Goal: Contribute content: Contribute content

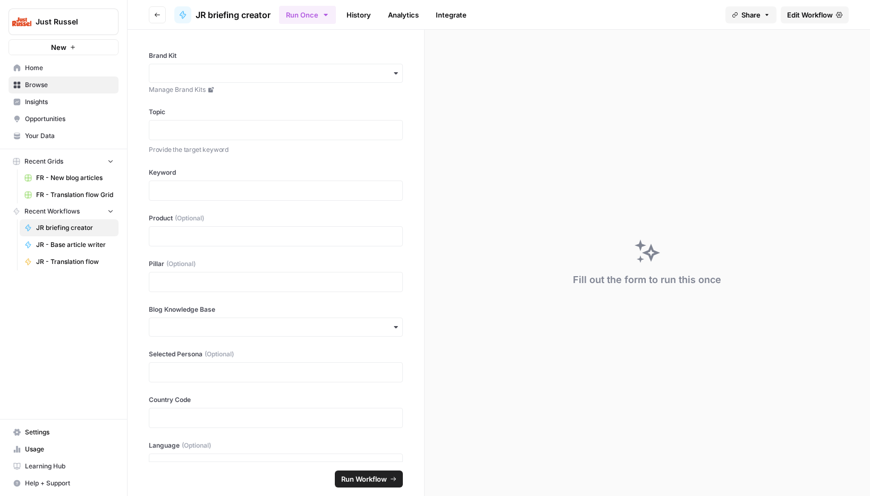
click at [57, 193] on span "FR - Translation flow Grid" at bounding box center [75, 195] width 78 height 10
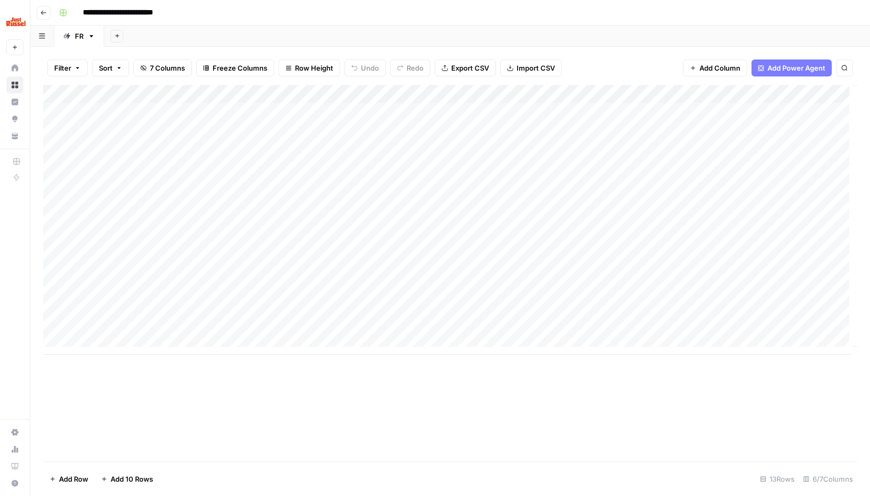
scroll to position [8, 0]
click at [466, 264] on div "Add Column" at bounding box center [450, 220] width 814 height 270
click at [472, 281] on div "Add Column" at bounding box center [450, 220] width 814 height 270
click at [400, 260] on div "Add Column" at bounding box center [450, 220] width 814 height 270
click at [215, 266] on div "Add Column" at bounding box center [450, 220] width 814 height 270
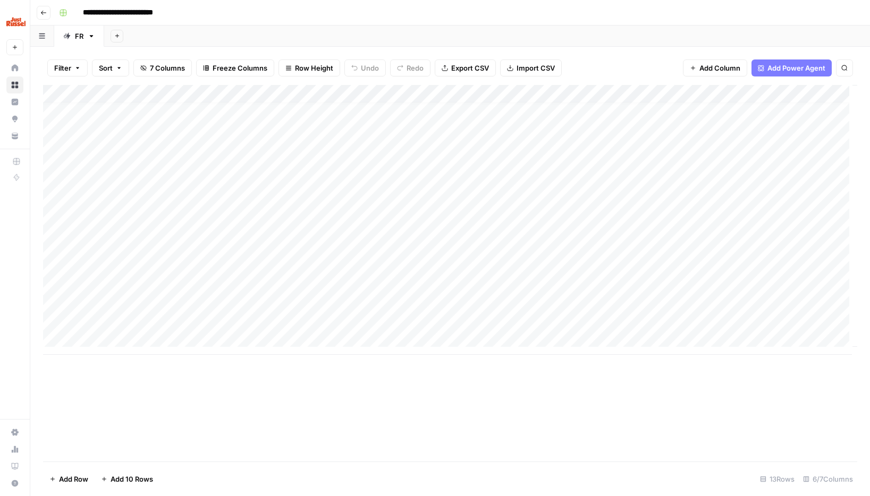
click at [212, 286] on div "Add Column" at bounding box center [450, 220] width 814 height 270
click at [227, 286] on div "Add Column" at bounding box center [450, 220] width 814 height 270
click at [443, 283] on div "Add Column" at bounding box center [450, 220] width 814 height 270
click at [720, 280] on div "Add Column" at bounding box center [450, 220] width 814 height 270
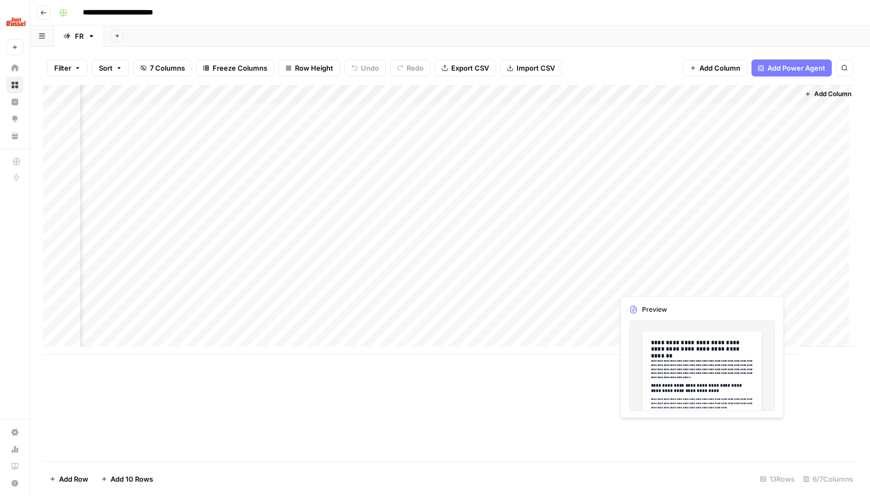
click at [720, 280] on div "Add Column" at bounding box center [450, 220] width 814 height 270
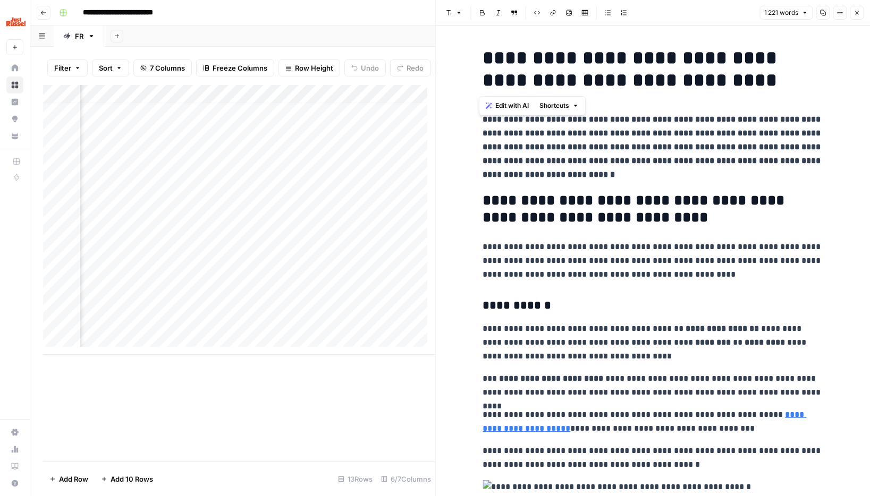
drag, startPoint x: 758, startPoint y: 86, endPoint x: 470, endPoint y: 58, distance: 289.9
copy h1 "**********"
click at [588, 176] on p "**********" at bounding box center [653, 147] width 340 height 69
drag, startPoint x: 586, startPoint y: 174, endPoint x: 479, endPoint y: 119, distance: 120.5
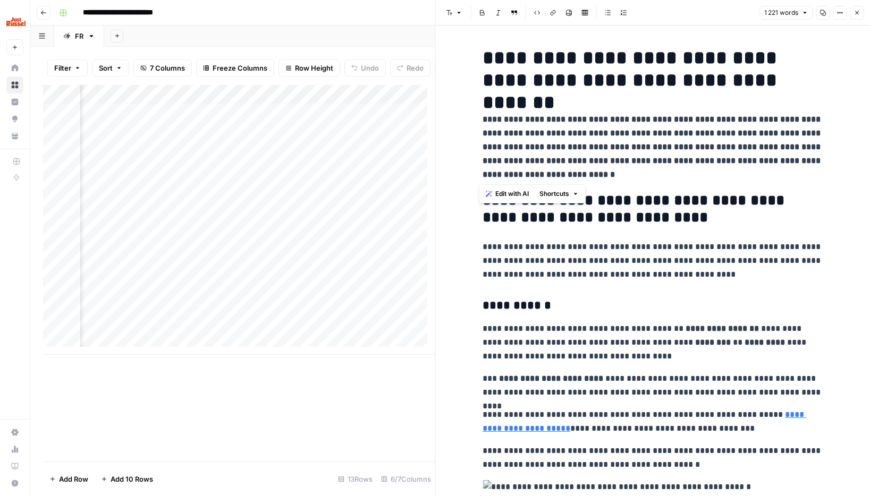
click at [483, 119] on p "**********" at bounding box center [653, 147] width 340 height 69
click at [564, 184] on div "Edit with AI Shortcuts" at bounding box center [532, 193] width 107 height 19
click at [827, 11] on button "Copy" at bounding box center [823, 13] width 14 height 14
click at [342, 304] on div "Add Column" at bounding box center [239, 220] width 392 height 270
click at [857, 14] on icon "button" at bounding box center [856, 13] width 6 height 6
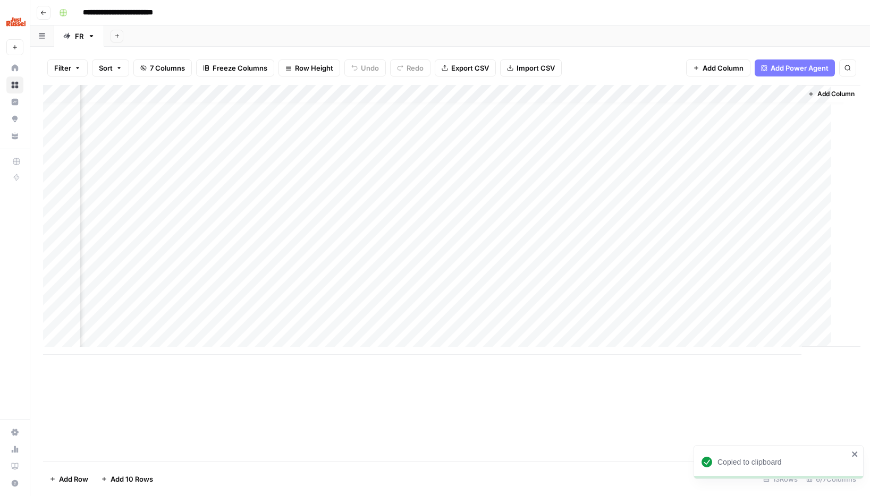
scroll to position [8, 49]
click at [378, 286] on div "Add Column" at bounding box center [450, 220] width 814 height 270
click at [178, 285] on div "Add Column" at bounding box center [450, 220] width 814 height 270
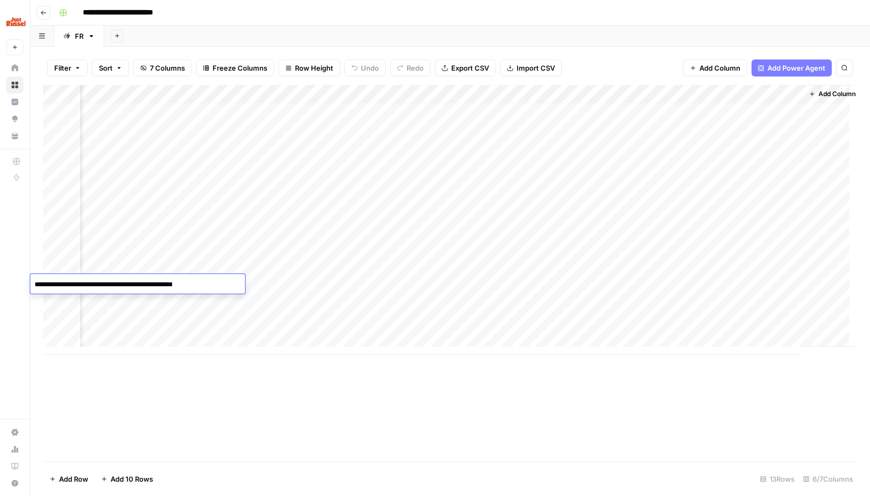
drag, startPoint x: 216, startPoint y: 283, endPoint x: -107, endPoint y: 275, distance: 322.7
click at [0, 275] on html "**********" at bounding box center [435, 248] width 870 height 496
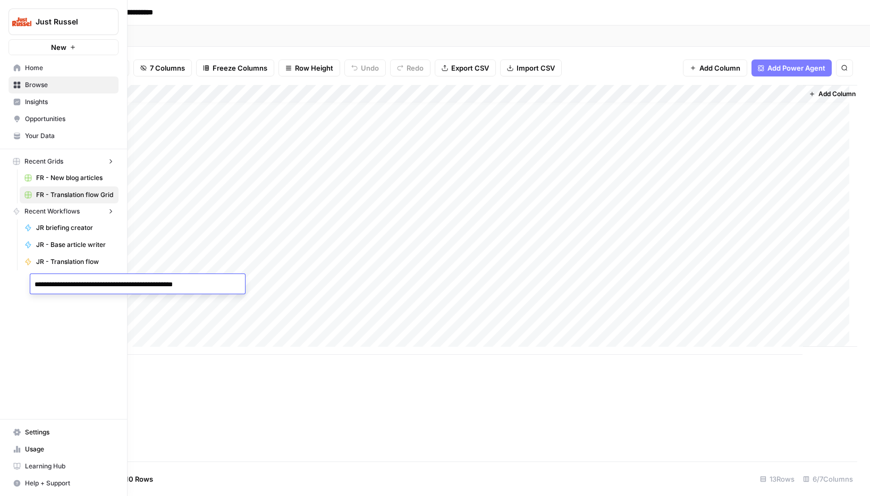
click at [14, 128] on link "Your Data" at bounding box center [64, 136] width 110 height 17
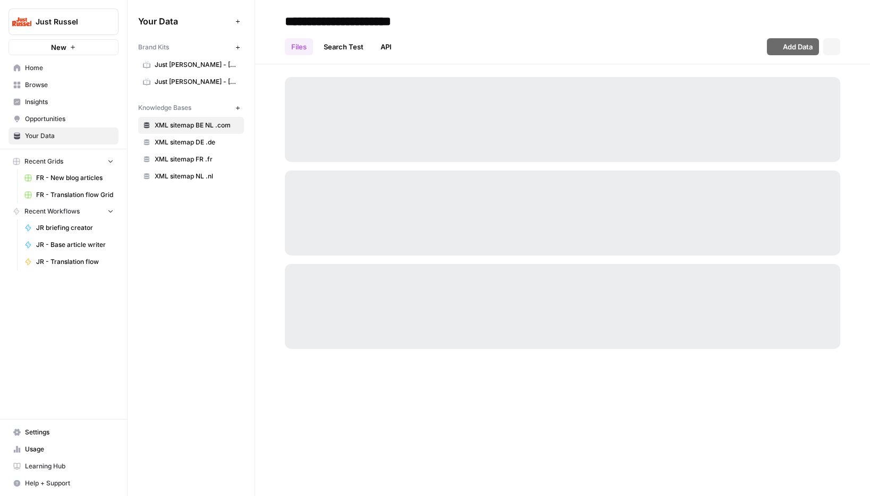
click at [42, 226] on span "JR briefing creator" at bounding box center [75, 228] width 78 height 10
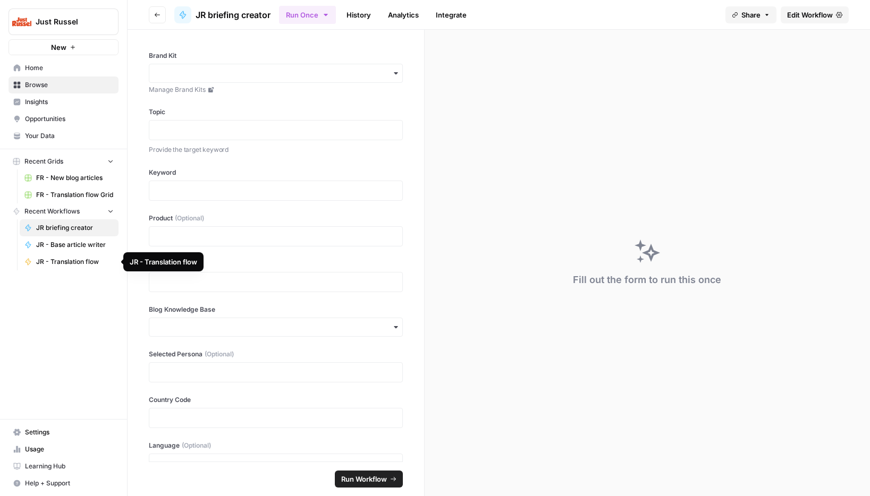
click at [54, 249] on span "JR - Base article writer" at bounding box center [75, 245] width 78 height 10
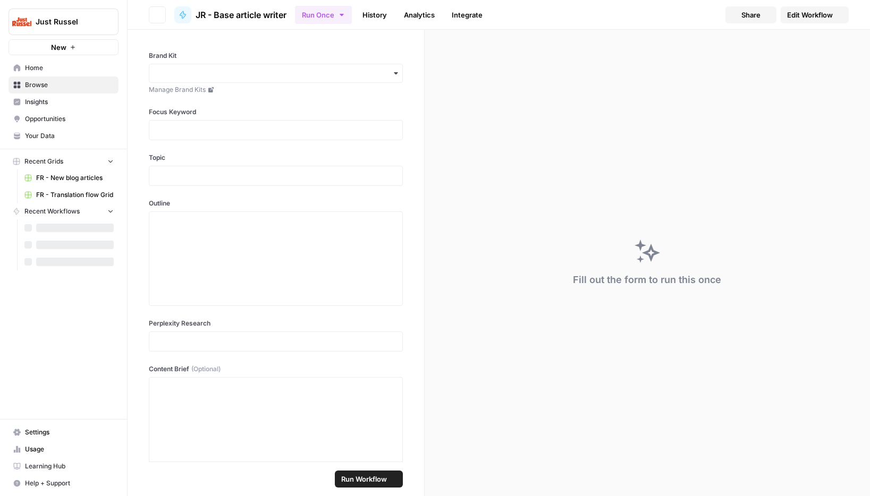
click at [59, 267] on div at bounding box center [69, 261] width 99 height 17
click at [60, 260] on span "JR - Translation flow" at bounding box center [75, 262] width 78 height 10
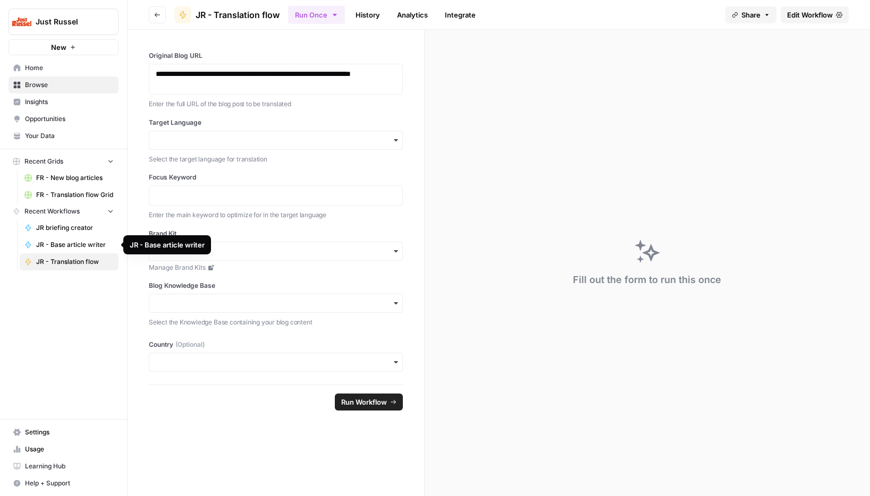
click at [61, 251] on link "JR - Base article writer" at bounding box center [69, 244] width 99 height 17
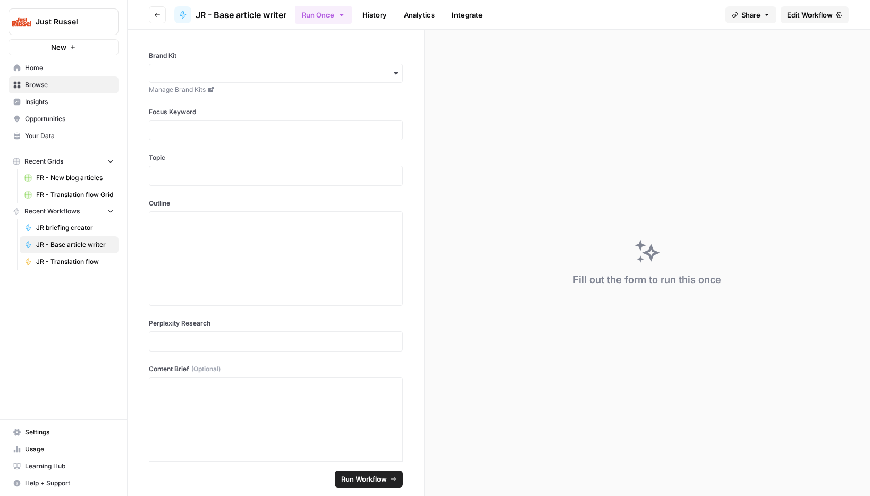
click at [73, 226] on span "JR briefing creator" at bounding box center [75, 228] width 78 height 10
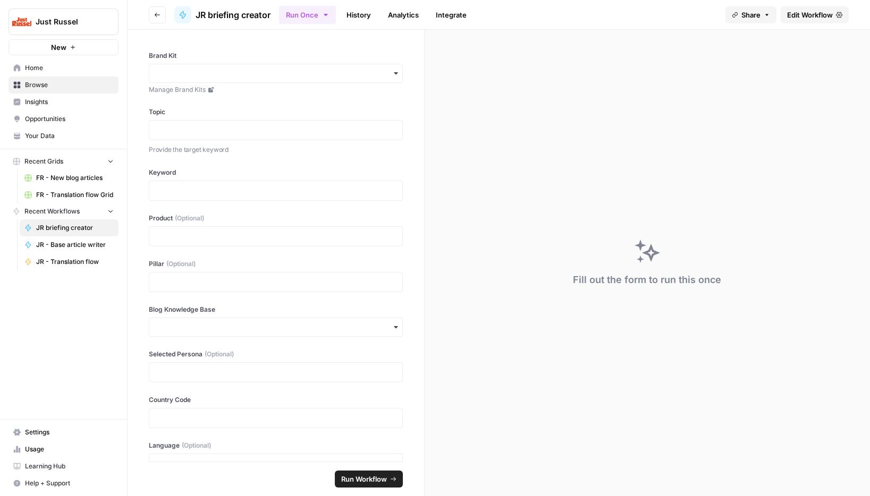
click at [52, 126] on link "Opportunities" at bounding box center [64, 119] width 110 height 17
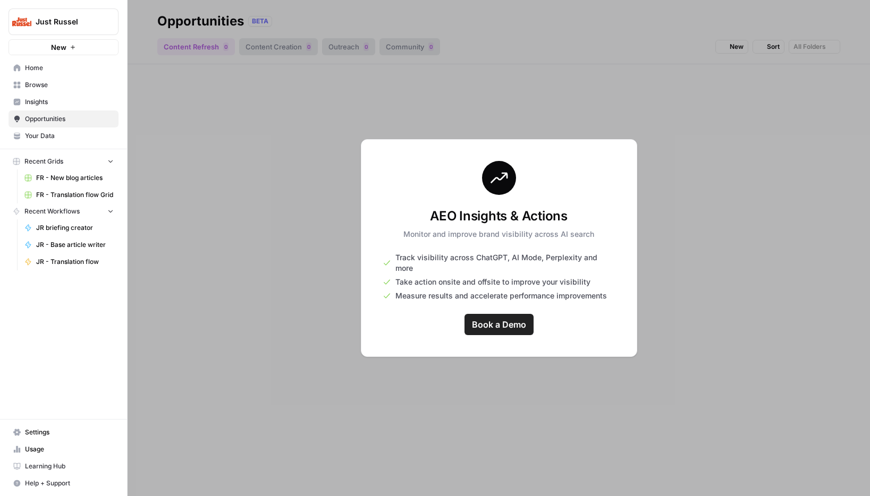
click at [52, 139] on span "Your Data" at bounding box center [69, 136] width 89 height 10
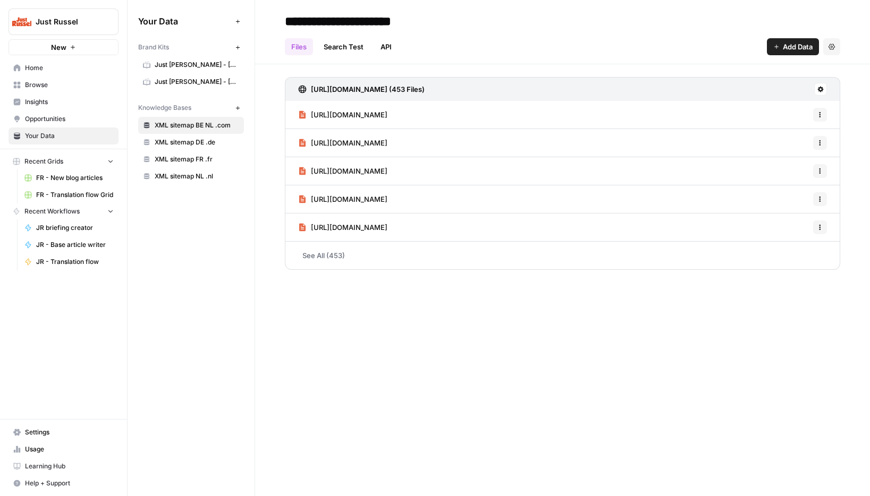
click at [183, 69] on span "Just Russel - France-FR" at bounding box center [197, 65] width 84 height 10
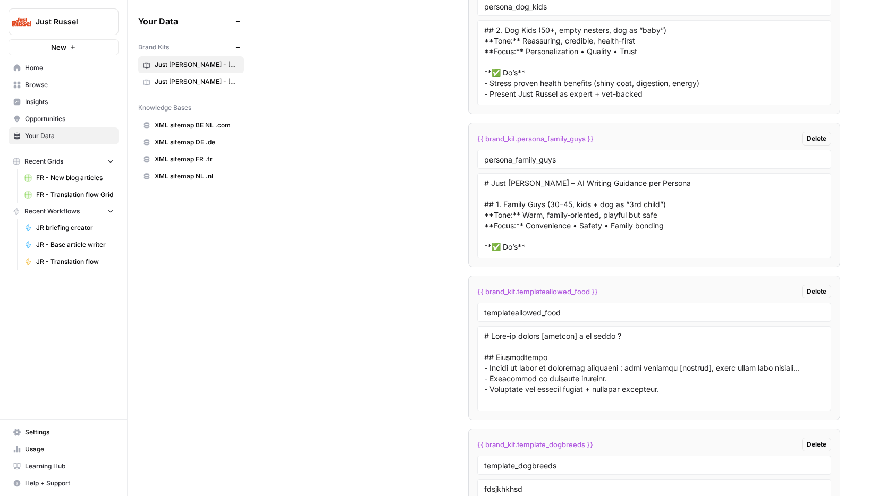
scroll to position [3061, 0]
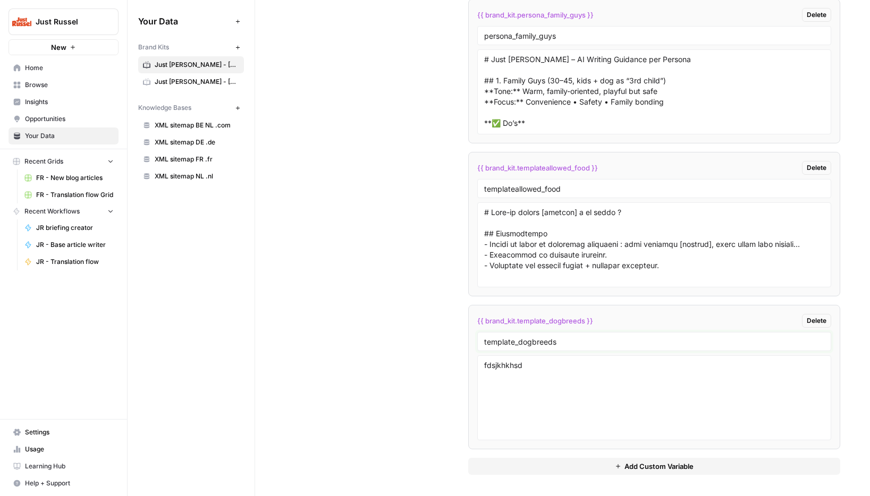
click at [571, 344] on input "template_dogbreeds" at bounding box center [654, 342] width 340 height 10
drag, startPoint x: 591, startPoint y: 343, endPoint x: 460, endPoint y: 341, distance: 131.3
click at [569, 345] on input "template_dogbreeds" at bounding box center [654, 342] width 340 height 10
click at [560, 358] on div "fdsjkhkhsd" at bounding box center [654, 398] width 354 height 85
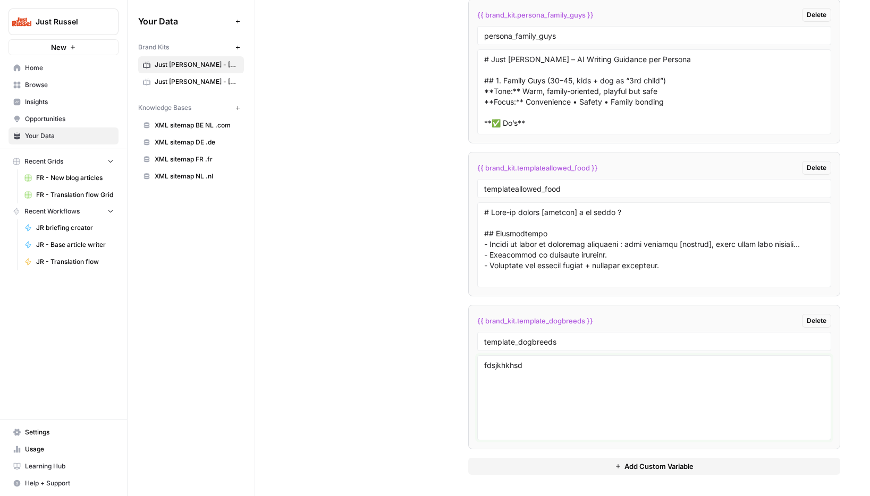
drag, startPoint x: 538, startPoint y: 367, endPoint x: 458, endPoint y: 367, distance: 80.2
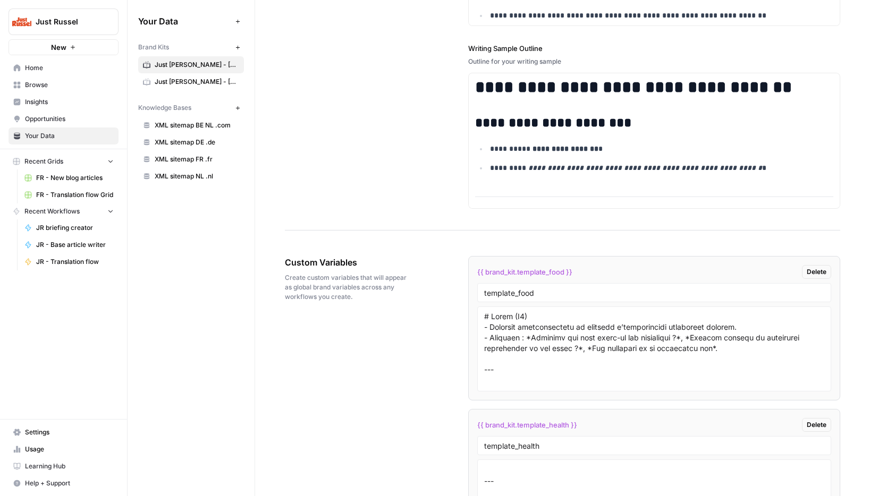
scroll to position [1890, 0]
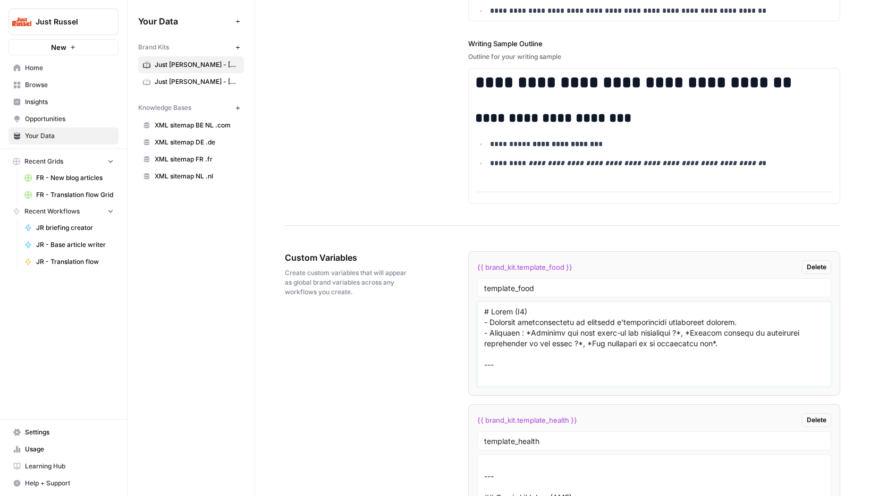
click at [533, 342] on textarea at bounding box center [654, 344] width 340 height 75
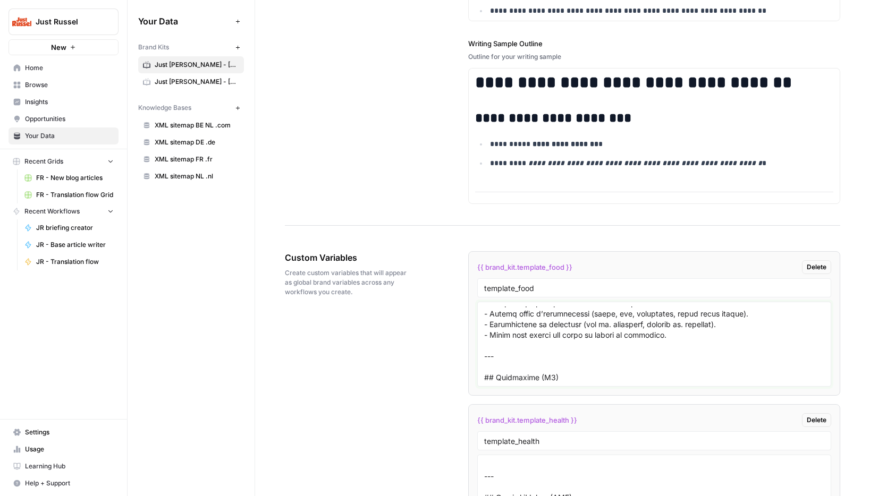
scroll to position [0, 0]
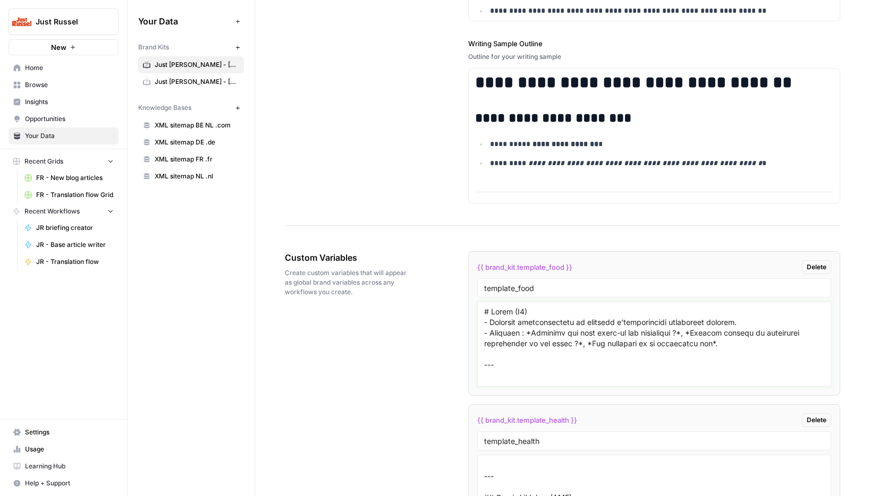
drag, startPoint x: 789, startPoint y: 365, endPoint x: 395, endPoint y: 246, distance: 411.5
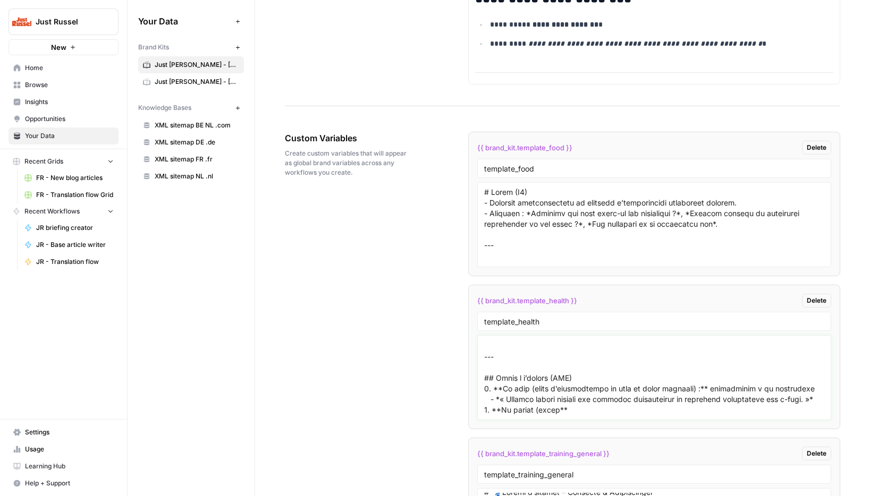
click at [505, 354] on textarea at bounding box center [654, 377] width 340 height 75
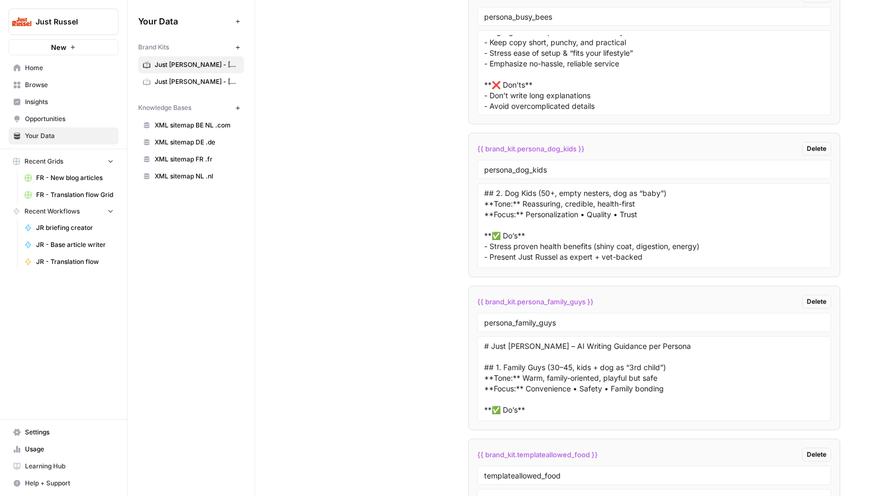
scroll to position [3061, 0]
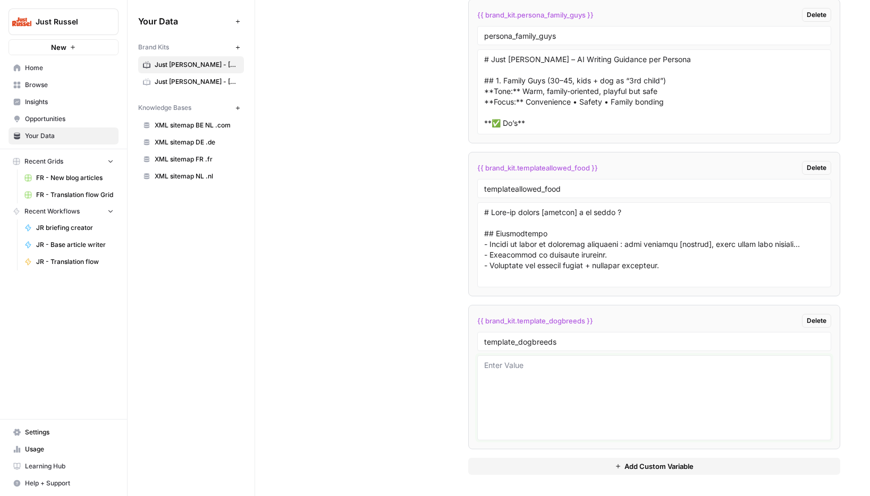
click at [556, 367] on textarea at bounding box center [654, 397] width 340 height 75
paste textarea "{{RACE}} : caractères, santé, alimentation et catégorie Introduction 👉 Rédigez …"
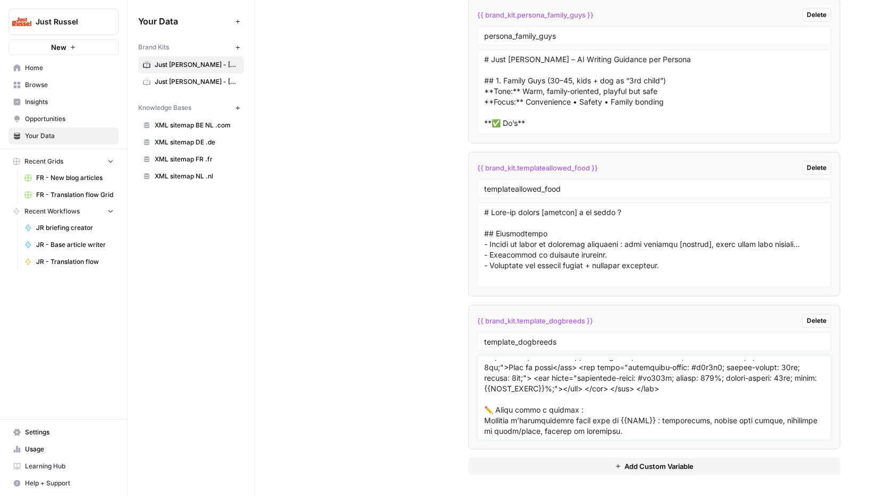
scroll to position [1753, 0]
click at [657, 430] on textarea at bounding box center [654, 397] width 340 height 75
paste textarea "## Espérance de vie et santé 👉 Donne la moyenne de longévité du {{RACE}} et men…"
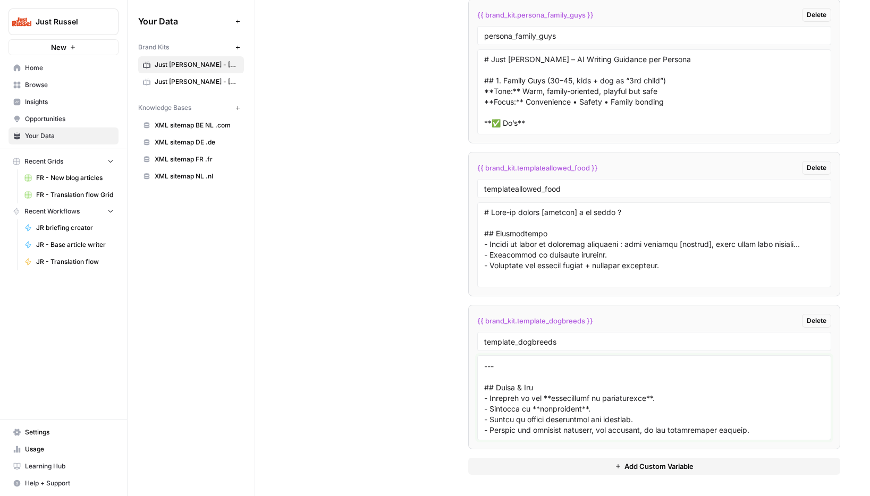
scroll to position [2432, 0]
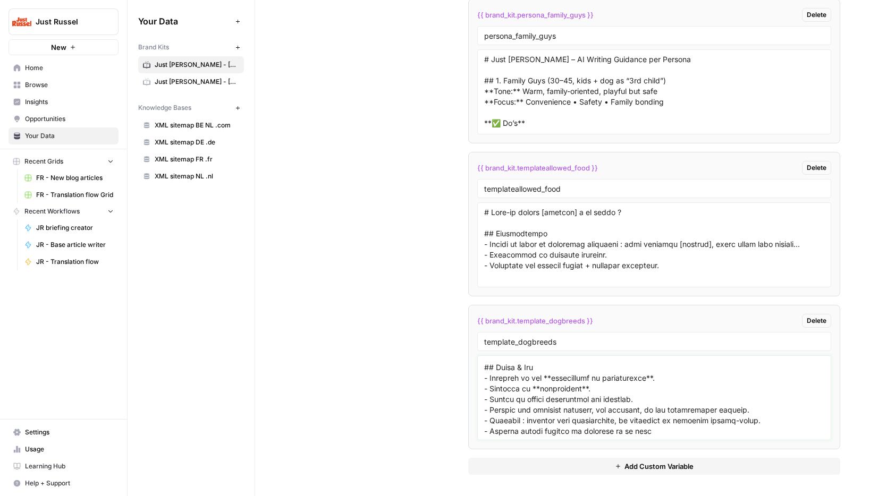
type textarea "{{RACE}} : caractères, santé, alimentation et catégorie Introduction 👉 Rédigez …"
click at [49, 134] on span "Your Data" at bounding box center [69, 136] width 89 height 10
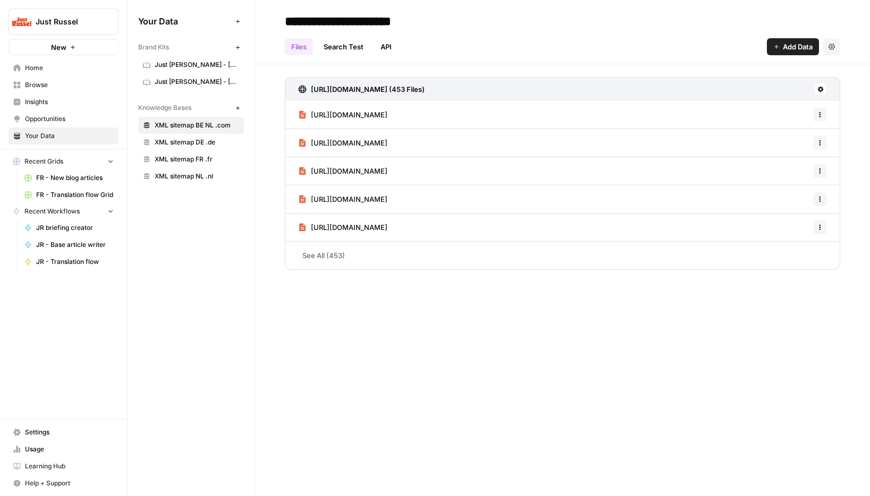
click at [190, 66] on span "Just Russel - France-FR" at bounding box center [197, 65] width 84 height 10
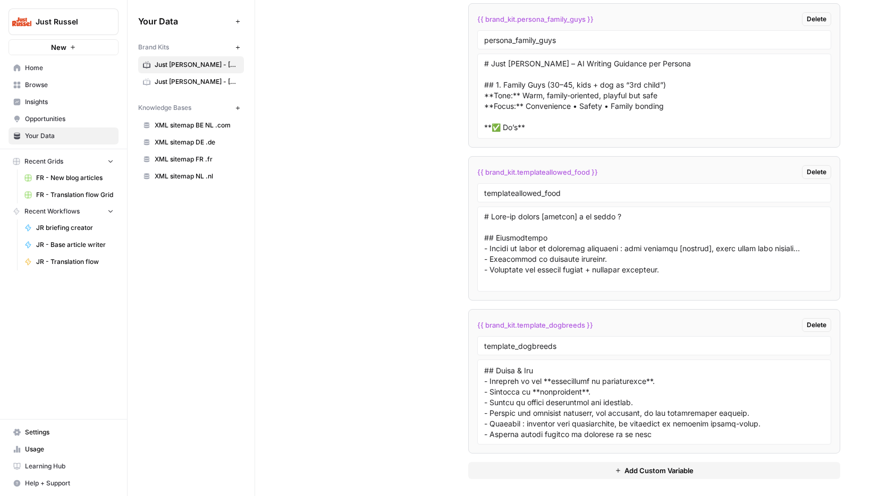
scroll to position [3061, 0]
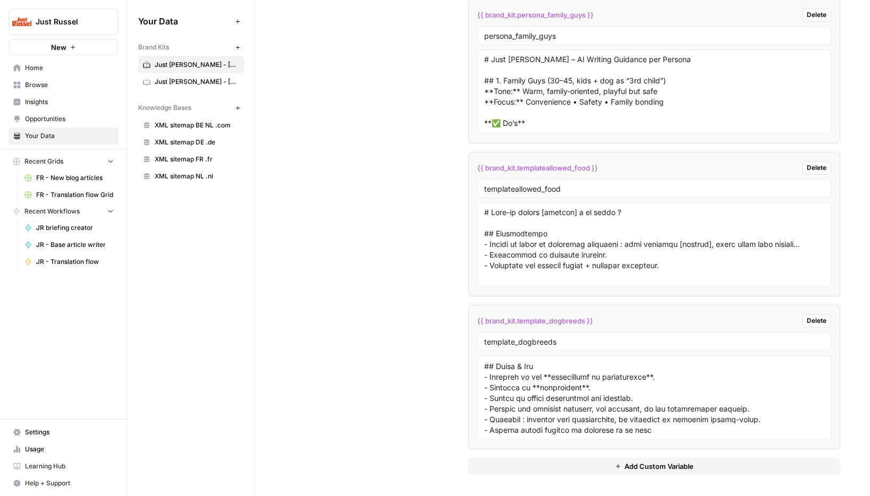
click at [30, 83] on span "Browse" at bounding box center [69, 85] width 89 height 10
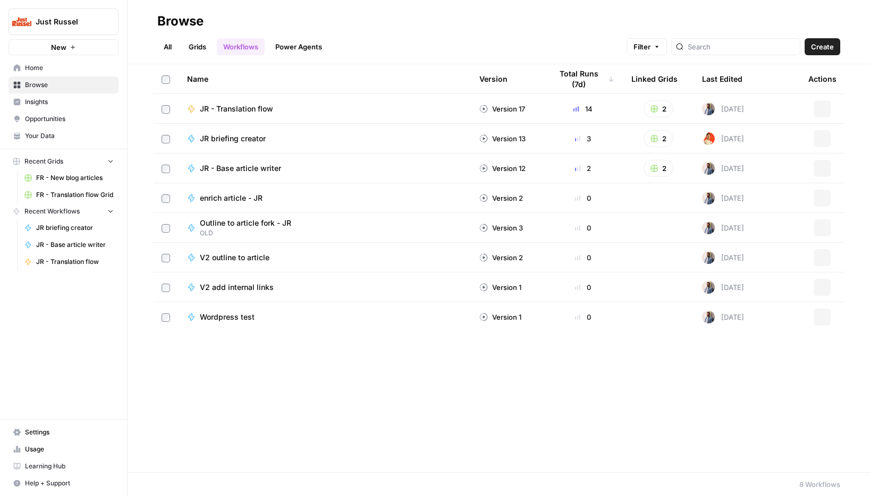
click at [35, 115] on span "Opportunities" at bounding box center [69, 119] width 89 height 10
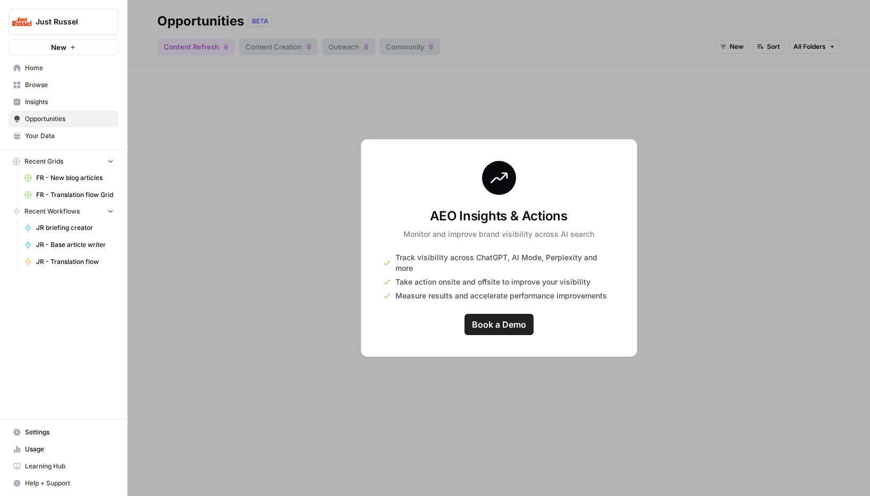
click at [38, 141] on link "Your Data" at bounding box center [64, 136] width 110 height 17
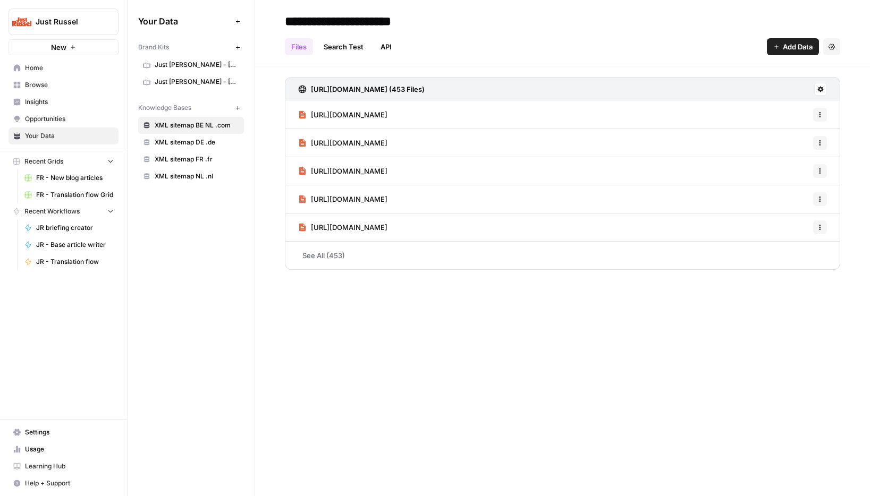
click at [173, 63] on span "Just Russel - France-FR" at bounding box center [197, 65] width 84 height 10
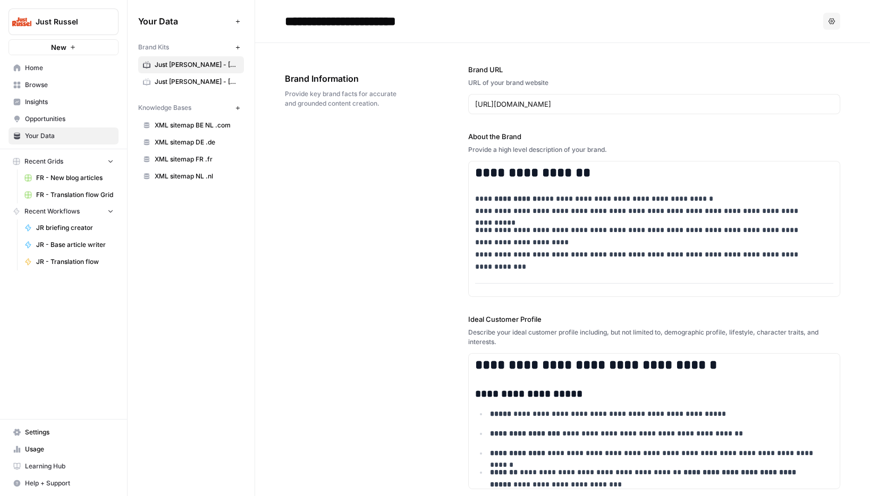
click at [72, 180] on span "FR - New blog articles" at bounding box center [75, 178] width 78 height 10
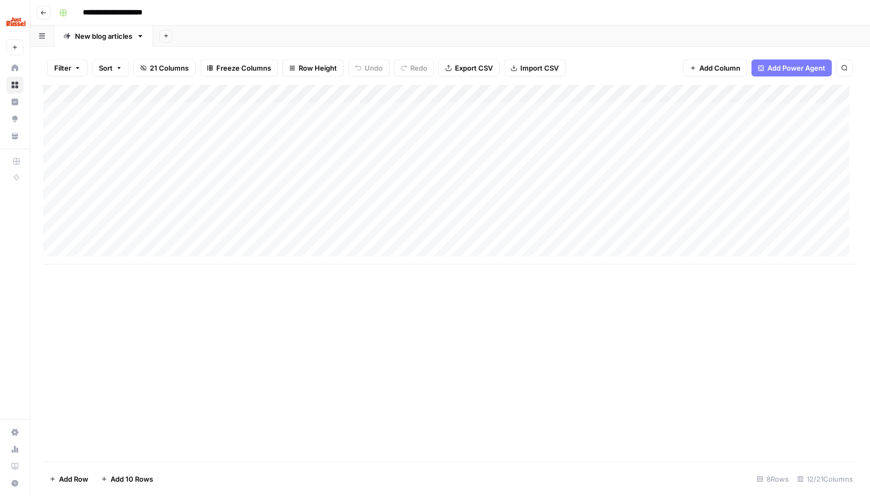
click at [153, 112] on div "Add Column" at bounding box center [450, 175] width 814 height 180
click at [163, 116] on div "Add Column" at bounding box center [450, 175] width 814 height 180
click at [544, 113] on div "Add Column" at bounding box center [450, 175] width 814 height 180
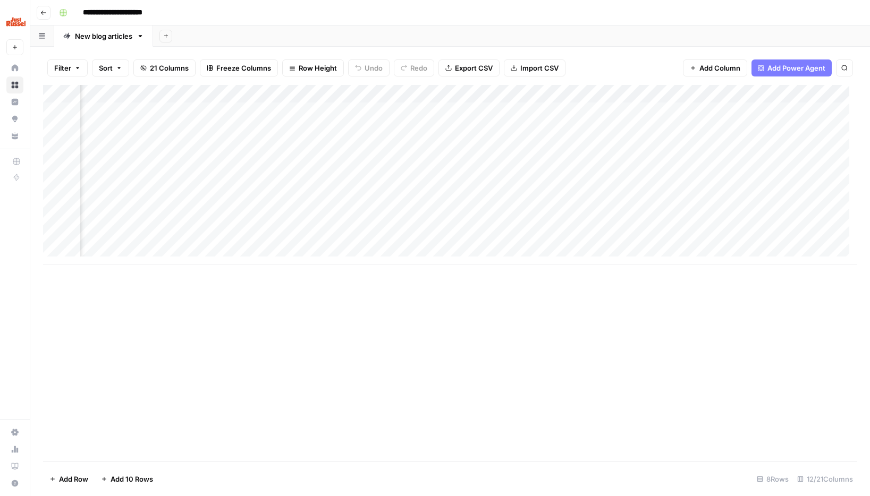
click at [371, 113] on div "Add Column" at bounding box center [450, 175] width 814 height 180
click at [351, 112] on div "Add Column" at bounding box center [450, 175] width 814 height 180
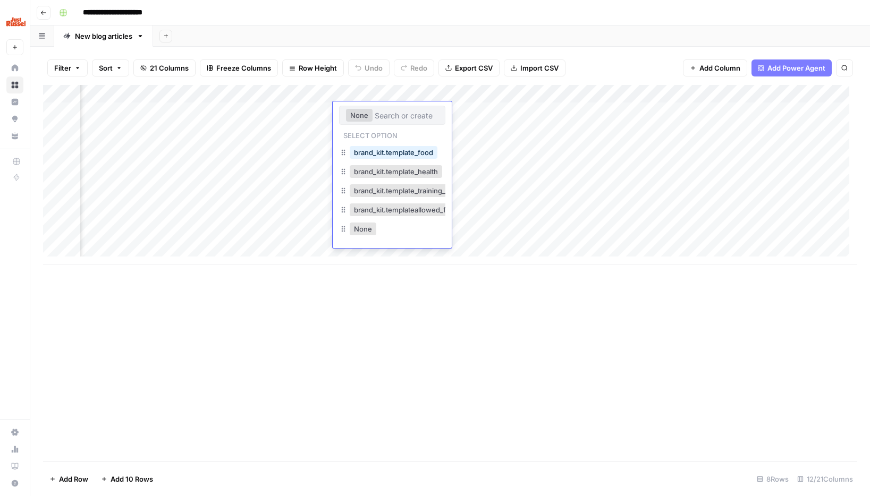
click at [379, 122] on div "None" at bounding box center [392, 115] width 106 height 19
click at [375, 116] on input "text" at bounding box center [407, 116] width 64 height 10
click at [375, 116] on input "text" at bounding box center [392, 116] width 92 height 10
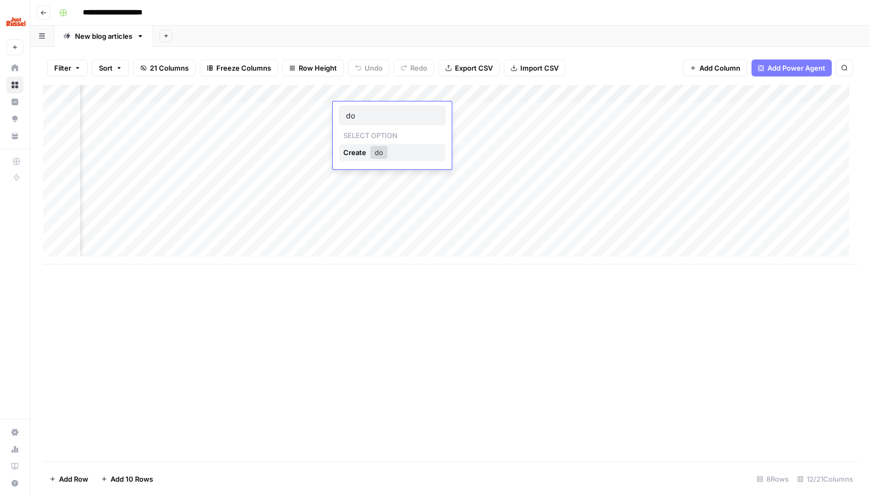
type input "d"
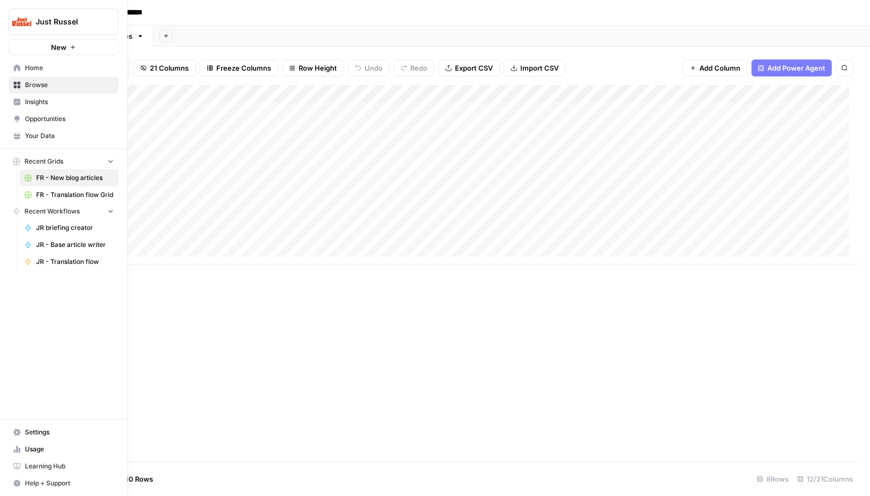
click at [40, 139] on span "Your Data" at bounding box center [69, 136] width 89 height 10
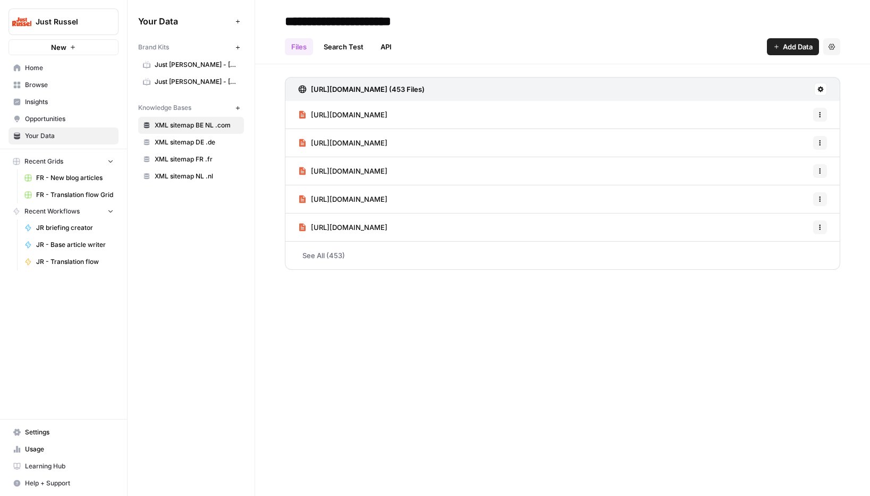
click at [198, 65] on span "Just Russel - France-FR" at bounding box center [197, 65] width 84 height 10
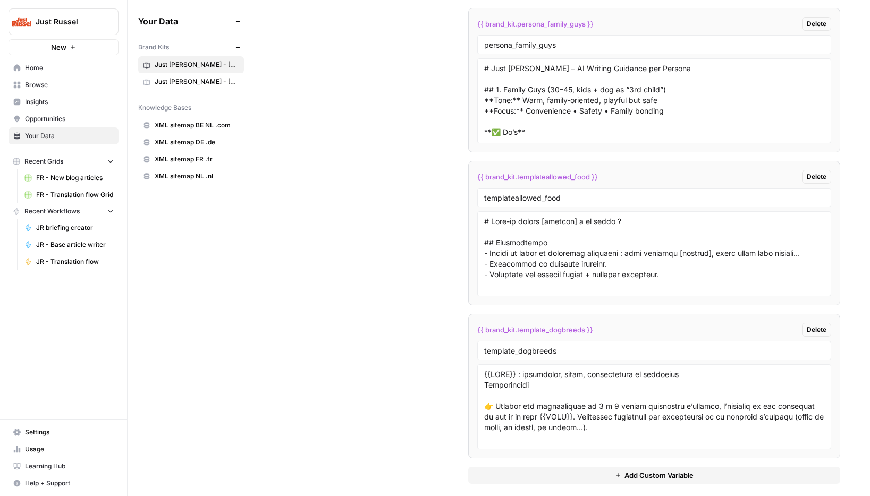
scroll to position [3049, 0]
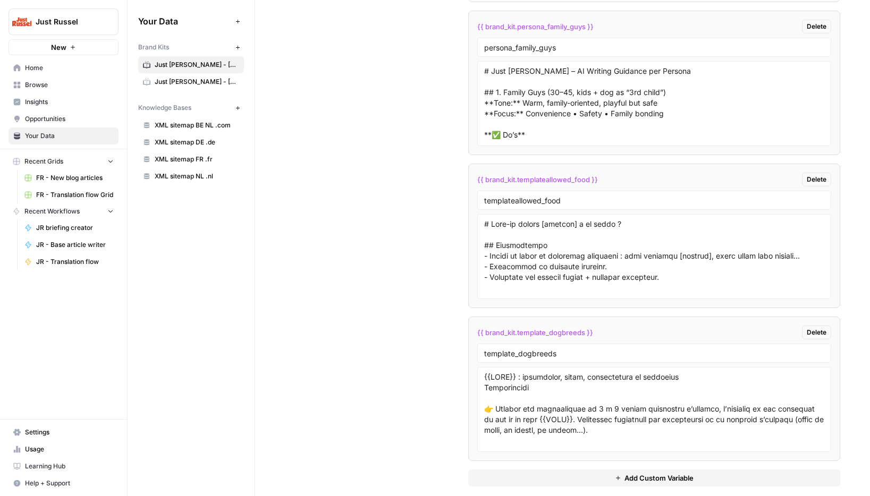
click at [600, 330] on div "{{ brand_kit.template_dogbreeds }} Delete" at bounding box center [654, 333] width 354 height 14
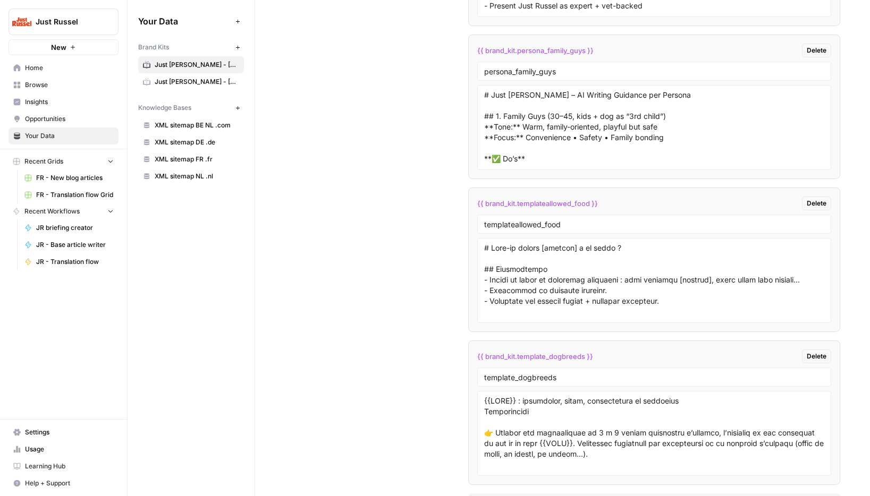
scroll to position [3061, 0]
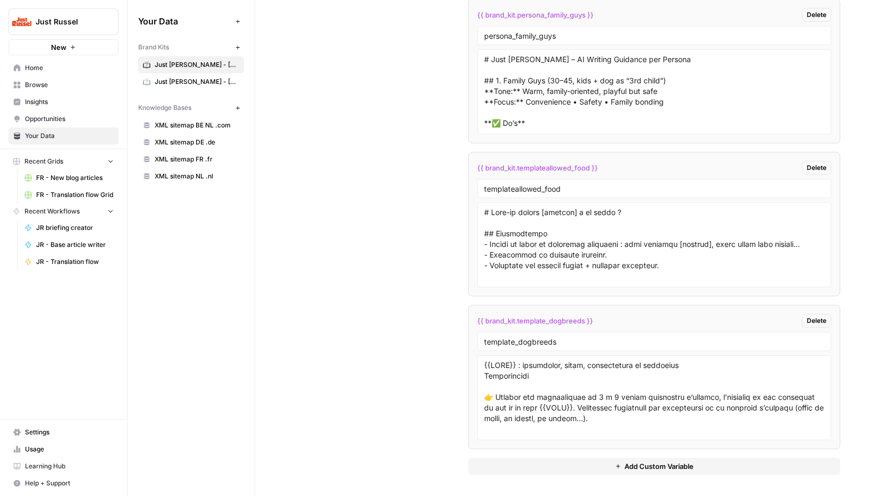
click at [595, 319] on div "{{ brand_kit.template_dogbreeds }} Delete" at bounding box center [654, 321] width 354 height 14
drag, startPoint x: 572, startPoint y: 318, endPoint x: 459, endPoint y: 322, distance: 113.2
copy span "{{ brand_kit.template_dogbreeds }}"
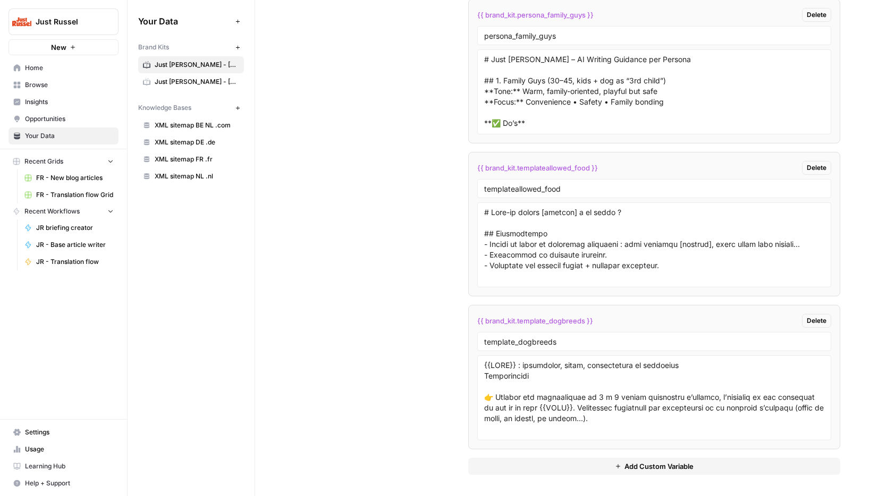
click at [48, 116] on span "Opportunities" at bounding box center [69, 119] width 89 height 10
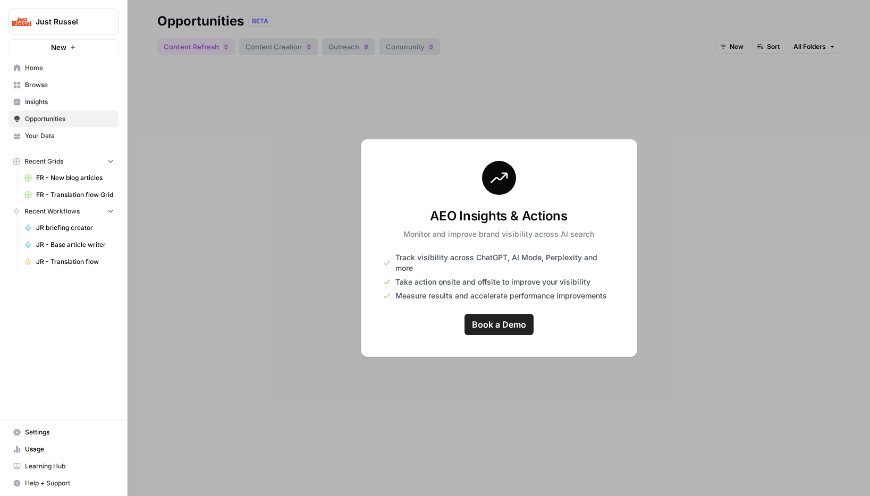
click at [44, 100] on span "Insights" at bounding box center [69, 102] width 89 height 10
click at [53, 182] on span "FR - New blog articles" at bounding box center [75, 178] width 78 height 10
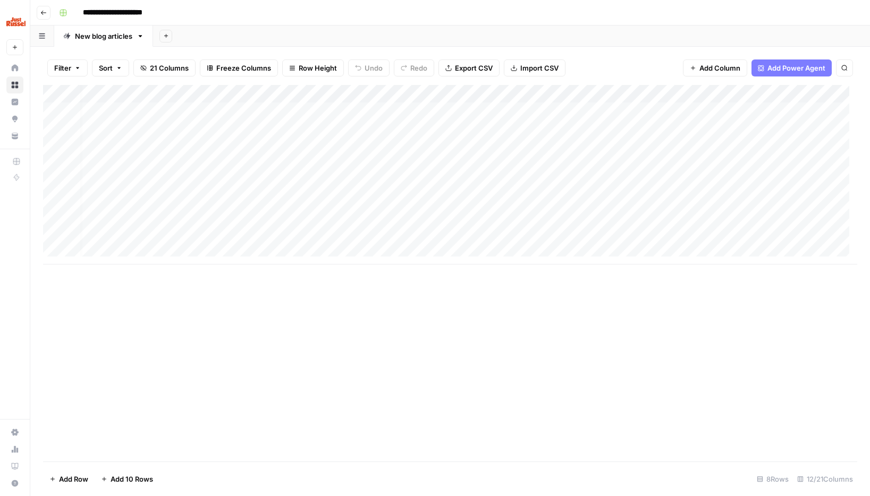
scroll to position [0, 119]
click at [500, 112] on div "Add Column" at bounding box center [450, 175] width 814 height 180
click at [493, 117] on div "Add Column" at bounding box center [450, 175] width 814 height 180
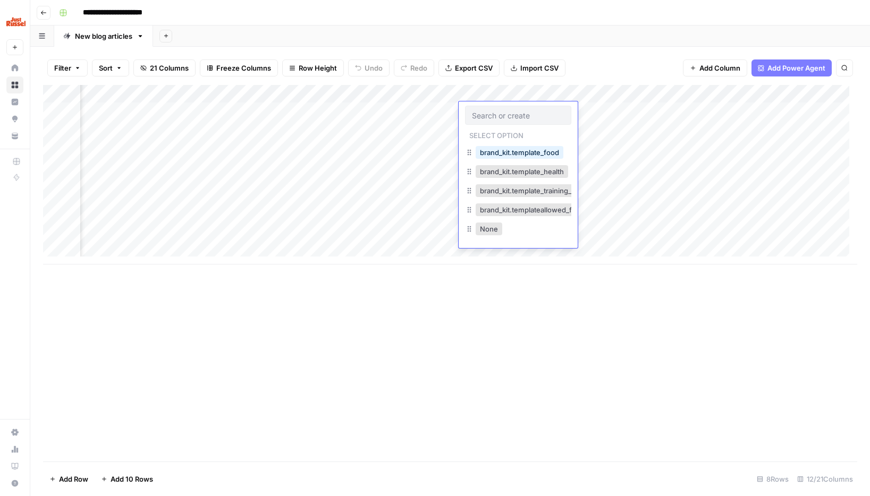
click at [493, 117] on input "text" at bounding box center [518, 116] width 92 height 10
click at [477, 116] on input "text" at bounding box center [518, 116] width 92 height 10
click at [484, 116] on input "text" at bounding box center [518, 116] width 92 height 10
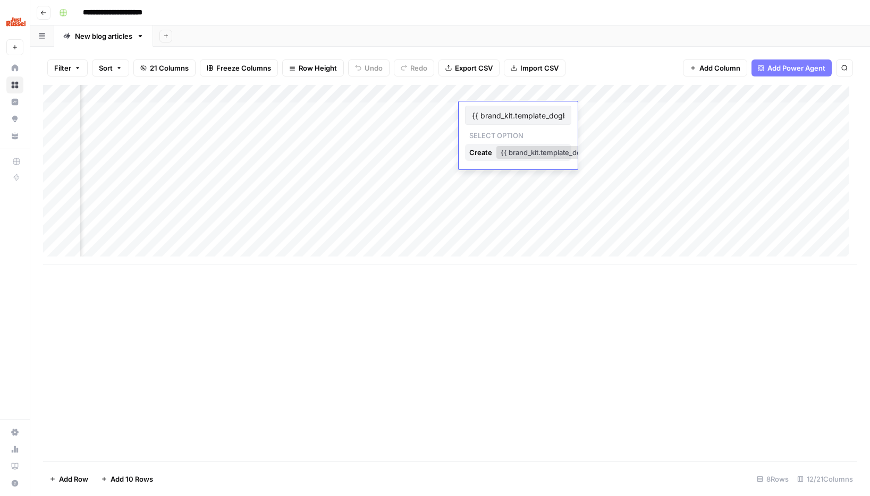
scroll to position [0, 30]
type input "{{ brand_kit.template_dogbreeds }}"
click at [512, 152] on button "{{ brand_kit.template_dogbreeds }}" at bounding box center [558, 152] width 124 height 13
click at [498, 112] on div "Add Column" at bounding box center [450, 175] width 814 height 180
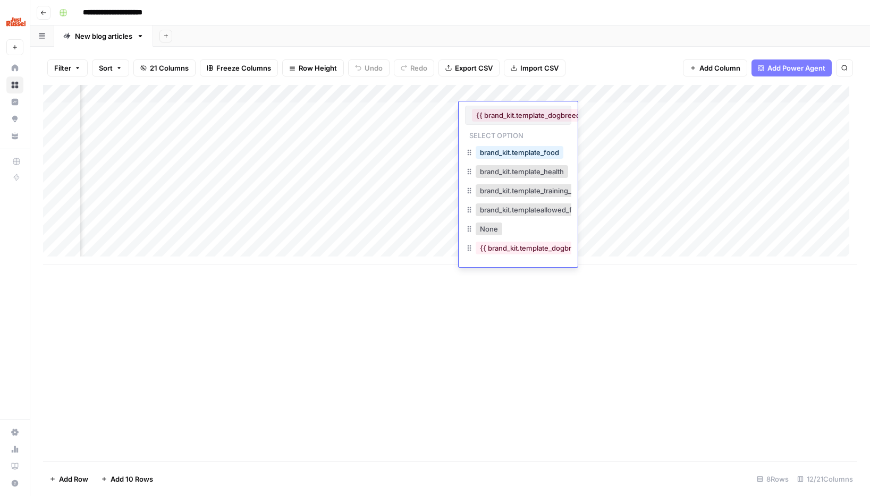
scroll to position [0, 21]
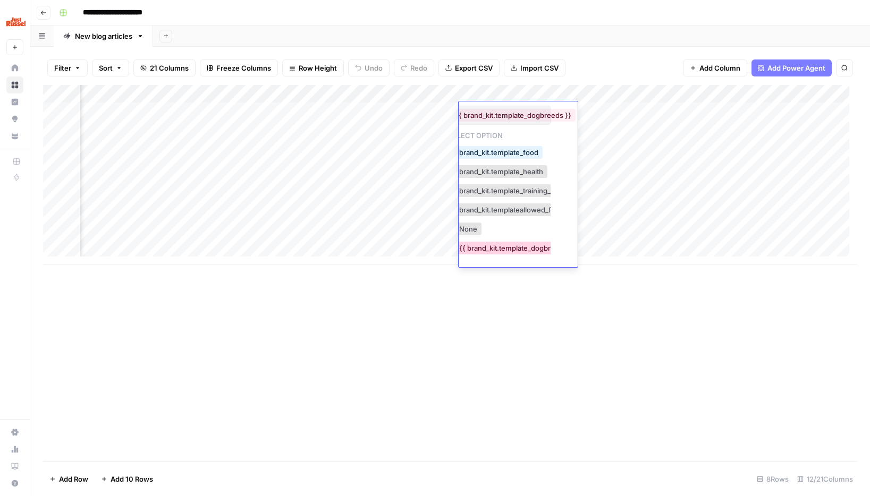
click at [492, 251] on button "{{ brand_kit.template_dogbreeds }}" at bounding box center [517, 248] width 124 height 13
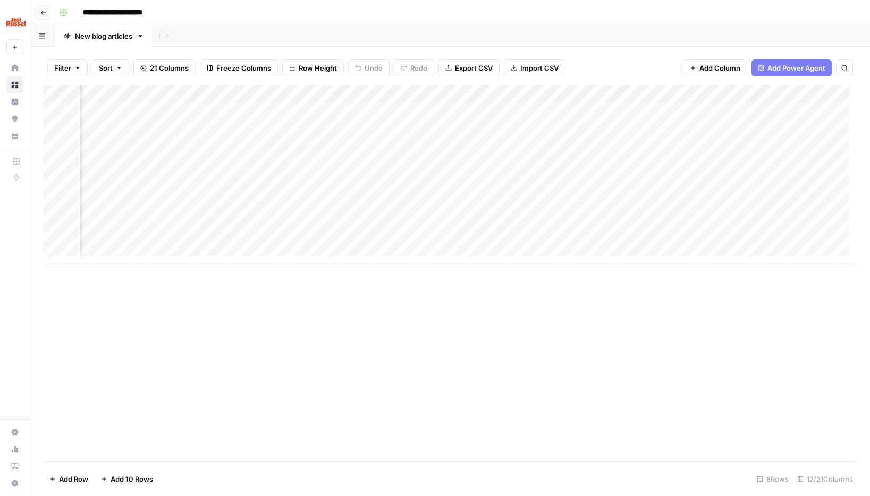
click at [485, 183] on div "Add Column" at bounding box center [450, 175] width 814 height 180
click at [484, 136] on div "Add Column" at bounding box center [450, 175] width 814 height 180
click at [488, 219] on div "Add Column" at bounding box center [450, 175] width 814 height 180
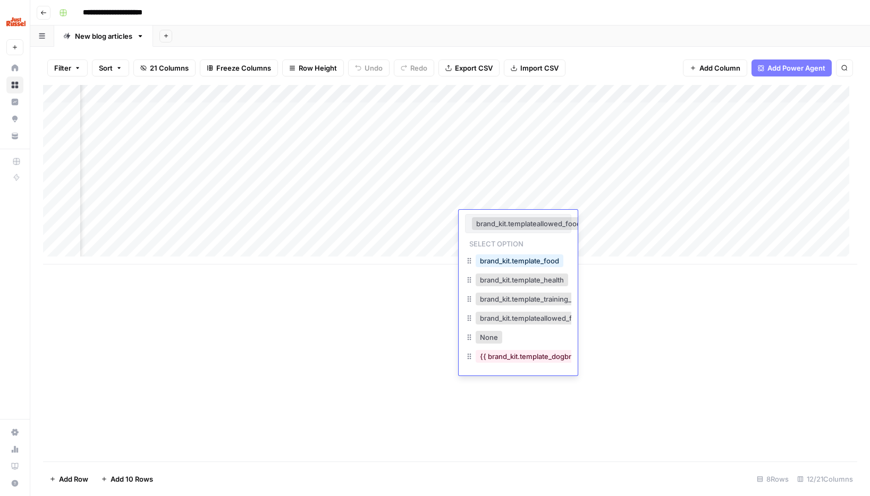
scroll to position [0, 10]
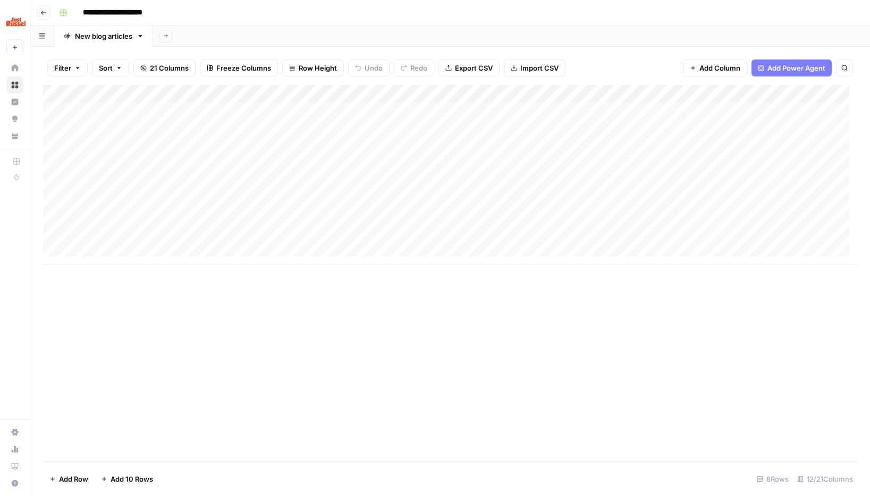
click at [611, 112] on div "Add Column" at bounding box center [450, 175] width 814 height 180
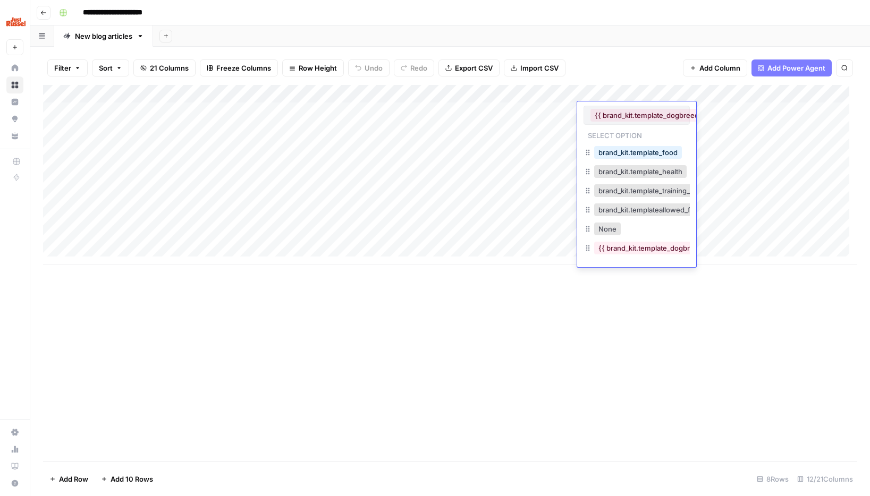
scroll to position [0, 21]
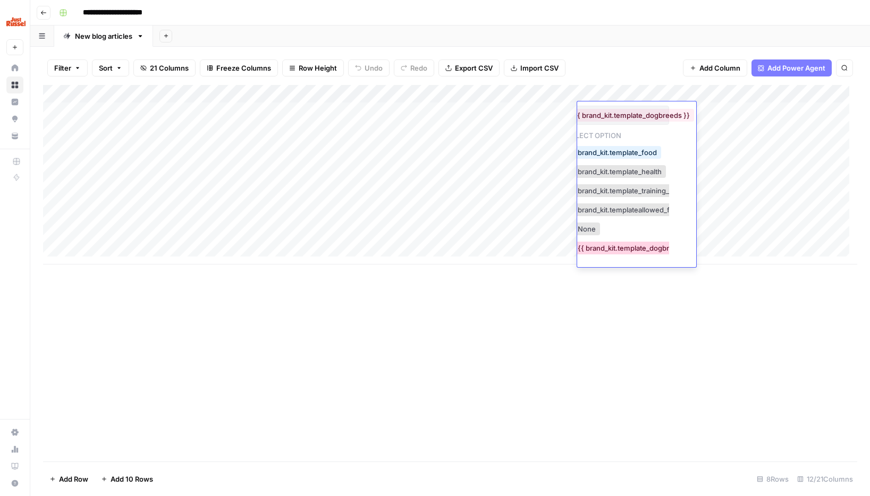
click at [630, 250] on button "{{ brand_kit.template_dogbreeds }}" at bounding box center [635, 248] width 124 height 13
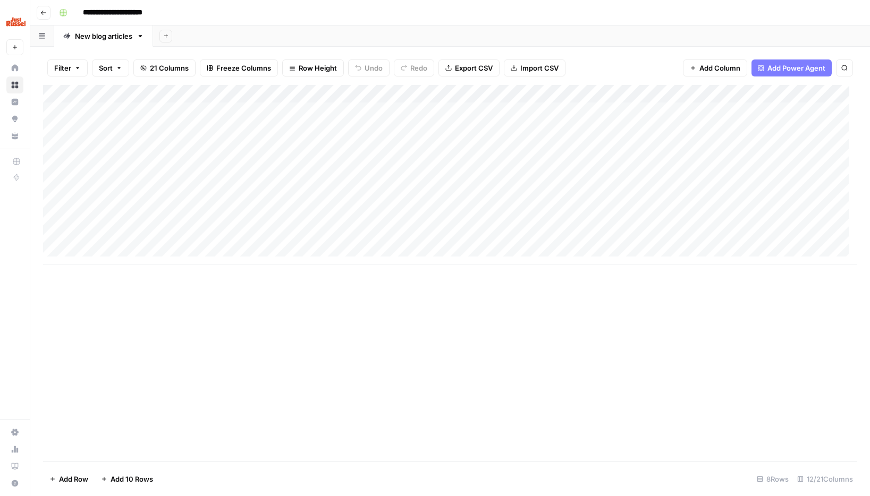
click at [616, 293] on div "Add Column" at bounding box center [450, 273] width 814 height 377
click at [614, 137] on div "Add Column" at bounding box center [450, 175] width 814 height 180
click at [604, 210] on div "Add Column" at bounding box center [450, 175] width 814 height 180
click at [606, 217] on div "Add Column" at bounding box center [450, 175] width 814 height 180
click at [608, 220] on div "Add Column" at bounding box center [450, 175] width 814 height 180
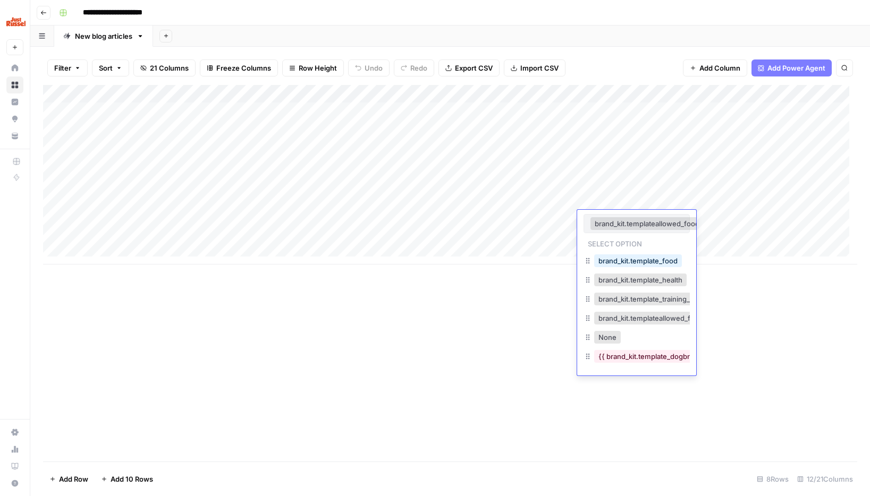
scroll to position [0, 10]
click at [542, 309] on div "Add Column" at bounding box center [450, 273] width 814 height 377
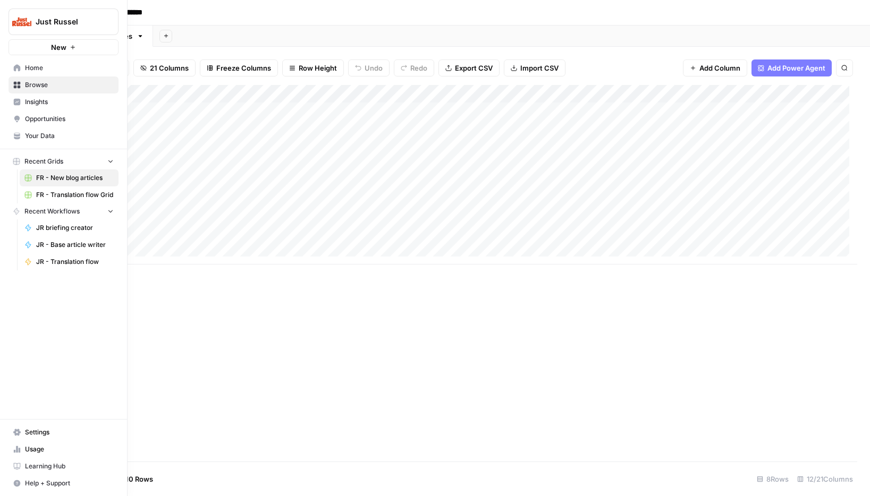
click at [31, 140] on span "Your Data" at bounding box center [69, 136] width 89 height 10
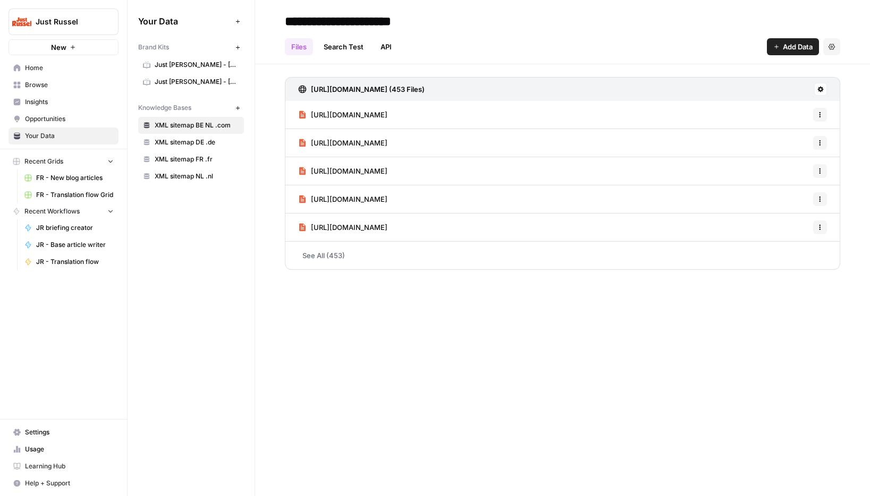
click at [185, 64] on span "Just Russel - France-FR" at bounding box center [197, 65] width 84 height 10
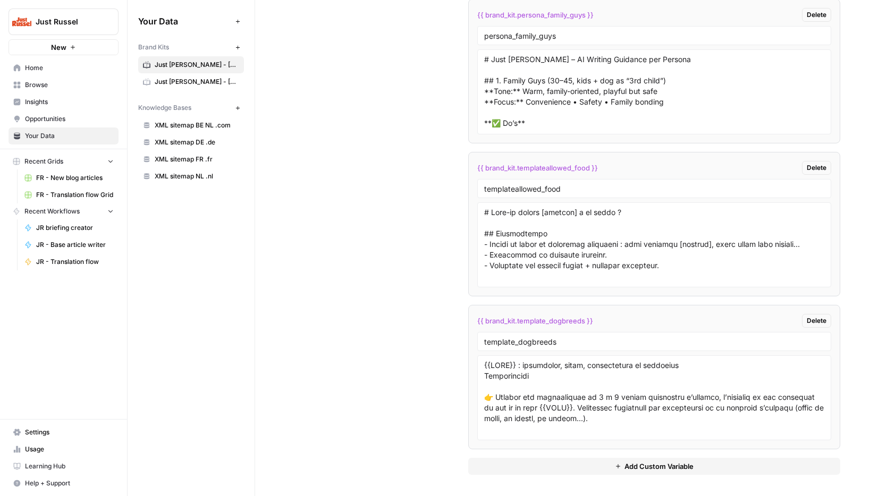
scroll to position [3061, 0]
click at [563, 465] on button "Add Custom Variable" at bounding box center [654, 466] width 372 height 17
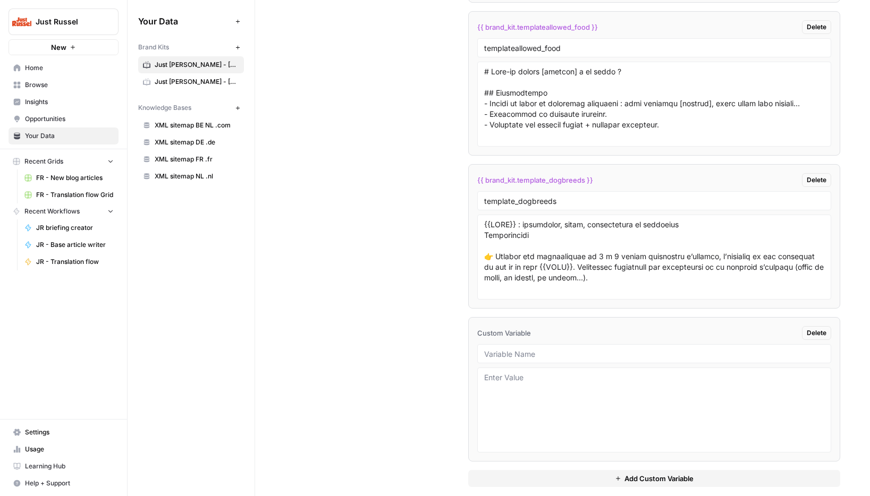
scroll to position [3214, 0]
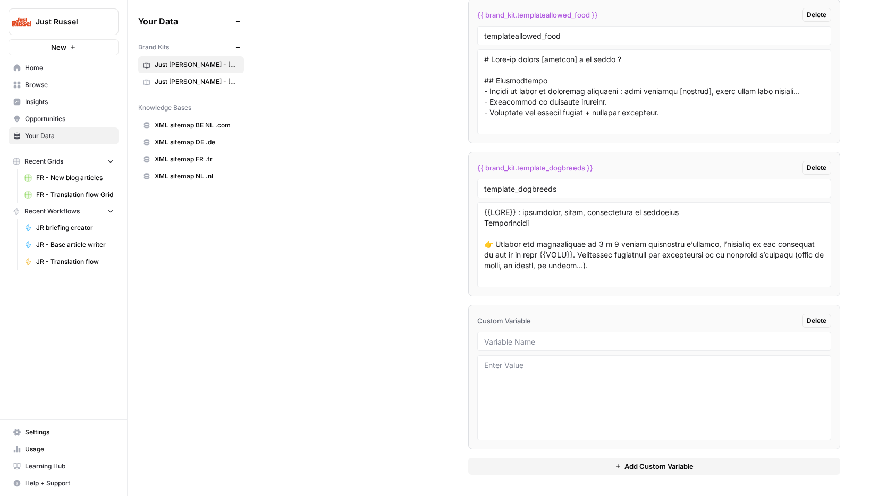
click at [186, 69] on span "Just Russel - France-FR" at bounding box center [197, 65] width 84 height 10
click at [181, 67] on span "Just Russel - France-FR" at bounding box center [197, 65] width 84 height 10
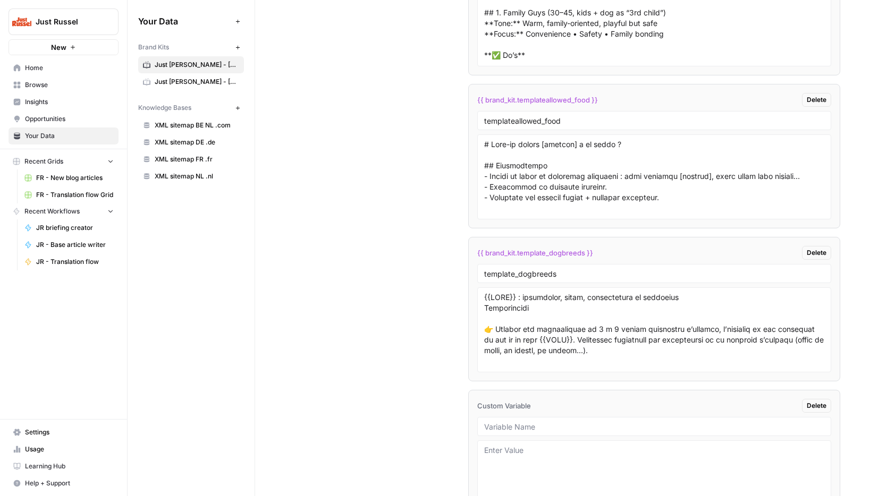
scroll to position [3140, 0]
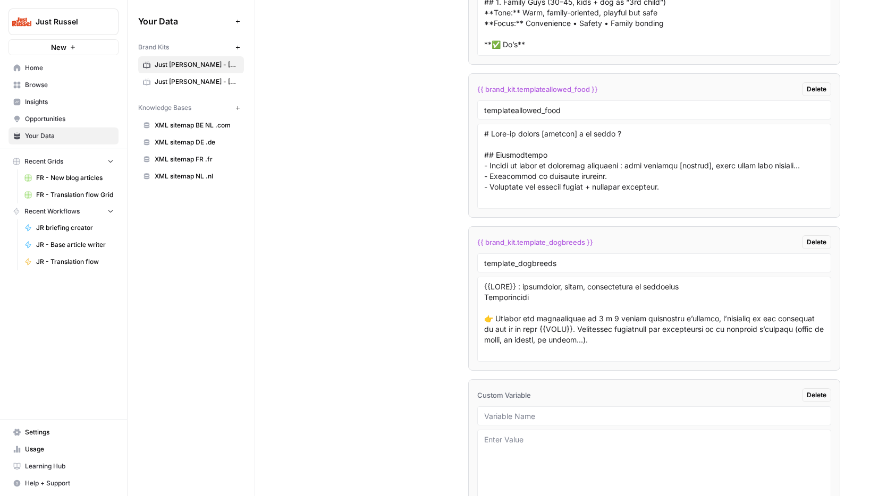
click at [43, 89] on span "Browse" at bounding box center [69, 85] width 89 height 10
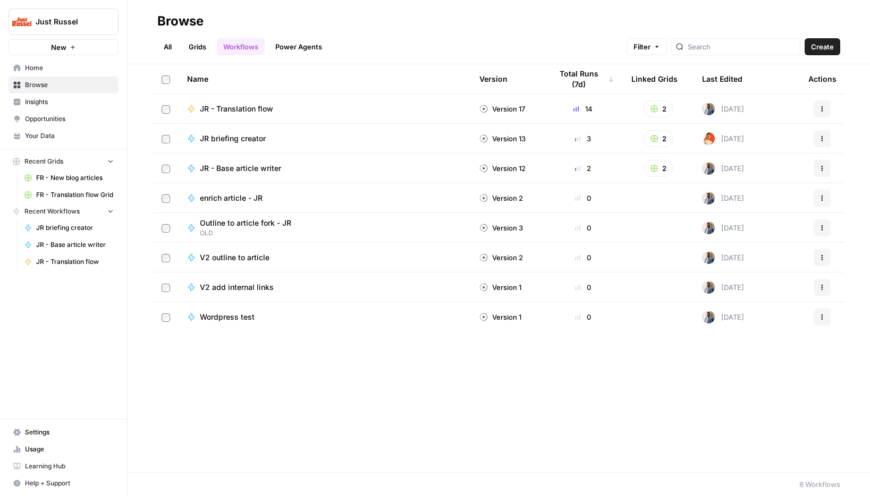
click at [76, 179] on span "FR - New blog articles" at bounding box center [75, 178] width 78 height 10
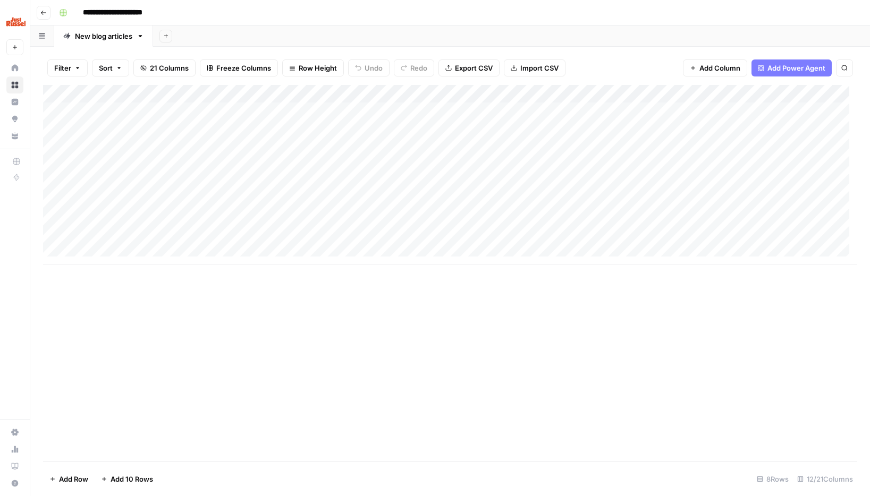
click at [610, 112] on div "Add Column" at bounding box center [450, 175] width 814 height 180
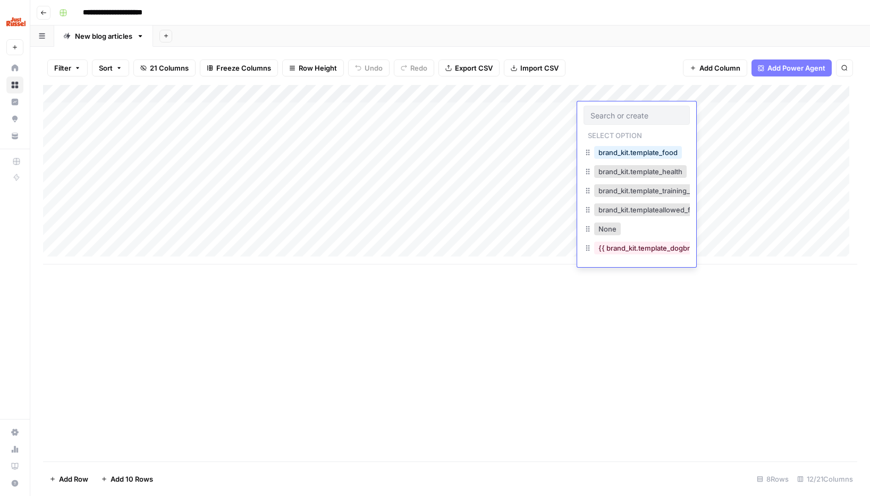
click at [530, 316] on div "Add Column" at bounding box center [450, 273] width 814 height 377
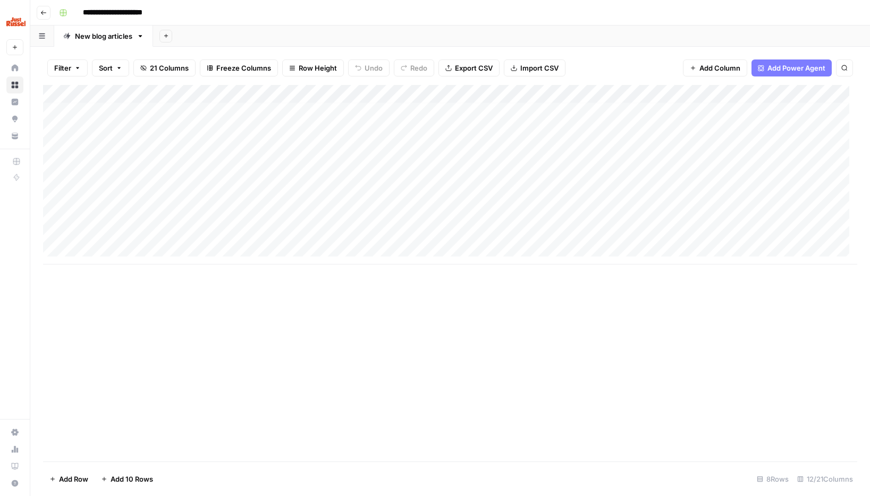
scroll to position [8, 0]
click at [161, 254] on div "Add Column" at bounding box center [450, 175] width 814 height 180
type textarea "**********"
click at [277, 251] on div "Add Column" at bounding box center [450, 184] width 814 height 198
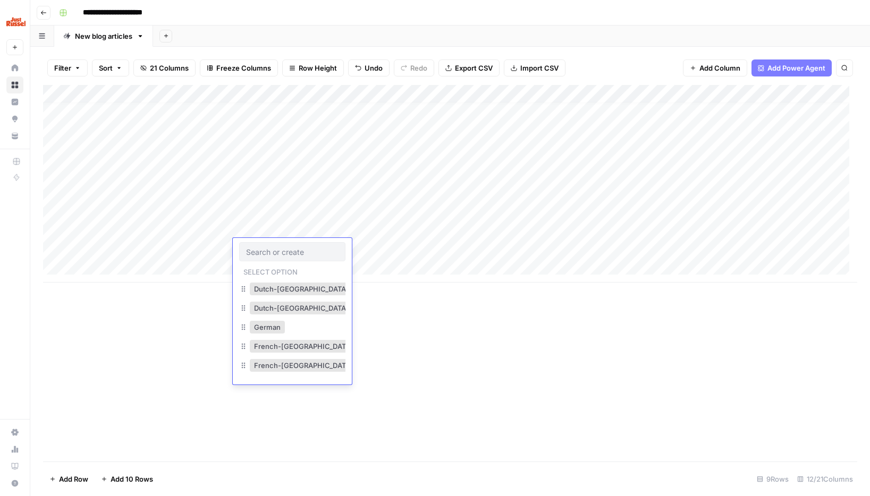
click at [277, 251] on input "text" at bounding box center [292, 252] width 92 height 10
click at [270, 348] on button "French-France" at bounding box center [303, 346] width 107 height 13
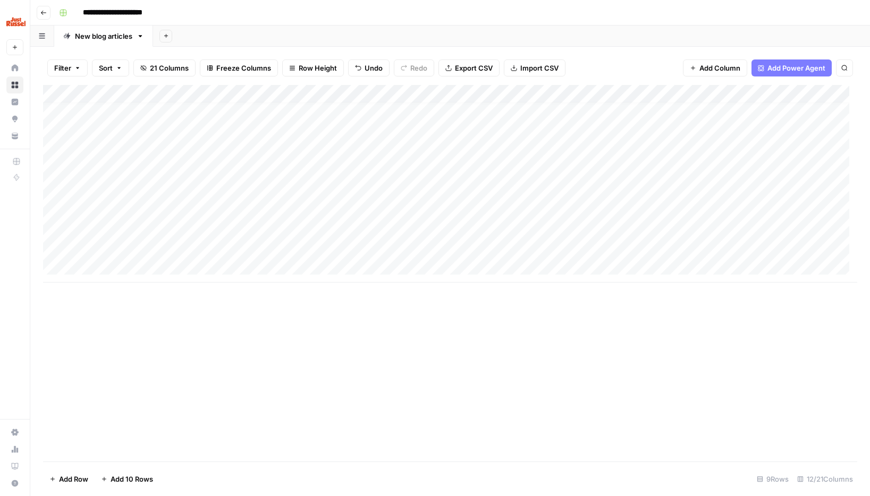
click at [194, 244] on div "Add Column" at bounding box center [450, 184] width 814 height 198
click at [368, 255] on div "Add Column" at bounding box center [450, 184] width 814 height 198
type textarea "*"
type textarea "**********"
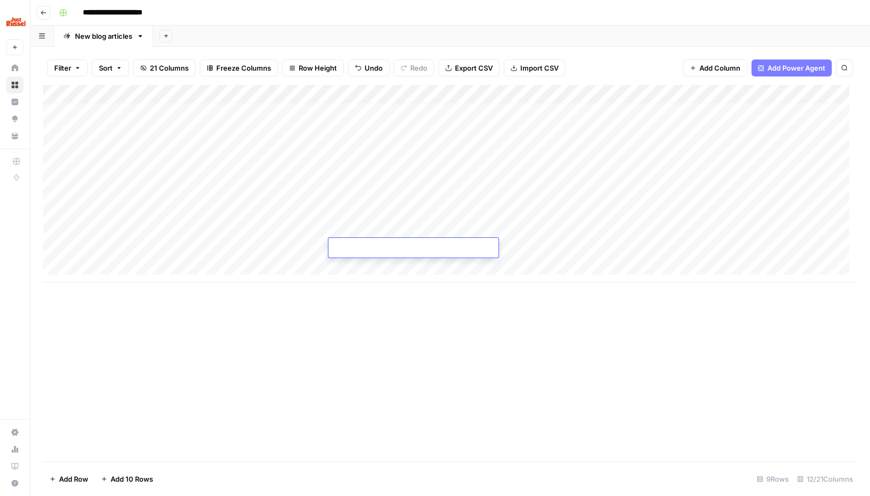
click at [180, 250] on div "Add Column" at bounding box center [450, 184] width 814 height 198
drag, startPoint x: 145, startPoint y: 248, endPoint x: 61, endPoint y: 249, distance: 84.5
click at [61, 249] on body "**********" at bounding box center [435, 248] width 870 height 496
click at [373, 236] on div "Add Column" at bounding box center [450, 184] width 814 height 198
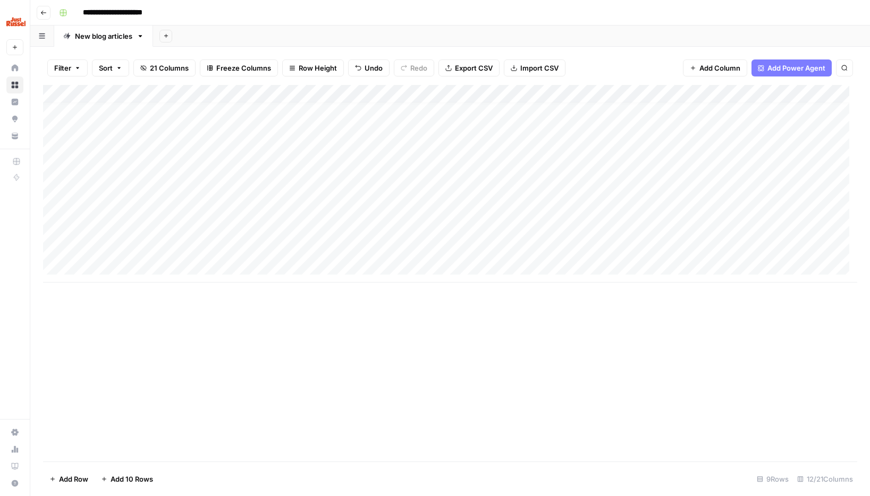
click at [371, 243] on div "Add Column" at bounding box center [450, 184] width 814 height 198
type textarea "**********"
click at [528, 245] on div "Add Column" at bounding box center [450, 184] width 814 height 198
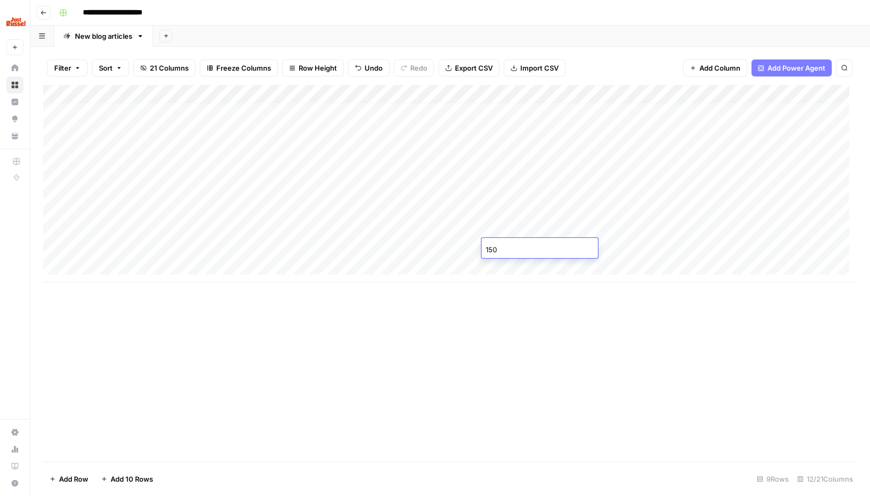
type input "1500"
click at [601, 248] on div "Add Column" at bounding box center [450, 184] width 814 height 198
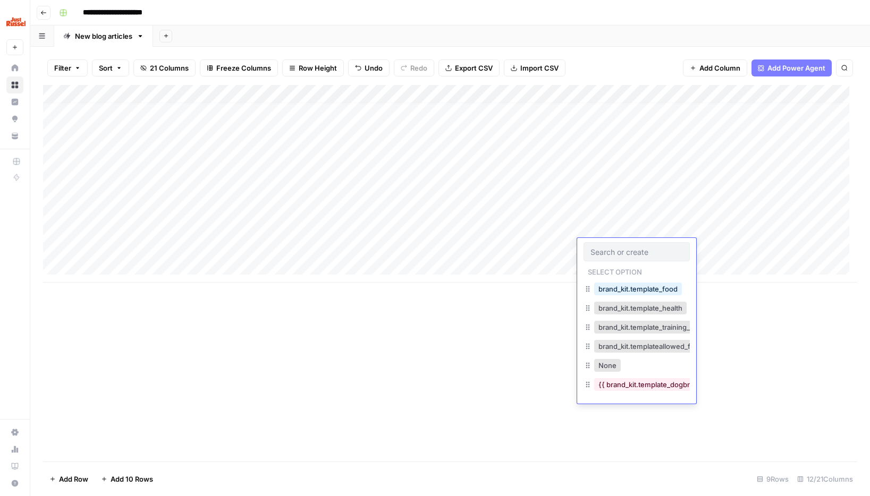
click at [601, 248] on input "text" at bounding box center [636, 252] width 92 height 10
click at [620, 389] on button "{{ brand_kit.template_dogbreeds }}" at bounding box center [656, 384] width 124 height 13
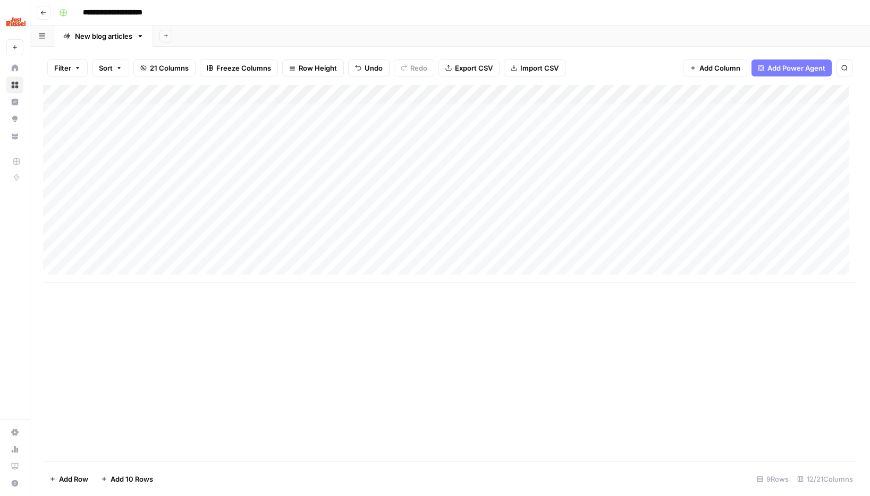
click at [638, 249] on div "Add Column" at bounding box center [450, 184] width 814 height 198
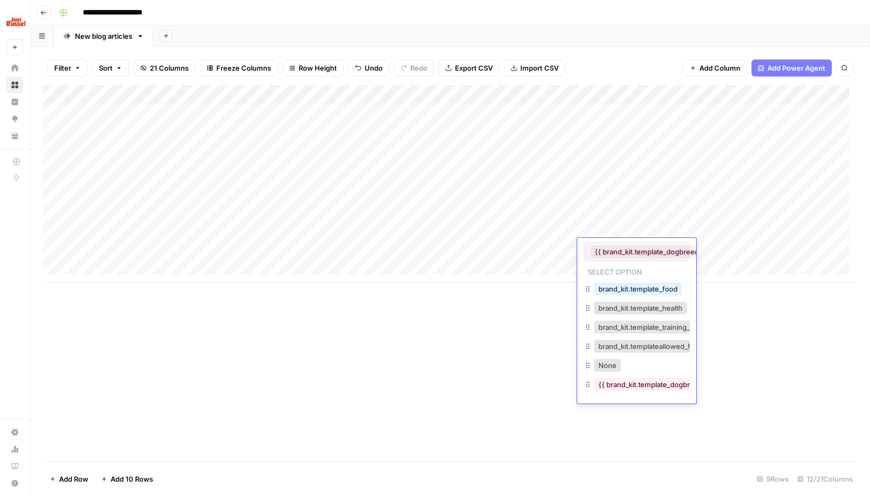
scroll to position [0, 21]
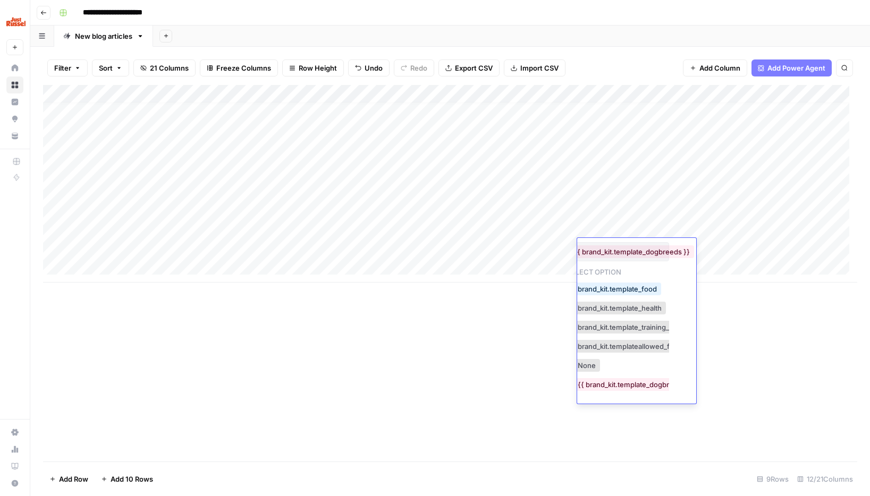
click at [733, 347] on div "Add Column" at bounding box center [450, 273] width 814 height 377
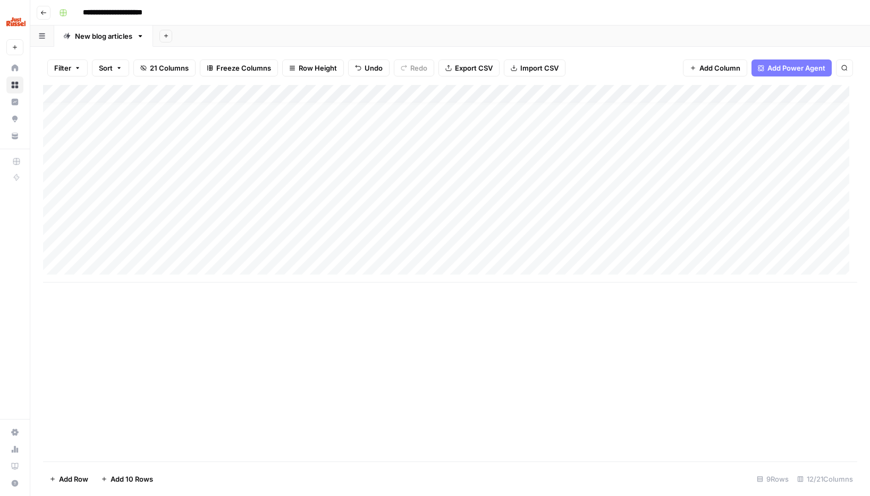
click at [659, 248] on div "Add Column" at bounding box center [450, 184] width 814 height 198
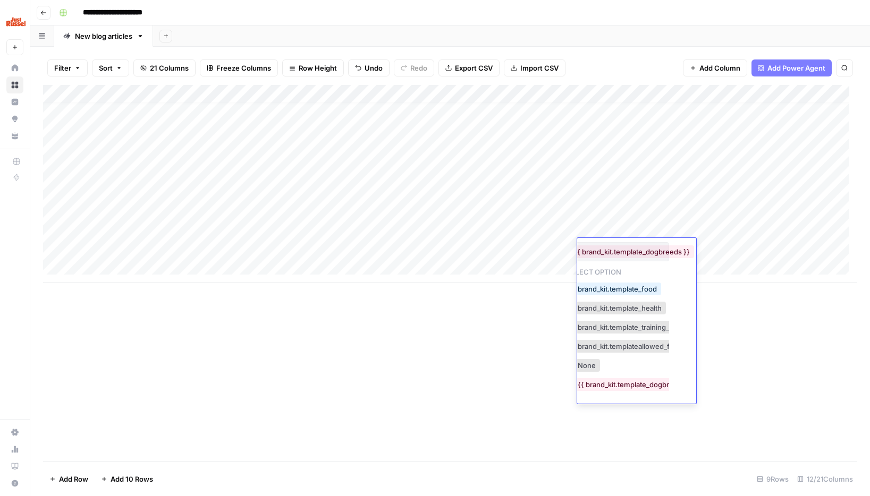
click at [724, 252] on div "Add Column" at bounding box center [450, 184] width 814 height 198
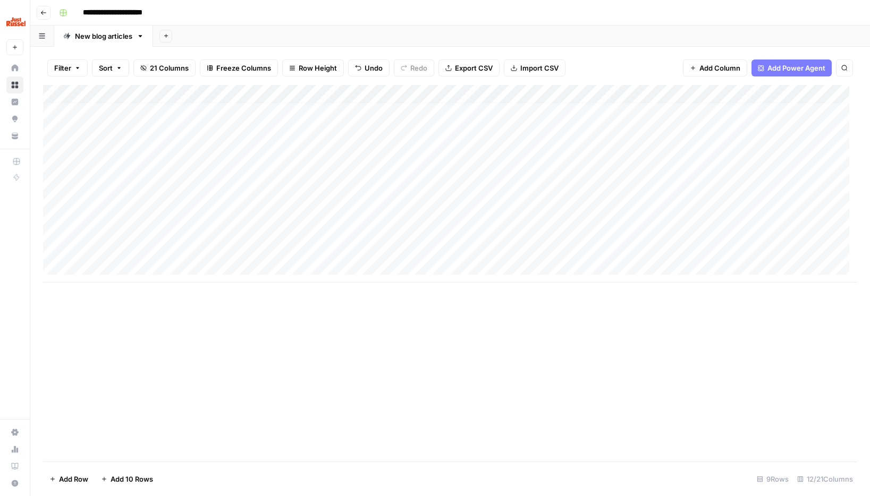
click at [722, 252] on div "Add Column" at bounding box center [450, 184] width 814 height 198
click at [664, 270] on div "Add Column" at bounding box center [450, 184] width 814 height 198
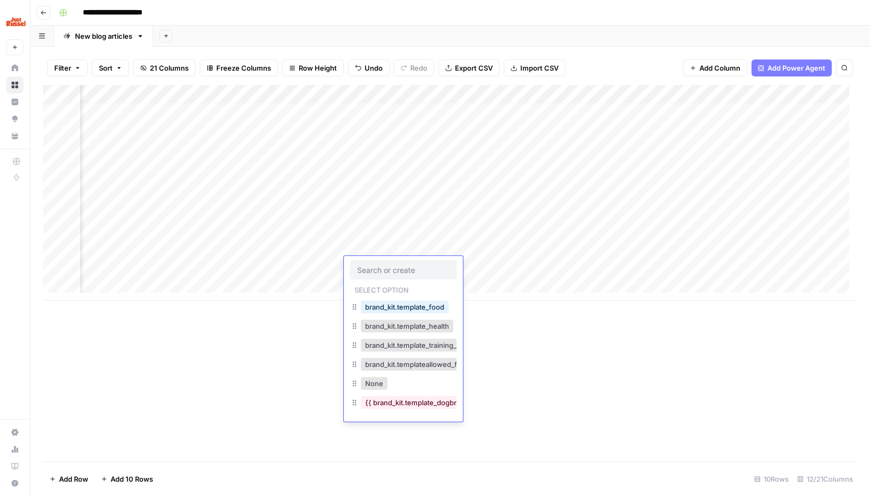
click at [650, 246] on div "Add Column" at bounding box center [450, 193] width 814 height 216
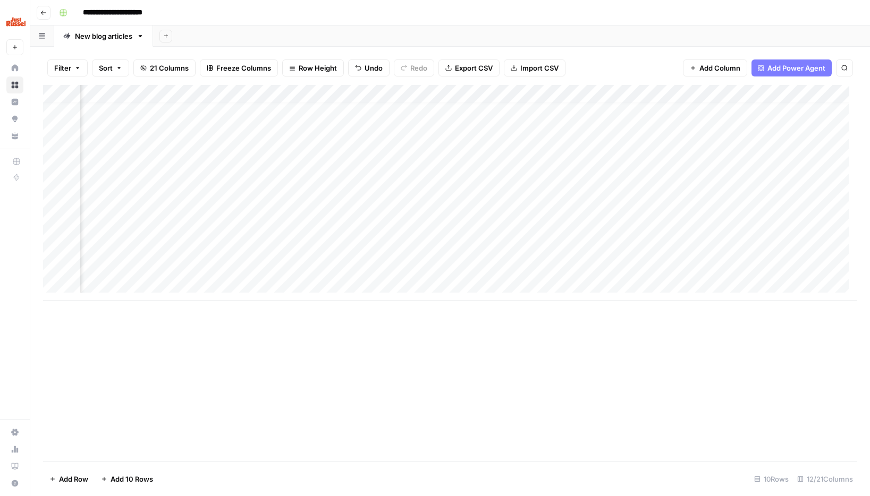
click at [411, 251] on div "Add Column" at bounding box center [450, 193] width 814 height 216
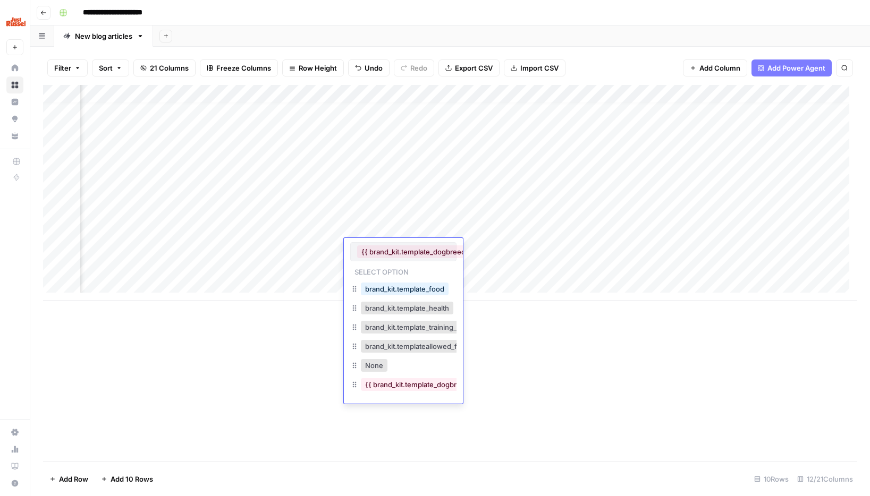
scroll to position [0, 21]
click at [514, 249] on div "Add Column" at bounding box center [450, 193] width 814 height 216
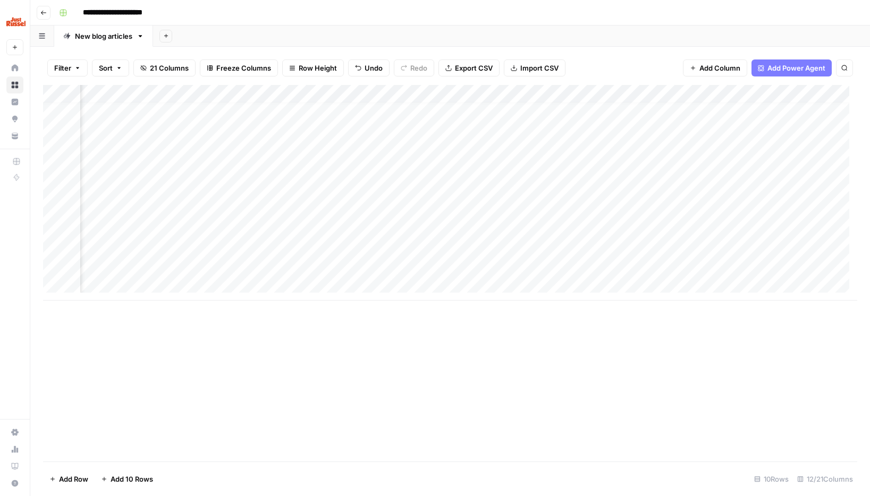
click at [401, 251] on div "Add Column" at bounding box center [450, 193] width 814 height 216
click at [380, 111] on div "Add Column" at bounding box center [450, 193] width 814 height 216
click at [369, 107] on div "Add Column" at bounding box center [450, 193] width 814 height 216
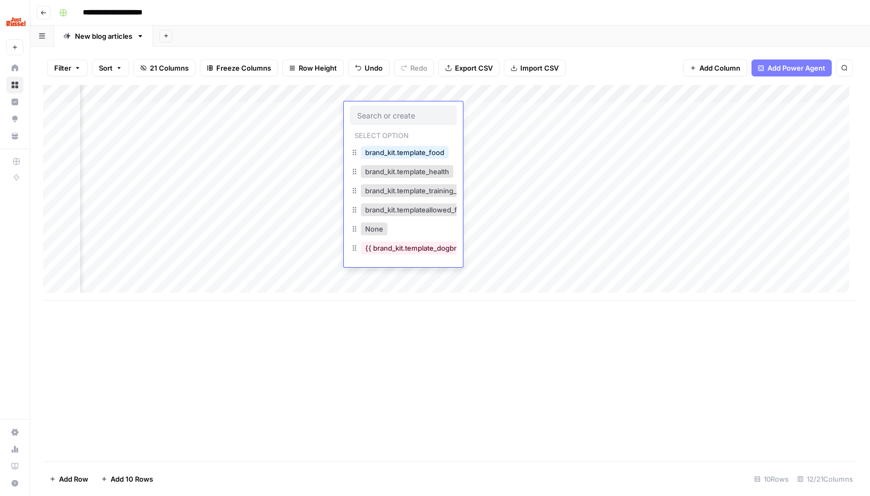
click at [369, 107] on div at bounding box center [403, 115] width 106 height 19
click at [391, 113] on input "text" at bounding box center [403, 116] width 92 height 10
type input "brand_kit"
click at [394, 231] on button "{{ brand_kit.template_dogbreeds }}" at bounding box center [423, 229] width 124 height 13
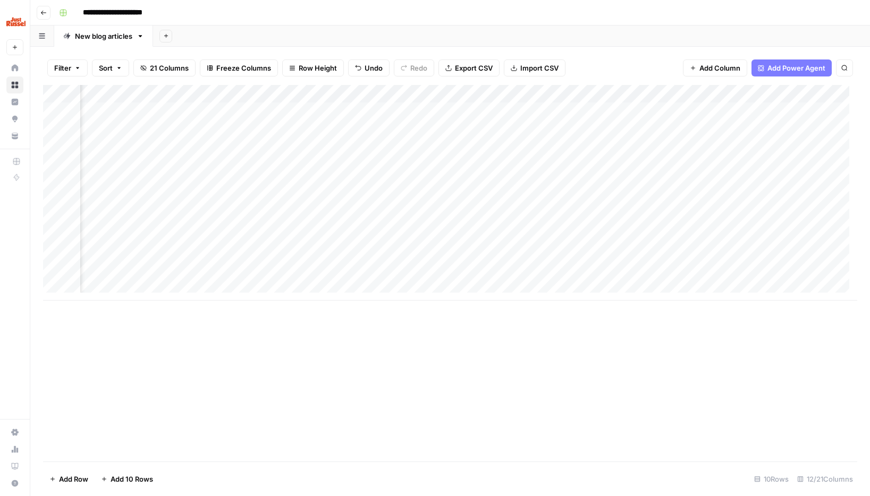
click at [360, 114] on div "Add Column" at bounding box center [450, 193] width 814 height 216
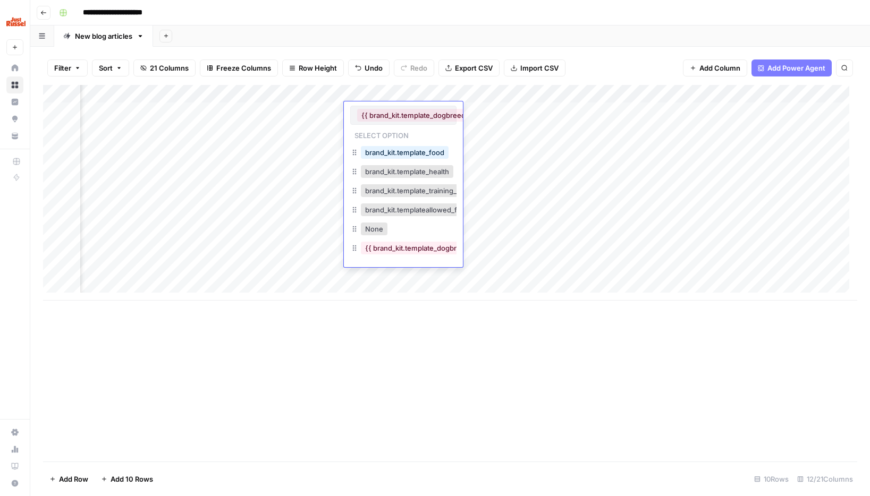
scroll to position [0, 21]
click at [354, 114] on button "{{ brand_kit.template_dogbreeds }}" at bounding box center [398, 115] width 124 height 13
click at [450, 115] on button "{{ brand_kit.template_dogbreeds }}" at bounding box center [398, 115] width 124 height 13
drag, startPoint x: 450, startPoint y: 115, endPoint x: 415, endPoint y: 215, distance: 106.4
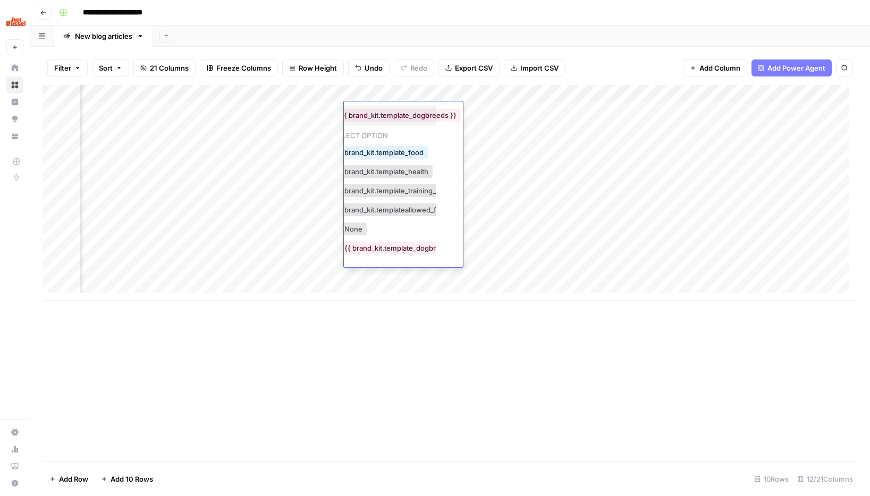
click at [449, 117] on button "{{ brand_kit.template_dogbreeds }}" at bounding box center [398, 115] width 124 height 13
click at [401, 251] on button "{{ brand_kit.template_dogbreeds }}" at bounding box center [402, 248] width 124 height 13
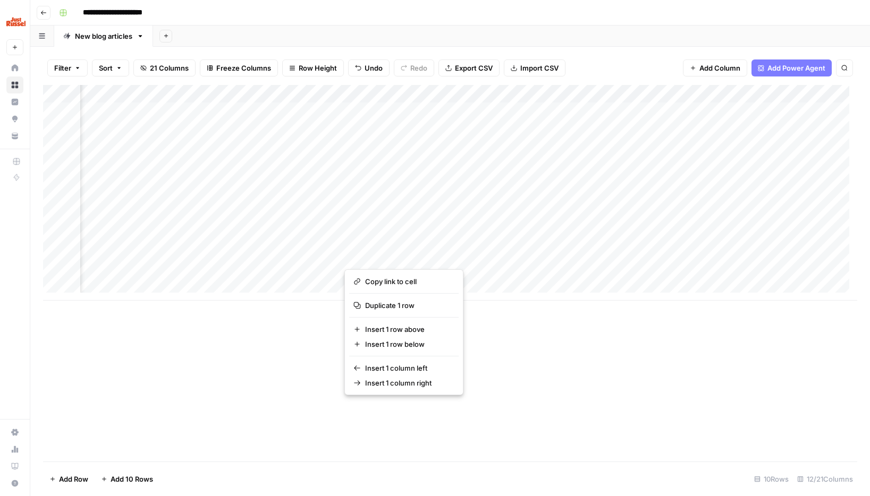
click at [527, 310] on div "Add Column" at bounding box center [450, 273] width 814 height 377
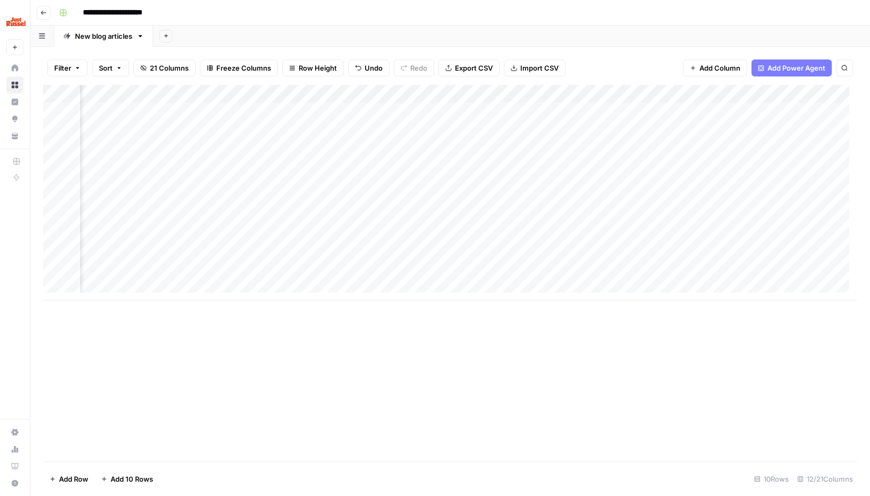
click at [454, 252] on div "Add Column" at bounding box center [450, 193] width 814 height 216
click at [416, 253] on div "Add Column" at bounding box center [450, 193] width 814 height 216
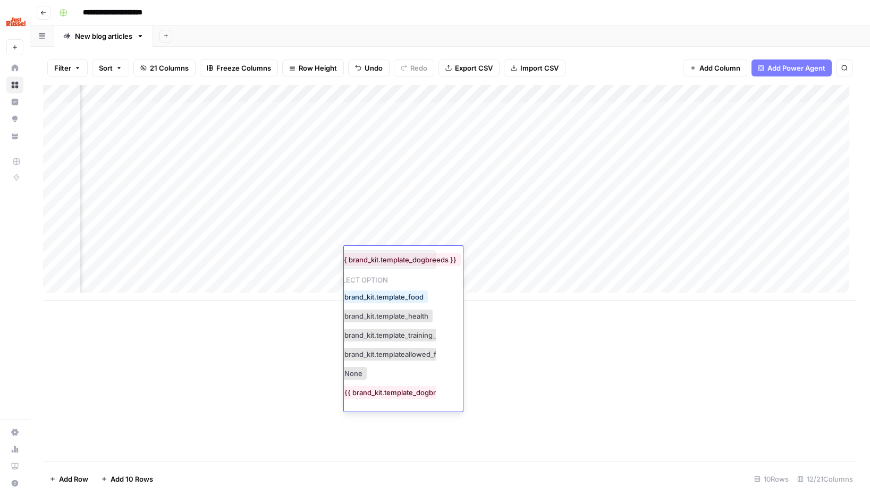
click at [436, 261] on button "{{ brand_kit.template_dogbreeds }}" at bounding box center [398, 259] width 124 height 13
click at [439, 261] on button "{{ brand_kit.template_dogbreeds }}" at bounding box center [398, 259] width 124 height 13
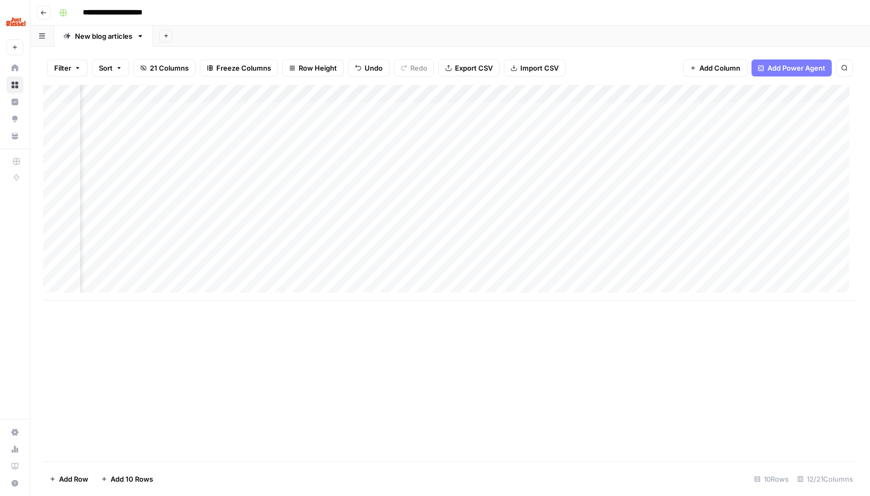
drag, startPoint x: 272, startPoint y: 366, endPoint x: 253, endPoint y: 339, distance: 32.9
click at [272, 366] on div "Add Column" at bounding box center [450, 273] width 814 height 377
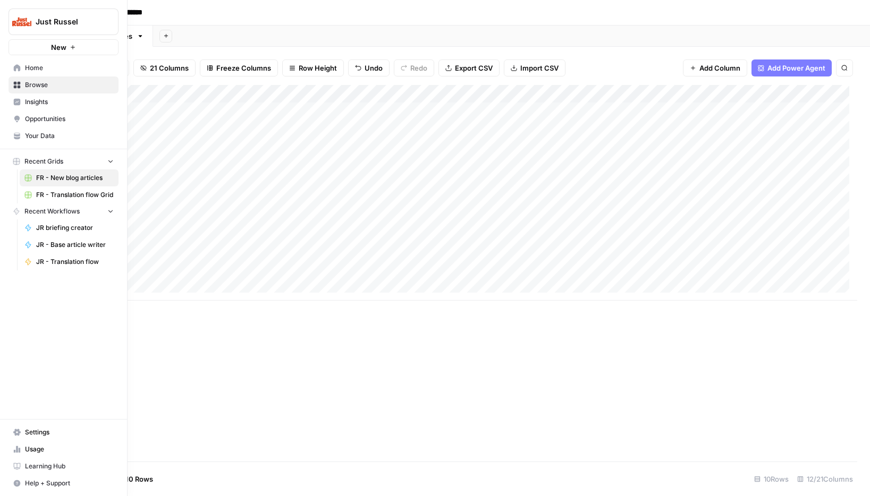
click at [33, 141] on link "Your Data" at bounding box center [64, 136] width 110 height 17
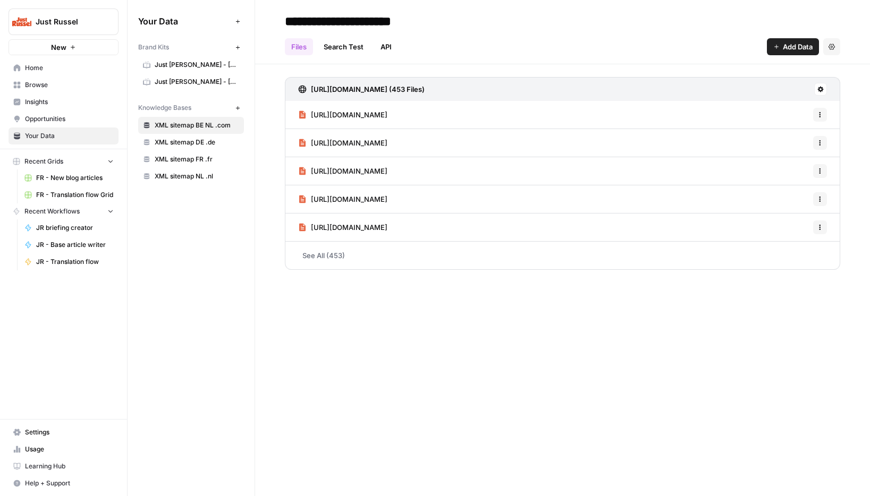
click at [190, 58] on link "Just Russel - France-FR" at bounding box center [191, 64] width 106 height 17
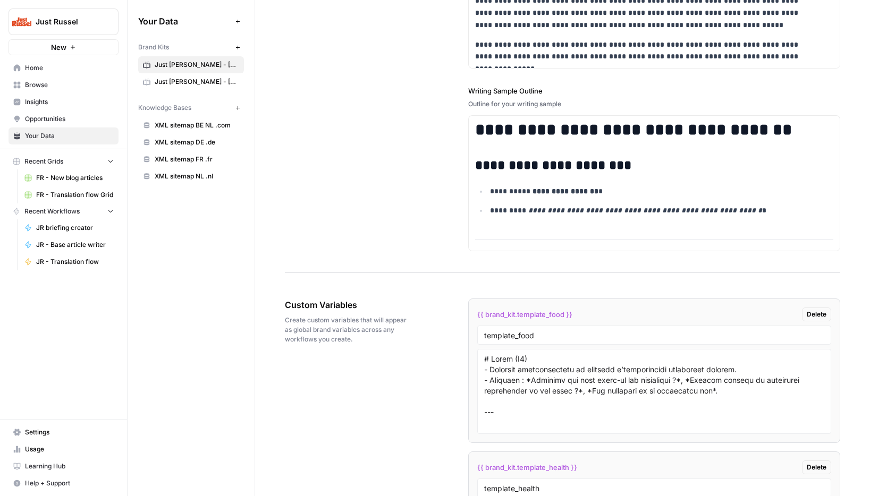
scroll to position [3061, 0]
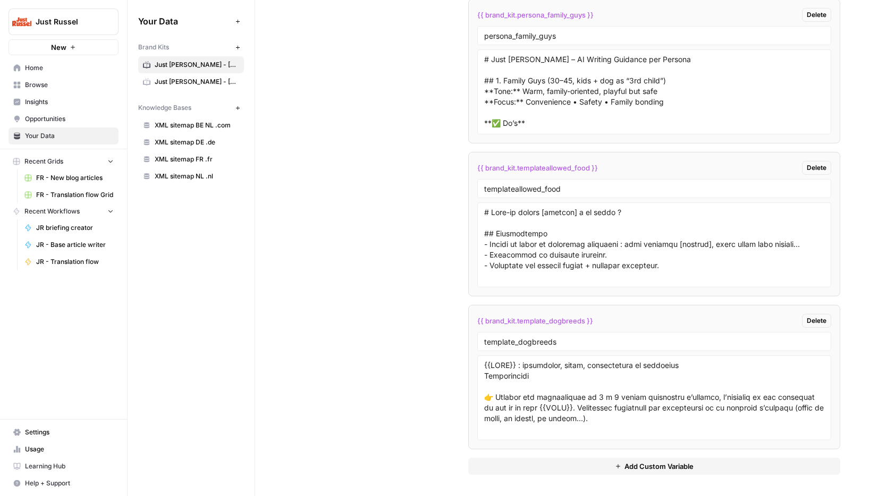
drag, startPoint x: 580, startPoint y: 321, endPoint x: 483, endPoint y: 321, distance: 97.2
click at [483, 321] on span "{{ brand_kit.template_dogbreeds }}" at bounding box center [535, 321] width 116 height 11
copy span "brand_kit.template_dogbreeds"
click at [50, 67] on span "Home" at bounding box center [69, 68] width 89 height 10
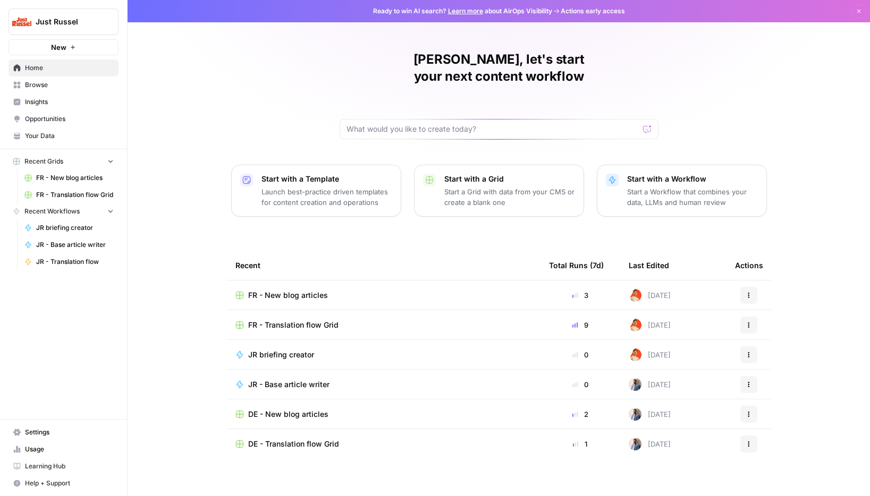
click at [50, 119] on span "Opportunities" at bounding box center [69, 119] width 89 height 10
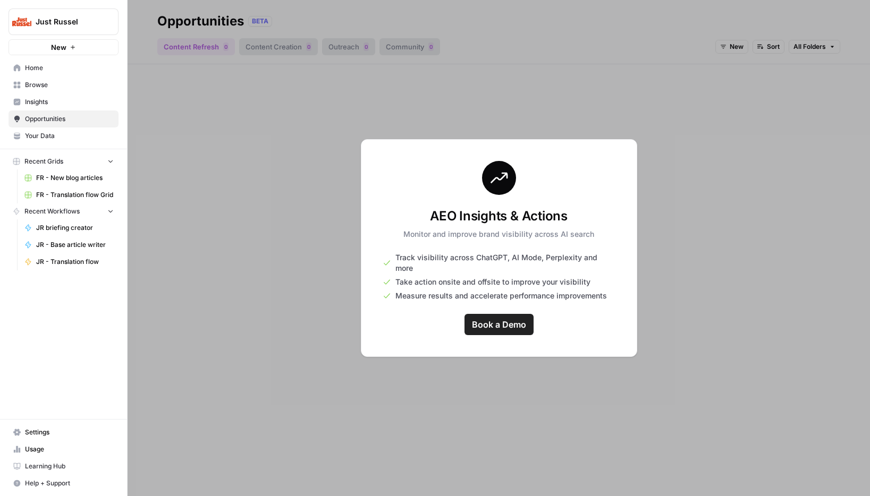
click at [43, 89] on span "Browse" at bounding box center [69, 85] width 89 height 10
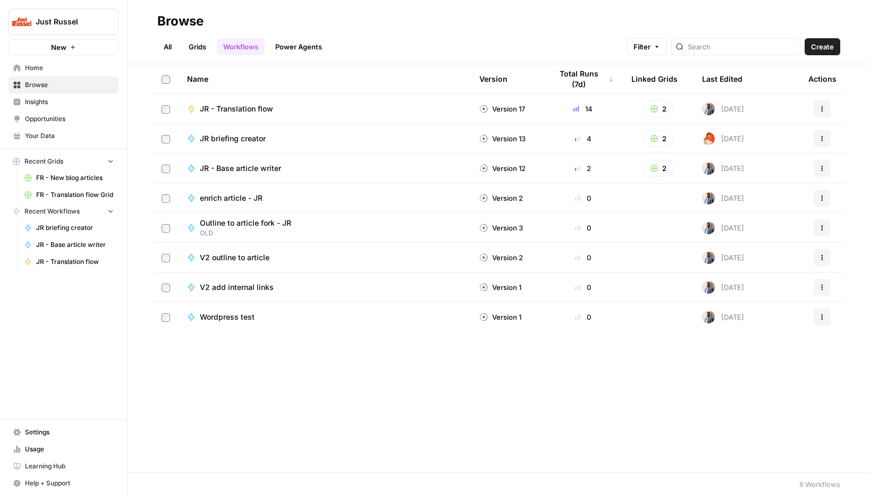
click at [52, 182] on span "FR - New blog articles" at bounding box center [75, 178] width 78 height 10
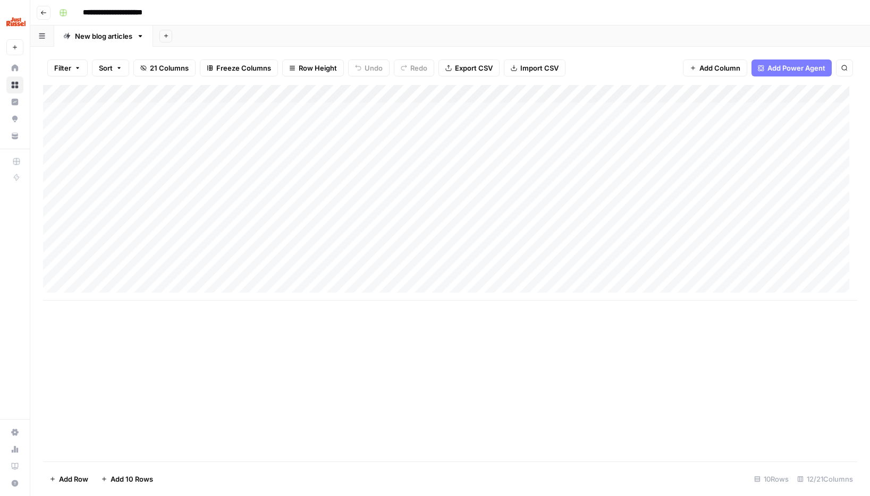
click at [596, 113] on div "Add Column" at bounding box center [450, 193] width 814 height 216
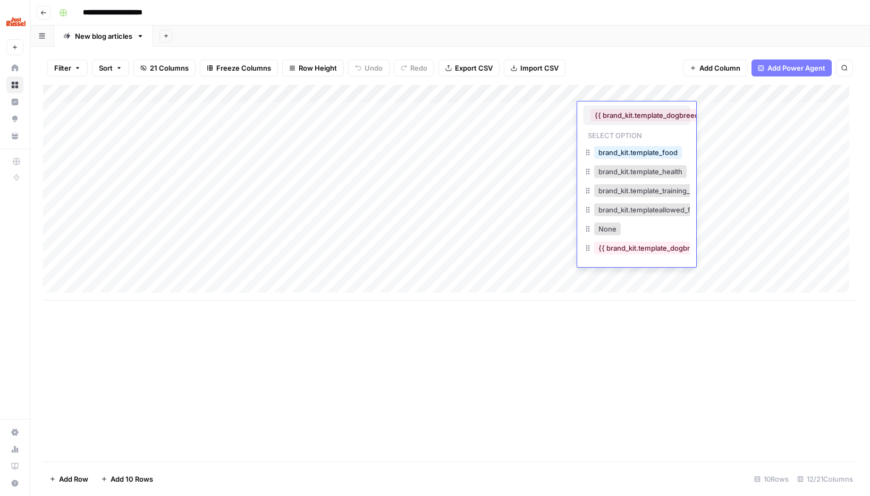
scroll to position [0, 21]
click at [631, 113] on button "{{ brand_kit.template_dogbreeds }}" at bounding box center [632, 115] width 124 height 13
click at [649, 120] on button "{{ brand_kit.template_dogbreeds }}" at bounding box center [632, 115] width 124 height 13
click at [606, 230] on div "None" at bounding box center [616, 230] width 106 height 19
click at [591, 229] on button "None" at bounding box center [586, 229] width 27 height 13
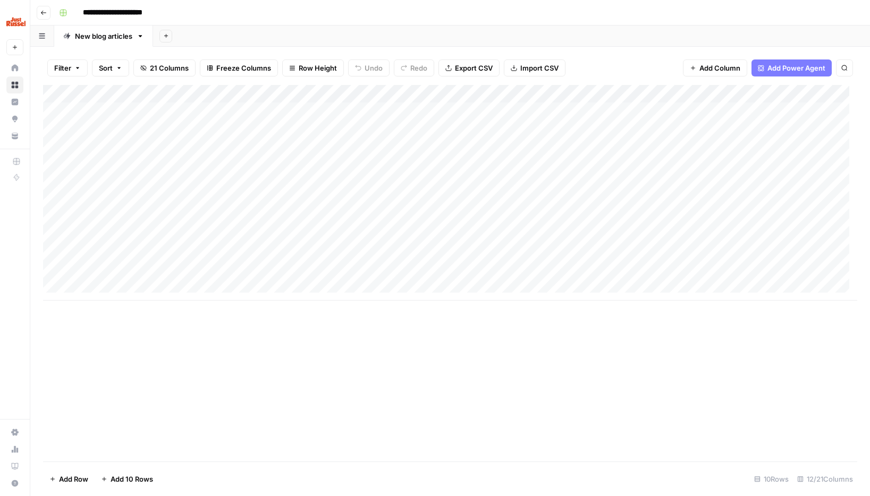
click at [615, 109] on div "Add Column" at bounding box center [450, 193] width 814 height 216
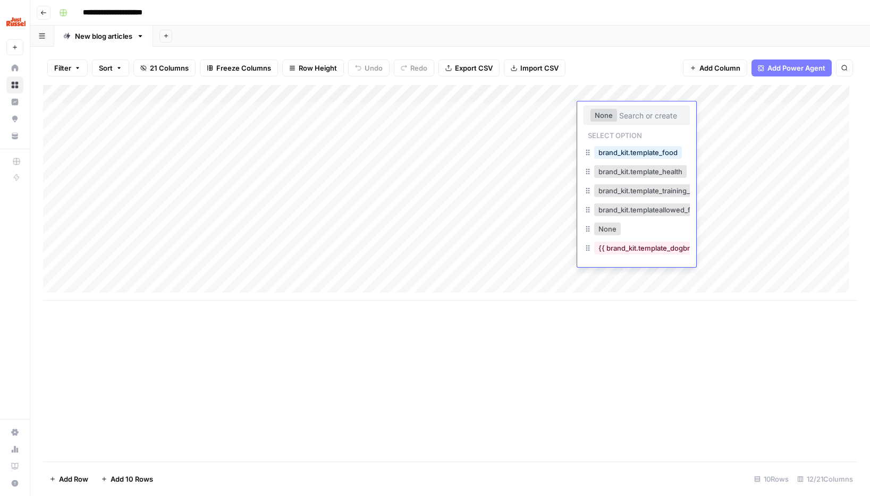
click at [615, 109] on button "None" at bounding box center [603, 115] width 27 height 13
click at [615, 115] on button "None" at bounding box center [603, 115] width 27 height 13
click at [628, 116] on input "text" at bounding box center [651, 116] width 64 height 10
paste input "brand_kit.template_dogbreeds"
type input "brand_kit.template_dogbreeds"
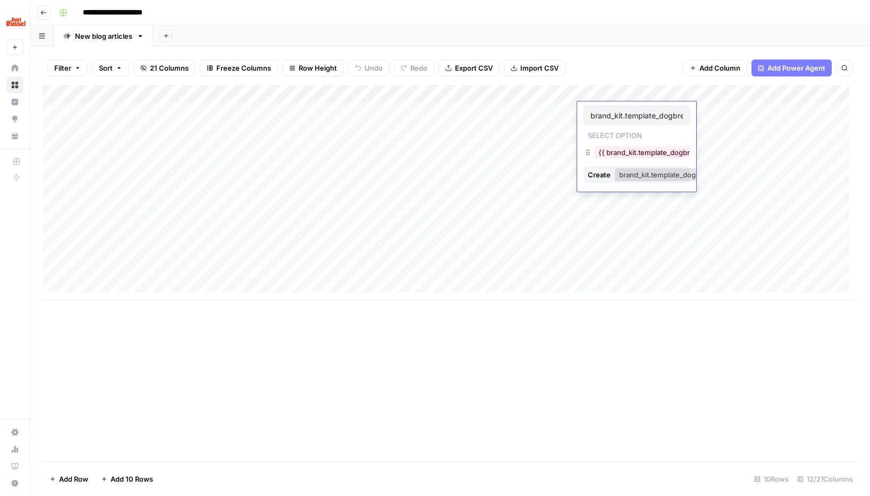
scroll to position [0, 14]
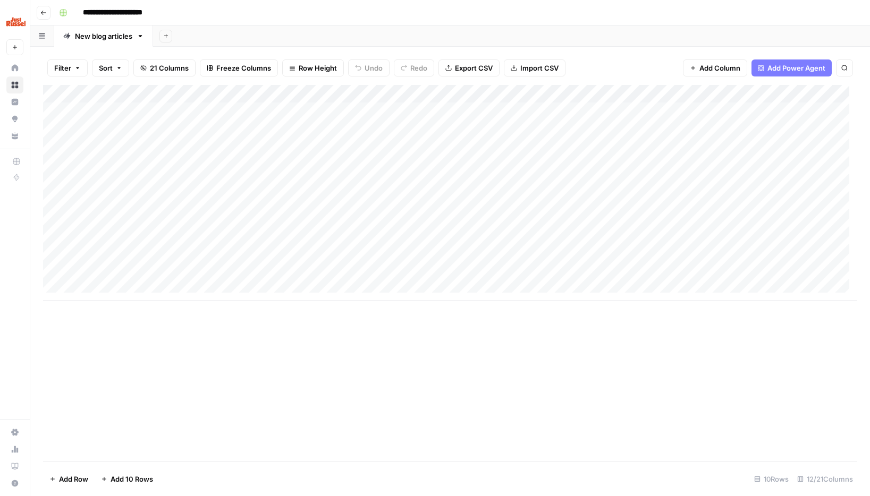
click at [596, 253] on div "Add Column" at bounding box center [450, 193] width 814 height 216
click at [602, 256] on div "Add Column" at bounding box center [450, 193] width 814 height 216
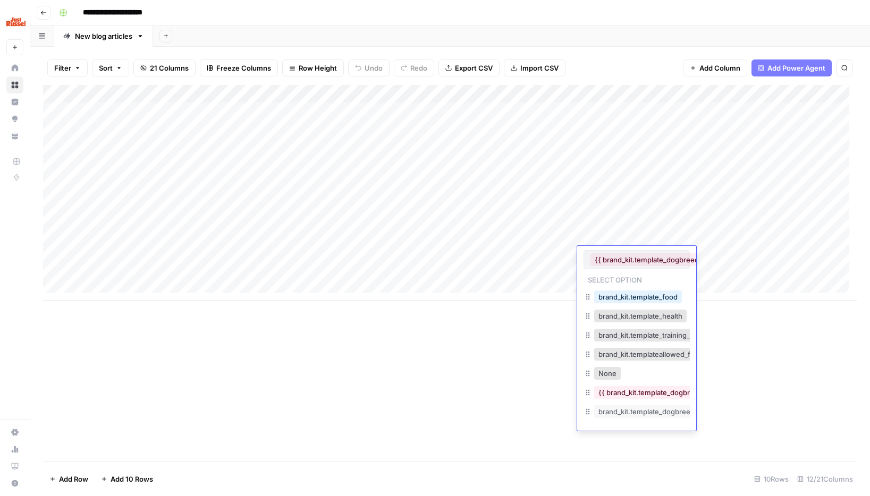
scroll to position [0, 21]
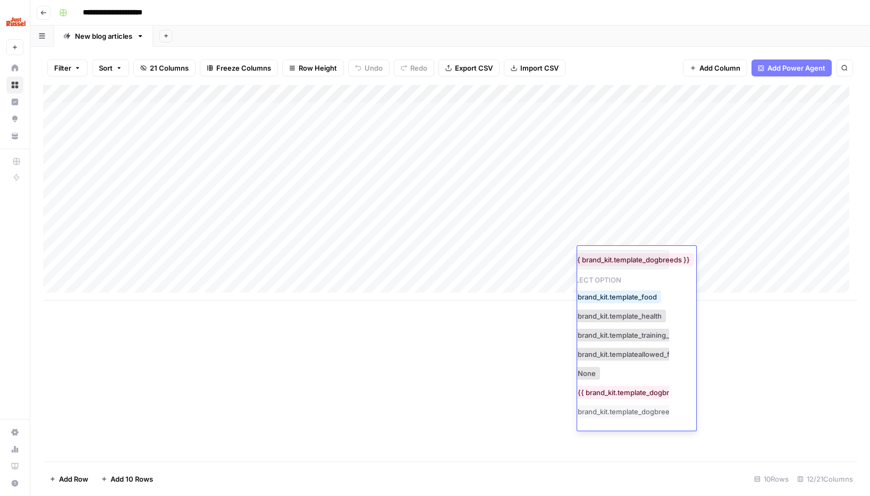
click at [602, 256] on button "{{ brand_kit.template_dogbreeds }}" at bounding box center [632, 259] width 124 height 13
click at [647, 264] on button "{{ brand_kit.template_dogbreeds }}" at bounding box center [632, 259] width 124 height 13
click at [587, 376] on button "None" at bounding box center [586, 373] width 27 height 13
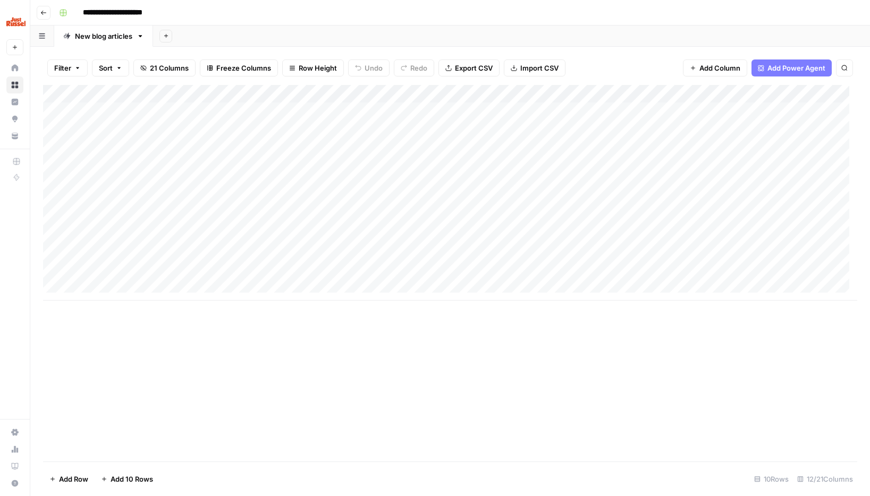
click at [631, 256] on div "Add Column" at bounding box center [450, 193] width 814 height 216
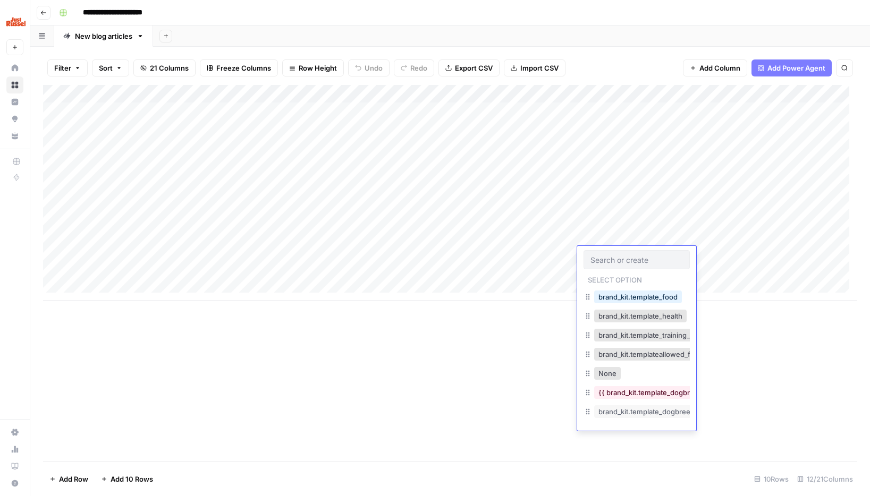
type input "brand_kit.template_dogbreeds"
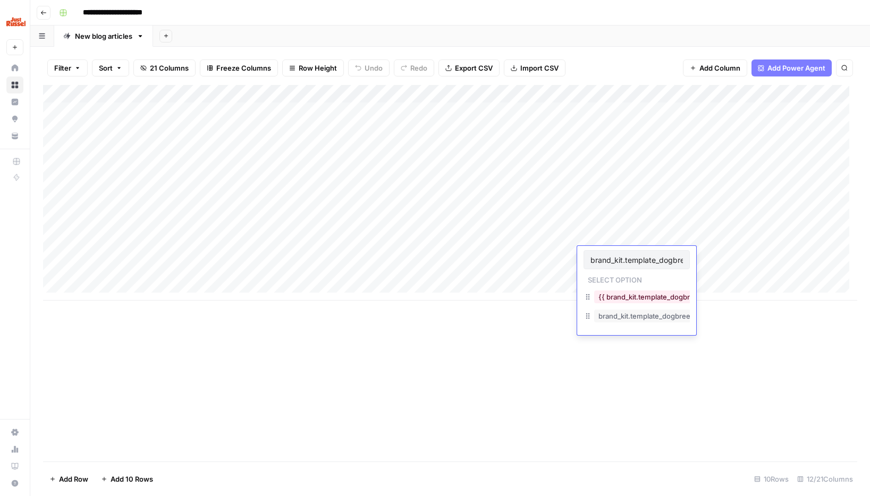
scroll to position [0, 14]
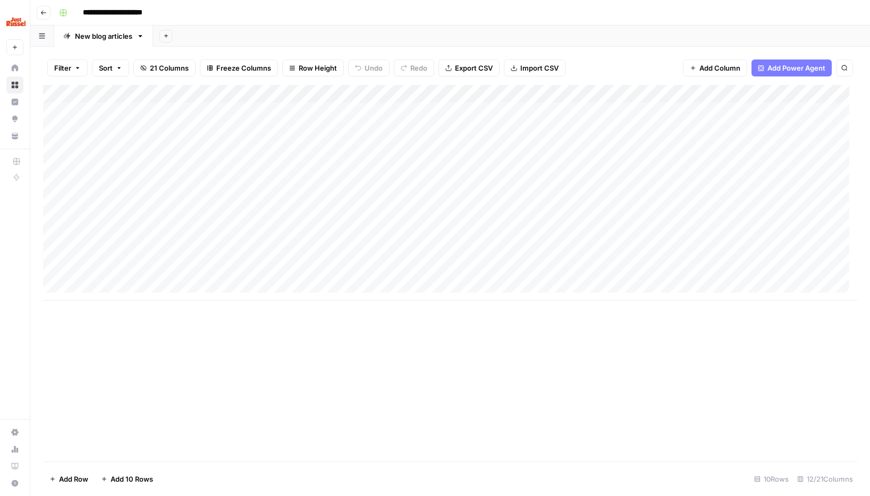
click at [602, 283] on div "Add Column" at bounding box center [450, 193] width 814 height 216
click at [586, 257] on div "Add Column" at bounding box center [450, 202] width 814 height 234
click at [534, 104] on div "Add Column" at bounding box center [450, 202] width 814 height 234
click at [674, 108] on div "Add Column" at bounding box center [450, 202] width 814 height 234
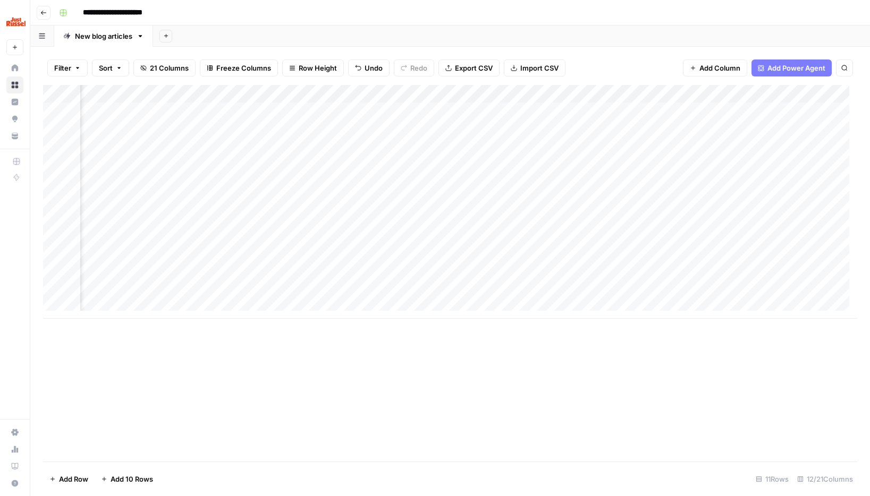
click at [759, 110] on div "Add Column" at bounding box center [450, 202] width 814 height 234
click at [535, 254] on div "Add Column" at bounding box center [450, 202] width 814 height 234
click at [602, 256] on div "Add Column" at bounding box center [450, 202] width 814 height 234
click at [740, 252] on div "Add Column" at bounding box center [450, 202] width 814 height 234
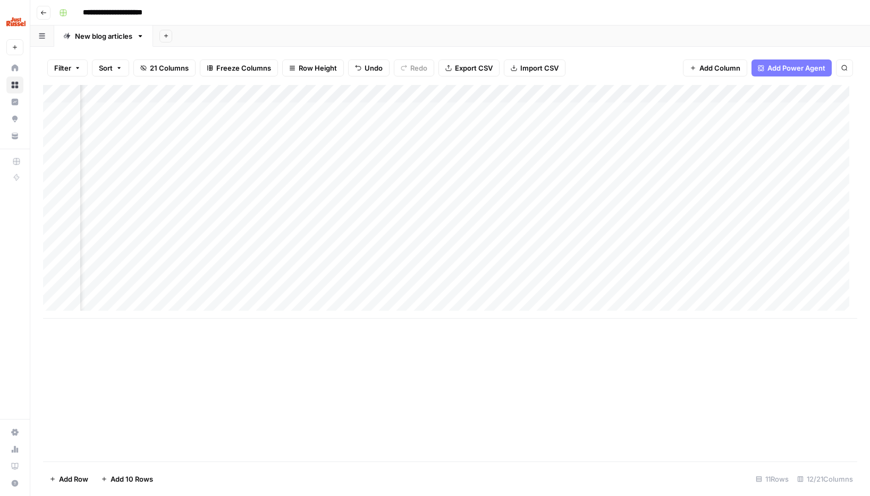
click at [805, 256] on div "Add Column" at bounding box center [450, 202] width 814 height 234
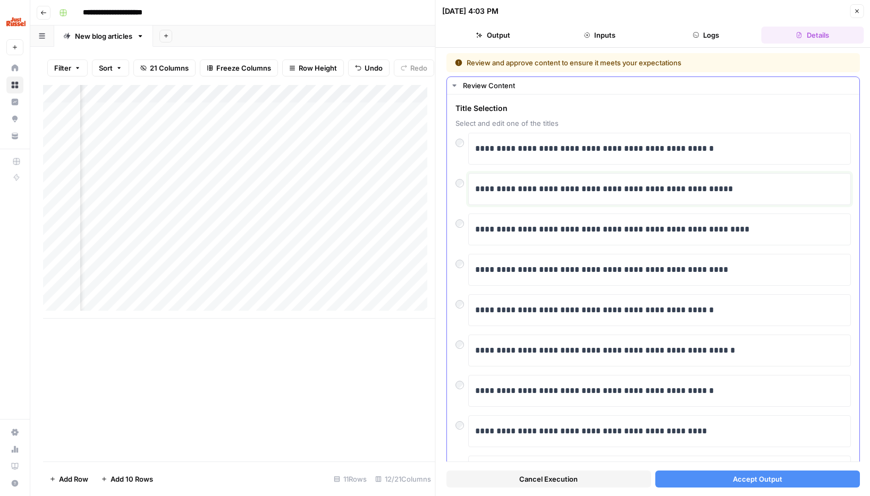
click at [525, 188] on p "**********" at bounding box center [655, 189] width 361 height 14
click at [730, 194] on p "**********" at bounding box center [655, 189] width 361 height 14
drag, startPoint x: 718, startPoint y: 193, endPoint x: 514, endPoint y: 197, distance: 204.1
click at [514, 197] on div "**********" at bounding box center [659, 189] width 369 height 22
click at [554, 190] on p "**********" at bounding box center [655, 189] width 361 height 14
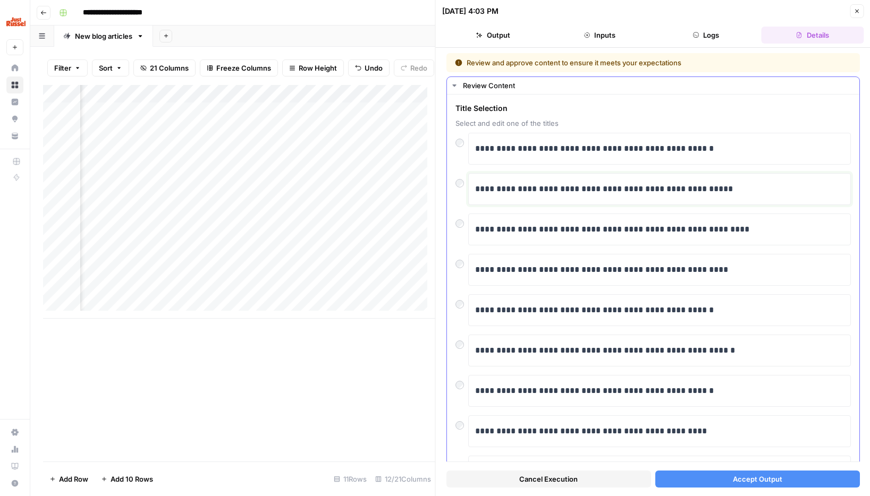
drag, startPoint x: 515, startPoint y: 188, endPoint x: 728, endPoint y: 188, distance: 212.6
click at [706, 189] on p "**********" at bounding box center [655, 189] width 361 height 14
click at [744, 188] on p "**********" at bounding box center [655, 189] width 361 height 14
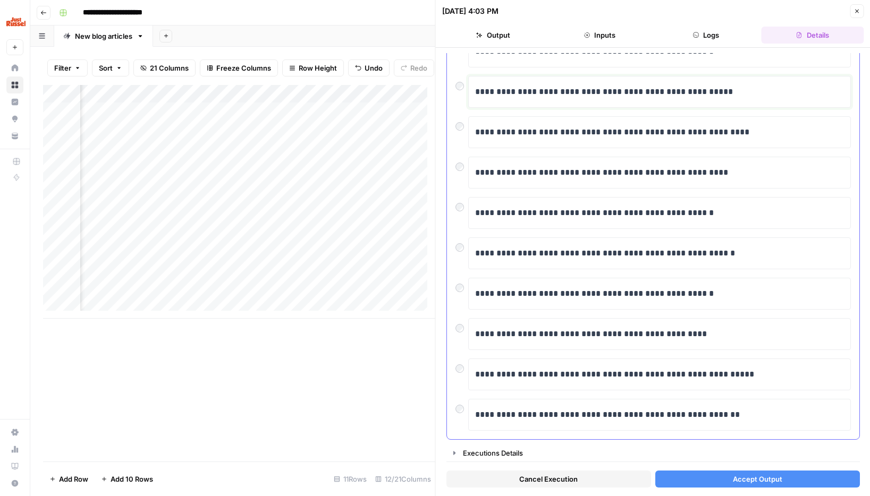
scroll to position [98, 0]
click at [464, 409] on div at bounding box center [461, 406] width 13 height 15
click at [717, 477] on button "Accept Output" at bounding box center [757, 479] width 205 height 17
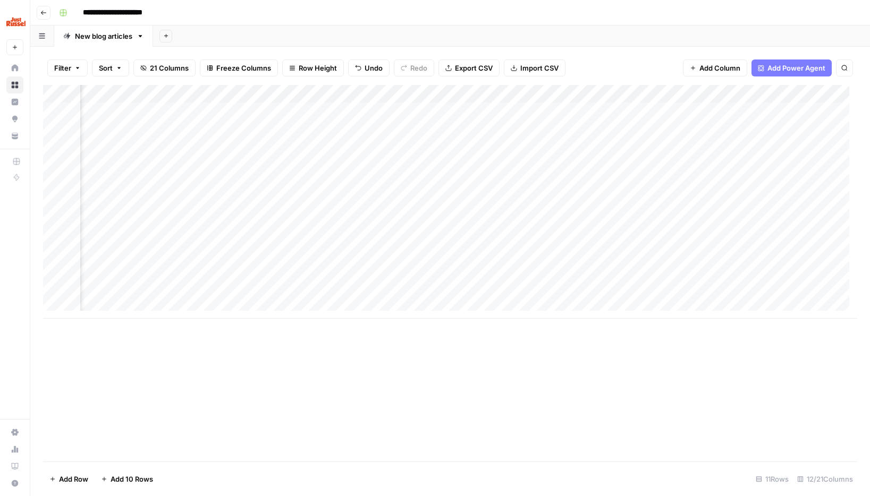
scroll to position [0, 267]
click at [619, 112] on div "Add Column" at bounding box center [450, 202] width 814 height 234
click at [663, 112] on div "Add Column" at bounding box center [450, 202] width 814 height 234
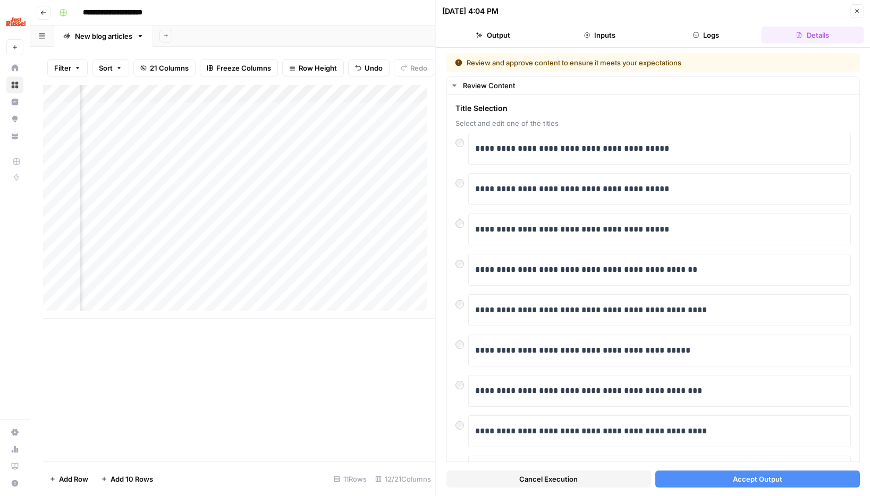
click at [732, 480] on span "Accept Output" at bounding box center [756, 479] width 49 height 11
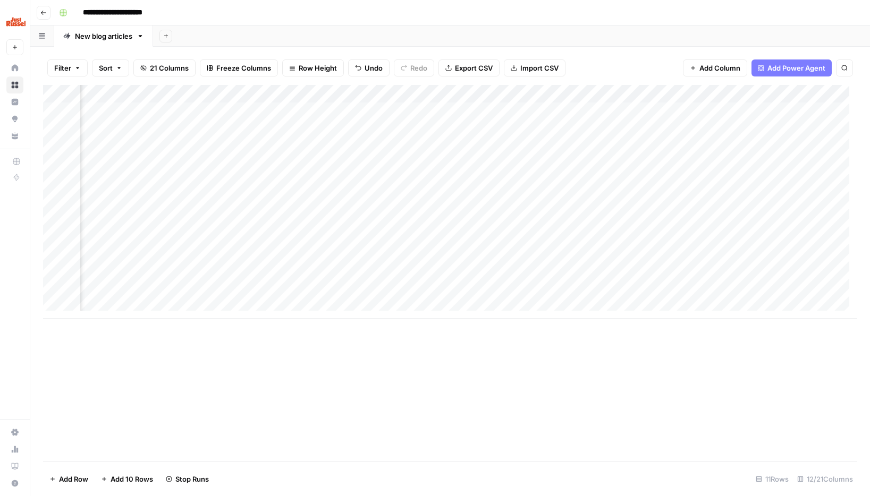
scroll to position [0, 326]
click at [316, 254] on div "Add Column" at bounding box center [450, 202] width 814 height 234
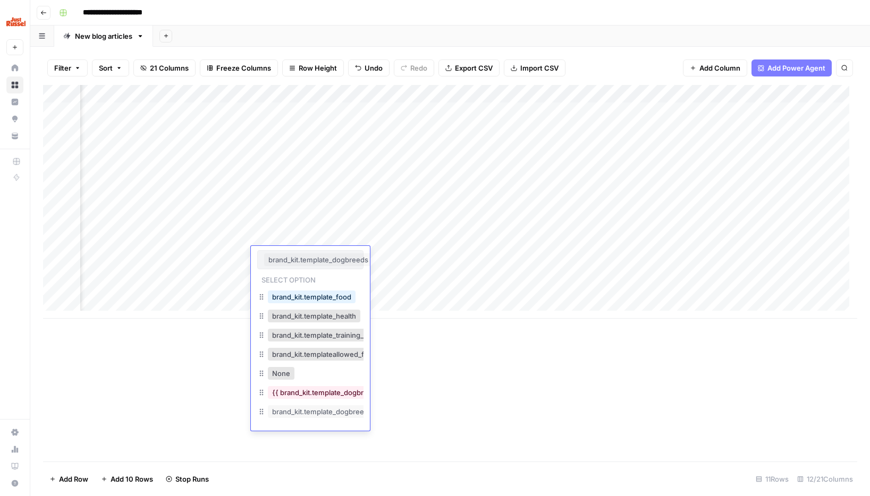
click at [316, 254] on button "brand_kit.template_dogbreeds" at bounding box center [318, 259] width 108 height 13
click at [439, 247] on div "Add Column" at bounding box center [450, 202] width 814 height 234
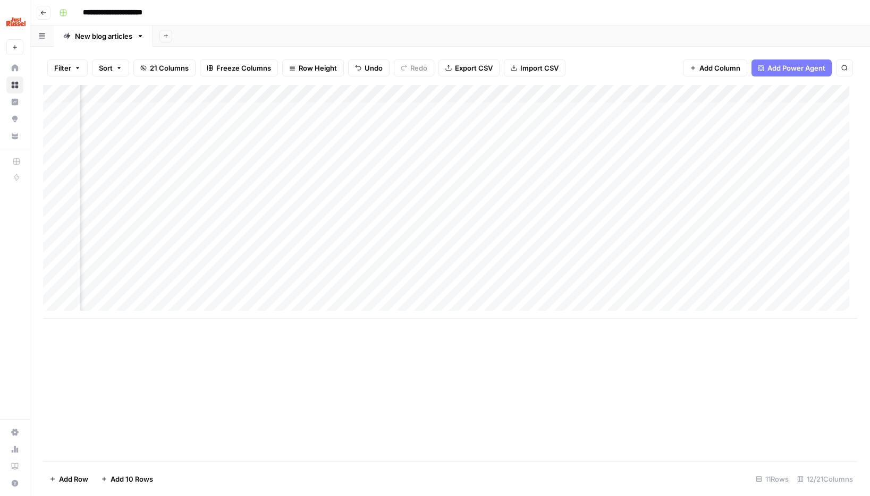
click at [328, 258] on div "Add Column" at bounding box center [450, 202] width 814 height 234
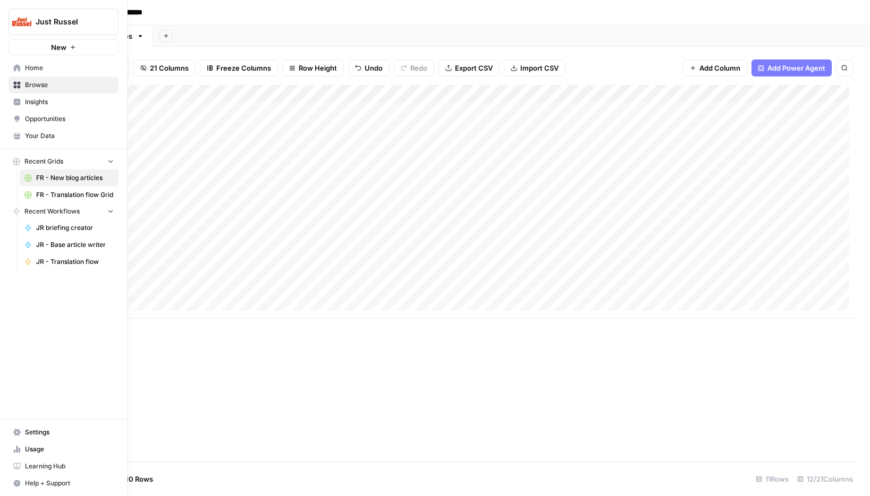
click at [38, 137] on span "Your Data" at bounding box center [69, 136] width 89 height 10
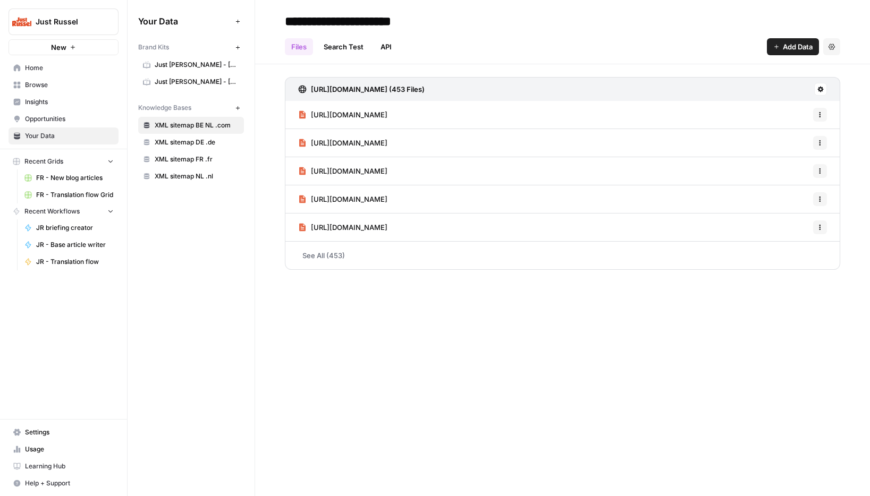
click at [188, 67] on span "Just Russel - France-FR" at bounding box center [197, 65] width 84 height 10
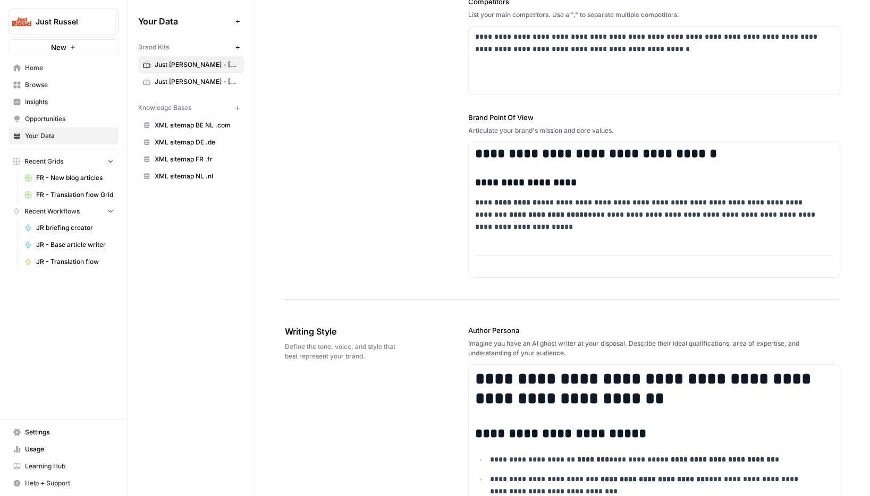
scroll to position [3061, 0]
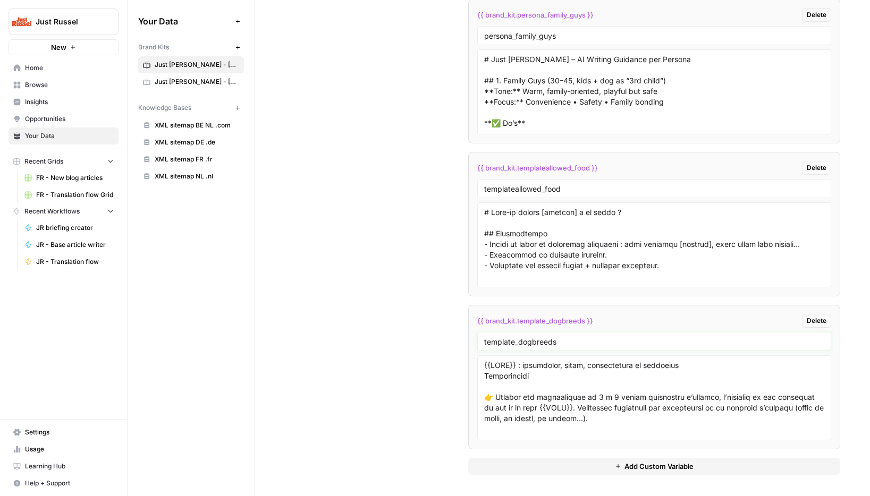
click at [594, 340] on input "template_dogbreeds" at bounding box center [654, 342] width 340 height 10
click at [577, 322] on span "{{ brand_kit.template_dogbreeds }}" at bounding box center [535, 321] width 116 height 11
click at [619, 322] on div "{{ brand_kit.template_dogbreeds }} Delete" at bounding box center [654, 321] width 354 height 14
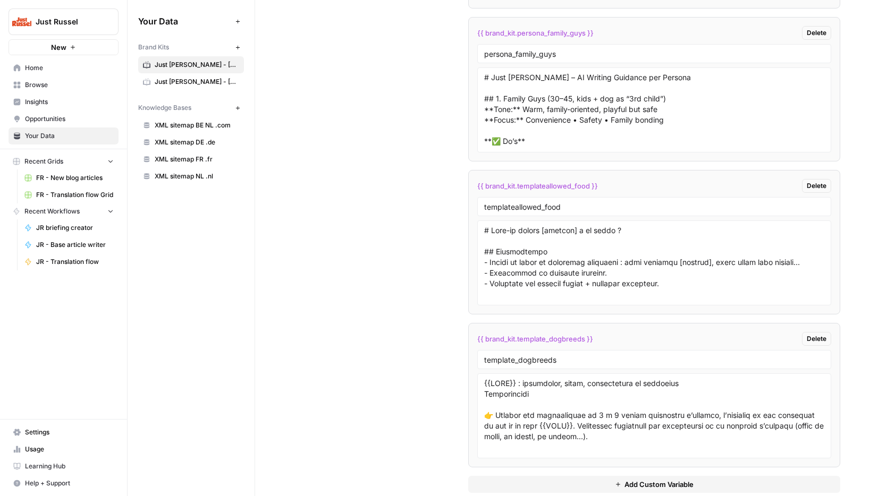
scroll to position [3042, 0]
click at [176, 86] on span "Just Russel - Germany - DE" at bounding box center [197, 82] width 84 height 10
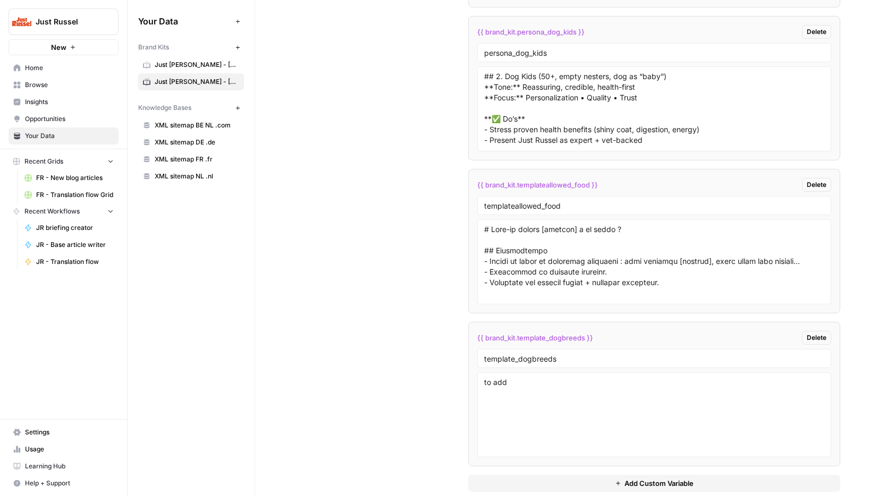
scroll to position [2582, 0]
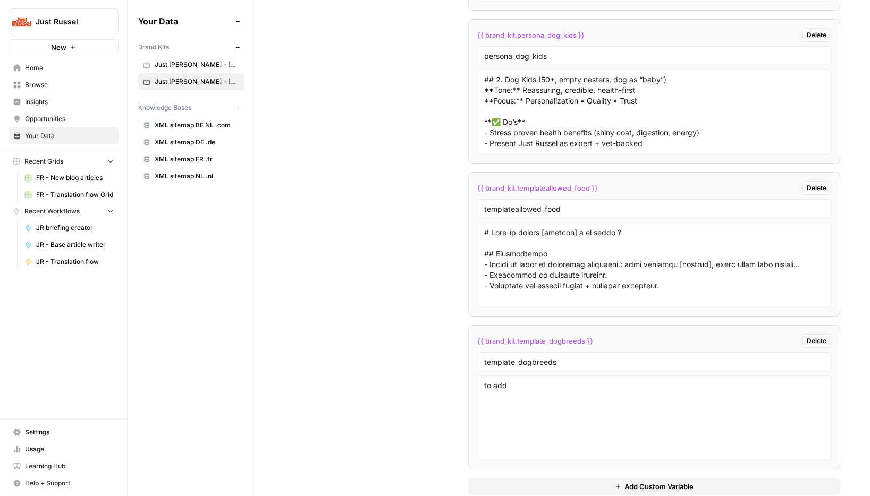
click at [170, 67] on span "Just Russel - France-FR" at bounding box center [197, 65] width 84 height 10
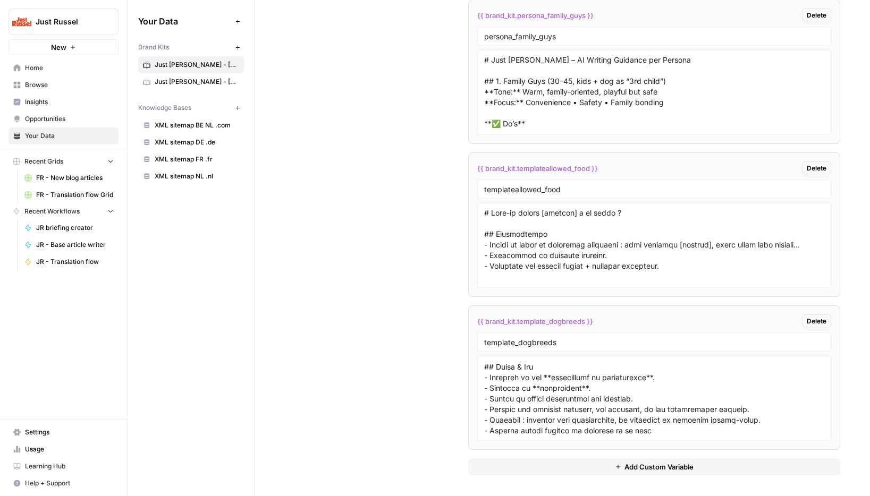
scroll to position [3061, 0]
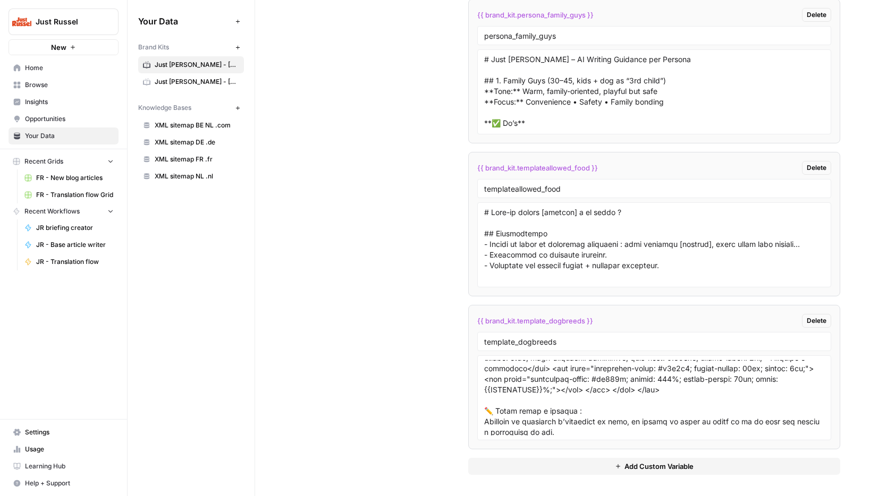
click at [649, 312] on li "{{ brand_kit.template_dogbreeds }} Delete template_dogbreeds" at bounding box center [654, 377] width 372 height 145
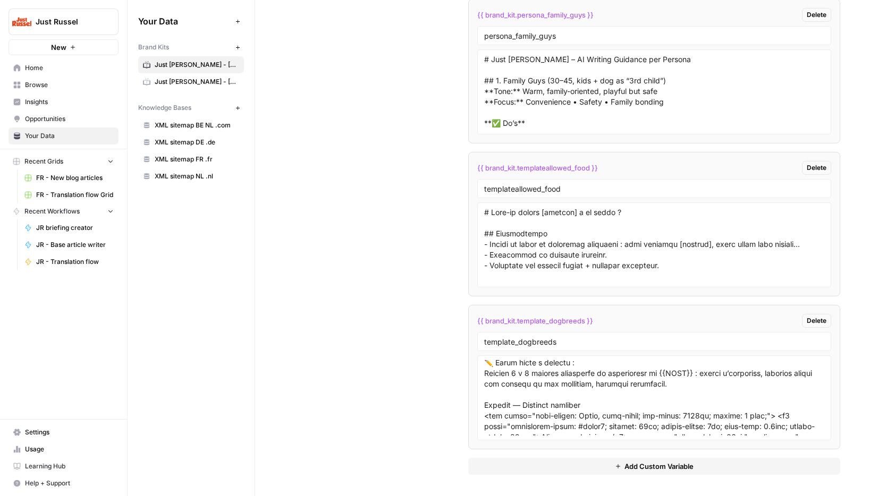
scroll to position [767, 0]
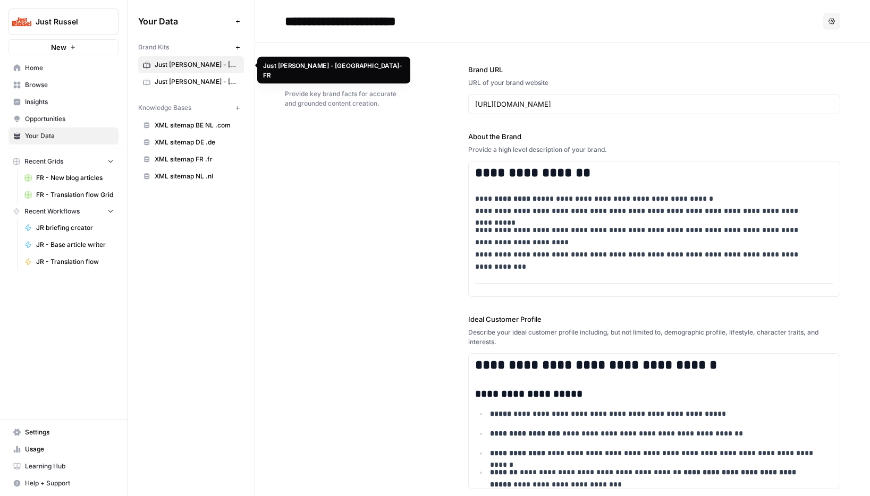
click at [162, 62] on span "Just [PERSON_NAME] - [GEOGRAPHIC_DATA]-FR" at bounding box center [197, 65] width 84 height 10
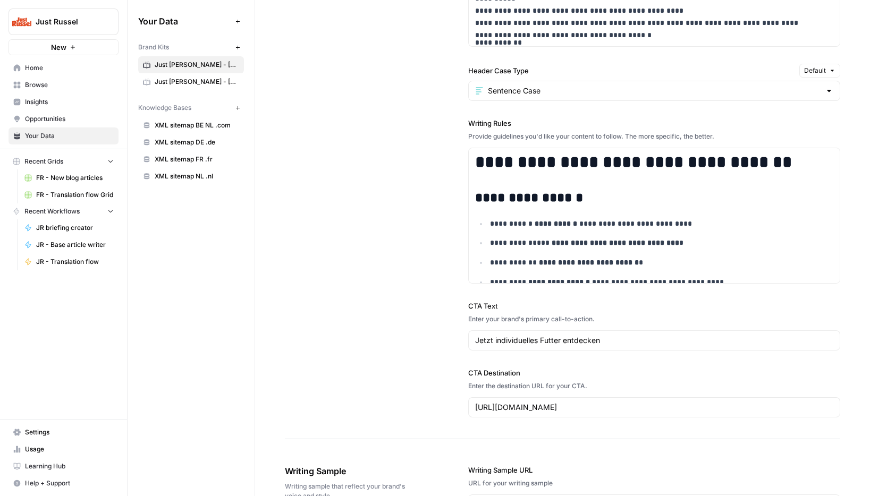
scroll to position [1149, 0]
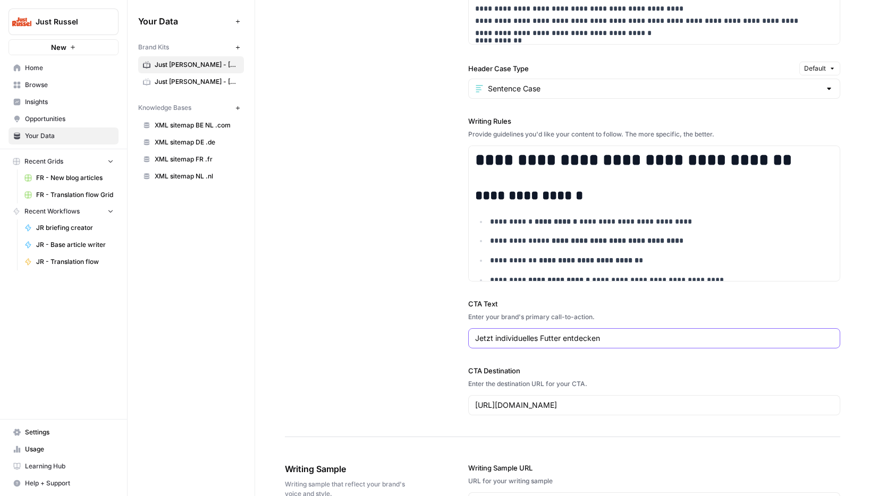
click at [625, 339] on input "Jetzt individuelles Futter entdecken" at bounding box center [654, 338] width 358 height 11
click at [621, 401] on input "https://app.justrussel.de/signup" at bounding box center [654, 405] width 358 height 11
click at [183, 86] on span "Just Russel - Germany - DE" at bounding box center [197, 82] width 84 height 10
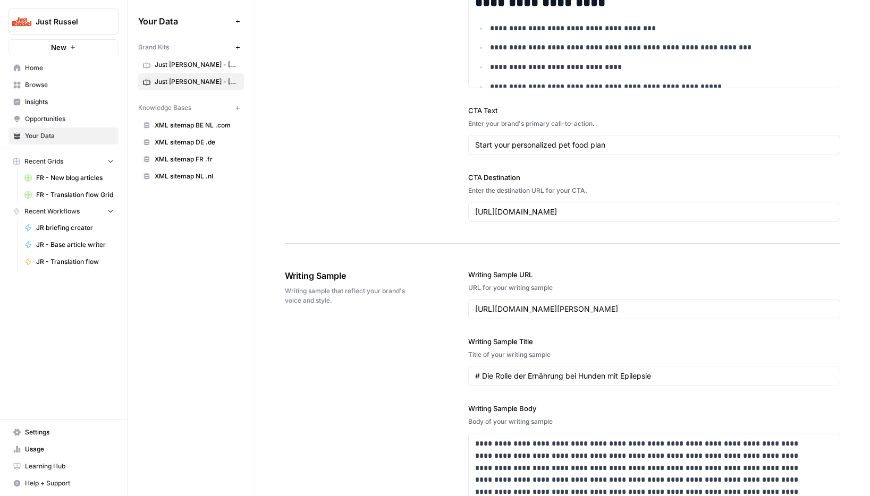
scroll to position [1397, 0]
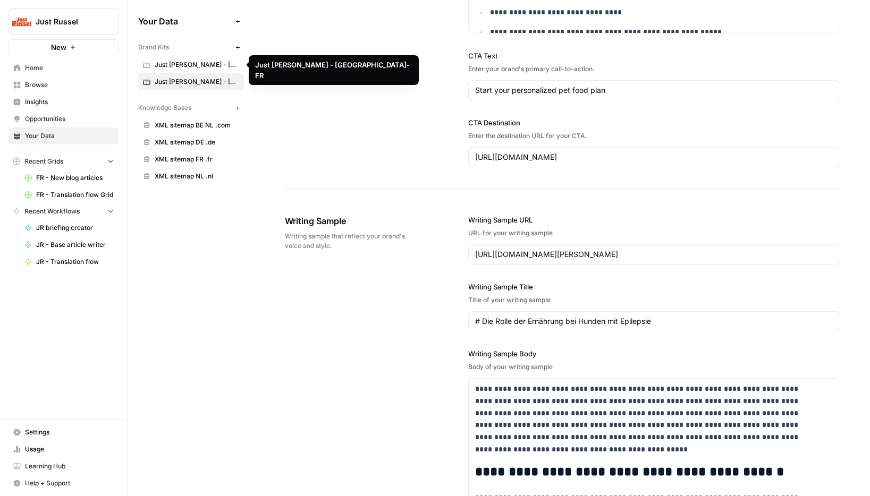
click at [173, 61] on span "Just Russel - France-FR" at bounding box center [197, 65] width 84 height 10
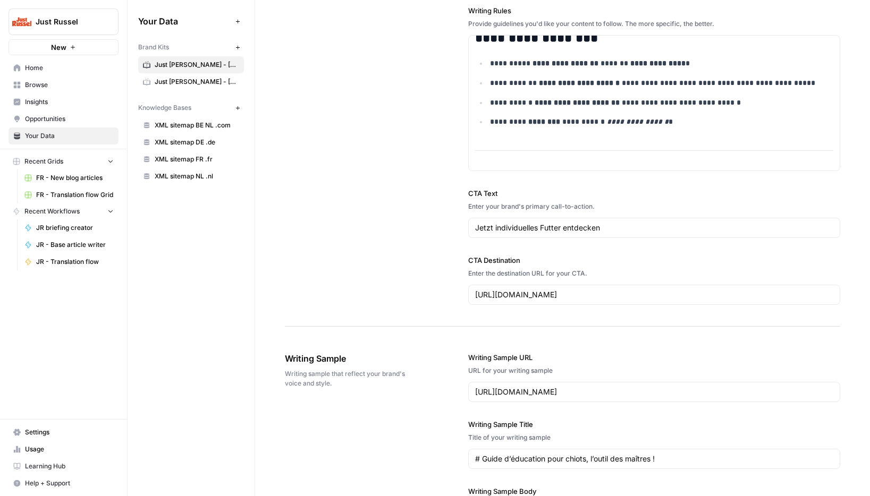
scroll to position [1267, 0]
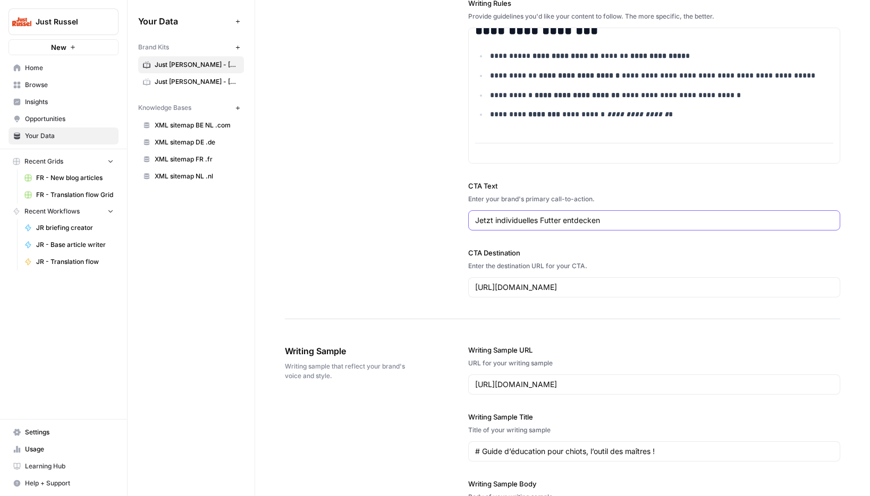
drag, startPoint x: 632, startPoint y: 221, endPoint x: 348, endPoint y: 217, distance: 284.3
paste input "Découvrez maintenant une alimentation personnalisée"
type input "Découvrez maintenant une alimentation personnalisée"
click at [558, 287] on input "https://app.justrussel.de/signup" at bounding box center [654, 287] width 358 height 11
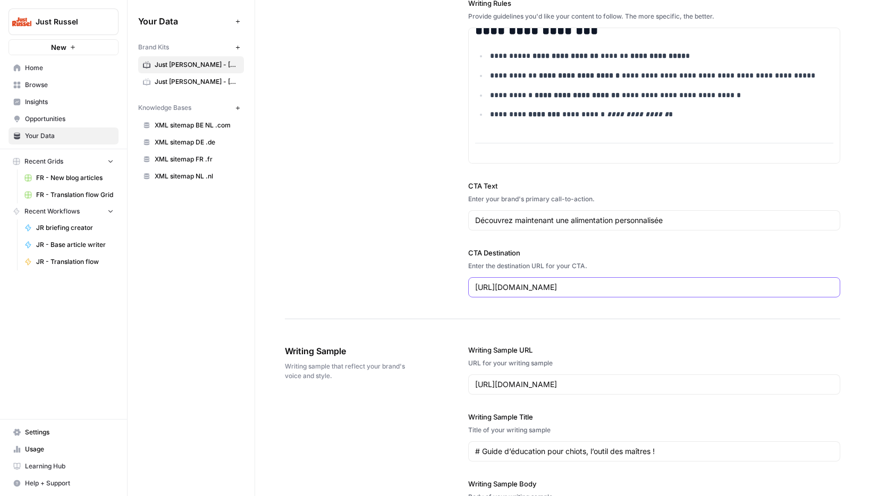
type input "https://app.justrussel.fr/signup"
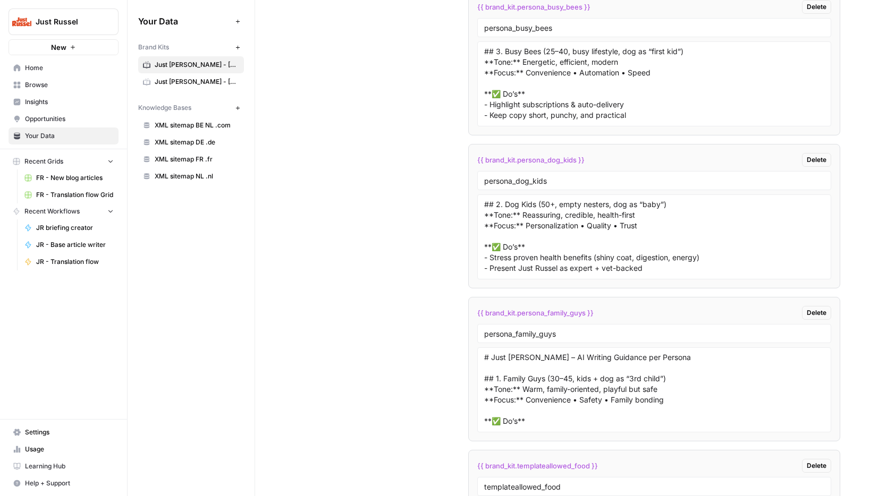
scroll to position [2745, 0]
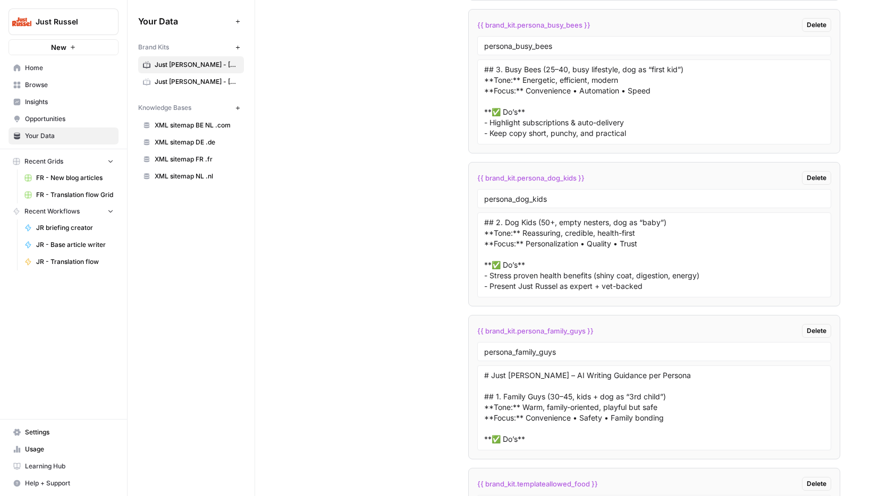
click at [193, 63] on span "Just Russel - France-FR" at bounding box center [197, 65] width 84 height 10
click at [54, 180] on span "FR - New blog articles" at bounding box center [75, 178] width 78 height 10
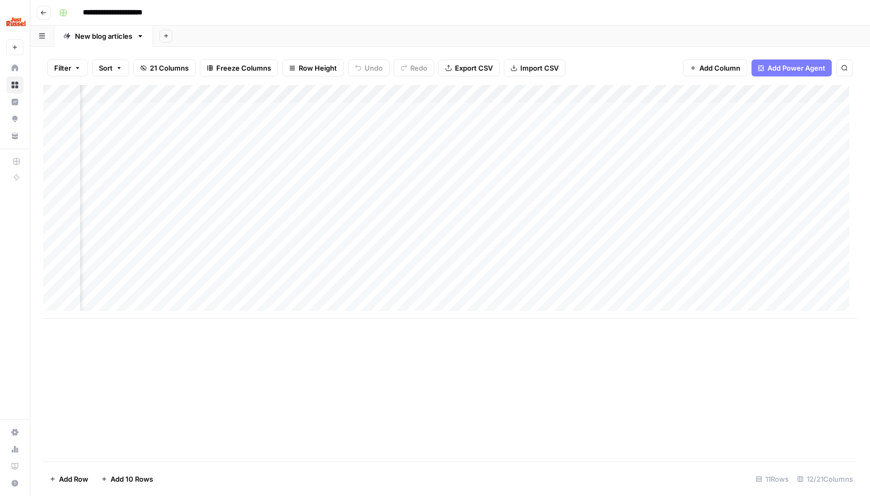
scroll to position [0, 7]
click at [597, 258] on div "Add Column" at bounding box center [450, 202] width 814 height 234
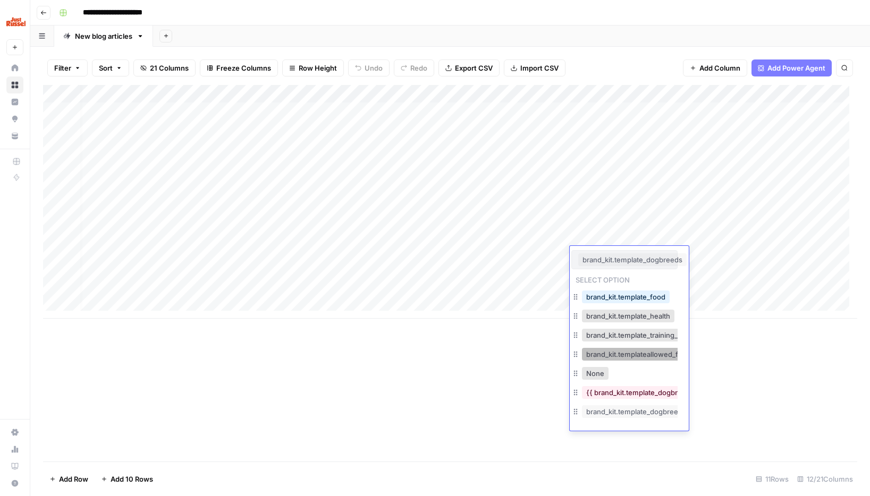
scroll to position [6, 0]
click at [575, 388] on icon "button" at bounding box center [575, 392] width 9 height 9
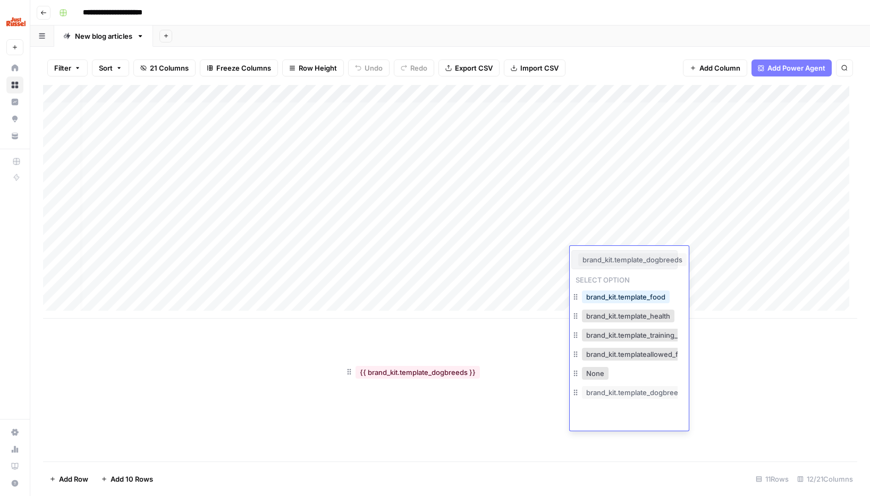
drag, startPoint x: 577, startPoint y: 385, endPoint x: 351, endPoint y: 374, distance: 226.1
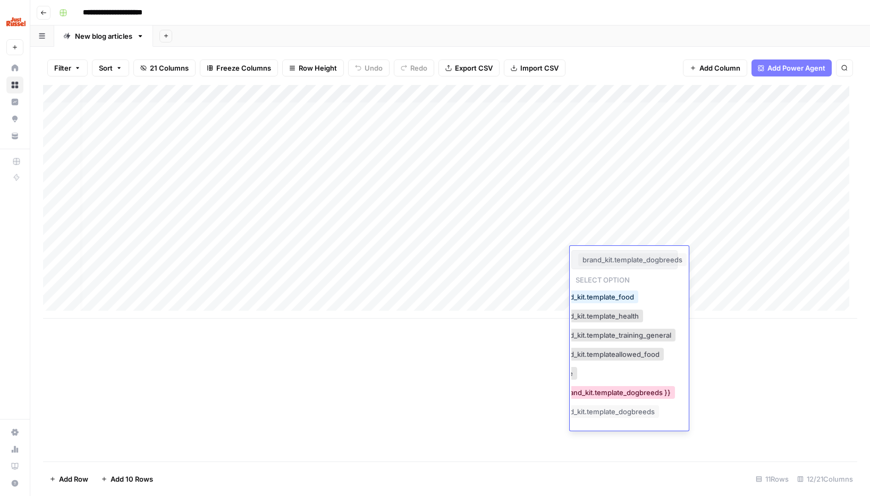
click at [628, 387] on button "{{ brand_kit.template_dogbreeds }}" at bounding box center [613, 392] width 124 height 13
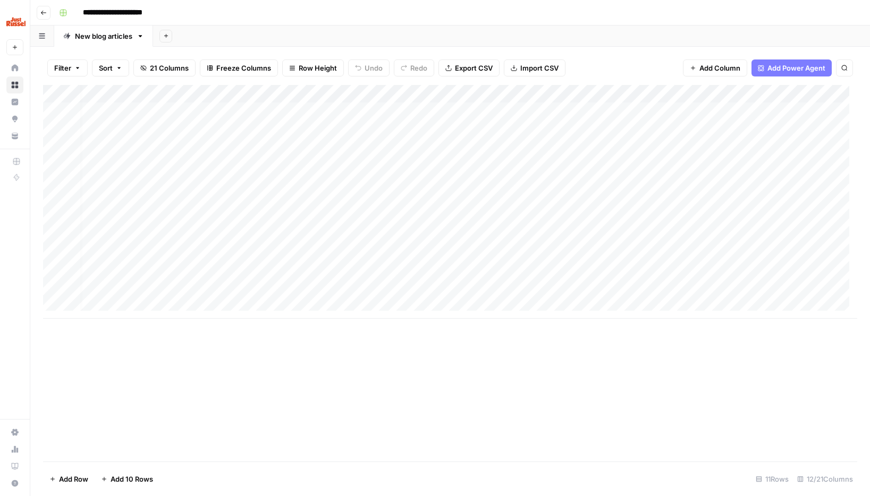
click at [600, 251] on div "Add Column" at bounding box center [450, 202] width 814 height 234
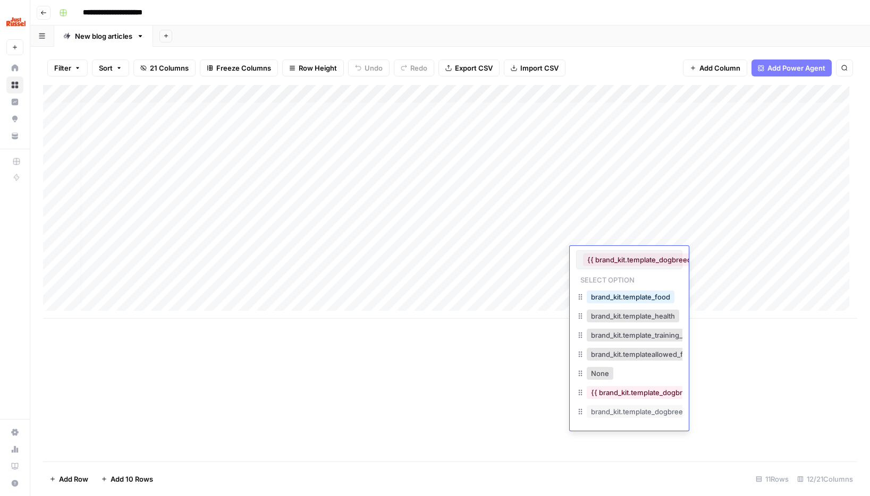
scroll to position [0, 21]
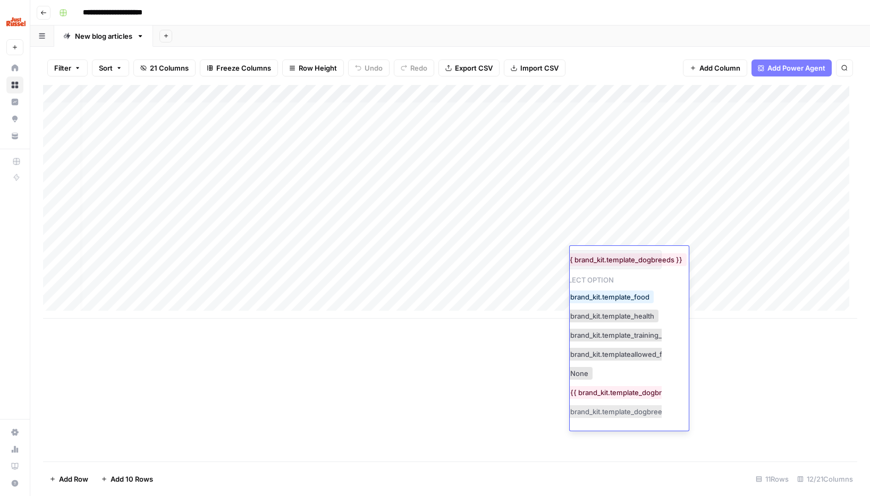
click at [606, 411] on button "brand_kit.template_dogbreeds" at bounding box center [620, 411] width 108 height 13
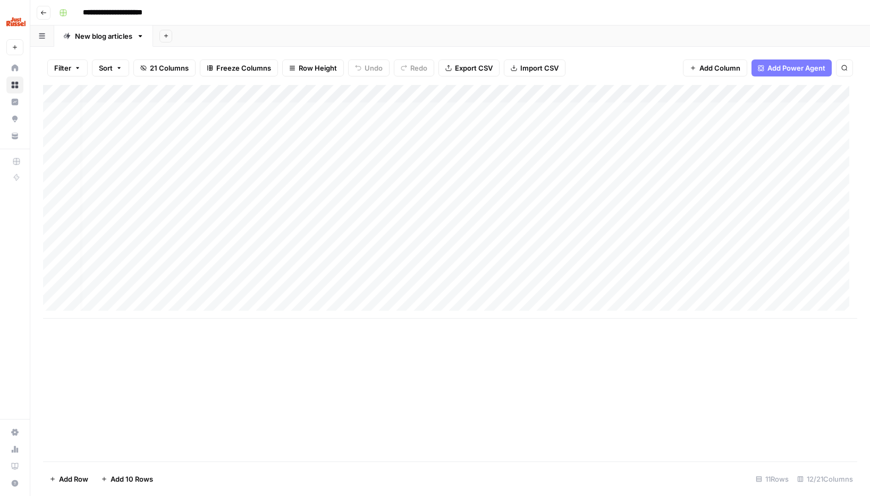
click at [595, 109] on div "Add Column" at bounding box center [450, 202] width 814 height 234
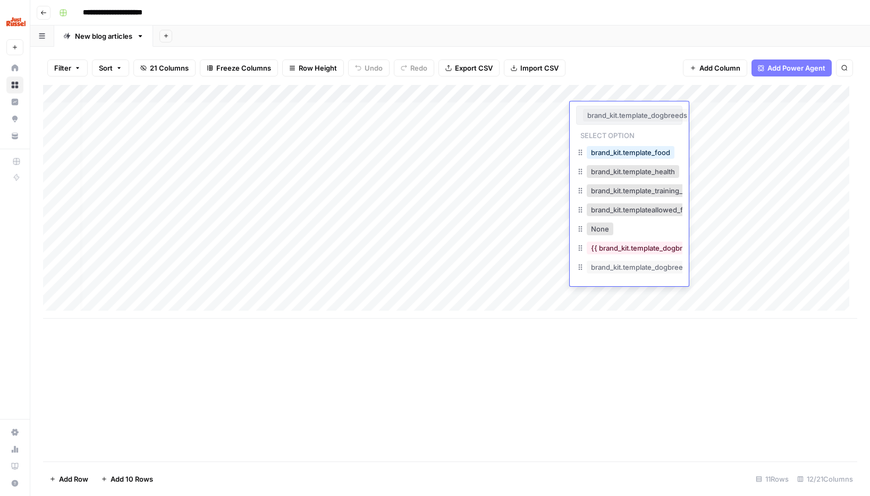
click at [595, 109] on button "brand_kit.template_dogbreeds" at bounding box center [637, 115] width 108 height 13
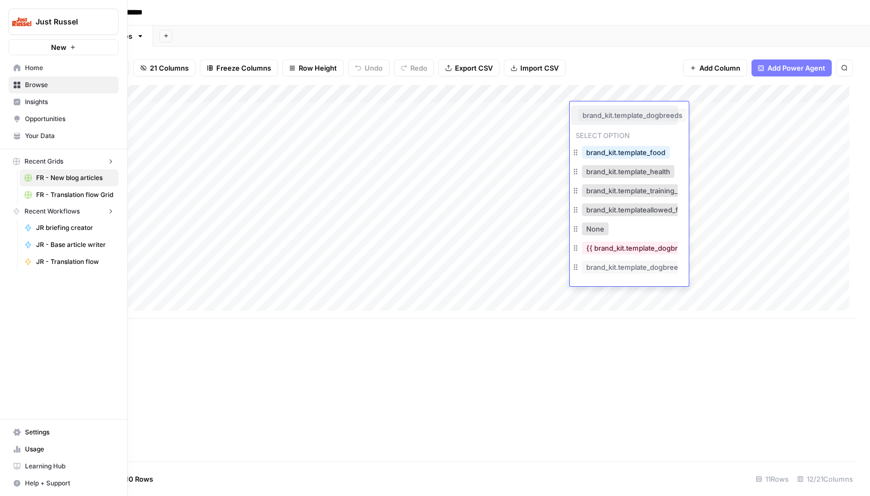
click at [5, 116] on nav "Home Browse Insights Opportunities Your Data" at bounding box center [63, 102] width 127 height 94
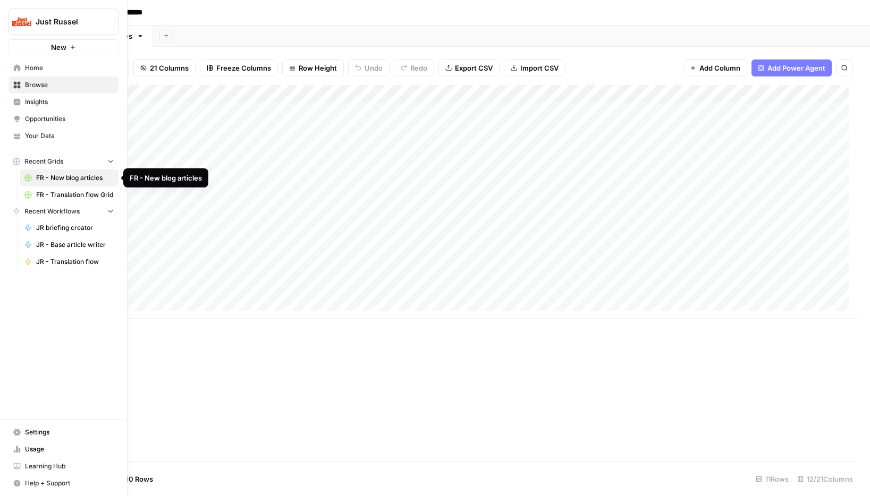
click at [57, 181] on span "FR - New blog articles" at bounding box center [75, 178] width 78 height 10
click at [54, 123] on span "Opportunities" at bounding box center [69, 119] width 89 height 10
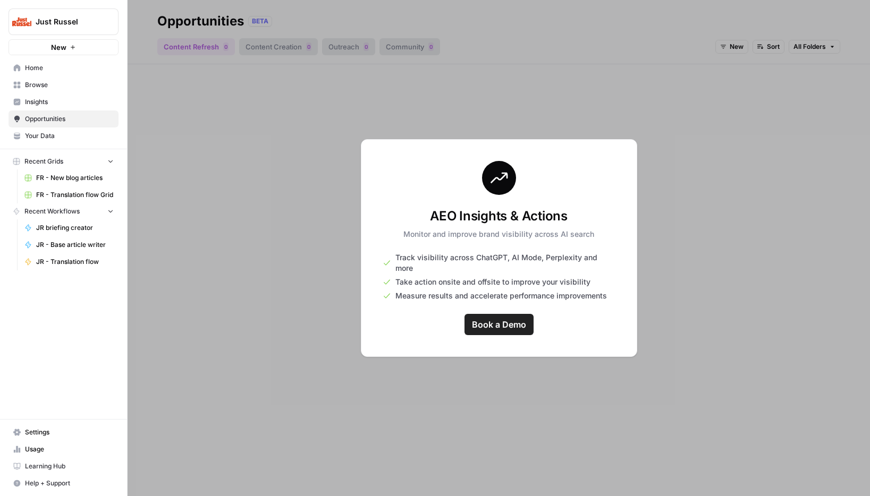
click at [59, 137] on span "Your Data" at bounding box center [69, 136] width 89 height 10
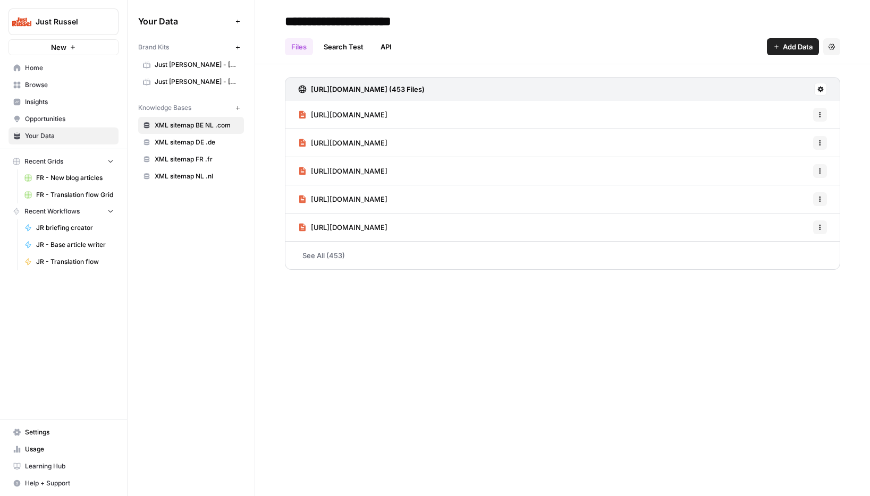
click at [186, 61] on span "Just Russel - France-FR" at bounding box center [197, 65] width 84 height 10
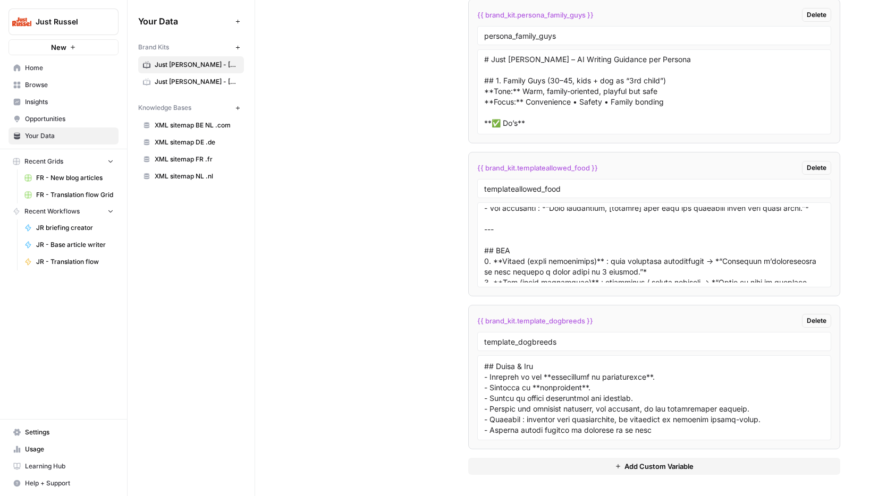
scroll to position [626, 0]
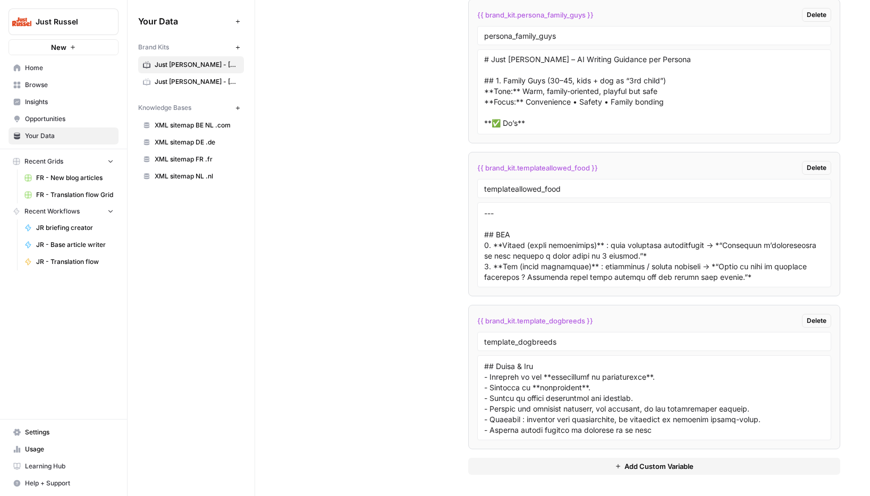
drag, startPoint x: 384, startPoint y: 418, endPoint x: 400, endPoint y: 420, distance: 16.6
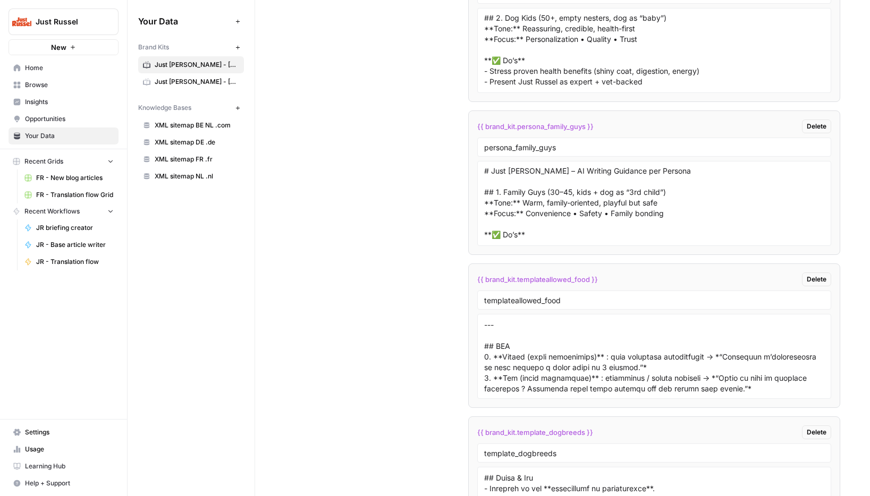
scroll to position [3061, 0]
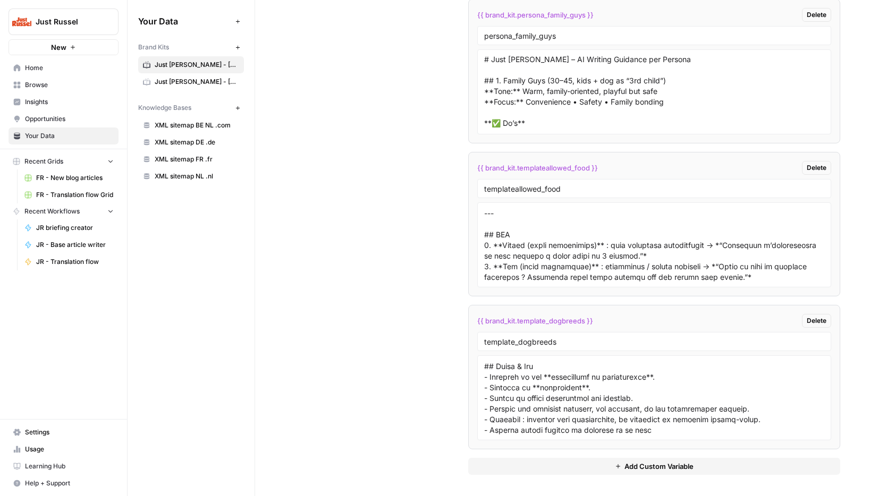
click at [52, 130] on link "Your Data" at bounding box center [64, 136] width 110 height 17
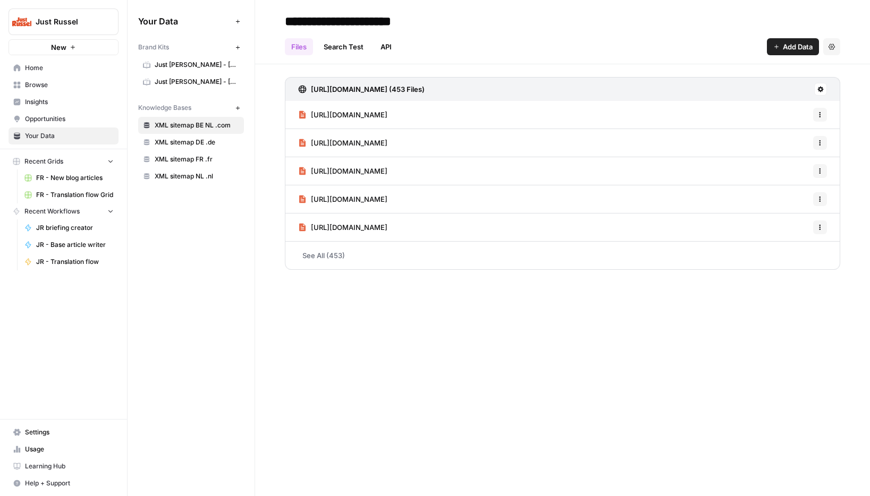
click at [65, 181] on span "FR - New blog articles" at bounding box center [75, 178] width 78 height 10
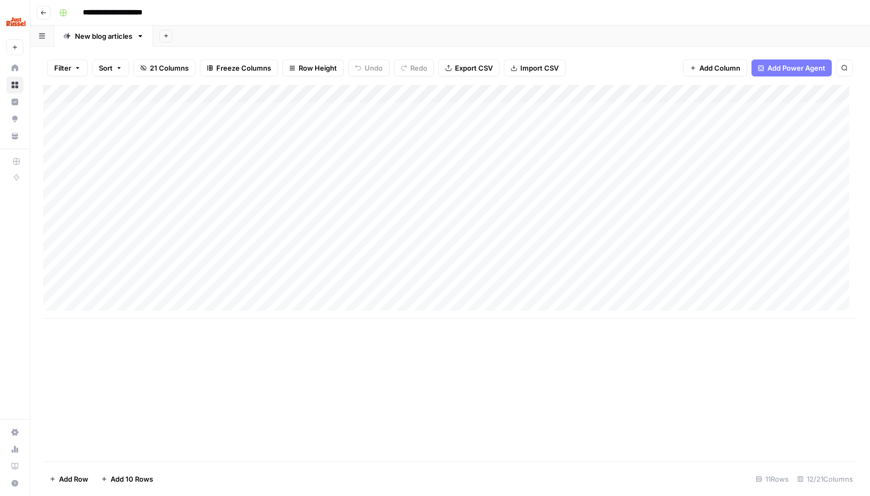
click at [630, 253] on div "Add Column" at bounding box center [450, 202] width 814 height 234
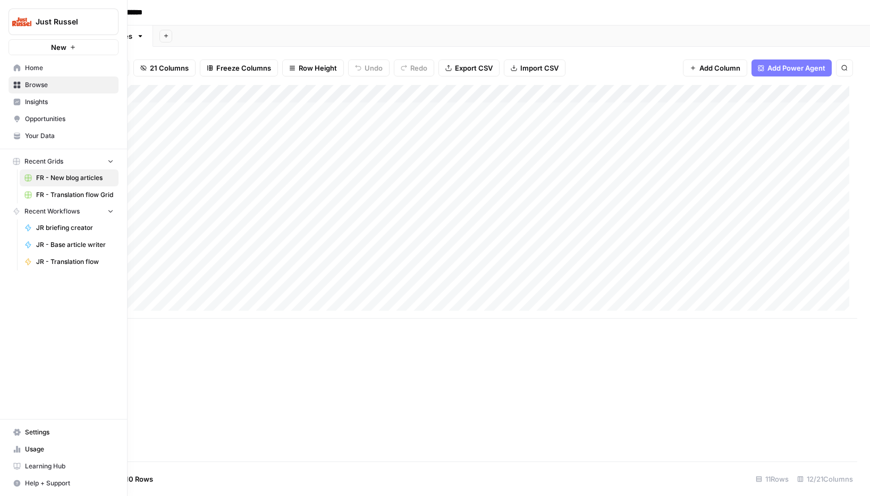
click at [24, 131] on link "Your Data" at bounding box center [64, 136] width 110 height 17
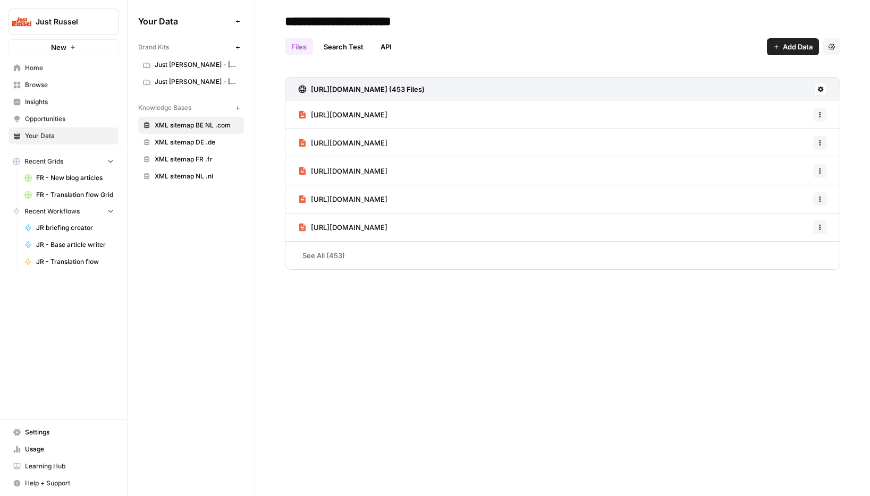
click at [188, 59] on link "Just Russel - France-FR" at bounding box center [191, 64] width 106 height 17
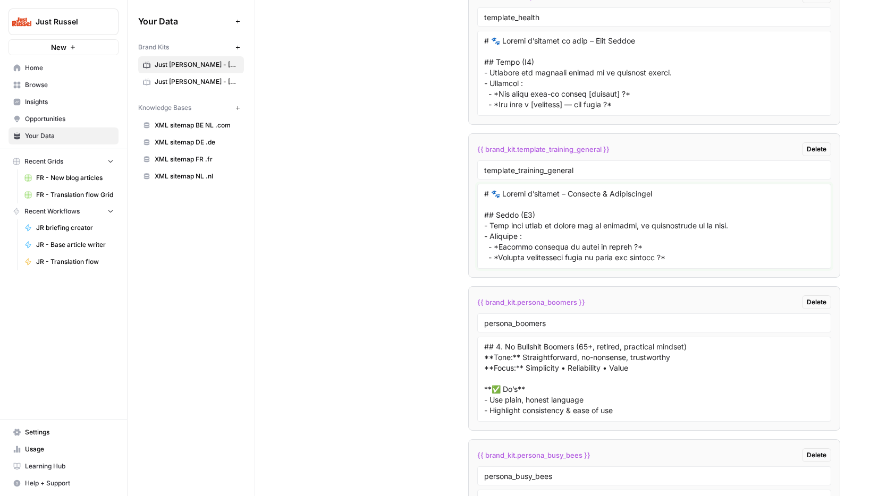
drag, startPoint x: 737, startPoint y: 251, endPoint x: 344, endPoint y: 118, distance: 414.1
click at [70, 180] on span "FR - New blog articles" at bounding box center [75, 178] width 78 height 10
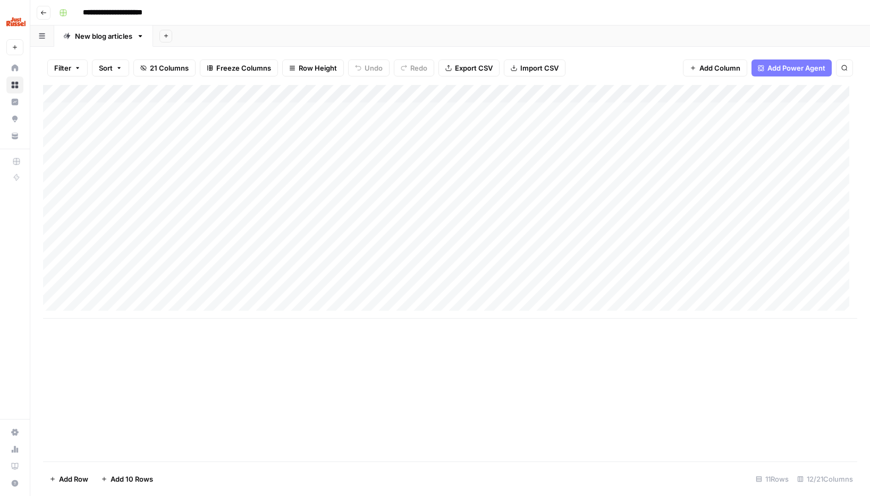
click at [599, 113] on div "Add Column" at bounding box center [450, 202] width 814 height 234
click at [600, 111] on div "Add Column" at bounding box center [450, 202] width 814 height 234
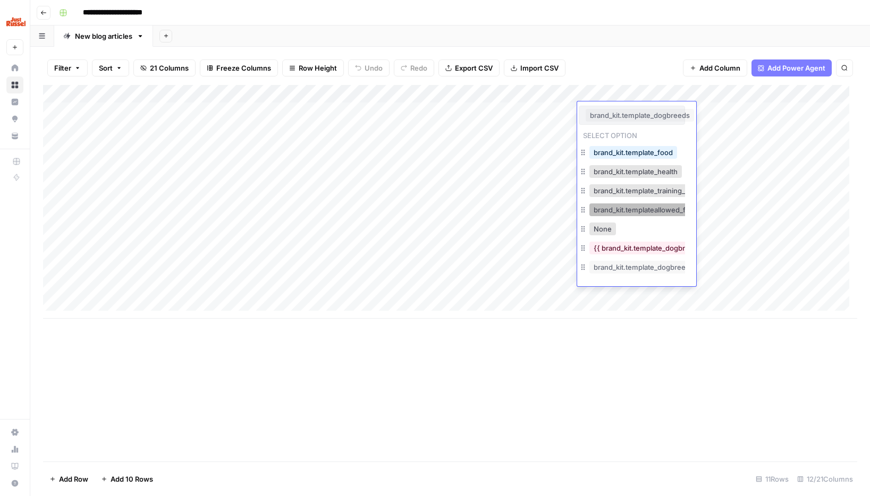
scroll to position [6, 0]
click at [591, 98] on div "Add Column" at bounding box center [450, 202] width 814 height 234
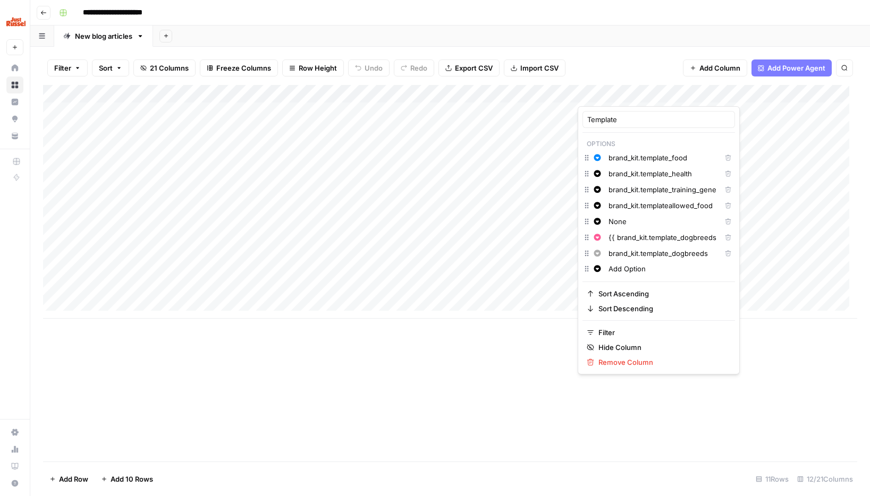
click at [725, 239] on icon "button" at bounding box center [728, 237] width 6 height 6
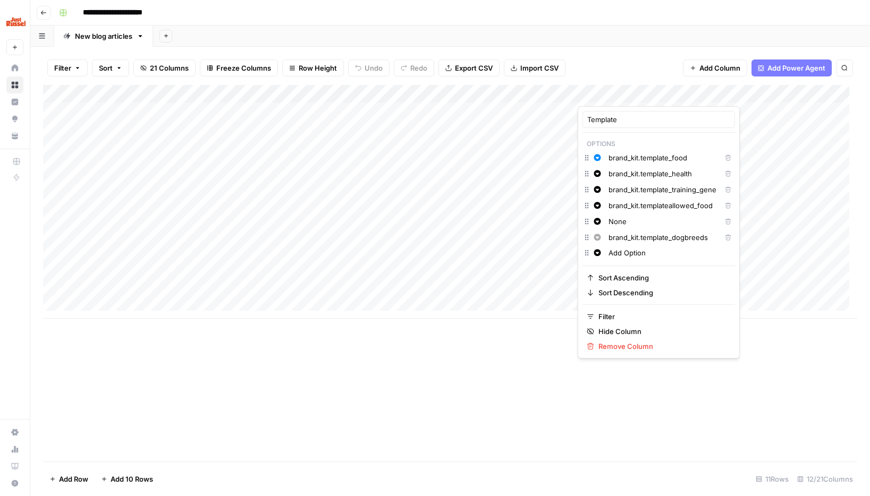
click at [725, 239] on icon "button" at bounding box center [728, 237] width 6 height 6
click at [721, 238] on button "Delete" at bounding box center [728, 238] width 14 height 14
click at [538, 259] on div "Add Column" at bounding box center [450, 202] width 814 height 234
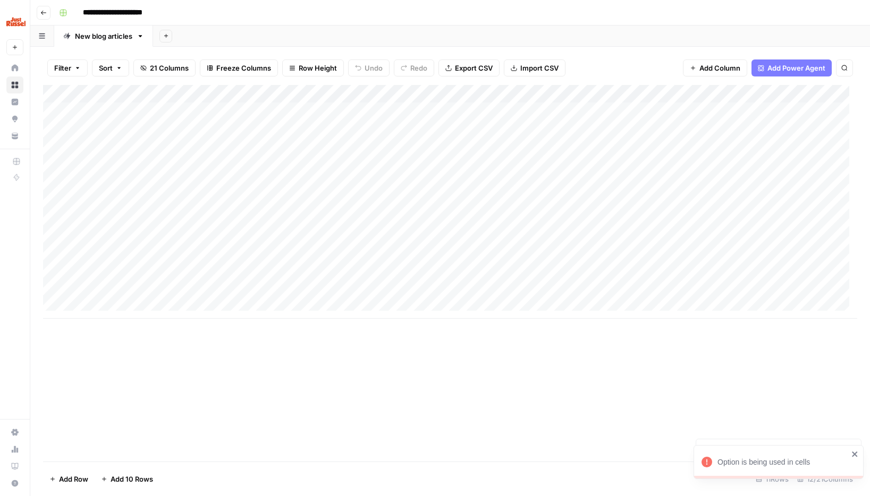
click at [607, 252] on div "Add Column" at bounding box center [450, 202] width 814 height 234
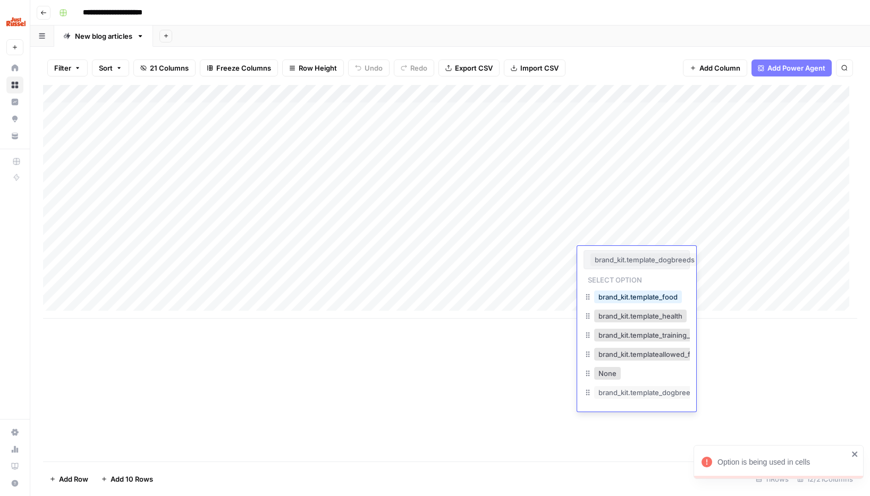
scroll to position [0, 5]
click at [644, 388] on button "brand_kit.template_dogbreeds" at bounding box center [643, 392] width 108 height 13
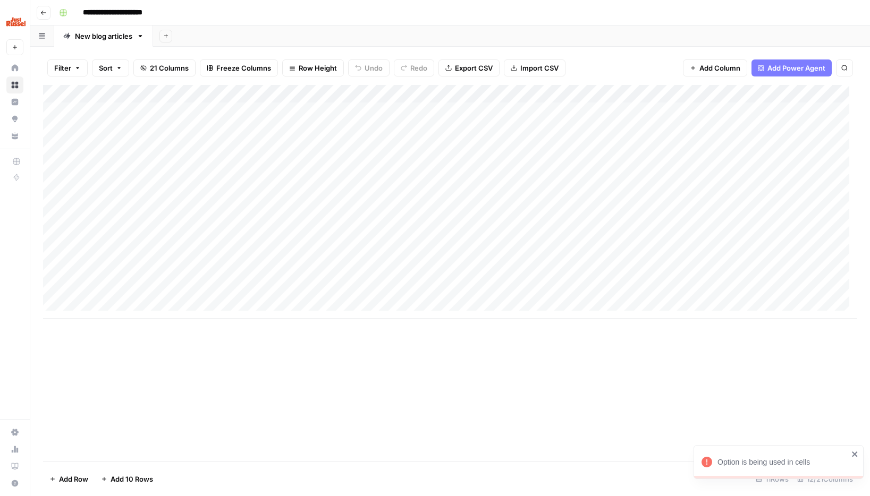
click at [627, 257] on div "Add Column" at bounding box center [450, 202] width 814 height 234
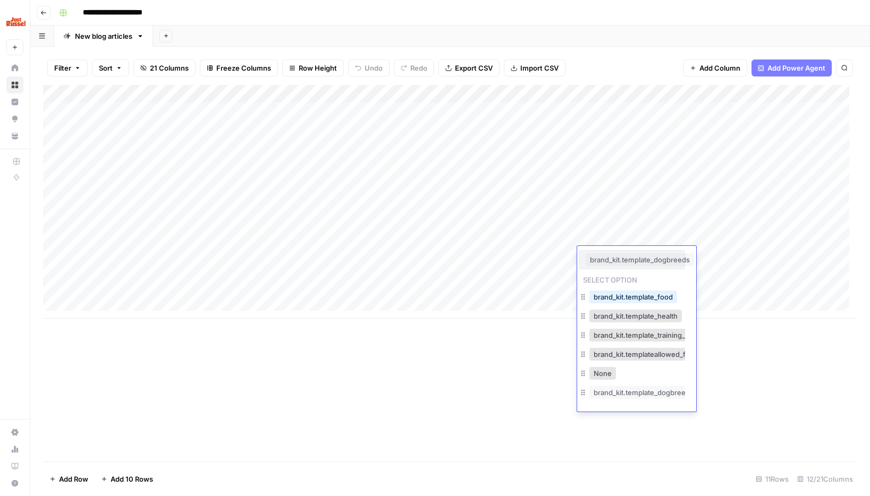
click at [627, 257] on button "brand_kit.template_dogbreeds" at bounding box center [640, 259] width 108 height 13
click at [595, 374] on button "None" at bounding box center [602, 373] width 27 height 13
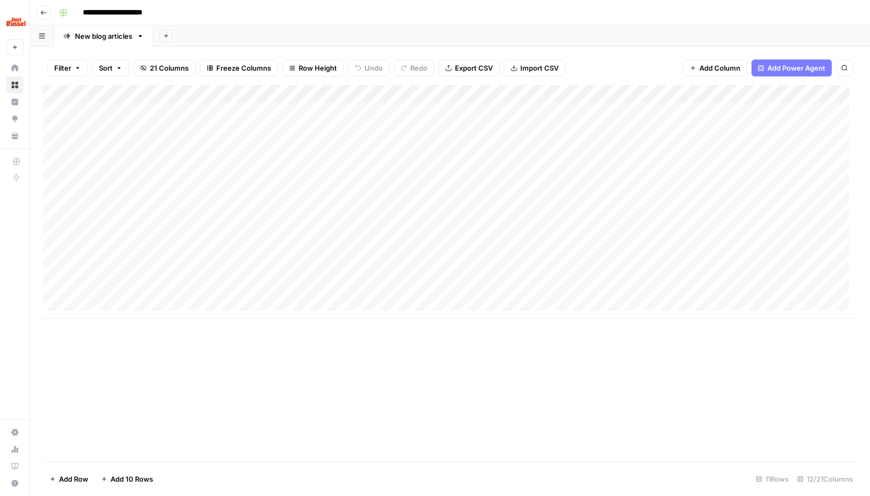
click at [603, 116] on div "Add Column" at bounding box center [450, 202] width 814 height 234
click at [629, 115] on div "Add Column" at bounding box center [450, 202] width 814 height 234
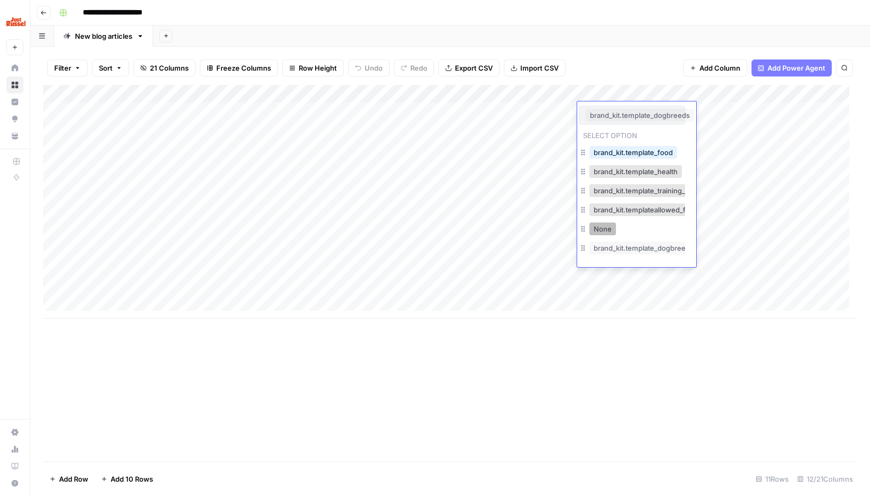
click at [596, 231] on button "None" at bounding box center [602, 229] width 27 height 13
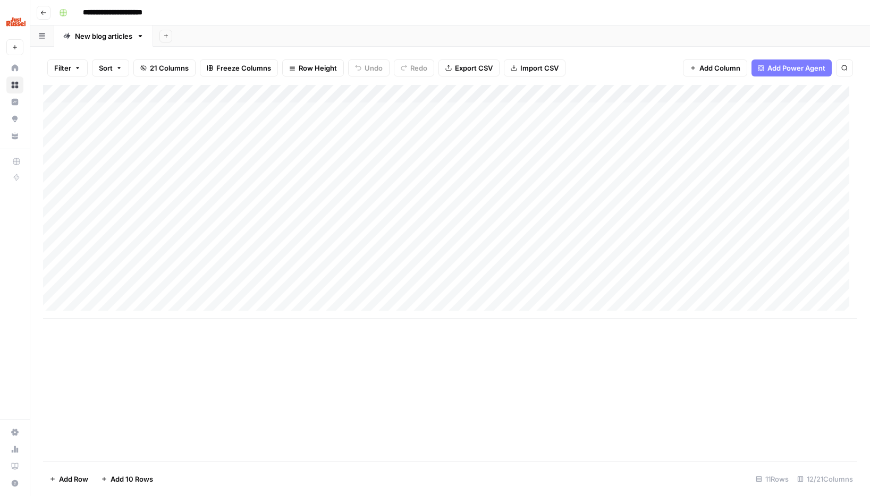
click at [625, 252] on div "Add Column" at bounding box center [450, 202] width 814 height 234
click at [635, 102] on div "Add Column" at bounding box center [450, 202] width 814 height 234
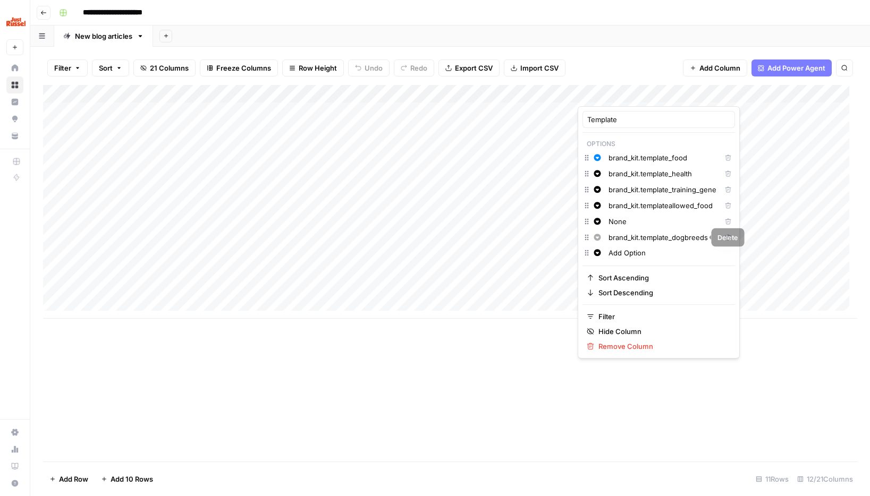
click at [725, 236] on icon "button" at bounding box center [728, 237] width 6 height 6
click at [630, 237] on input "Add Option" at bounding box center [669, 237] width 122 height 11
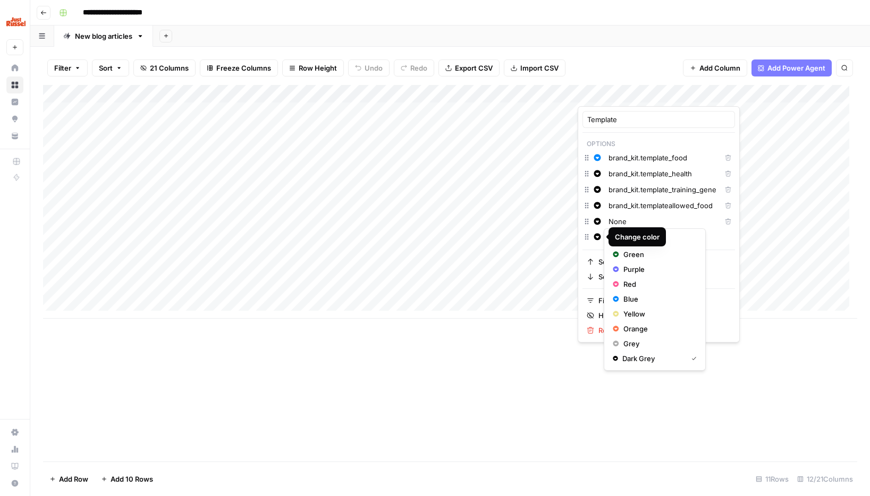
click at [598, 239] on icon "button" at bounding box center [597, 236] width 7 height 7
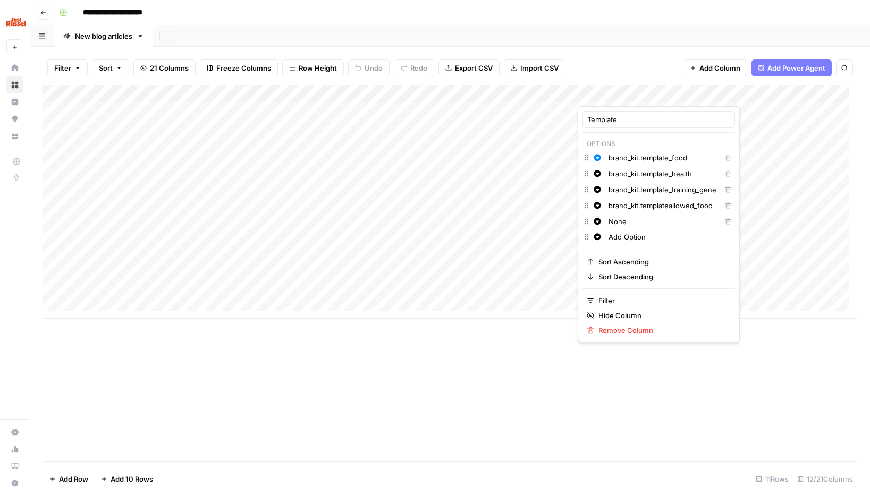
click at [640, 241] on input "Add Option" at bounding box center [669, 237] width 122 height 11
type input "Add Optiobran"
drag, startPoint x: 667, startPoint y: 239, endPoint x: 579, endPoint y: 233, distance: 87.9
click at [579, 233] on div "Template Options Change color brand_kit.template_food Delete Change color brand…" at bounding box center [659, 224] width 162 height 236
drag, startPoint x: 626, startPoint y: 238, endPoint x: 542, endPoint y: 230, distance: 84.3
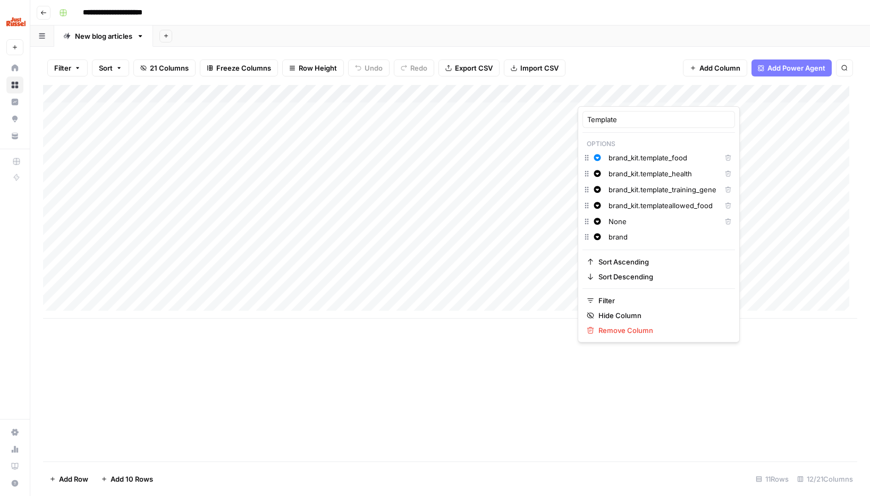
click at [545, 231] on body "**********" at bounding box center [435, 248] width 870 height 496
paste input "# 🐾 Modèle d’article – Dressage & Comportement ## Titre (H1) - Doit être clair …"
type input "brand# 🐾 Modèle d’article – Dressage & Comportement ## Titre (H1) - Doit être c…"
click at [617, 238] on input "text" at bounding box center [669, 237] width 122 height 11
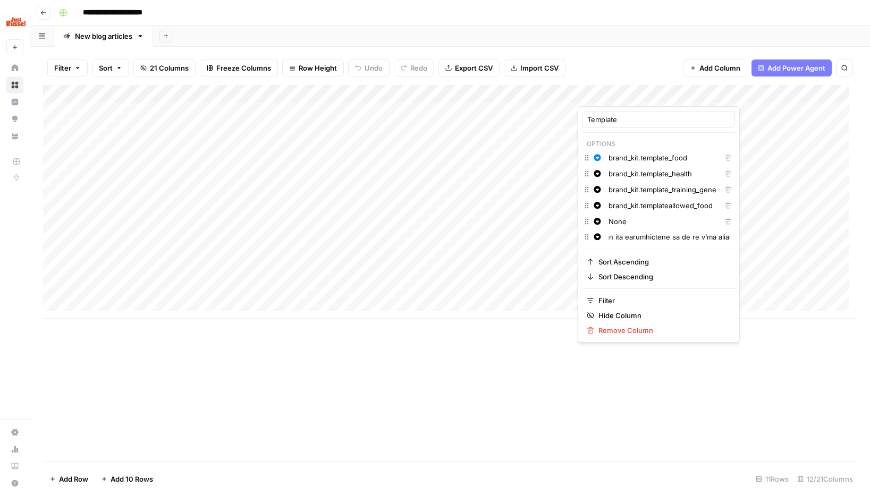
scroll to position [0, 4228]
drag, startPoint x: 609, startPoint y: 237, endPoint x: 858, endPoint y: 247, distance: 248.9
click at [869, 247] on html "**********" at bounding box center [435, 248] width 870 height 496
click at [755, 319] on div "Add Column" at bounding box center [450, 273] width 814 height 377
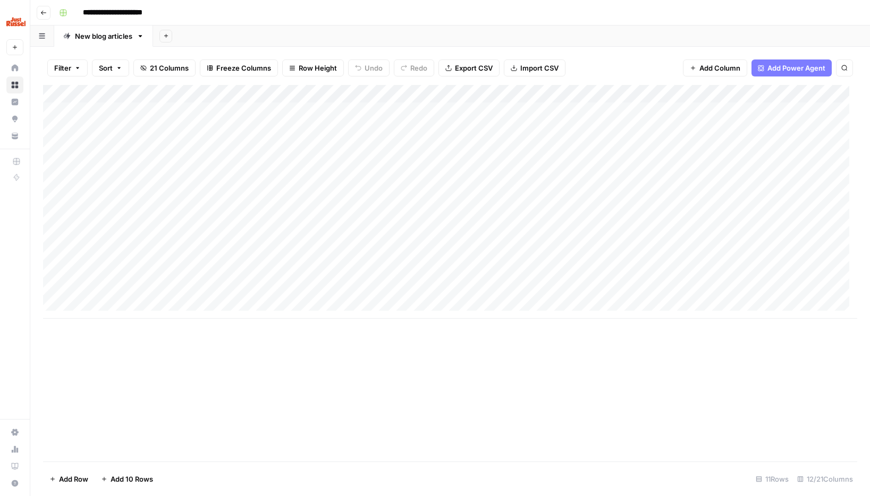
click at [726, 332] on div "Add Column" at bounding box center [450, 273] width 814 height 377
click at [632, 99] on div "Add Column" at bounding box center [450, 202] width 814 height 234
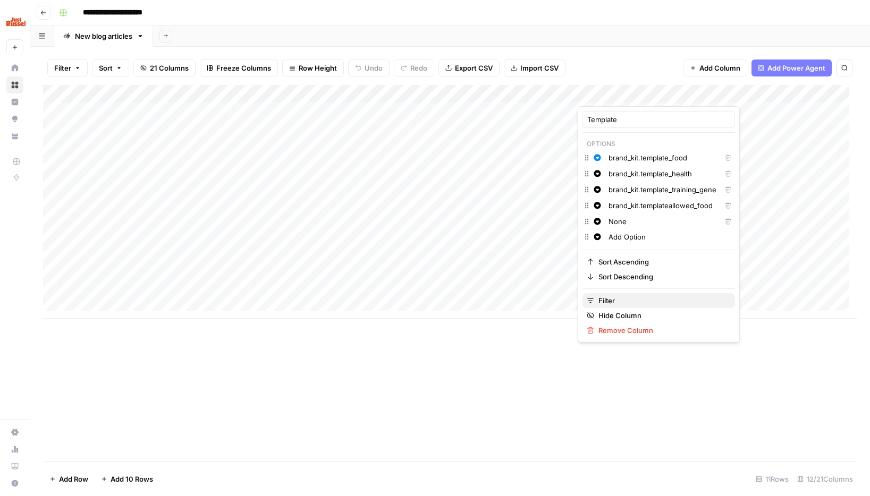
click at [615, 305] on span "Filter" at bounding box center [662, 300] width 128 height 11
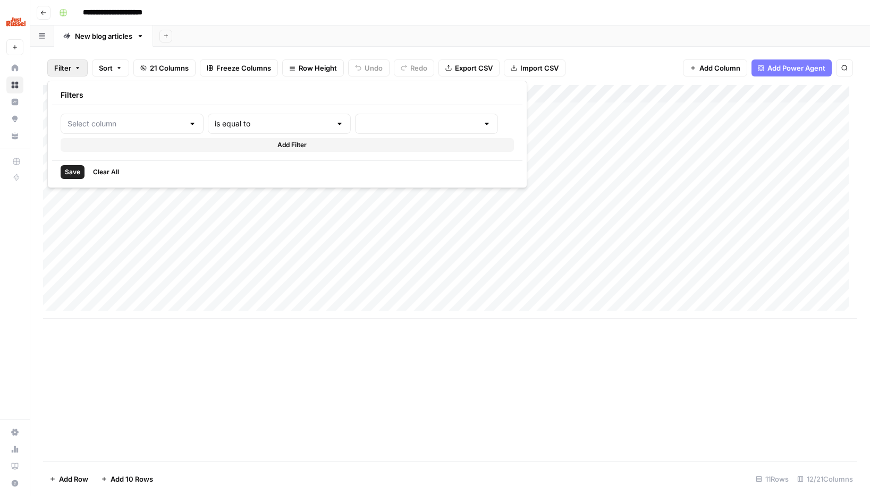
type input "Template"
click at [385, 125] on input "text" at bounding box center [449, 124] width 128 height 11
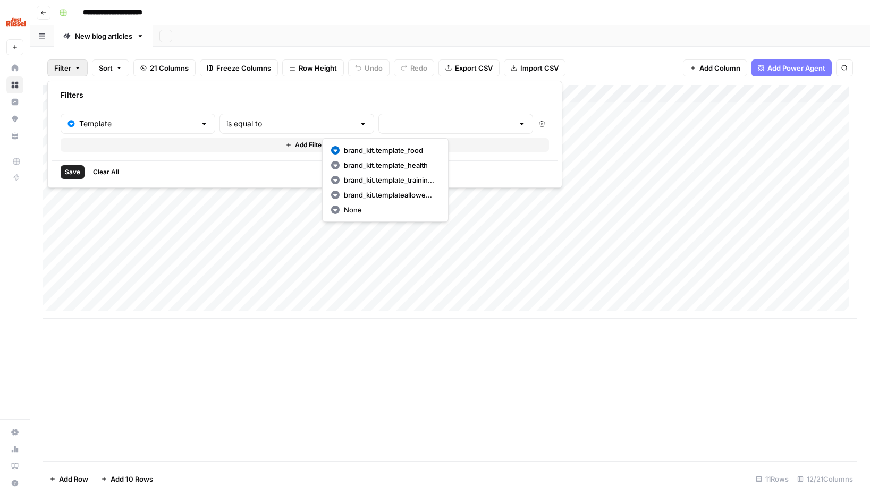
click at [166, 130] on div "Template" at bounding box center [138, 124] width 155 height 20
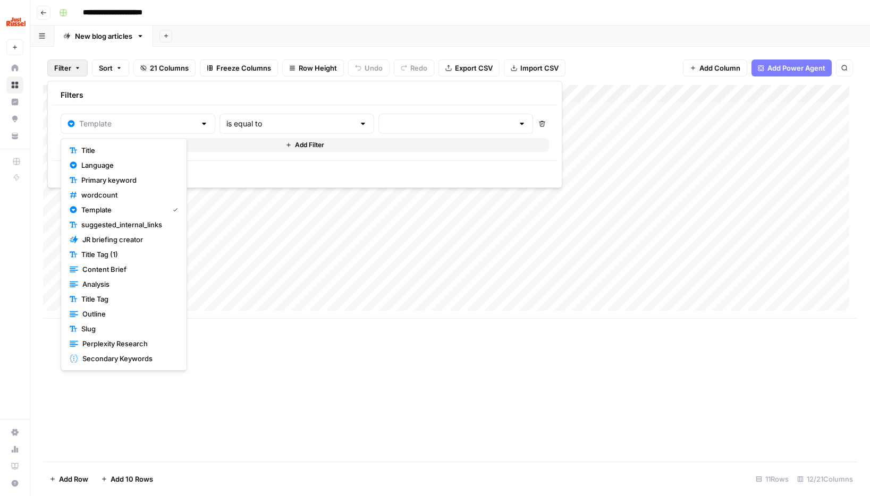
click at [402, 363] on div "Add Column" at bounding box center [450, 273] width 814 height 377
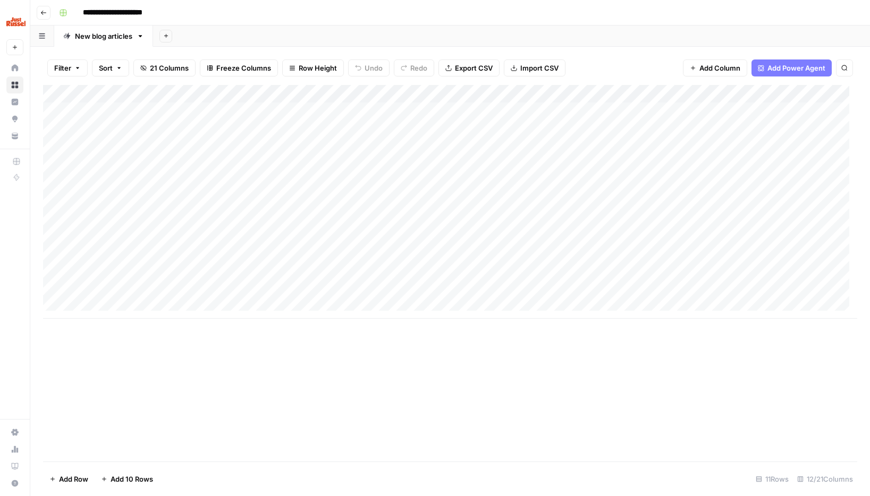
click at [463, 366] on div "Add Column" at bounding box center [450, 273] width 814 height 377
click at [623, 258] on div "Add Column" at bounding box center [450, 202] width 814 height 234
click at [623, 218] on div "Add Column" at bounding box center [450, 202] width 814 height 234
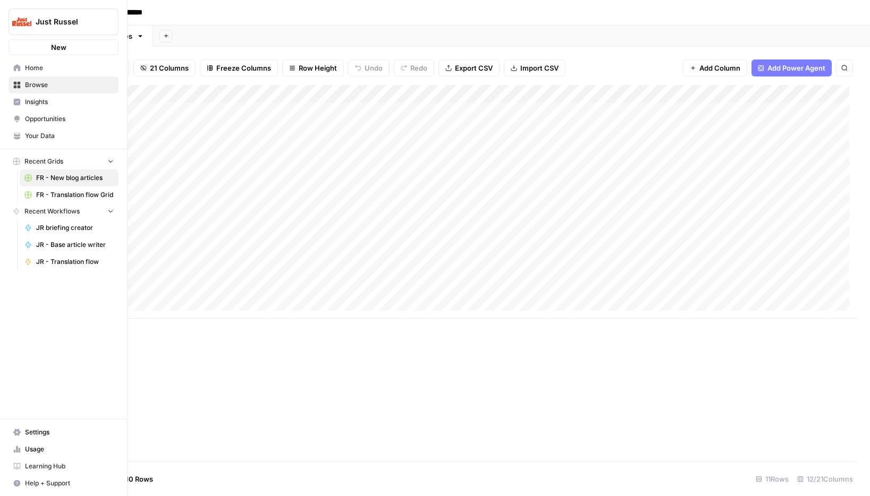
click at [13, 134] on icon at bounding box center [16, 135] width 7 height 7
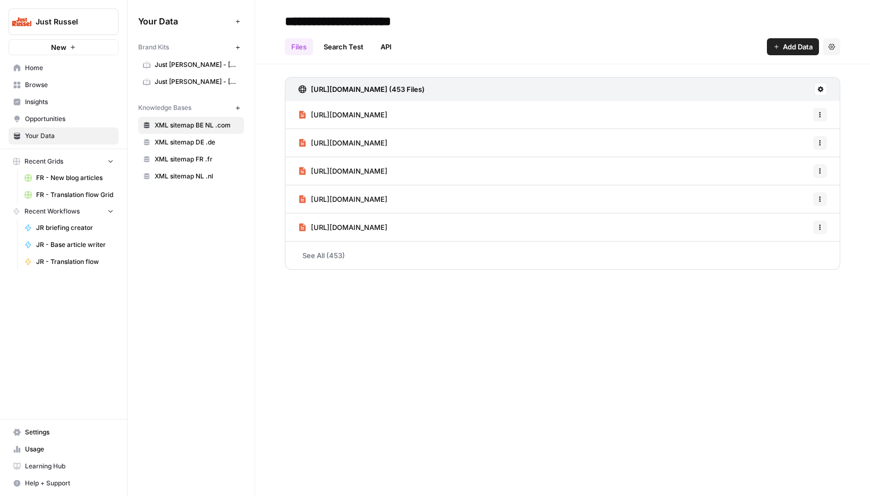
click at [199, 62] on span "Just Russel - France-FR" at bounding box center [197, 65] width 84 height 10
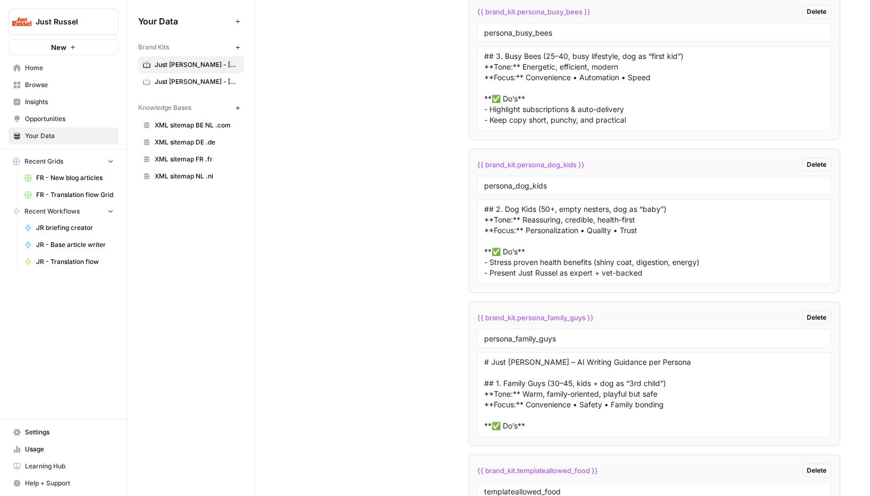
scroll to position [3061, 0]
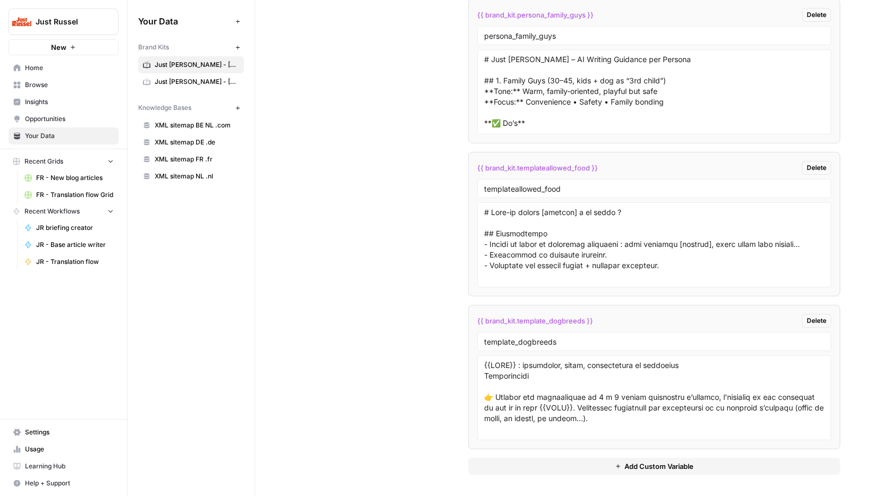
click at [585, 321] on span "{{ brand_kit.template_dogbreeds }}" at bounding box center [535, 321] width 116 height 11
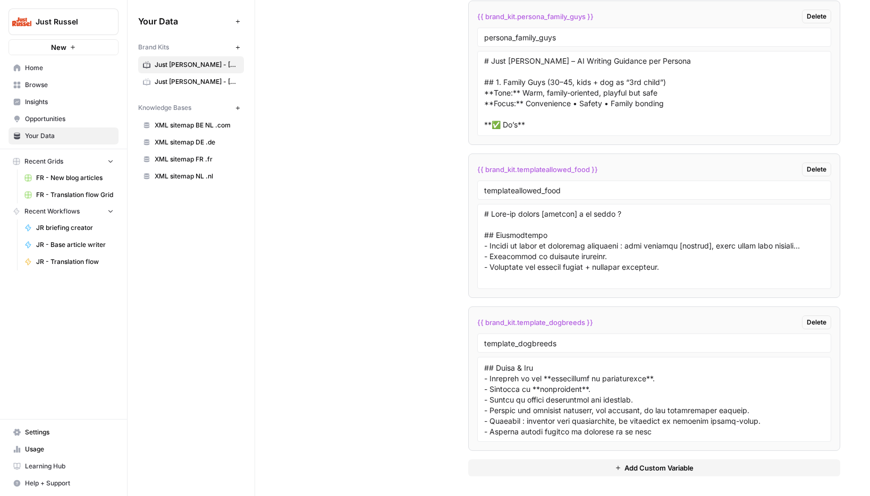
scroll to position [3059, 0]
click at [39, 140] on span "Your Data" at bounding box center [69, 136] width 89 height 10
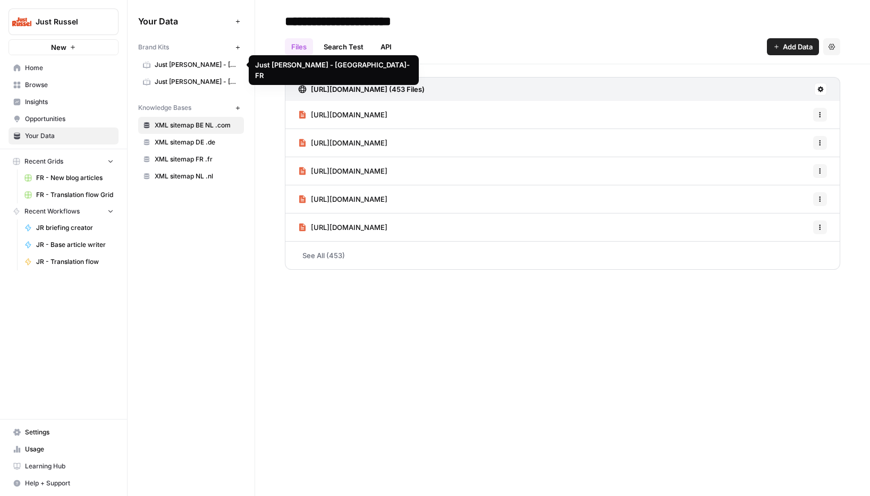
click at [188, 60] on span "Just Russel - France-FR" at bounding box center [197, 65] width 84 height 10
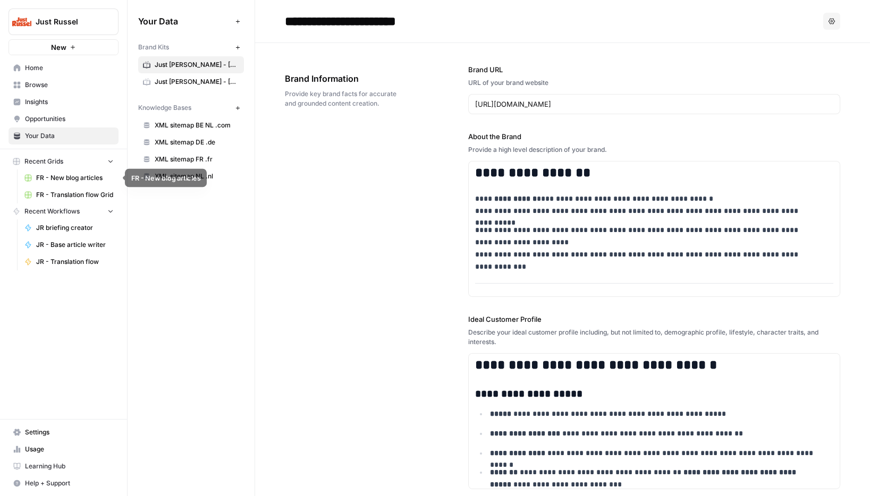
click at [64, 181] on span "FR - New blog articles" at bounding box center [75, 178] width 78 height 10
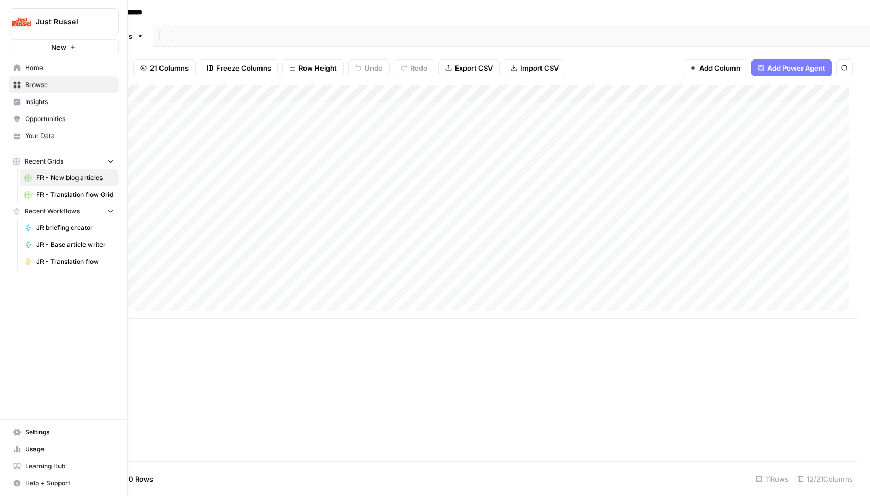
click at [27, 140] on span "Your Data" at bounding box center [69, 136] width 89 height 10
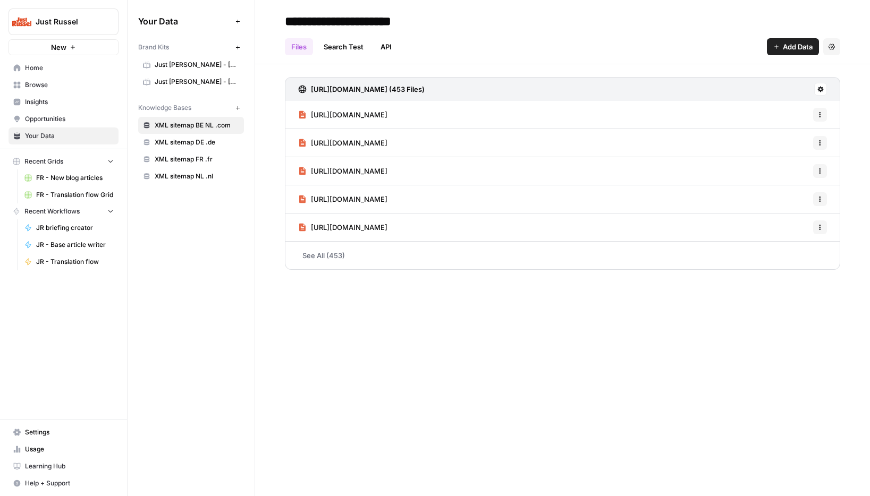
click at [212, 57] on link "Just Russel - France-FR" at bounding box center [191, 64] width 106 height 17
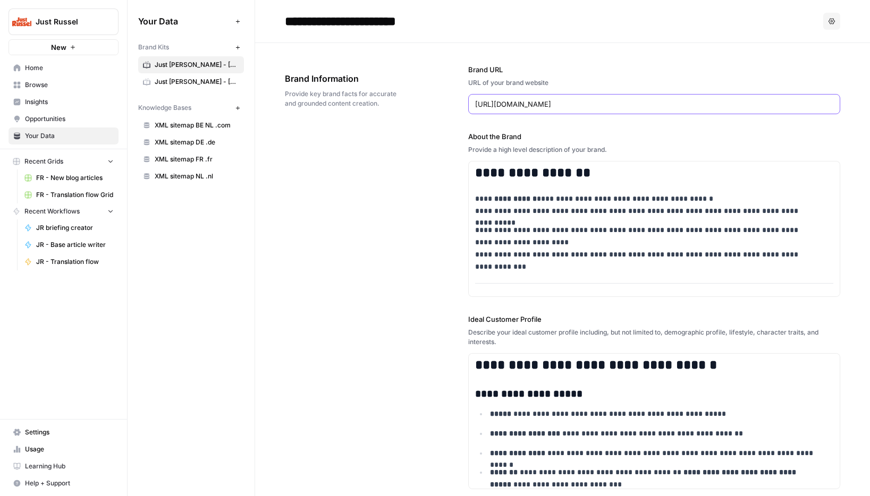
click at [535, 103] on input "https://justrussel.de/" at bounding box center [654, 104] width 358 height 11
type input "https://justrussel.fr/"
click at [407, 179] on div "**********" at bounding box center [562, 426] width 555 height 767
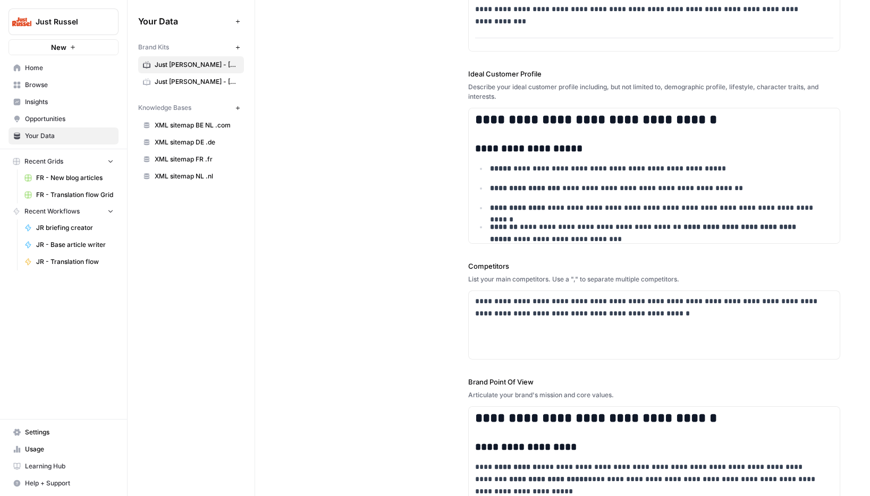
scroll to position [390, 0]
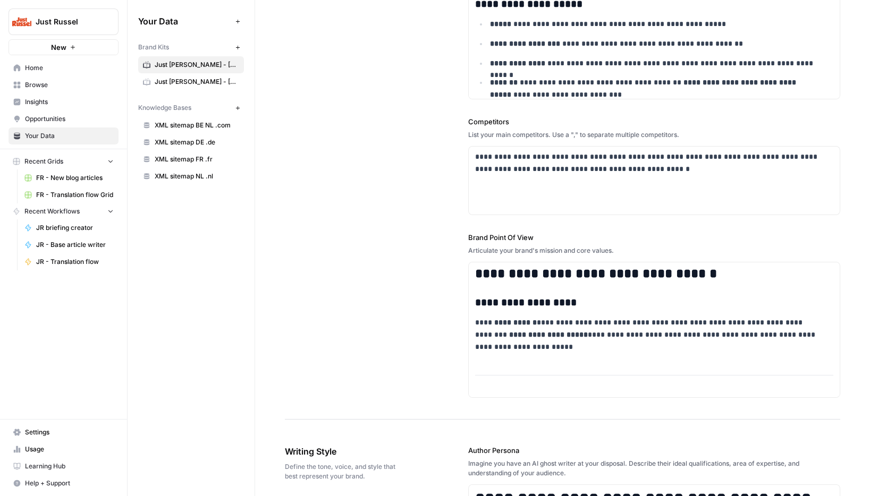
click at [204, 88] on link "Just Russel - Germany - DE" at bounding box center [191, 81] width 106 height 17
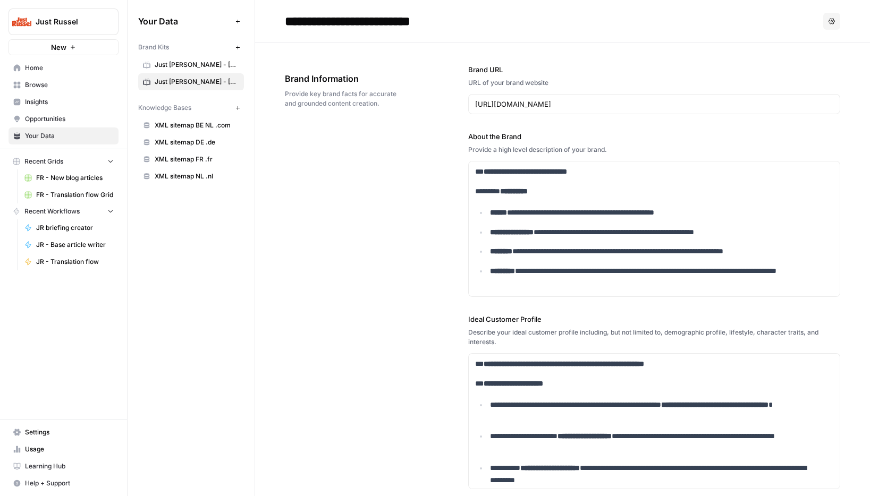
click at [188, 68] on span "Just Russel - France-FR" at bounding box center [197, 65] width 84 height 10
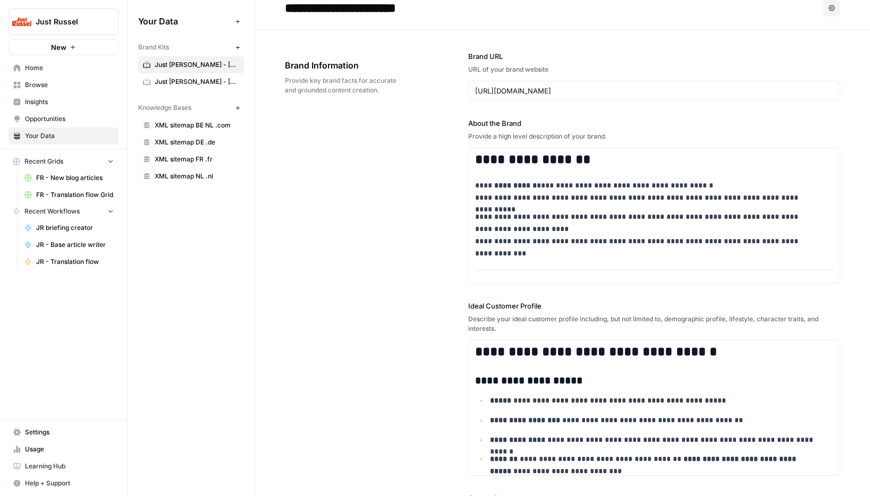
scroll to position [53, 0]
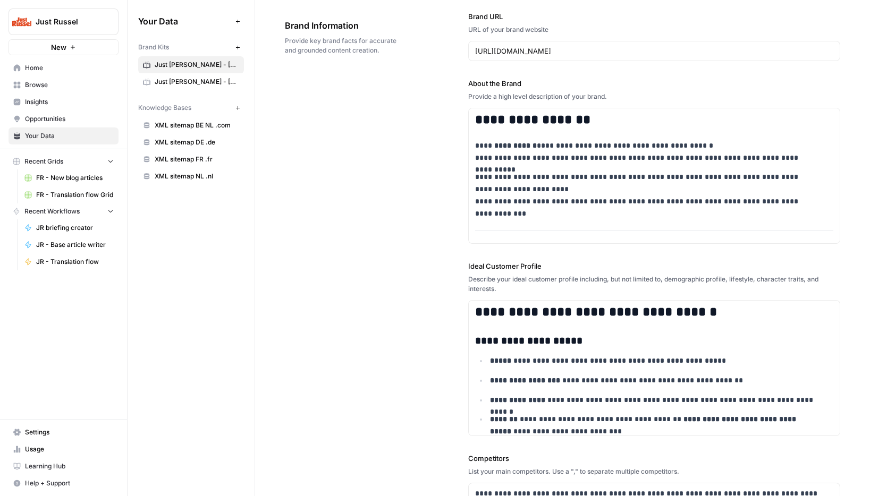
click at [194, 77] on span "Just Russel - Germany - DE" at bounding box center [197, 82] width 84 height 10
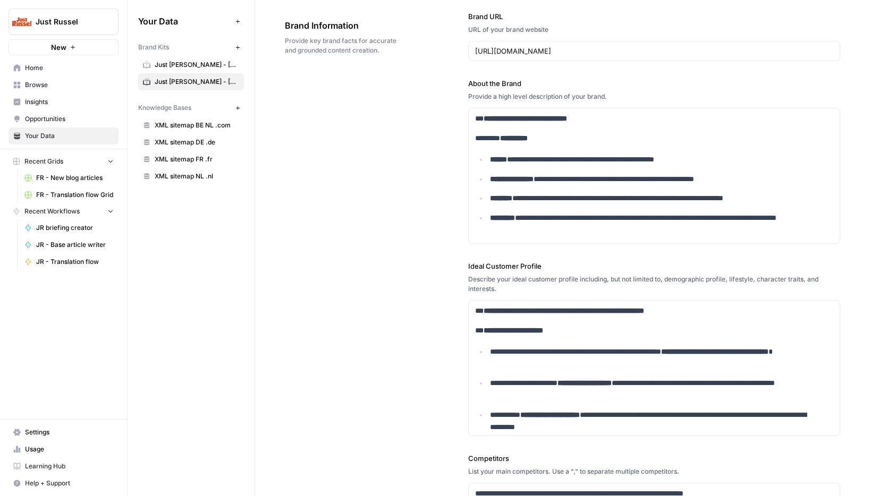
click at [177, 52] on div "Brand Kits New" at bounding box center [191, 47] width 106 height 18
click at [182, 58] on link "Just Russel - France-FR" at bounding box center [191, 64] width 106 height 17
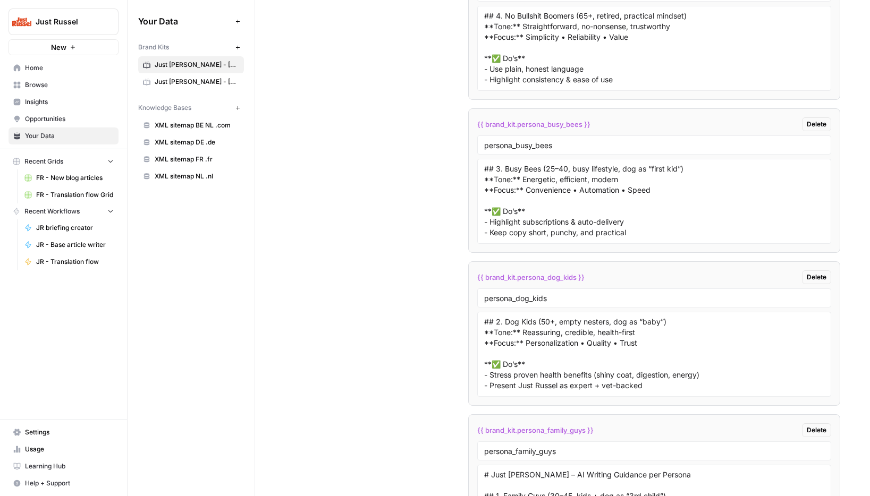
scroll to position [3061, 0]
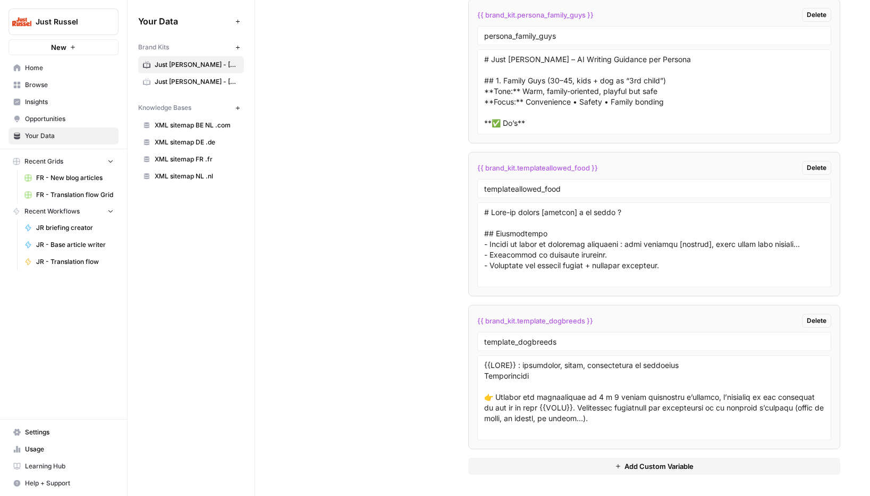
drag, startPoint x: 582, startPoint y: 322, endPoint x: 483, endPoint y: 323, distance: 99.9
click at [483, 323] on span "{{ brand_kit.template_dogbreeds }}" at bounding box center [535, 321] width 116 height 11
copy span "brand_kit.template_dogbreeds"
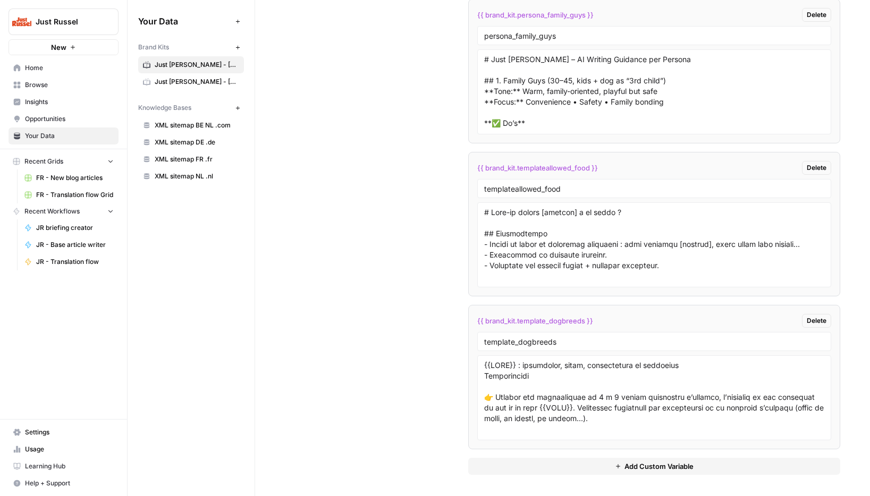
click at [56, 161] on span "Recent Grids" at bounding box center [43, 162] width 39 height 10
click at [60, 176] on span "Recent Workflows" at bounding box center [51, 178] width 55 height 10
click at [53, 163] on span "Recent Grids" at bounding box center [43, 162] width 39 height 10
click at [50, 177] on span "FR - New blog articles" at bounding box center [75, 178] width 78 height 10
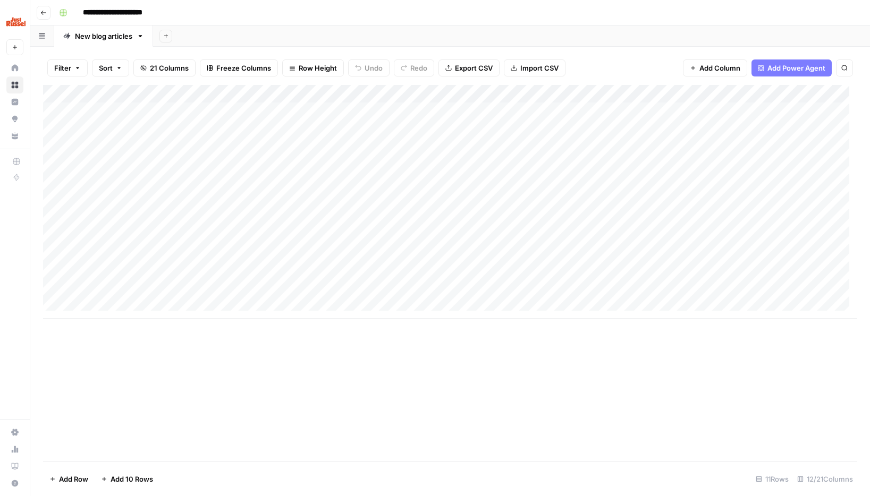
click at [603, 118] on div "Add Column" at bounding box center [450, 202] width 814 height 234
click at [598, 115] on div "Add Column" at bounding box center [450, 202] width 814 height 234
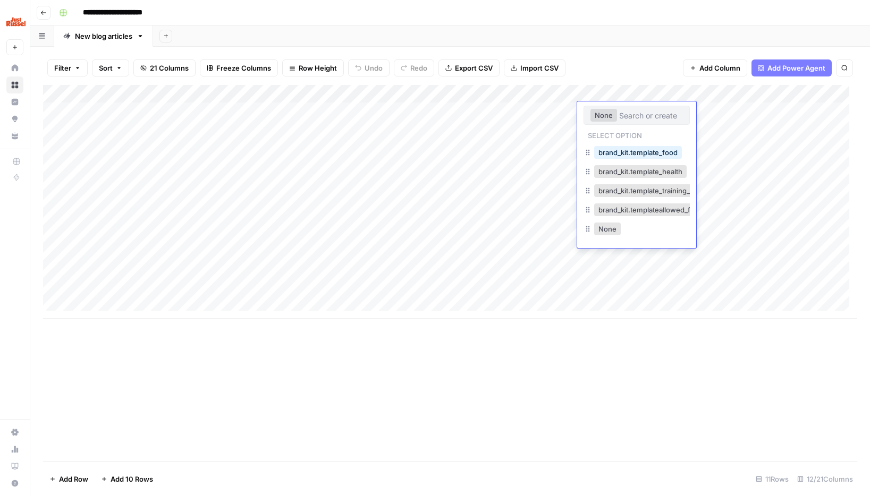
click at [620, 117] on input "text" at bounding box center [651, 116] width 64 height 10
paste input "brand_kit.template_dogbreeds"
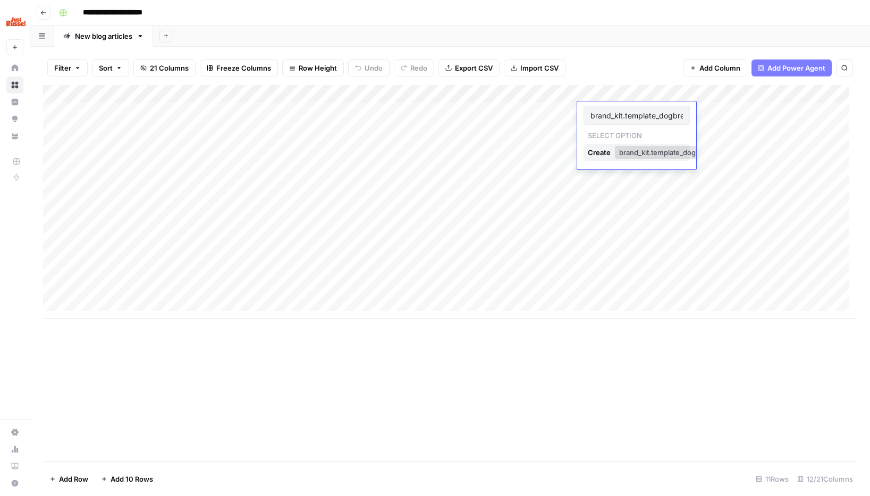
scroll to position [0, 14]
type input "brand_kit.template_dogbreeds"
click at [630, 153] on button "brand_kit.template_dogbreeds" at bounding box center [669, 152] width 108 height 13
click at [606, 109] on div "Add Column" at bounding box center [450, 202] width 814 height 234
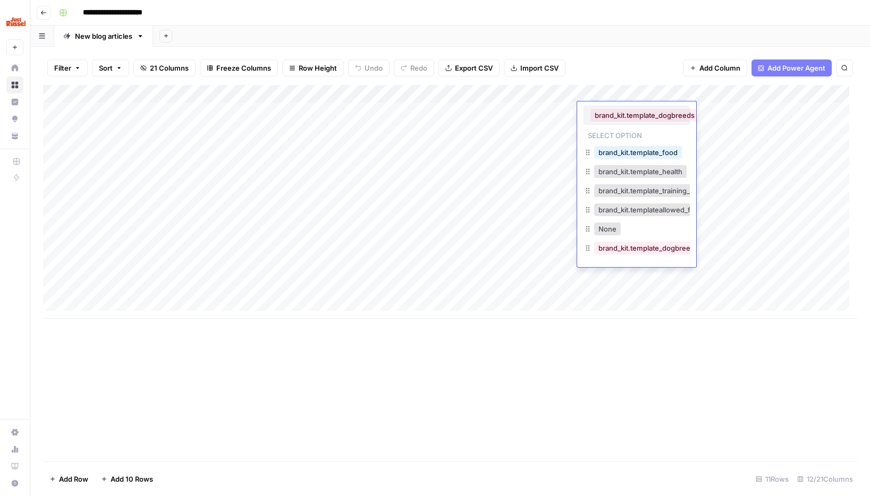
scroll to position [0, 5]
click at [625, 254] on button "brand_kit.template_dogbreeds" at bounding box center [643, 248] width 108 height 13
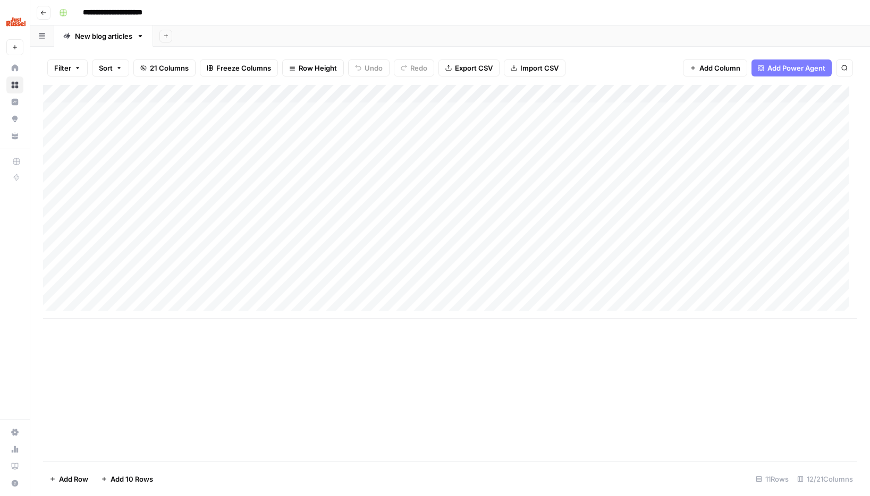
click at [608, 108] on div "Add Column" at bounding box center [450, 202] width 814 height 234
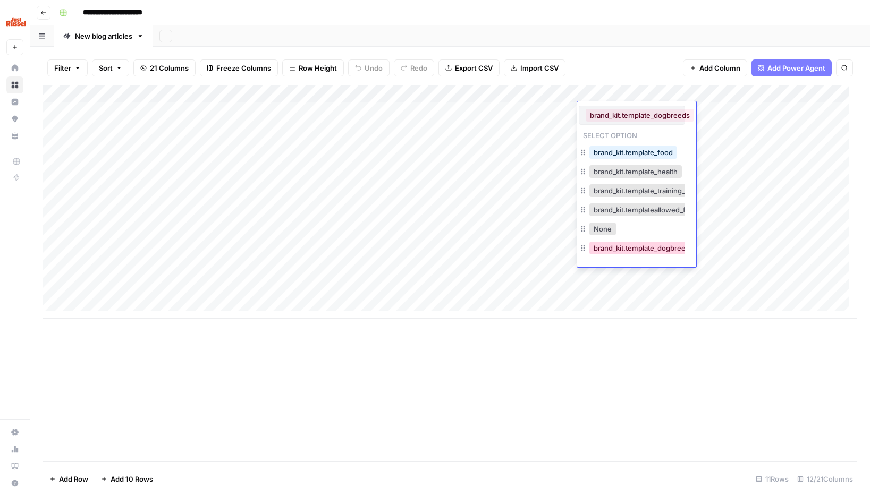
scroll to position [0, 33]
click at [583, 97] on div "Add Column" at bounding box center [450, 202] width 814 height 234
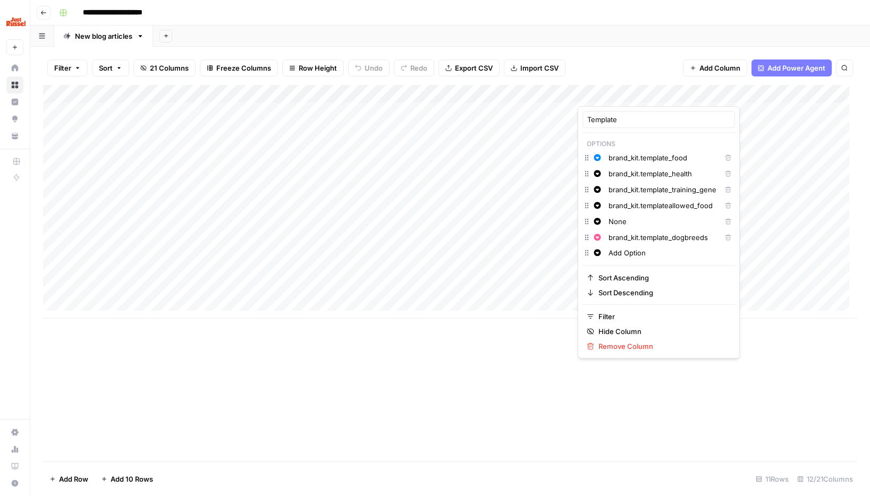
click at [725, 238] on icon "button" at bounding box center [728, 237] width 6 height 6
click at [749, 361] on div "Add Column" at bounding box center [450, 273] width 814 height 377
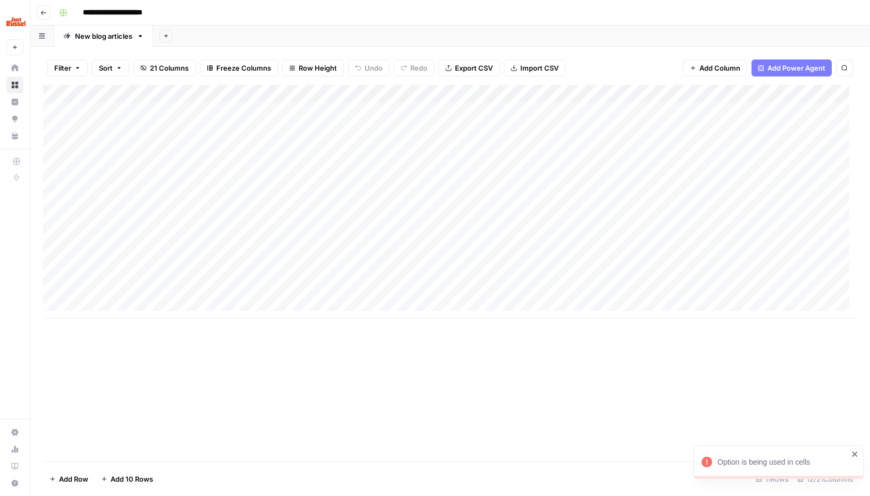
click at [609, 112] on div "Add Column" at bounding box center [450, 202] width 814 height 234
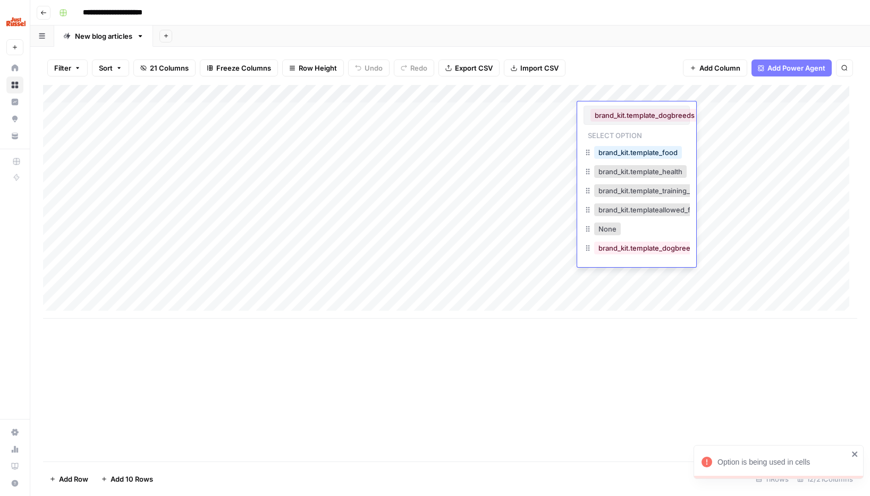
scroll to position [0, 5]
click at [603, 229] on button "None" at bounding box center [602, 229] width 27 height 13
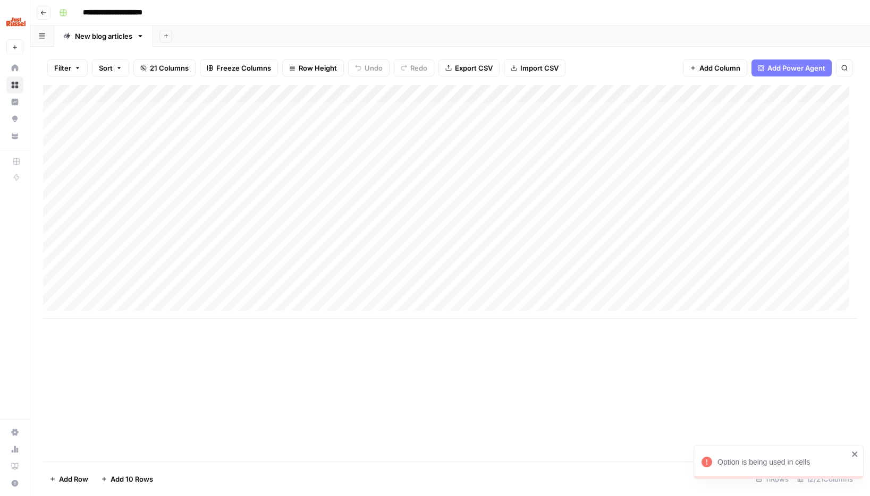
click at [612, 104] on div "Add Column" at bounding box center [450, 202] width 814 height 234
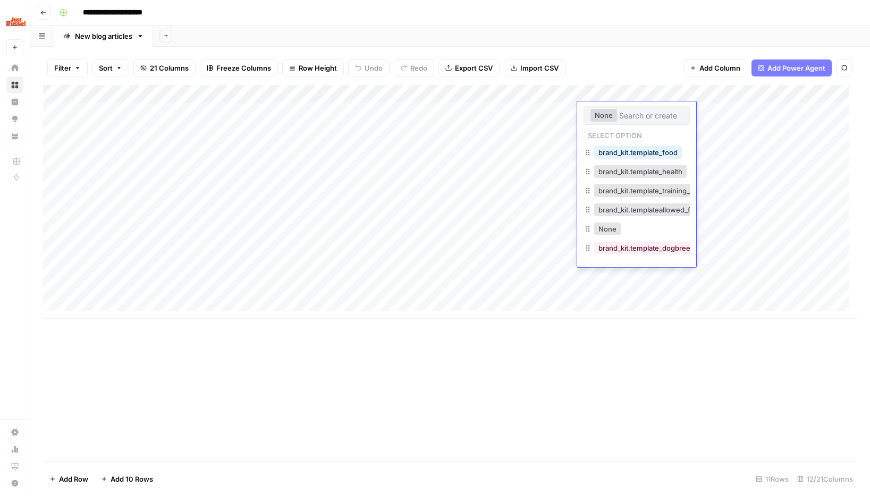
click at [590, 96] on div "Add Column" at bounding box center [450, 202] width 814 height 234
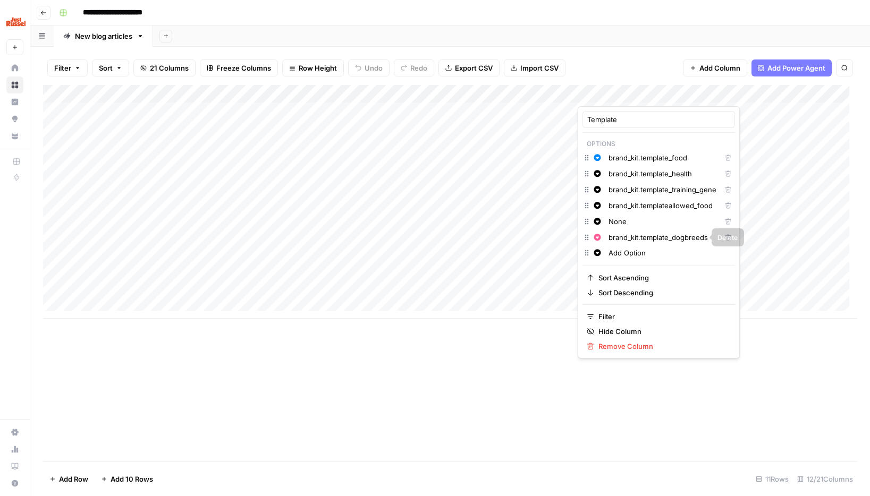
click at [725, 240] on icon "button" at bounding box center [728, 237] width 6 height 6
click at [493, 409] on div "Add Column" at bounding box center [450, 273] width 814 height 377
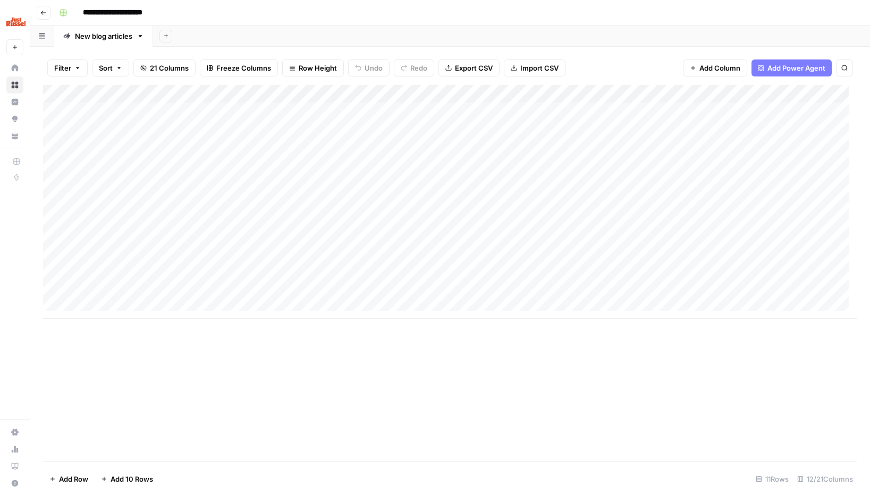
click at [12, 136] on link "Your Data" at bounding box center [14, 136] width 17 height 17
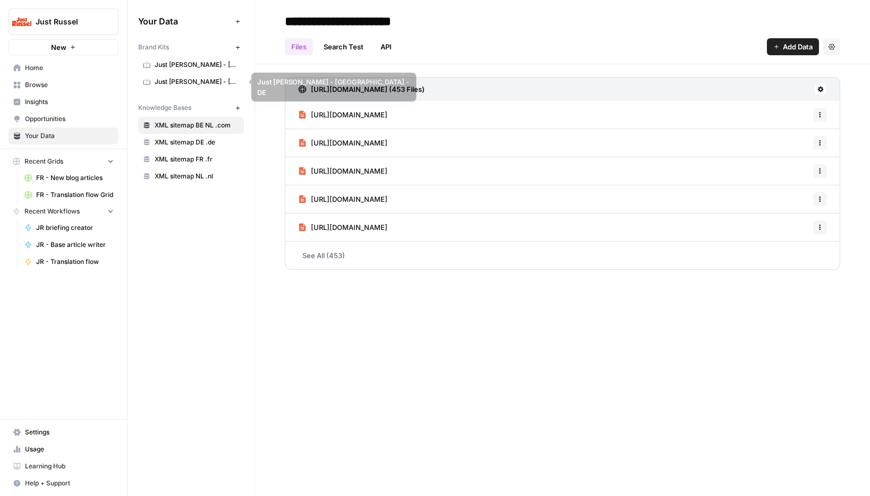
click at [182, 69] on span "Just Russel - France-FR" at bounding box center [197, 65] width 84 height 10
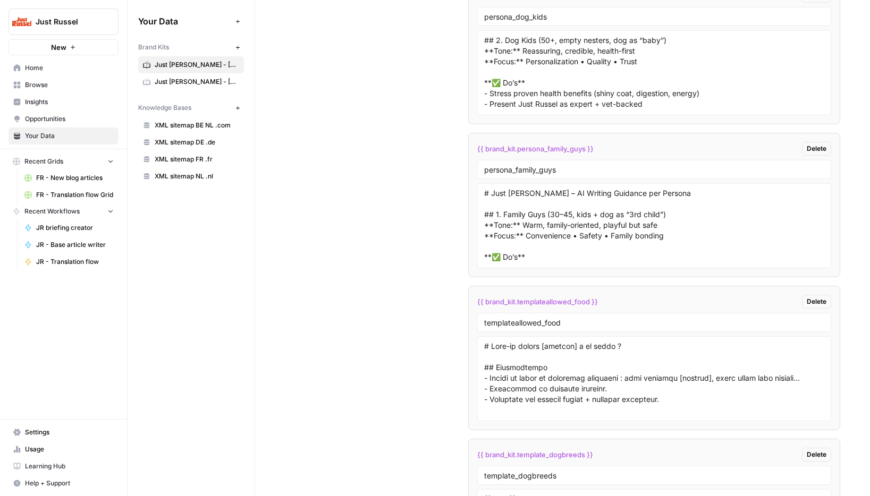
scroll to position [3061, 0]
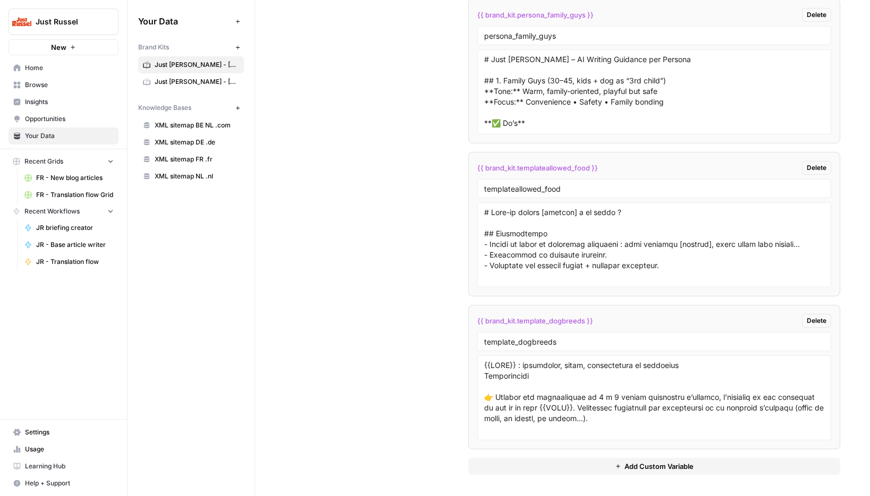
click at [511, 462] on button "Add Custom Variable" at bounding box center [654, 466] width 372 height 17
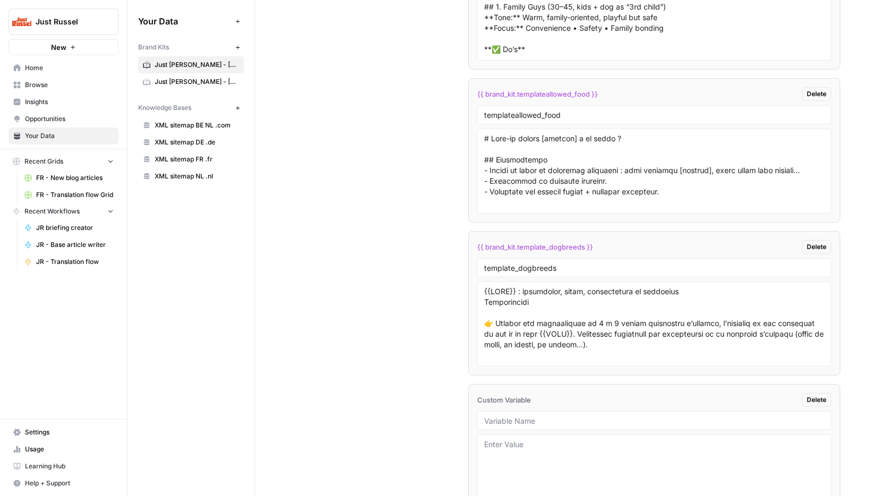
scroll to position [3214, 0]
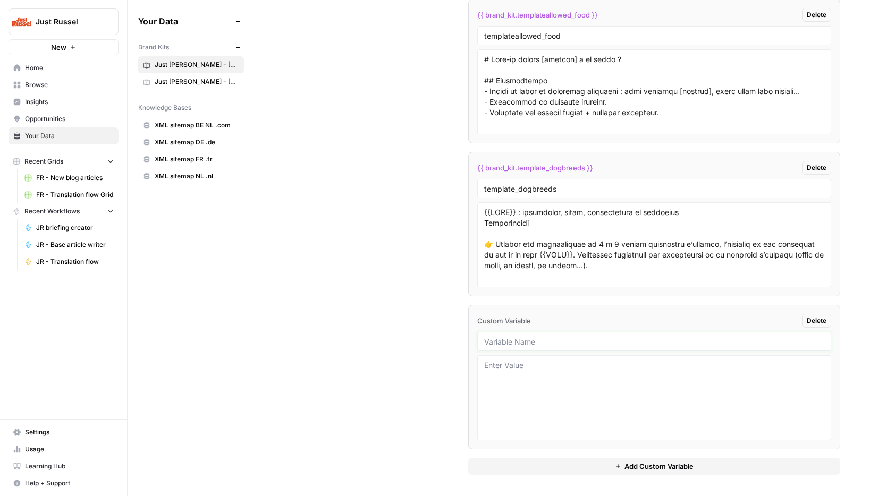
click at [502, 342] on input "text" at bounding box center [654, 342] width 340 height 10
type input "t"
click at [509, 326] on div "{{ brand_kit.tem }} Delete" at bounding box center [654, 321] width 354 height 14
click at [512, 323] on span "{{ brand_kit.tem }}" at bounding box center [507, 321] width 61 height 11
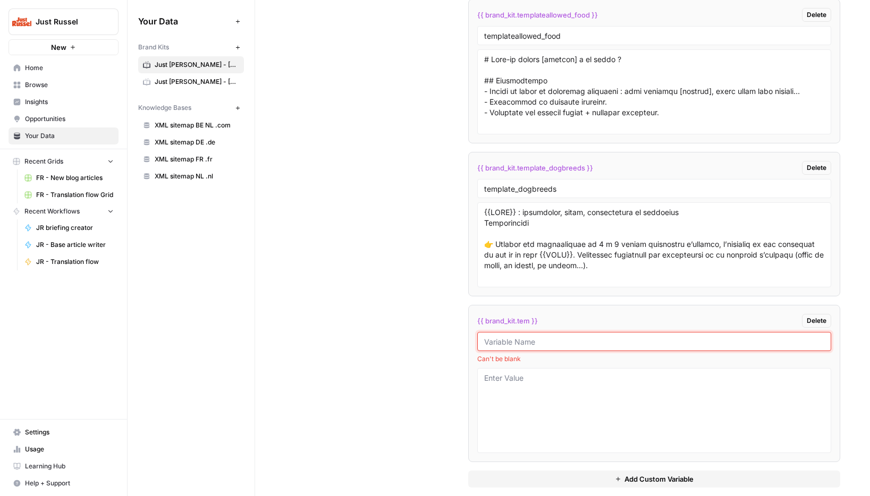
click at [510, 345] on input "text" at bounding box center [654, 342] width 340 height 10
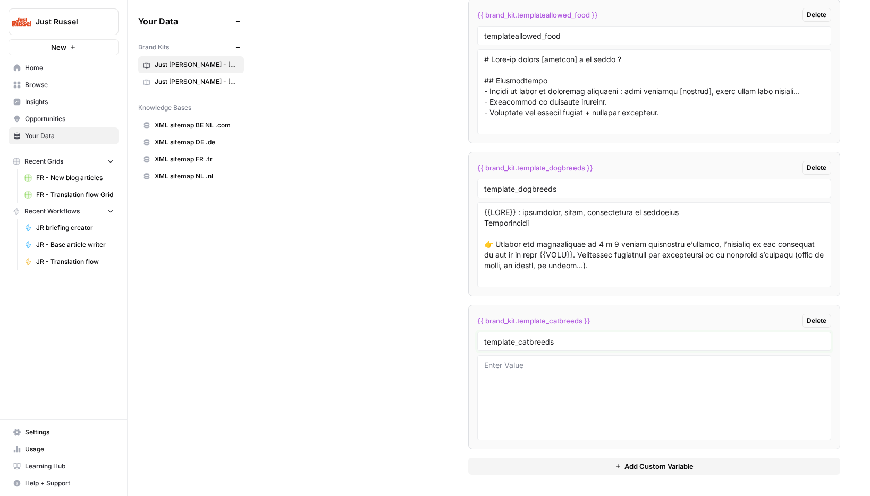
type input "template_catbreeds"
click at [524, 389] on textarea at bounding box center [654, 397] width 340 height 75
type textarea "And"
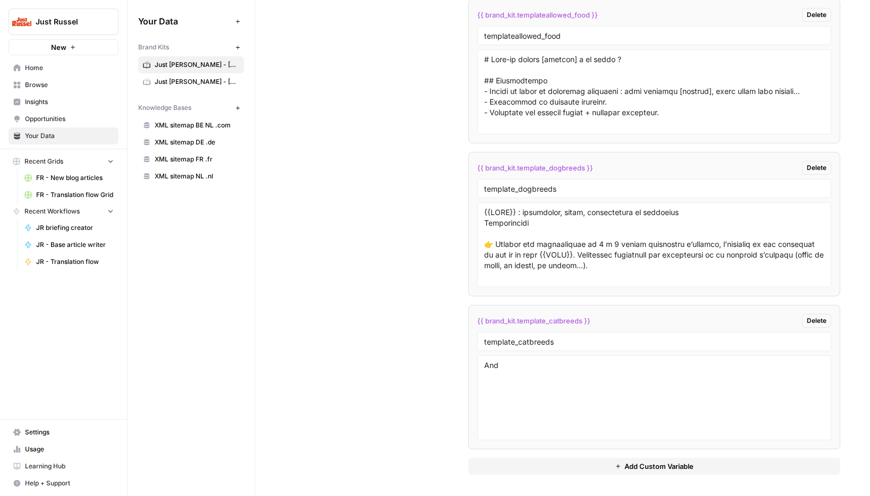
click at [37, 122] on span "Opportunities" at bounding box center [69, 119] width 89 height 10
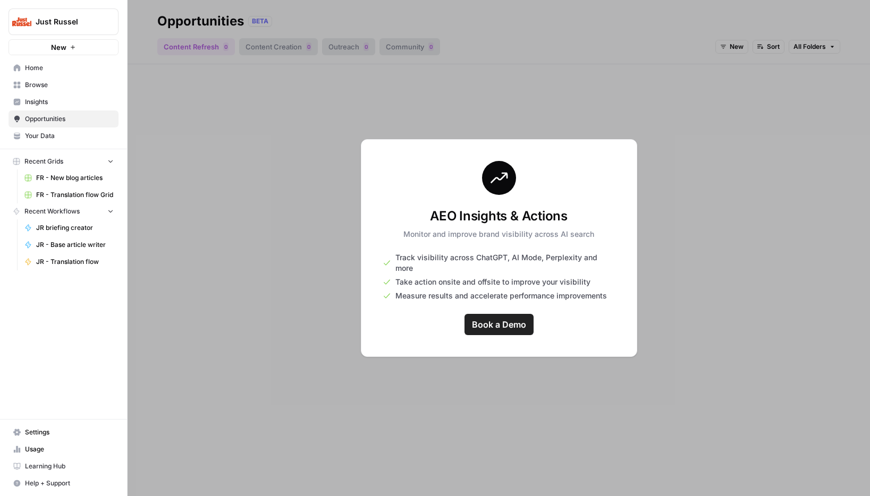
click at [55, 178] on span "FR - New blog articles" at bounding box center [75, 178] width 78 height 10
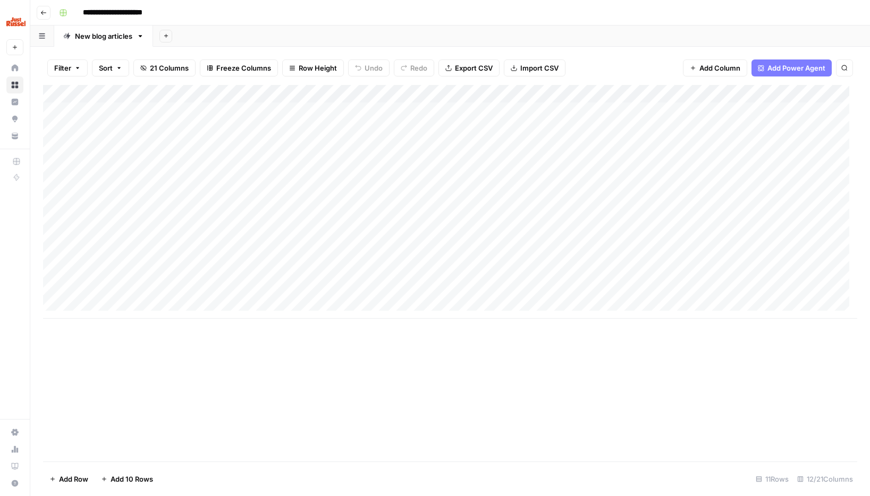
click at [602, 108] on div "Add Column" at bounding box center [450, 202] width 814 height 234
click at [588, 93] on div "Add Column" at bounding box center [450, 202] width 814 height 234
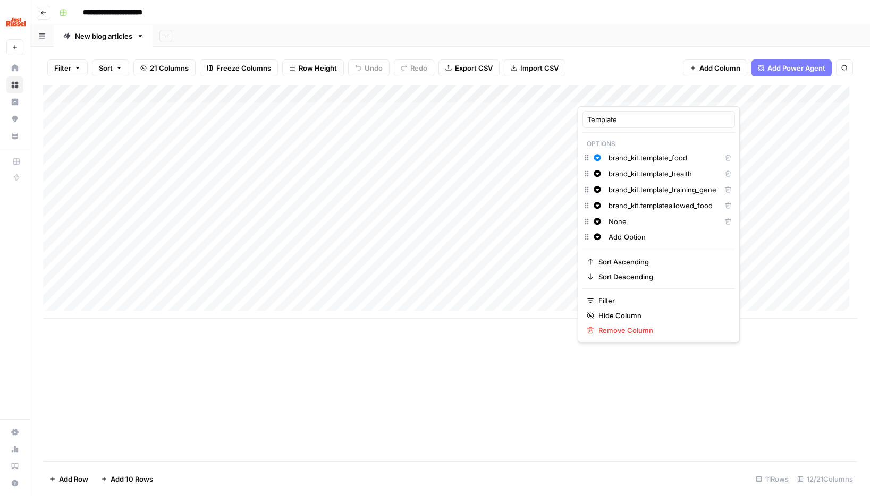
click at [622, 240] on input "Add Option" at bounding box center [669, 237] width 122 height 11
drag, startPoint x: 650, startPoint y: 239, endPoint x: 567, endPoint y: 234, distance: 83.5
click at [567, 234] on body "**********" at bounding box center [435, 248] width 870 height 496
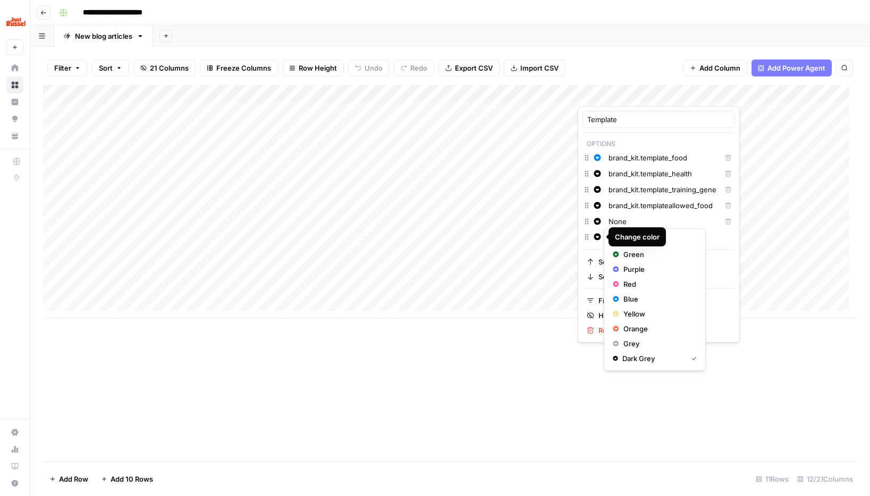
click at [596, 231] on button "Change color" at bounding box center [597, 237] width 13 height 13
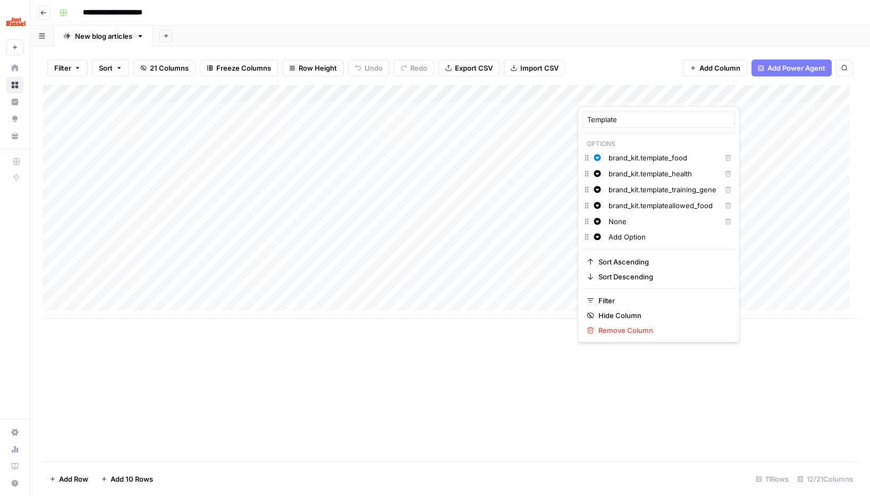
click at [625, 226] on input "None" at bounding box center [662, 221] width 108 height 11
click at [627, 233] on input "Add Option" at bounding box center [669, 237] width 122 height 11
drag, startPoint x: 652, startPoint y: 236, endPoint x: 615, endPoint y: 235, distance: 37.2
click at [615, 235] on input "Add Option" at bounding box center [669, 237] width 122 height 11
type input "A"
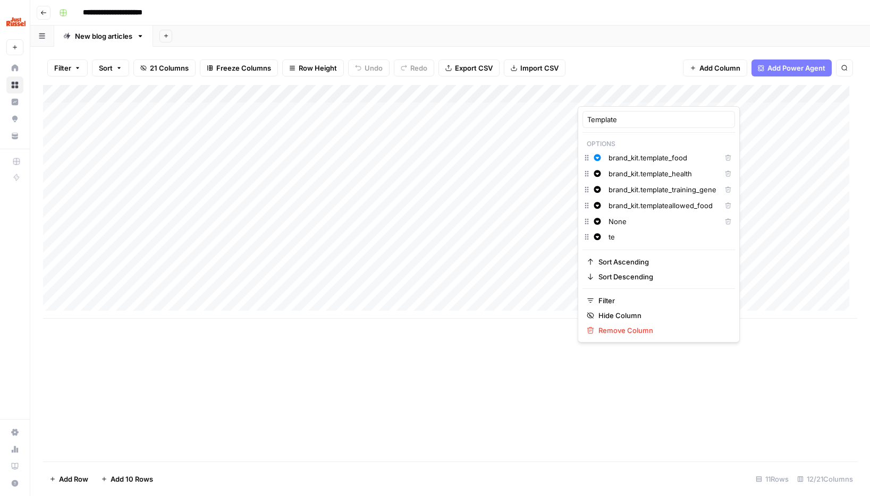
type input "t"
type input "brand"
click at [471, 374] on div "Add Column" at bounding box center [450, 273] width 814 height 377
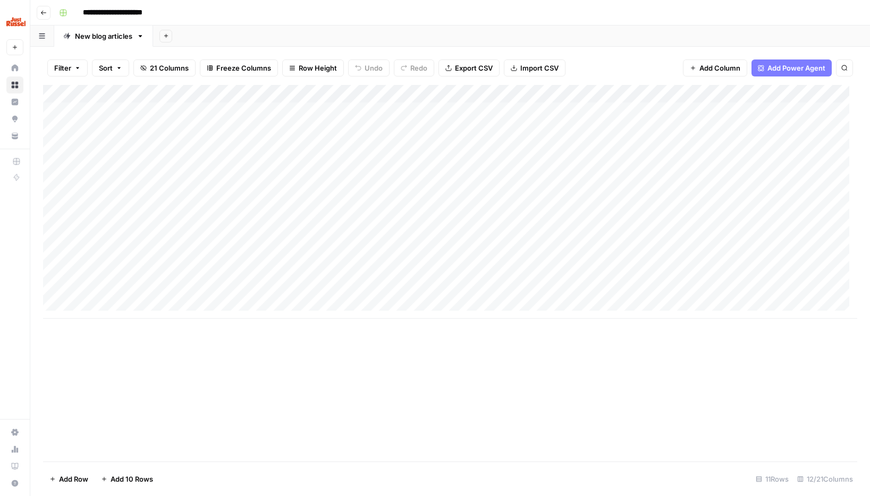
click at [605, 255] on div "Add Column" at bounding box center [450, 202] width 814 height 234
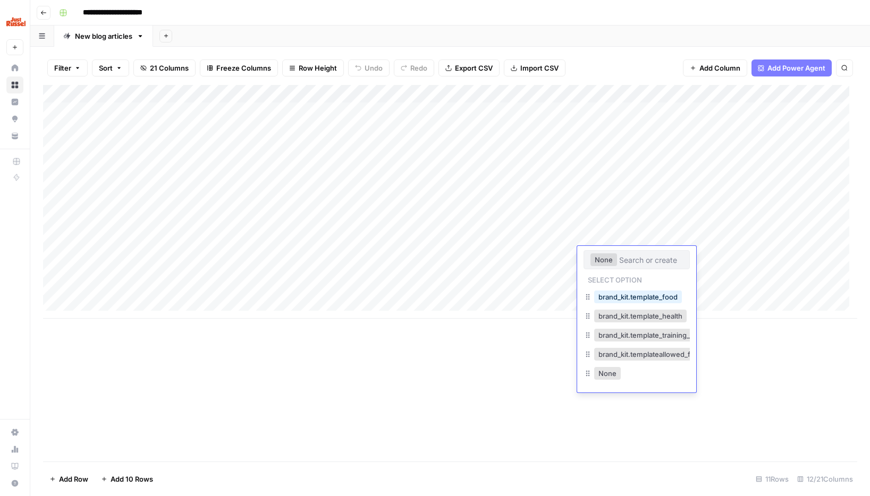
click at [630, 260] on input "text" at bounding box center [651, 260] width 64 height 10
type input "b"
click at [530, 391] on div "Add Column" at bounding box center [450, 273] width 814 height 377
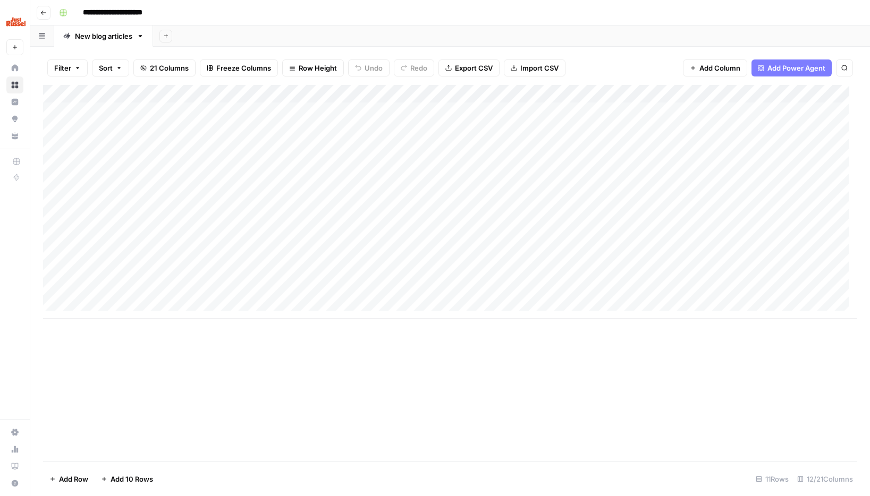
click at [595, 94] on div "Add Column" at bounding box center [450, 202] width 814 height 234
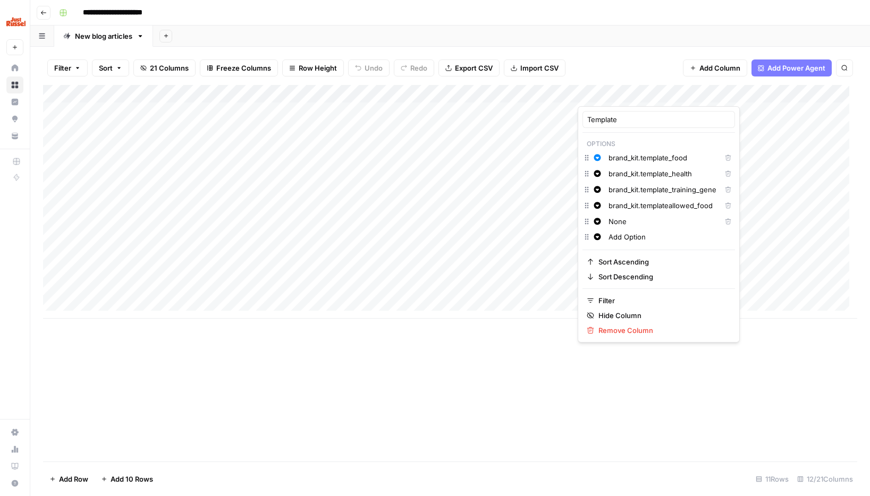
click at [662, 97] on div at bounding box center [626, 95] width 96 height 21
click at [667, 95] on div at bounding box center [626, 95] width 96 height 21
click at [638, 99] on div at bounding box center [626, 95] width 96 height 21
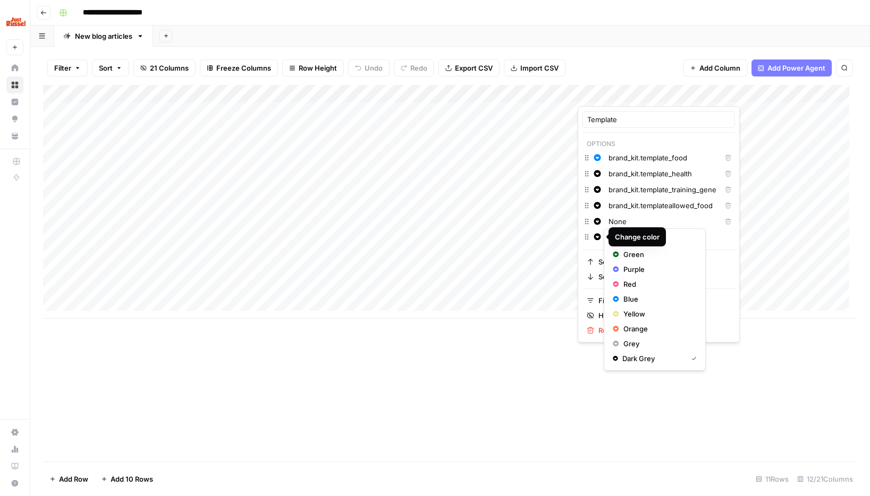
click at [596, 239] on icon "button" at bounding box center [597, 236] width 7 height 7
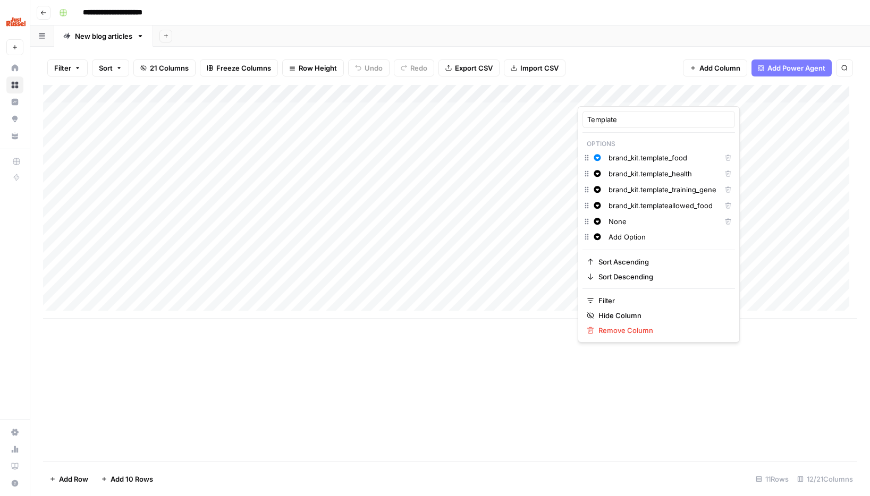
click at [586, 239] on div "Change color Add Option" at bounding box center [658, 238] width 153 height 15
click at [641, 240] on input "Add Option" at bounding box center [669, 237] width 122 height 11
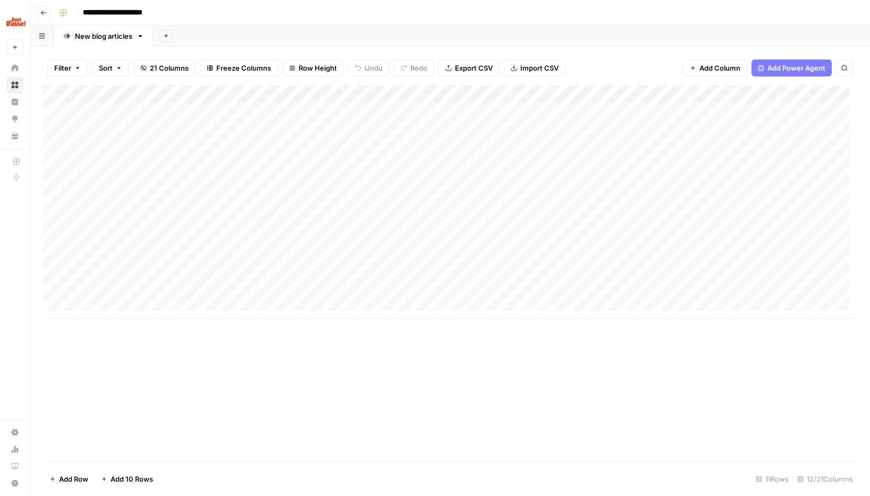
click at [615, 379] on div "Add Column" at bounding box center [450, 273] width 814 height 377
click at [669, 94] on div "Add Column" at bounding box center [450, 202] width 814 height 234
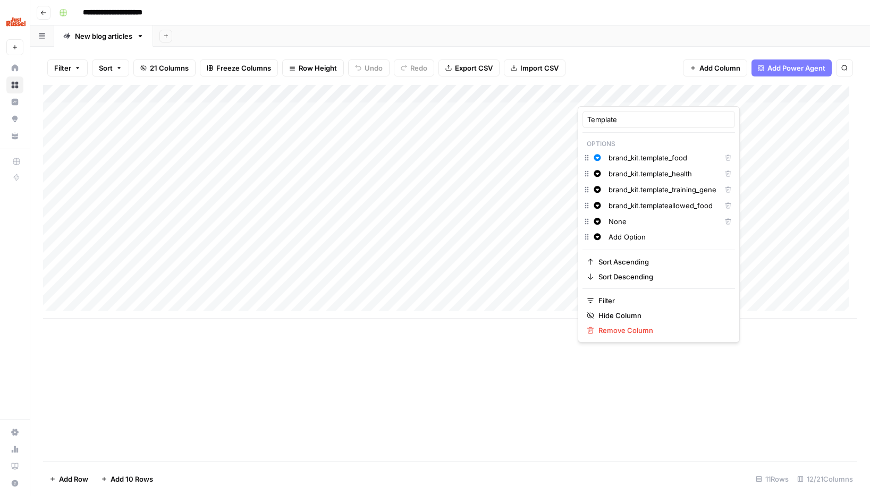
click at [665, 92] on div at bounding box center [626, 95] width 96 height 21
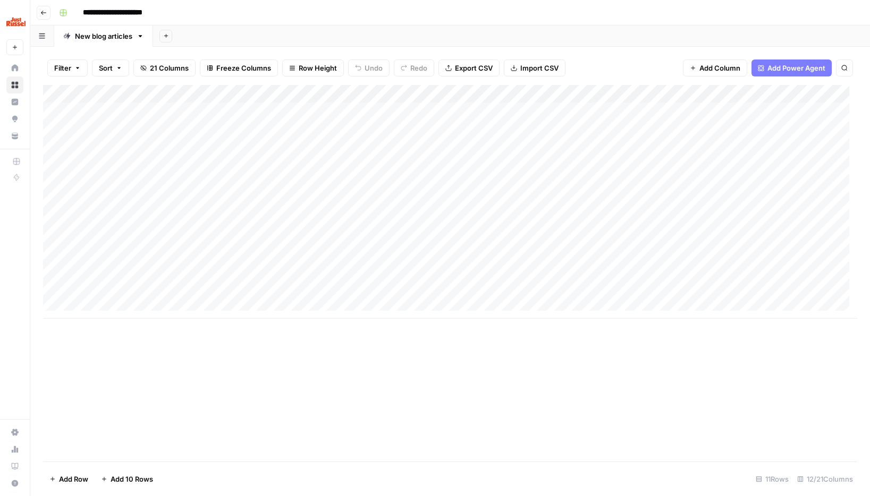
click at [501, 410] on div "Add Column" at bounding box center [450, 273] width 814 height 377
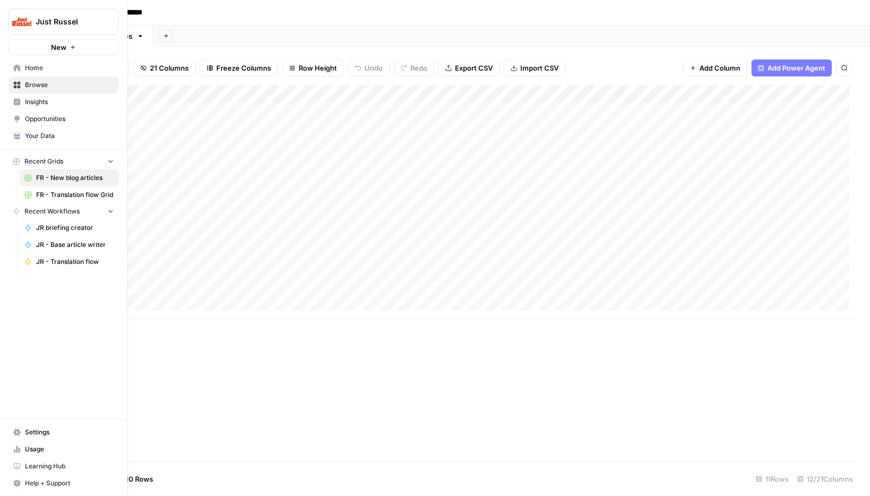
click at [37, 135] on span "Your Data" at bounding box center [69, 136] width 89 height 10
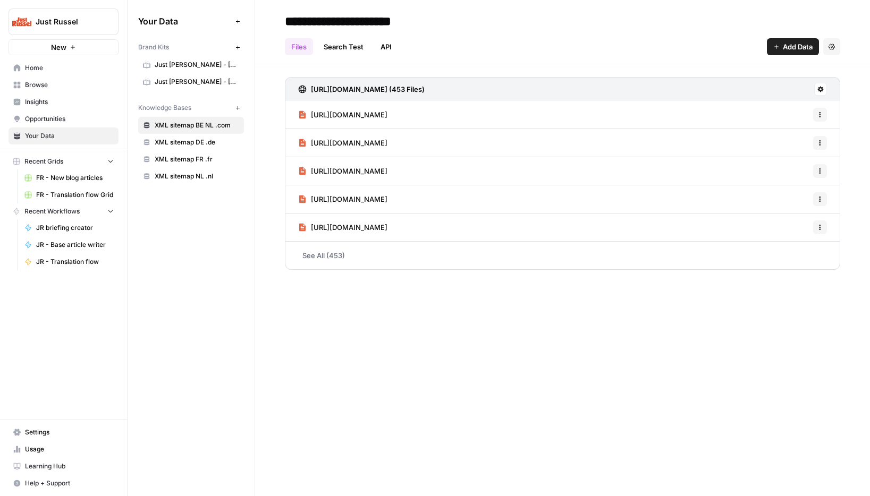
click at [212, 62] on span "Just Russel - France-FR" at bounding box center [197, 65] width 84 height 10
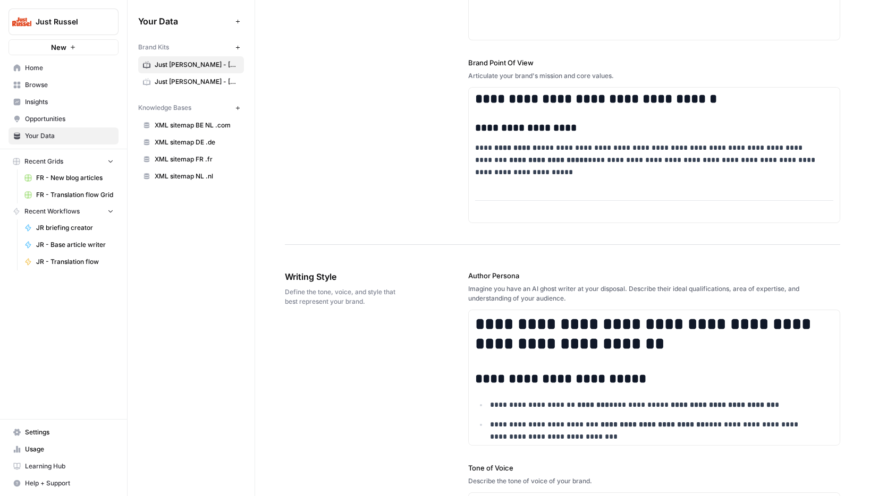
scroll to position [3214, 0]
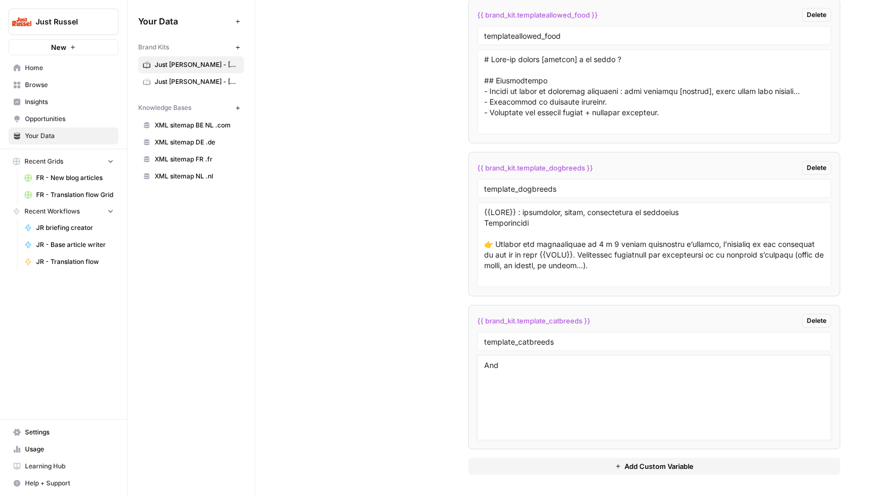
click at [554, 375] on textarea "And" at bounding box center [654, 397] width 340 height 75
drag, startPoint x: 528, startPoint y: 365, endPoint x: 430, endPoint y: 356, distance: 98.2
click at [810, 323] on span "Delete" at bounding box center [817, 321] width 20 height 10
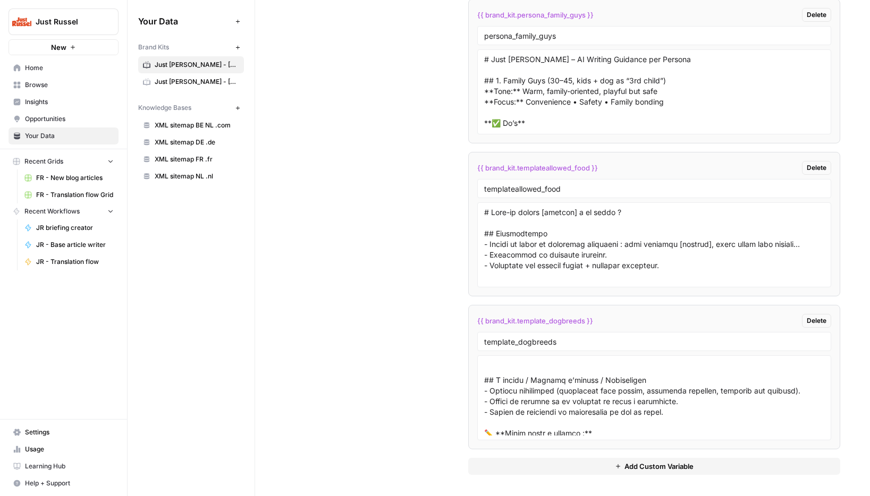
scroll to position [2433, 0]
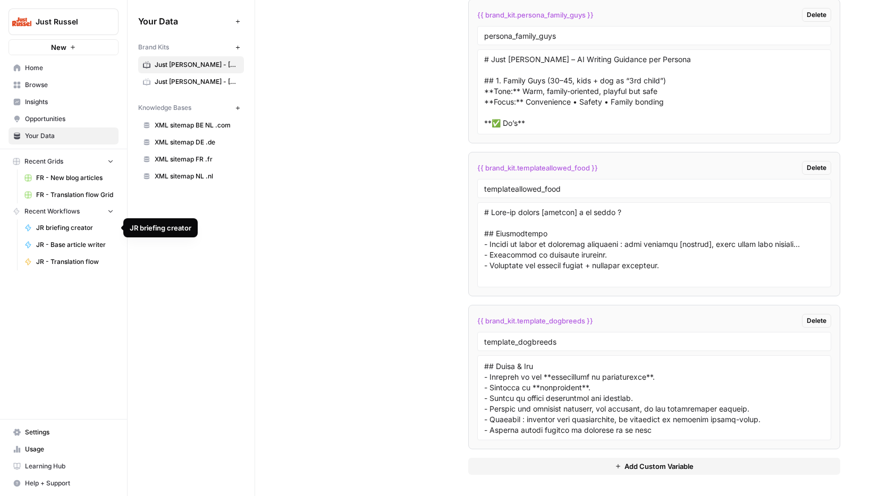
click at [62, 226] on span "JR briefing creator" at bounding box center [75, 228] width 78 height 10
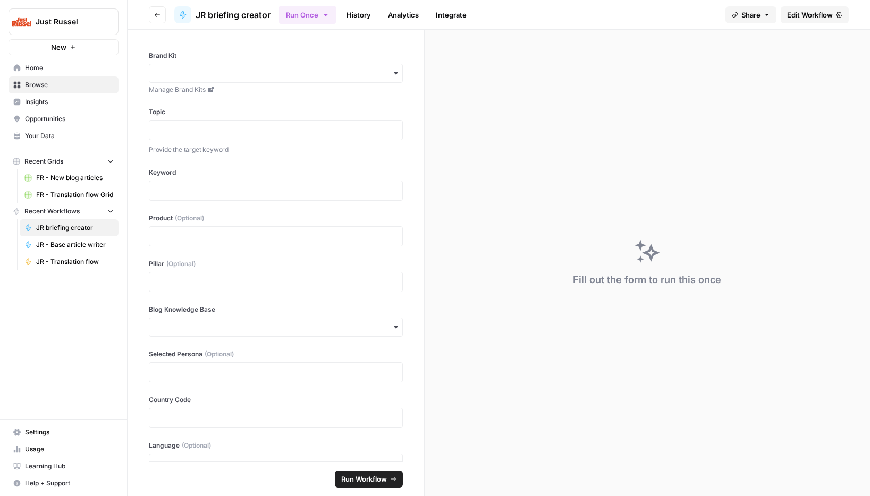
click at [39, 426] on link "Settings" at bounding box center [64, 432] width 110 height 17
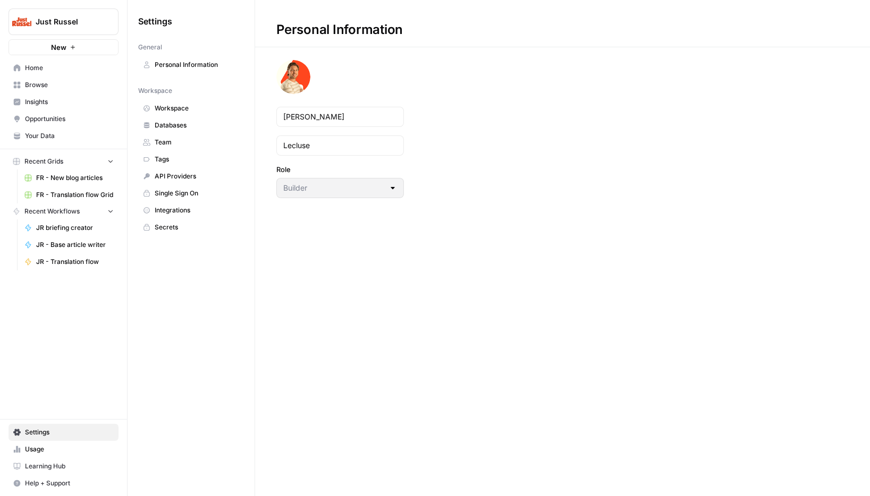
click at [163, 129] on span "Databases" at bounding box center [197, 126] width 84 height 10
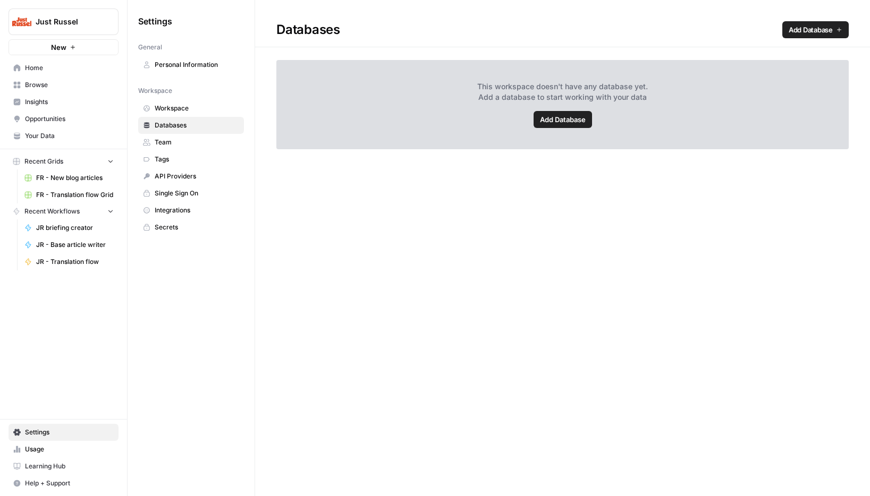
click at [170, 112] on span "Workspace" at bounding box center [197, 109] width 84 height 10
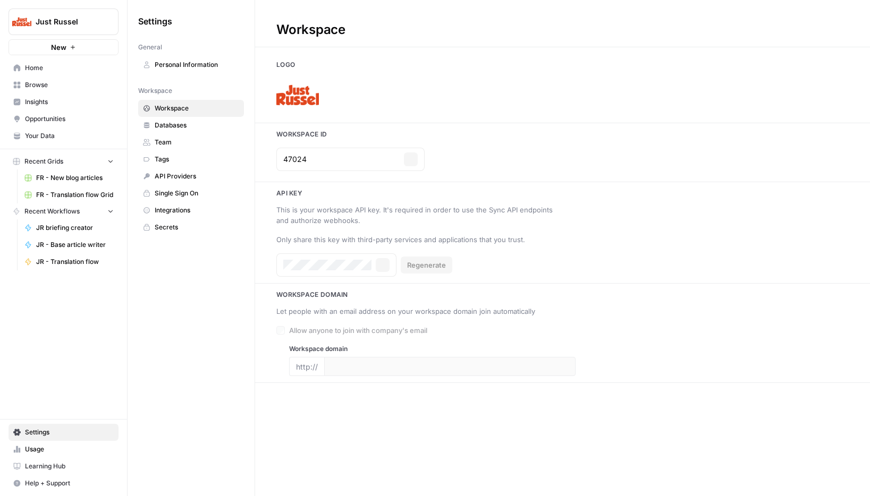
type input "https://justrussel.com/"
click at [164, 72] on link "Personal Information" at bounding box center [191, 64] width 106 height 17
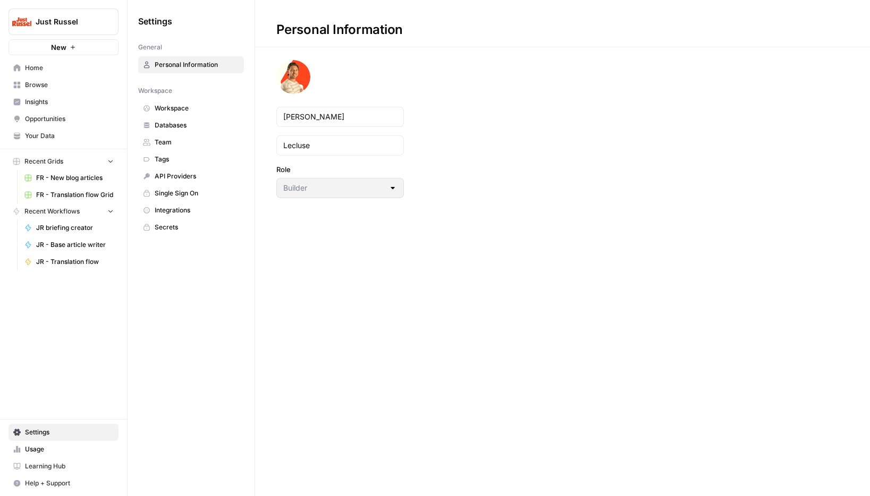
click at [49, 103] on span "Insights" at bounding box center [69, 102] width 89 height 10
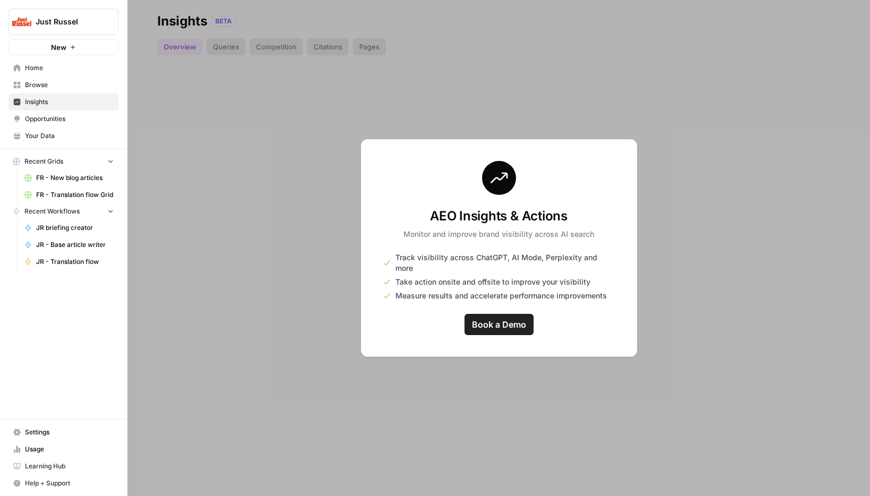
click at [44, 83] on span "Browse" at bounding box center [69, 85] width 89 height 10
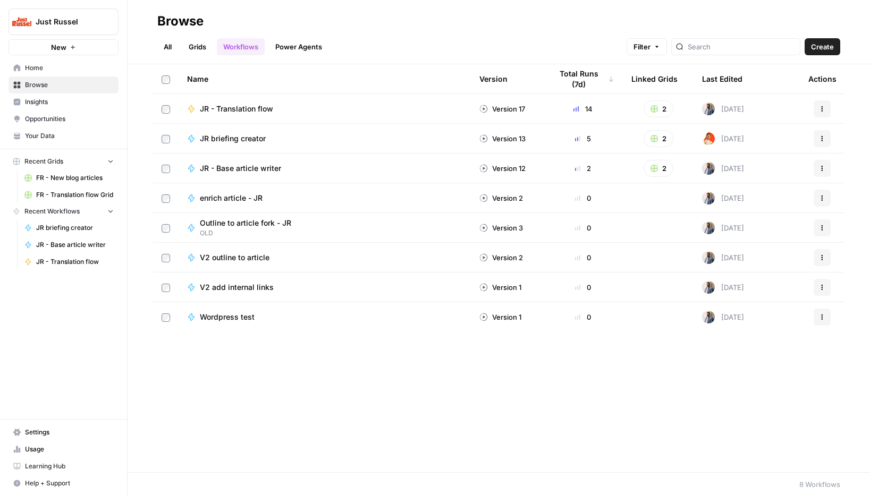
click at [41, 73] on link "Home" at bounding box center [64, 68] width 110 height 17
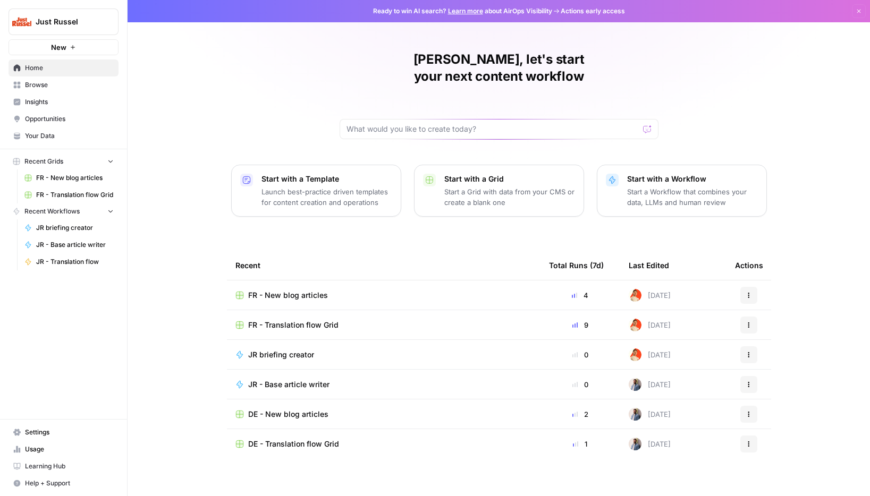
click at [69, 179] on span "FR - New blog articles" at bounding box center [75, 178] width 78 height 10
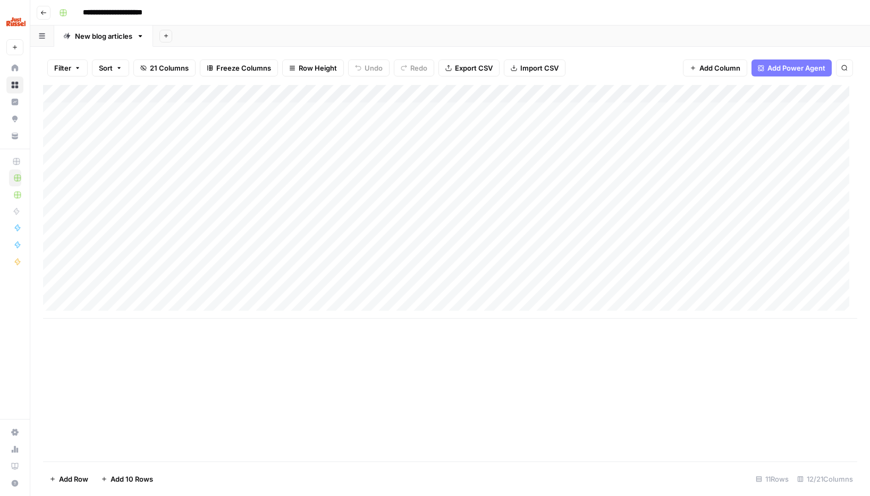
click at [444, 112] on div "Add Column" at bounding box center [450, 202] width 814 height 234
click at [585, 221] on div "Add Column" at bounding box center [450, 202] width 814 height 234
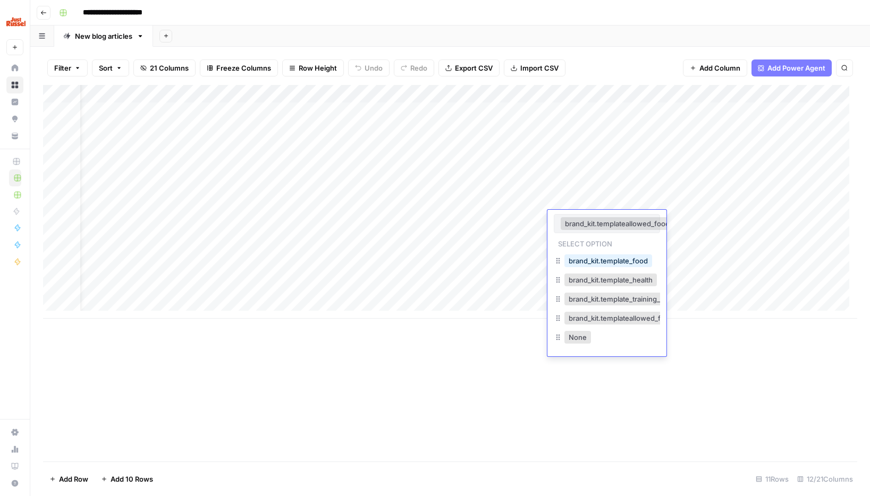
scroll to position [0, 10]
click at [585, 221] on button "brand_kit.templateallowed_food" at bounding box center [607, 223] width 113 height 13
drag, startPoint x: 690, startPoint y: 358, endPoint x: 699, endPoint y: 357, distance: 9.1
click at [691, 358] on div "Add Column" at bounding box center [450, 273] width 814 height 377
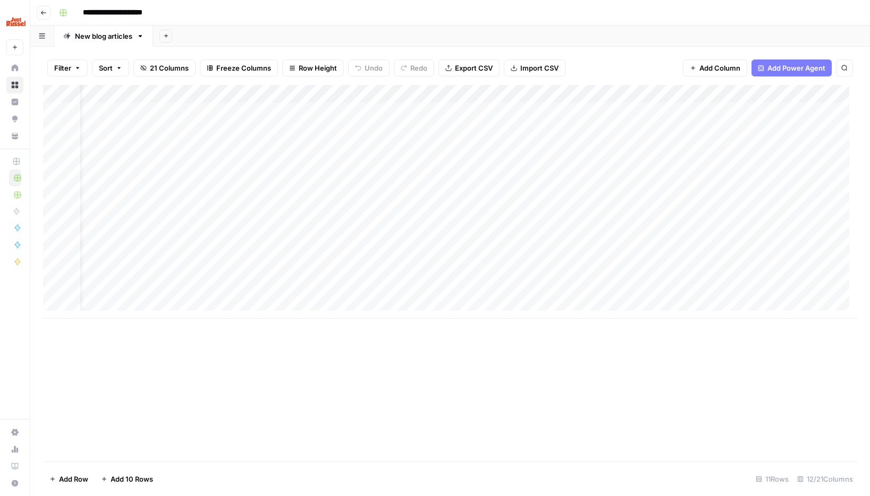
click at [624, 94] on div "Add Column" at bounding box center [450, 202] width 814 height 234
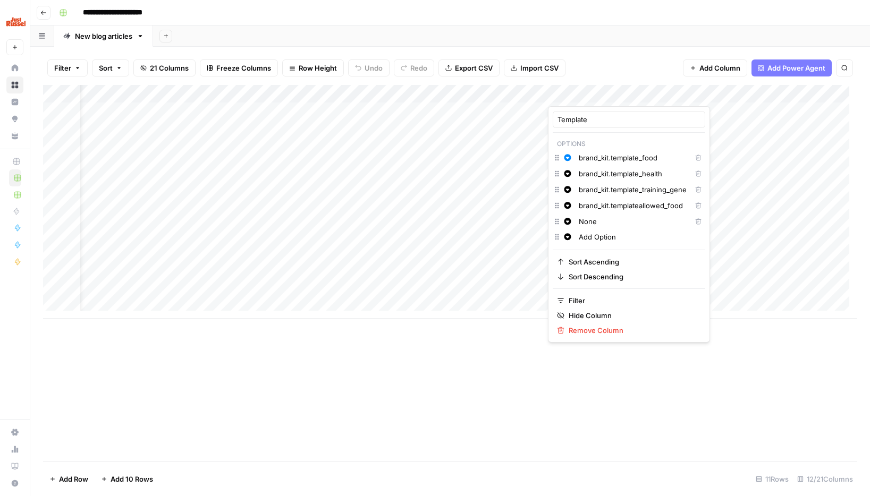
click at [593, 240] on input "Add Option" at bounding box center [640, 237] width 122 height 11
drag, startPoint x: 625, startPoint y: 239, endPoint x: 533, endPoint y: 235, distance: 92.0
click at [533, 235] on body "**********" at bounding box center [435, 248] width 870 height 496
click at [625, 236] on input "Add Option" at bounding box center [640, 237] width 122 height 11
click at [16, 90] on link "Browse" at bounding box center [14, 85] width 17 height 17
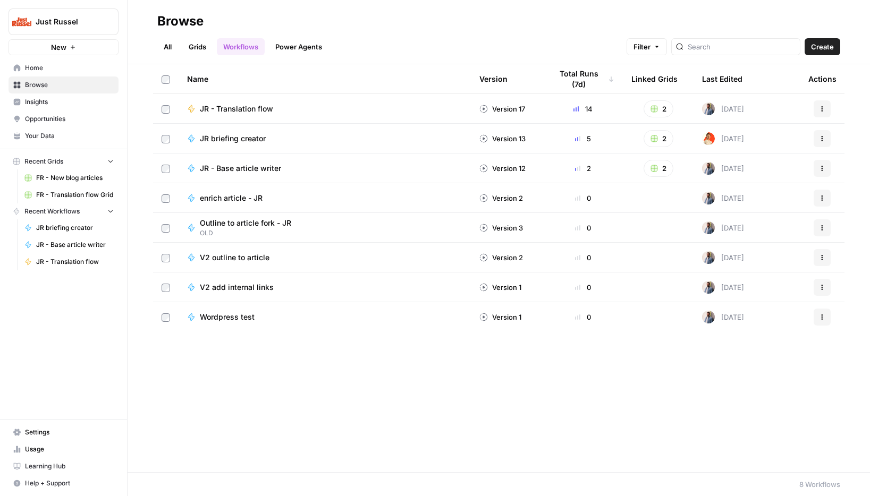
click at [28, 132] on span "Your Data" at bounding box center [69, 136] width 89 height 10
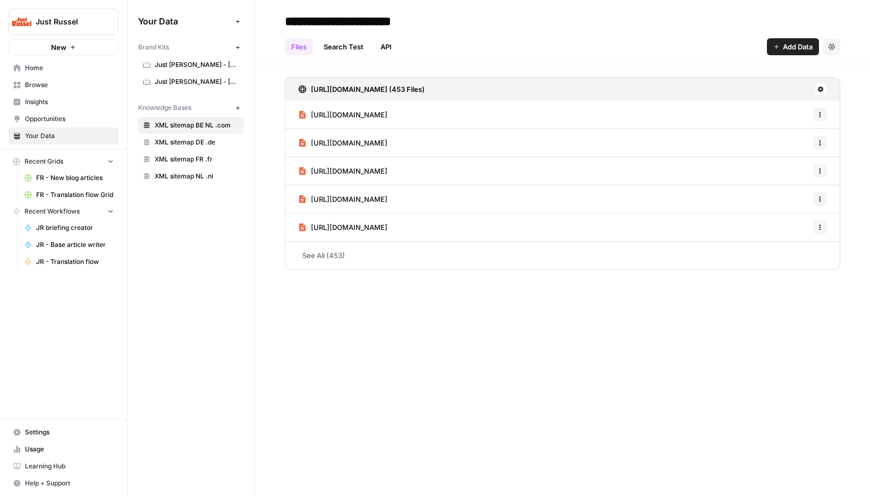
click at [193, 61] on span "Just Russel - France-FR" at bounding box center [197, 65] width 84 height 10
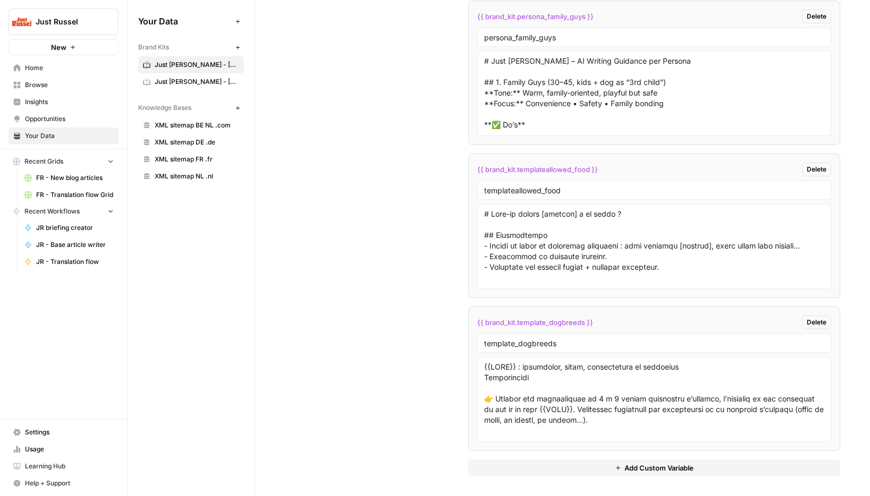
scroll to position [3059, 0]
click at [492, 322] on span "{{ brand_kit.template_dogbreeds }}" at bounding box center [535, 323] width 116 height 11
drag, startPoint x: 484, startPoint y: 323, endPoint x: 583, endPoint y: 322, distance: 98.8
click at [583, 322] on span "{{ brand_kit.template_dogbreeds }}" at bounding box center [535, 323] width 116 height 11
copy span "brand_kit.template_dogbreeds"
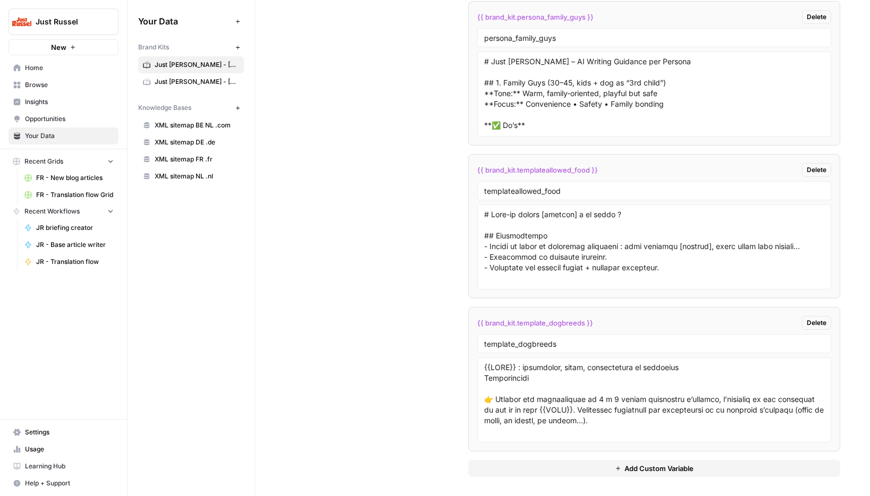
drag, startPoint x: 373, startPoint y: 327, endPoint x: 350, endPoint y: 292, distance: 42.2
click at [50, 124] on link "Opportunities" at bounding box center [64, 119] width 110 height 17
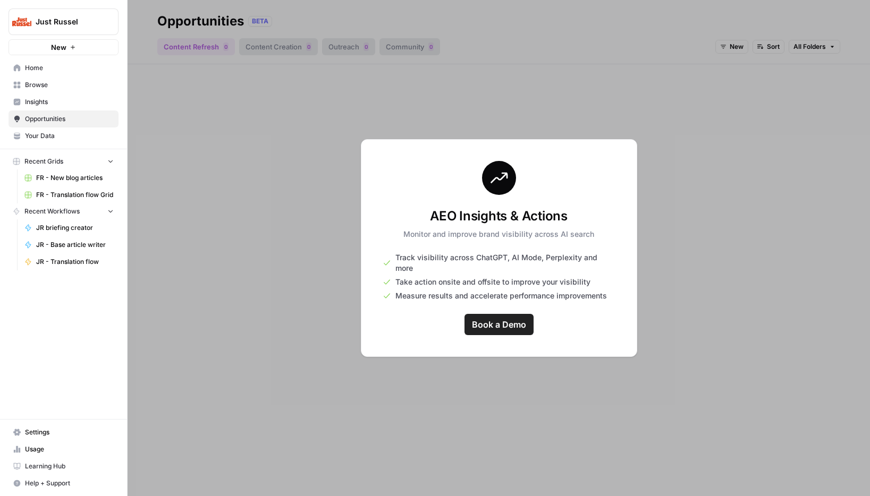
click at [50, 139] on span "Your Data" at bounding box center [69, 136] width 89 height 10
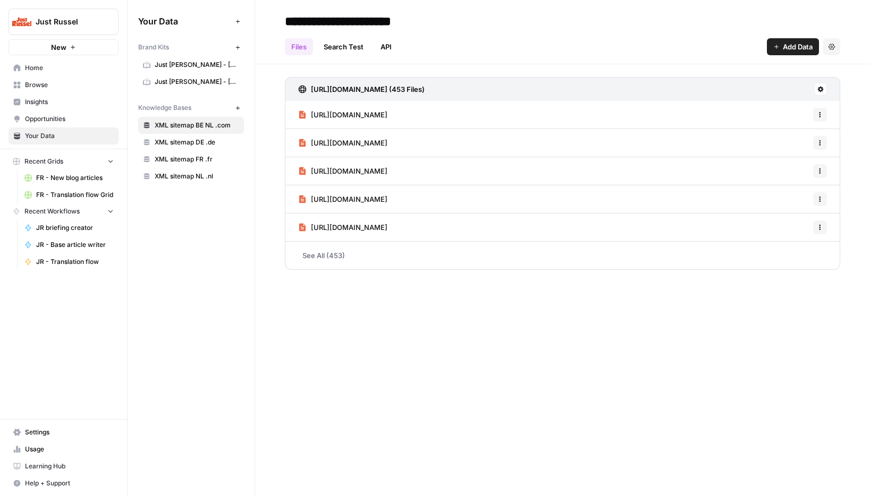
click at [49, 179] on span "FR - New blog articles" at bounding box center [75, 178] width 78 height 10
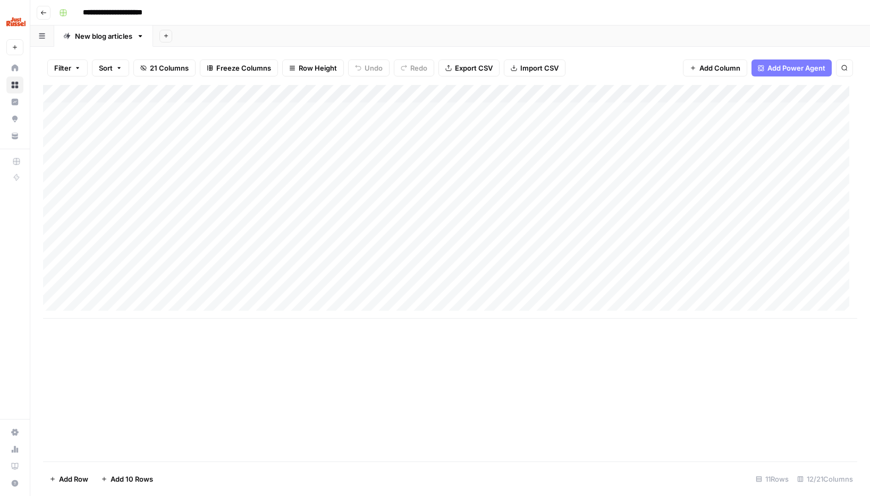
click at [606, 109] on div "Add Column" at bounding box center [450, 202] width 814 height 234
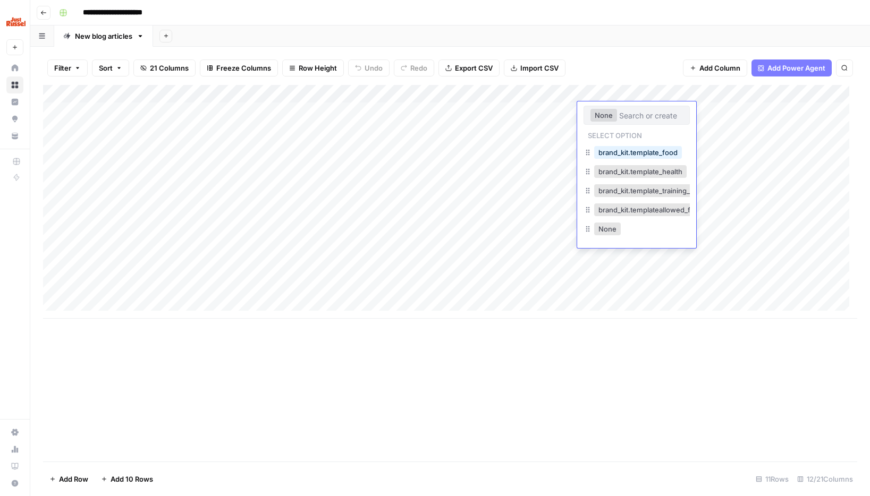
click at [637, 113] on input "text" at bounding box center [651, 116] width 64 height 10
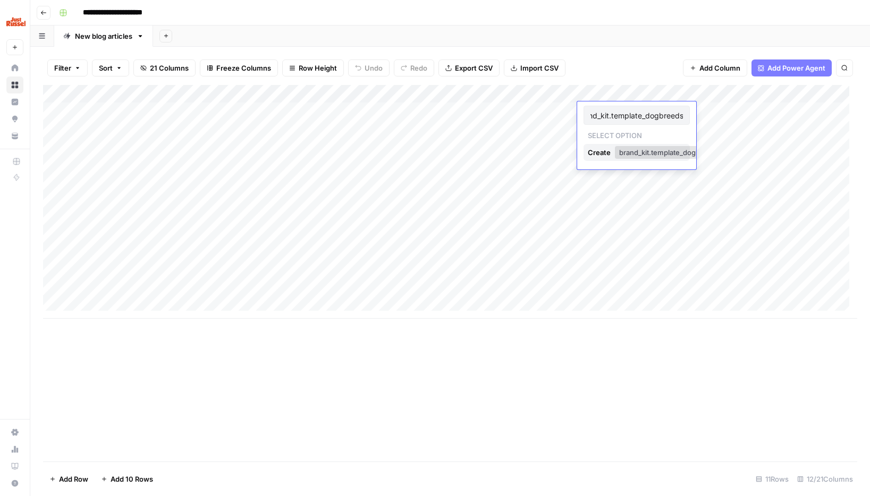
type input "brand_kit.template_dogbreeds"
click at [608, 155] on div "Create" at bounding box center [600, 152] width 25 height 17
click at [568, 159] on div "Add Column" at bounding box center [450, 202] width 814 height 234
click at [607, 162] on div "Add Column" at bounding box center [450, 202] width 814 height 234
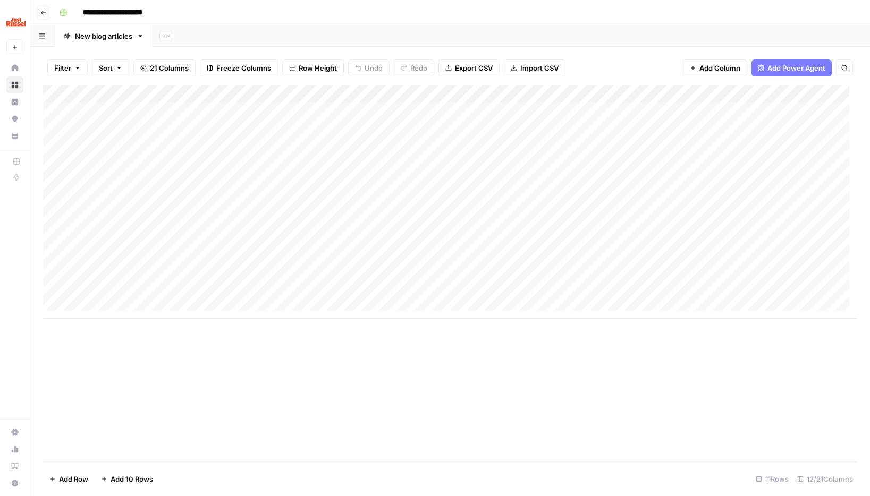
click at [610, 111] on div "Add Column" at bounding box center [450, 202] width 814 height 234
click at [611, 109] on div "Add Column" at bounding box center [450, 202] width 814 height 234
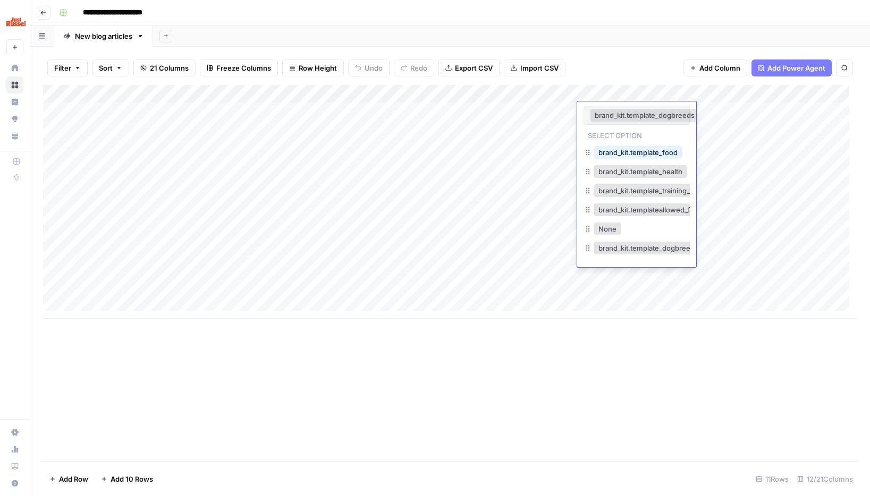
scroll to position [0, 5]
click at [747, 163] on div "Add Column" at bounding box center [450, 202] width 814 height 234
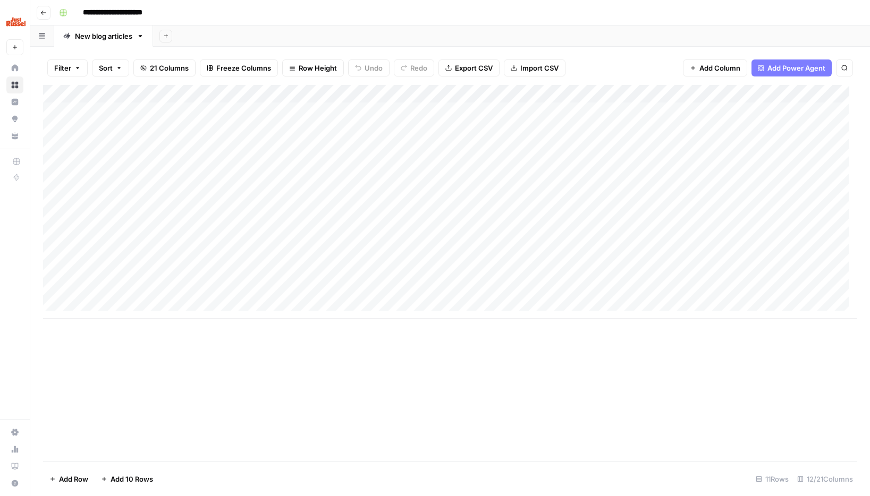
click at [614, 111] on div "Add Column" at bounding box center [450, 202] width 814 height 234
click at [622, 113] on div "Add Column" at bounding box center [450, 202] width 814 height 234
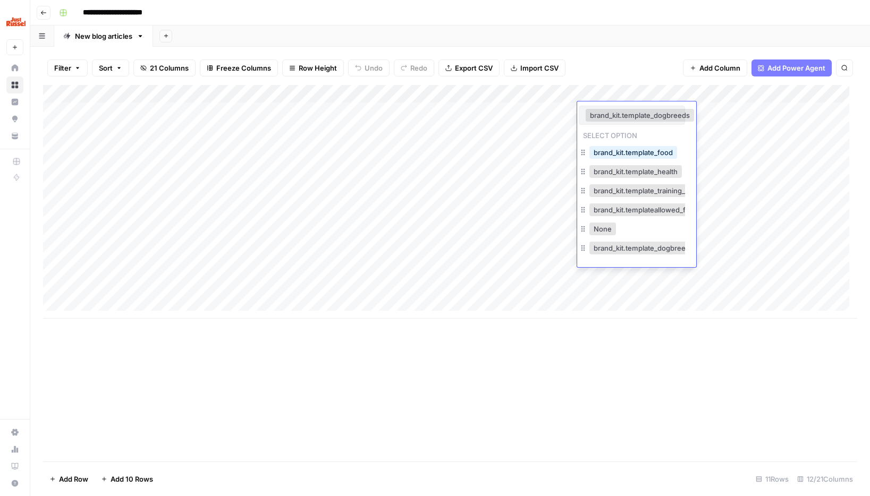
click at [652, 140] on div "brand_kit.template_dogbreeds Select option brand_kit.template_food brand_kit.te…" at bounding box center [631, 184] width 119 height 166
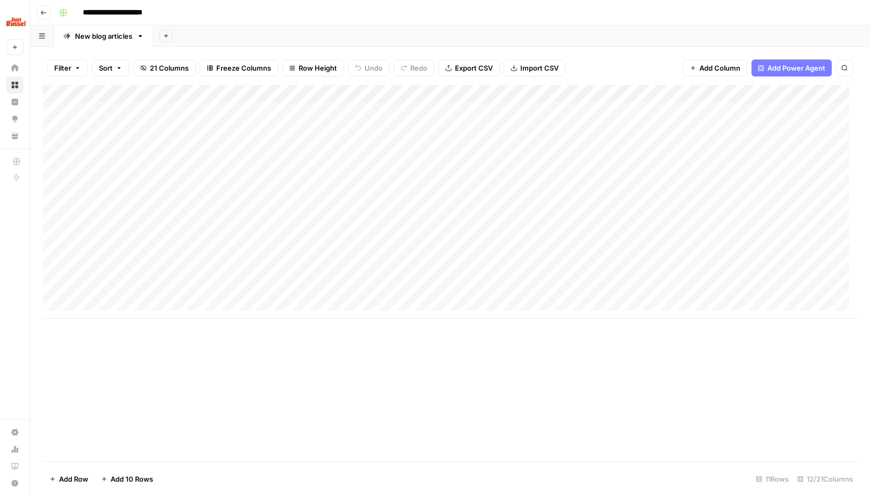
click at [757, 145] on div "Add Column" at bounding box center [450, 202] width 814 height 234
click at [707, 113] on div "Add Column" at bounding box center [450, 202] width 814 height 234
click at [754, 112] on div "Add Column" at bounding box center [450, 202] width 814 height 234
click at [343, 108] on div "Add Column" at bounding box center [450, 202] width 814 height 234
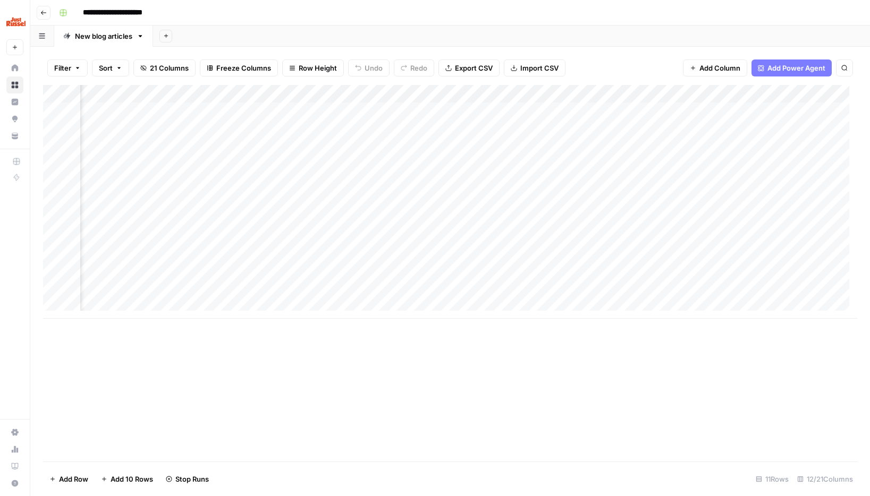
click at [459, 240] on div "Add Column" at bounding box center [450, 202] width 814 height 234
click at [65, 251] on div "Add Column" at bounding box center [450, 202] width 814 height 234
click at [69, 255] on div "Add Column" at bounding box center [450, 202] width 814 height 234
click at [56, 257] on div "Add Column" at bounding box center [450, 202] width 814 height 234
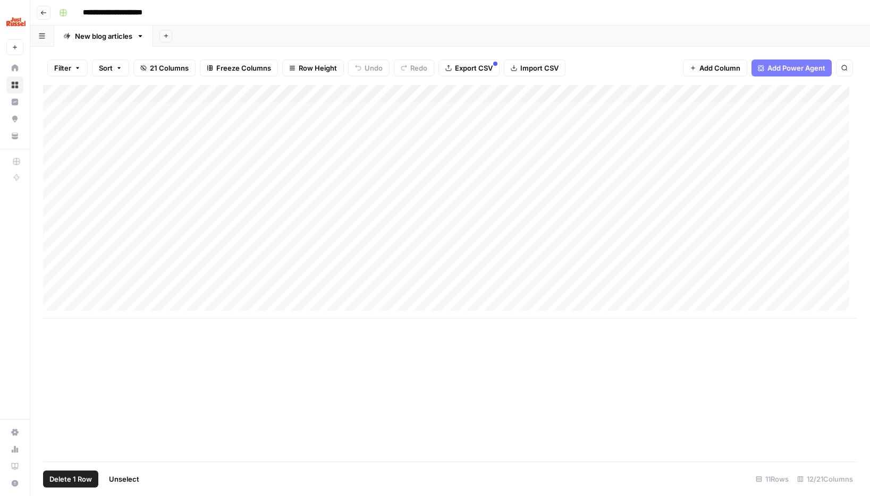
click at [45, 255] on div "Add Column" at bounding box center [450, 202] width 814 height 234
click at [44, 253] on div "Add Column" at bounding box center [450, 202] width 814 height 234
click at [57, 259] on div "Add Column" at bounding box center [450, 202] width 814 height 234
click at [124, 256] on div "Add Column" at bounding box center [450, 202] width 814 height 234
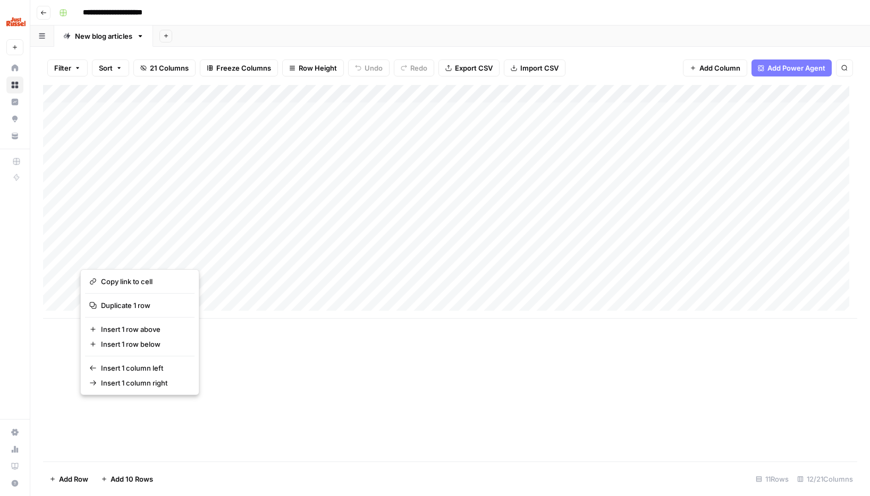
click at [50, 256] on div "Add Column" at bounding box center [450, 202] width 814 height 234
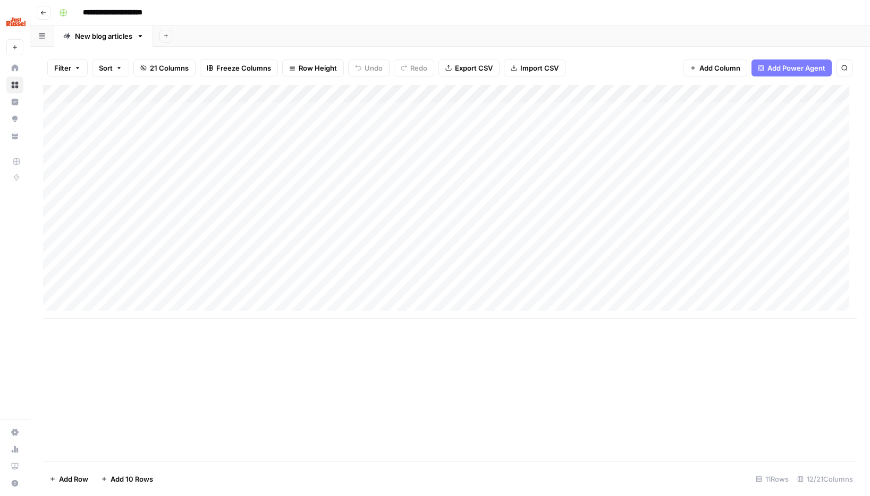
click at [46, 255] on div "Add Column" at bounding box center [450, 202] width 814 height 234
click at [604, 111] on div "Add Column" at bounding box center [450, 202] width 814 height 234
click at [543, 265] on div "Add Column" at bounding box center [450, 202] width 814 height 234
click at [361, 258] on div "Add Column" at bounding box center [450, 202] width 814 height 234
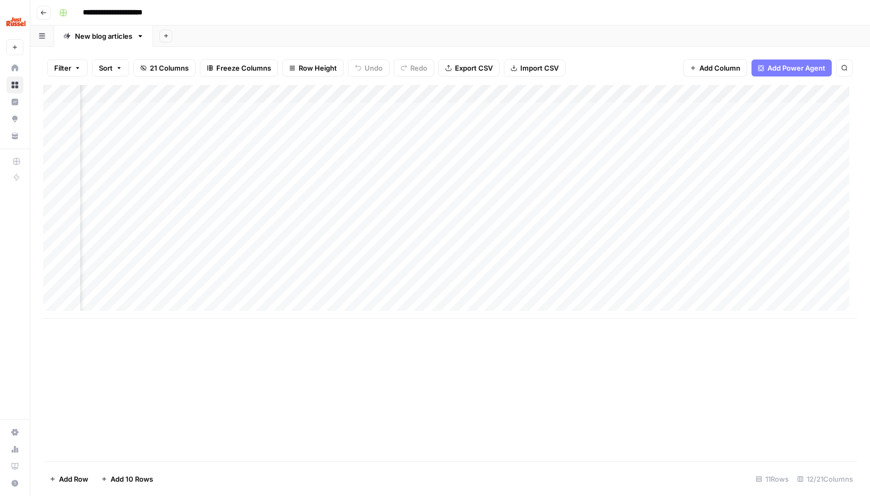
click at [421, 257] on div "Add Column" at bounding box center [450, 202] width 814 height 234
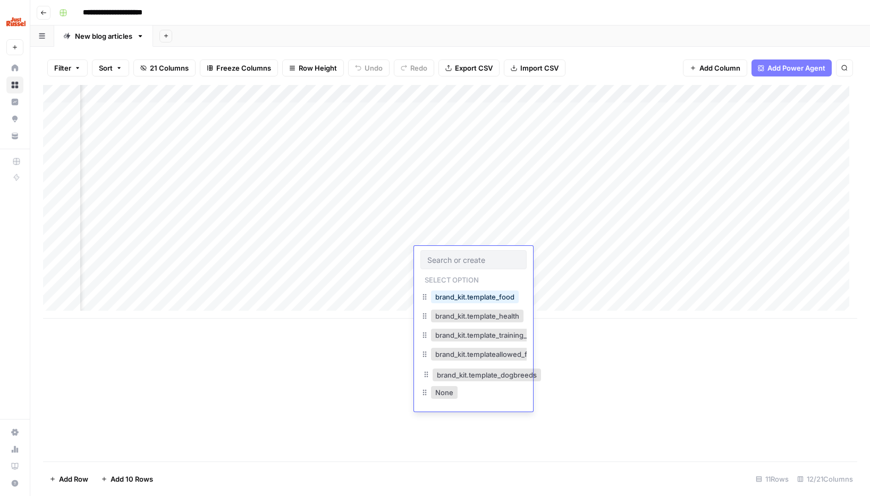
drag, startPoint x: 425, startPoint y: 392, endPoint x: 428, endPoint y: 370, distance: 21.9
click at [688, 385] on div "Add Column" at bounding box center [450, 273] width 814 height 377
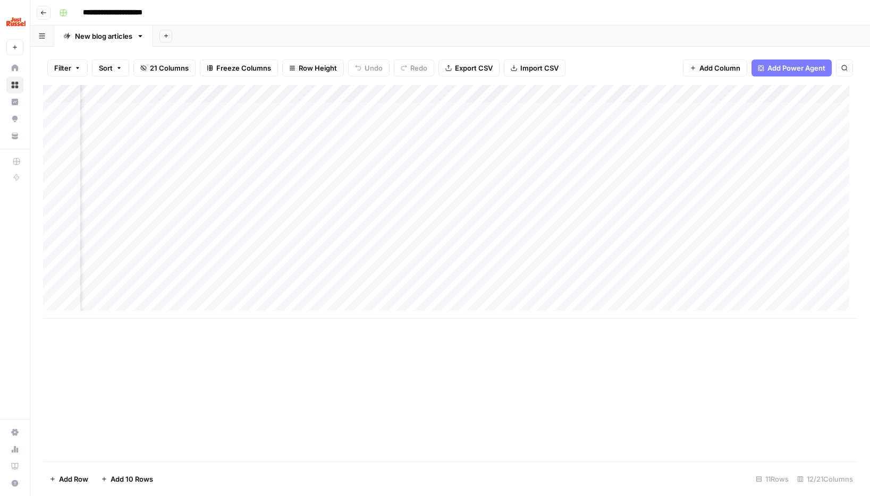
click at [463, 239] on div "Add Column" at bounding box center [450, 202] width 814 height 234
click at [559, 239] on div "Add Column" at bounding box center [450, 202] width 814 height 234
click at [818, 250] on div "Add Column" at bounding box center [450, 202] width 814 height 234
click at [819, 254] on div "Add Column" at bounding box center [450, 202] width 814 height 234
click at [819, 254] on textarea "**********" at bounding box center [758, 262] width 213 height 26
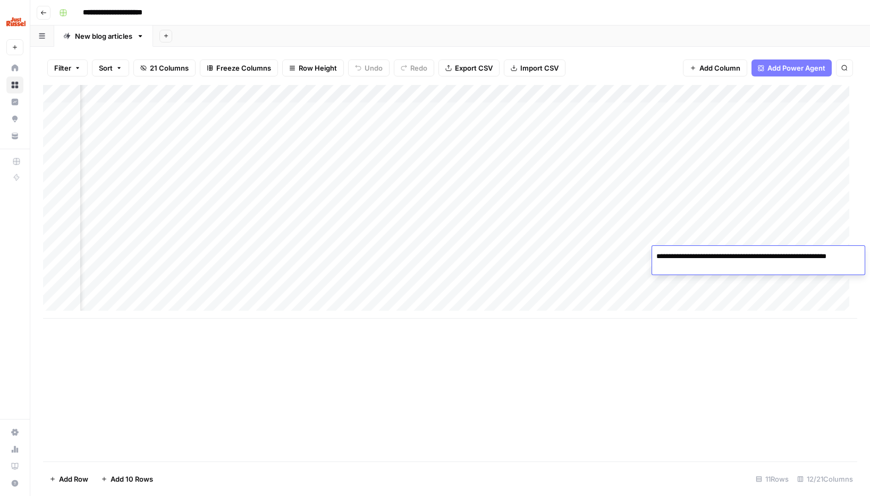
click at [812, 299] on div "Add Column" at bounding box center [450, 202] width 814 height 234
click at [596, 257] on div "Add Column" at bounding box center [450, 202] width 814 height 234
click at [595, 257] on div "Add Column" at bounding box center [450, 202] width 814 height 234
click at [617, 298] on div "Add Column" at bounding box center [450, 202] width 814 height 234
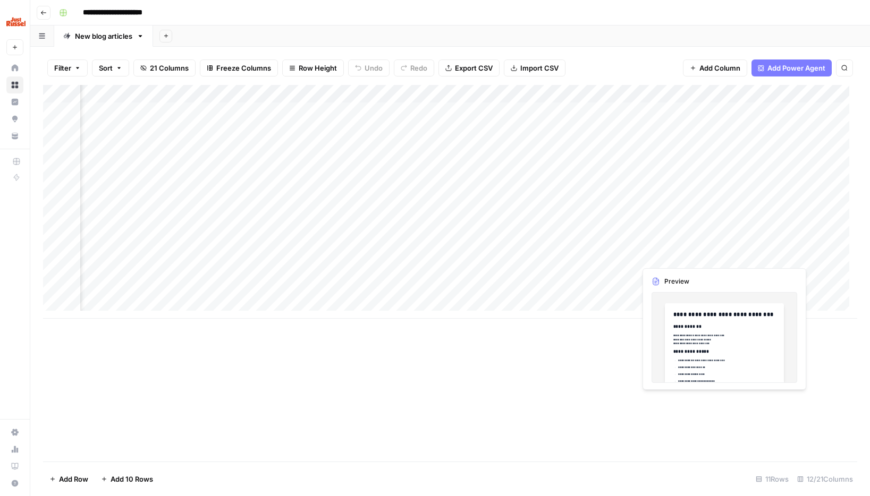
click at [675, 257] on div "Add Column" at bounding box center [450, 202] width 814 height 234
click at [722, 255] on div "Add Column" at bounding box center [450, 202] width 814 height 234
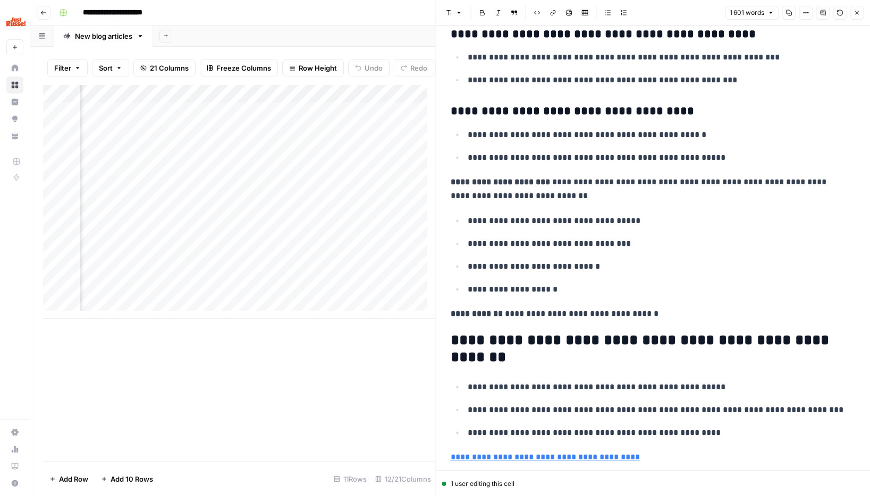
scroll to position [3840, 0]
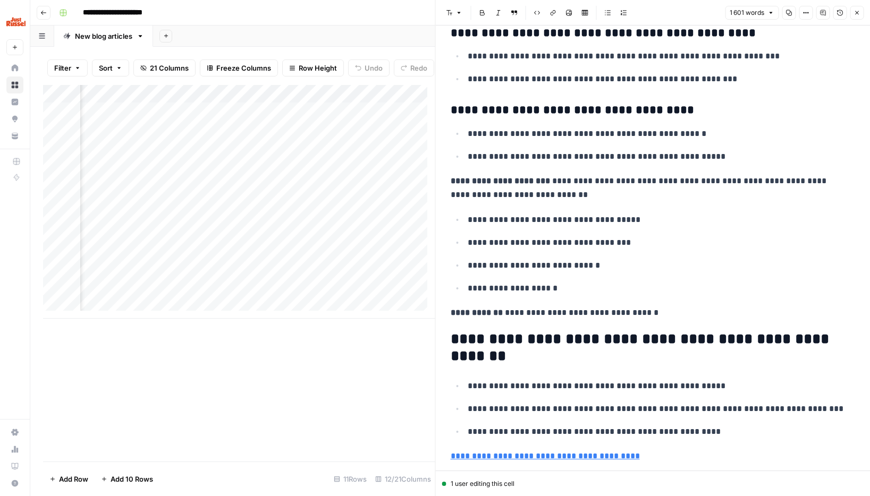
click at [353, 393] on div "Add Column" at bounding box center [239, 273] width 392 height 377
click at [857, 15] on icon "button" at bounding box center [856, 13] width 6 height 6
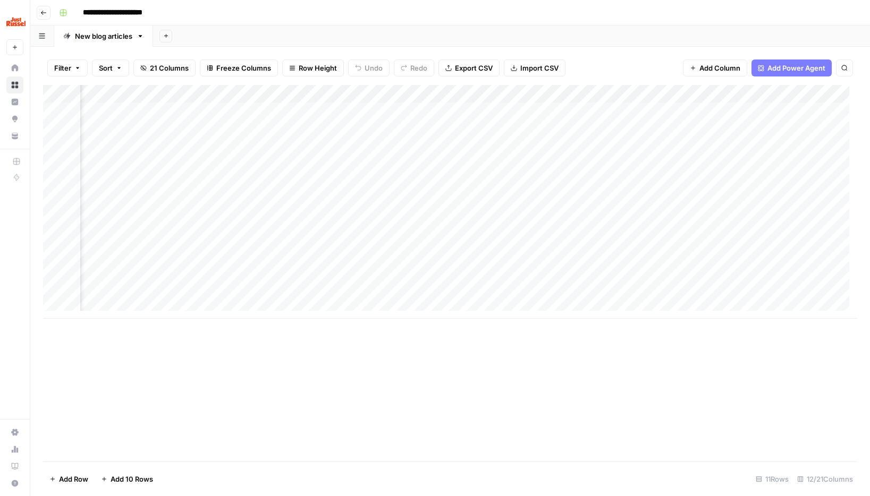
scroll to position [0, 151]
click at [445, 258] on div "Add Column" at bounding box center [450, 202] width 814 height 234
click at [48, 255] on div "Add Column" at bounding box center [450, 202] width 814 height 234
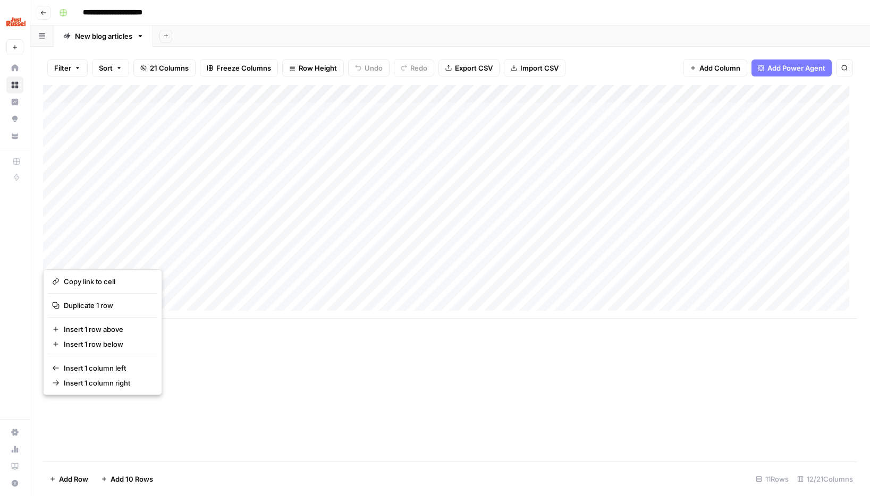
drag, startPoint x: 46, startPoint y: 251, endPoint x: 55, endPoint y: 253, distance: 9.9
click at [49, 252] on button "button" at bounding box center [62, 256] width 38 height 19
click at [56, 254] on button "button" at bounding box center [62, 256] width 38 height 19
drag, startPoint x: 60, startPoint y: 257, endPoint x: 42, endPoint y: 258, distance: 18.1
click at [60, 257] on button "button" at bounding box center [62, 256] width 38 height 19
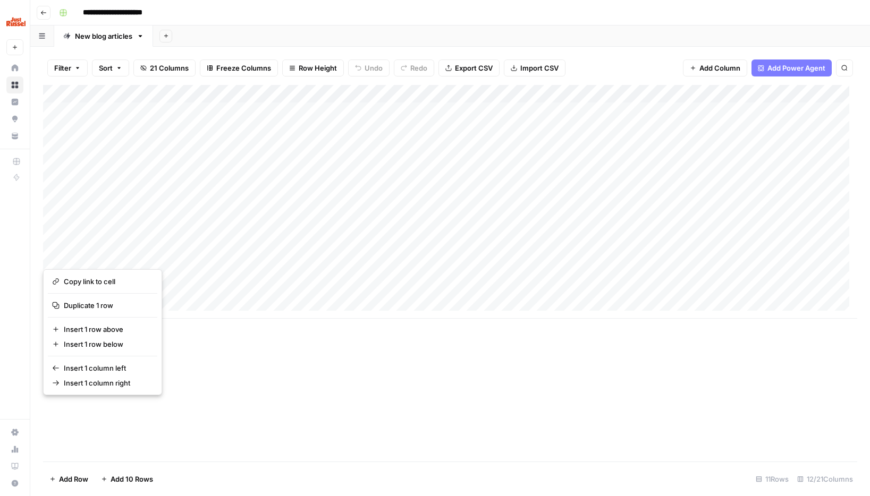
click at [39, 258] on div "Filter Sort 21 Columns Freeze Columns Row Height Undo Redo Export CSV Import CS…" at bounding box center [450, 272] width 840 height 450
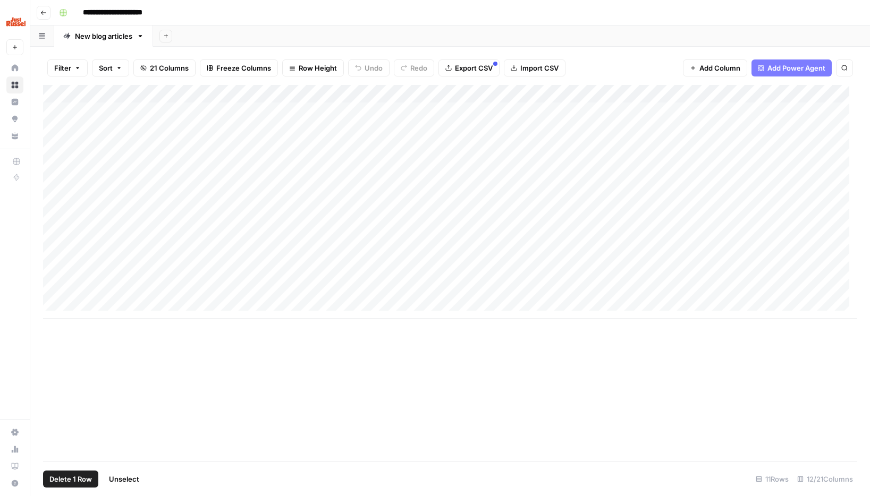
click at [54, 258] on div "Add Column" at bounding box center [450, 202] width 814 height 234
click at [67, 484] on span "Delete 1 Row" at bounding box center [70, 479] width 43 height 11
click at [395, 108] on div "Are you sure you want to delete 1 row? Cancel Delete" at bounding box center [435, 111] width 230 height 68
click at [396, 118] on span "Delete" at bounding box center [397, 122] width 23 height 11
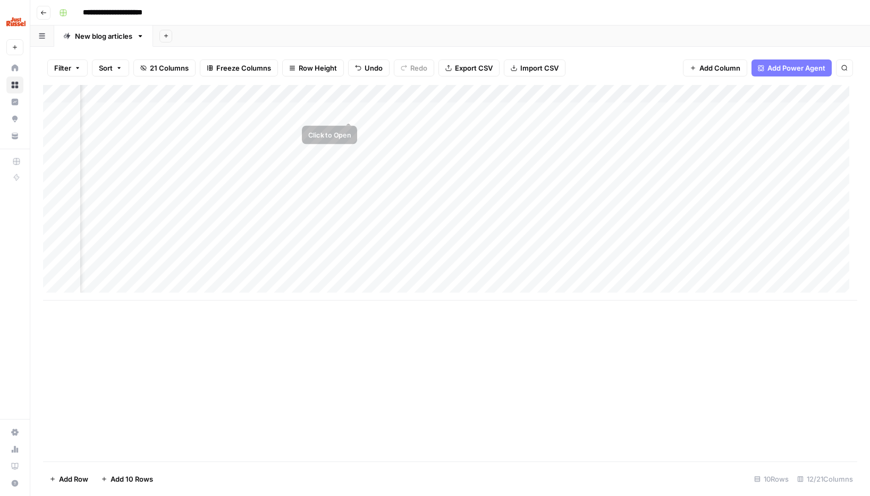
click at [336, 109] on div "Add Column" at bounding box center [450, 193] width 814 height 216
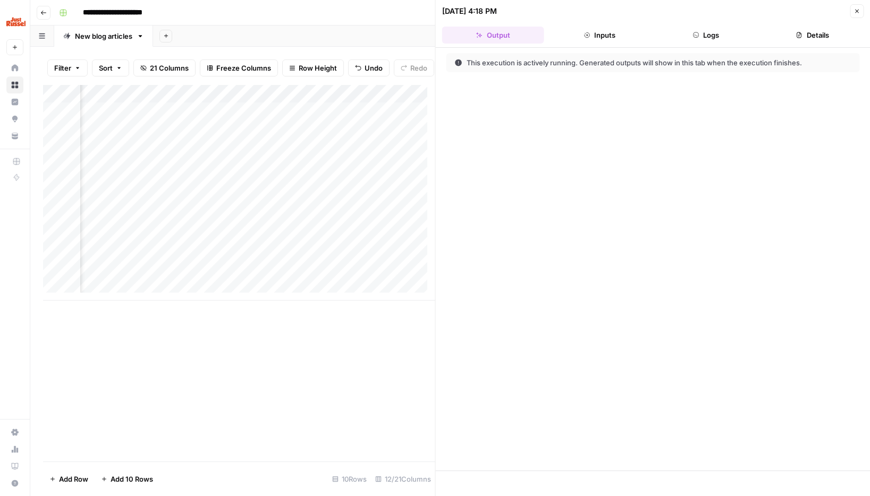
click at [583, 29] on button "Inputs" at bounding box center [599, 35] width 102 height 17
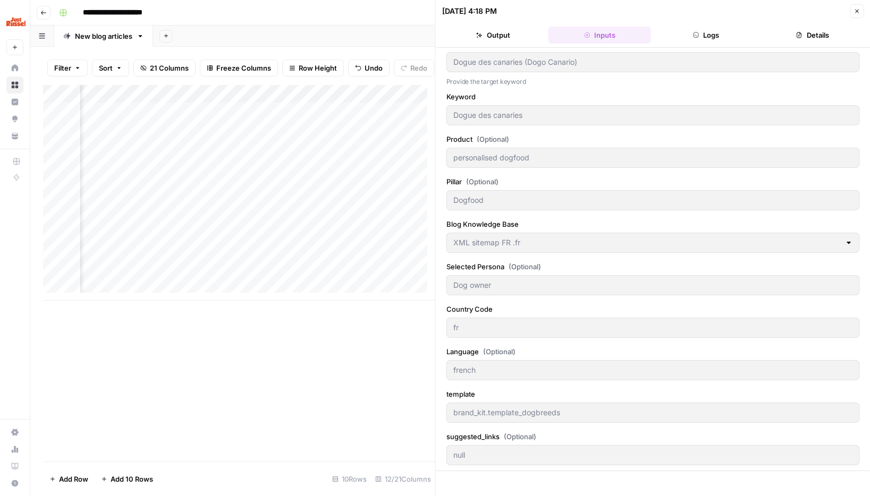
scroll to position [57, 0]
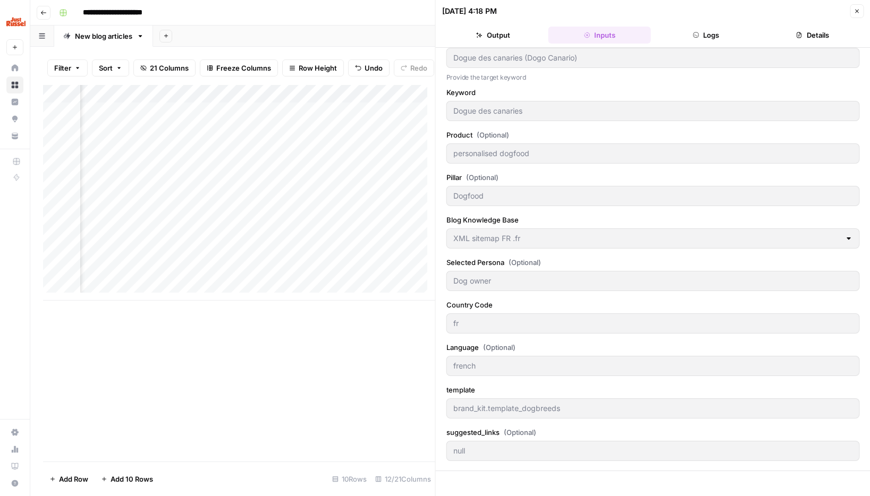
click at [407, 371] on div "Add Column" at bounding box center [239, 273] width 392 height 377
click at [856, 12] on icon "button" at bounding box center [856, 11] width 6 height 6
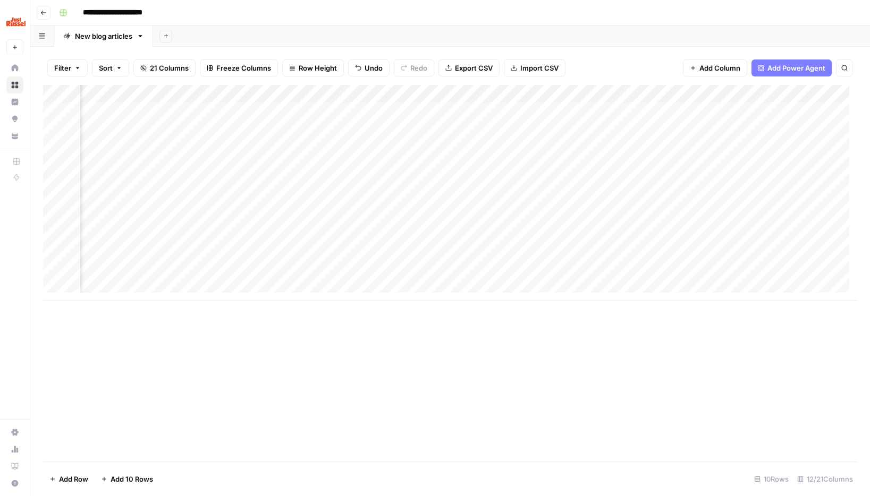
scroll to position [0, 386]
click at [529, 92] on div "Add Column" at bounding box center [450, 193] width 814 height 216
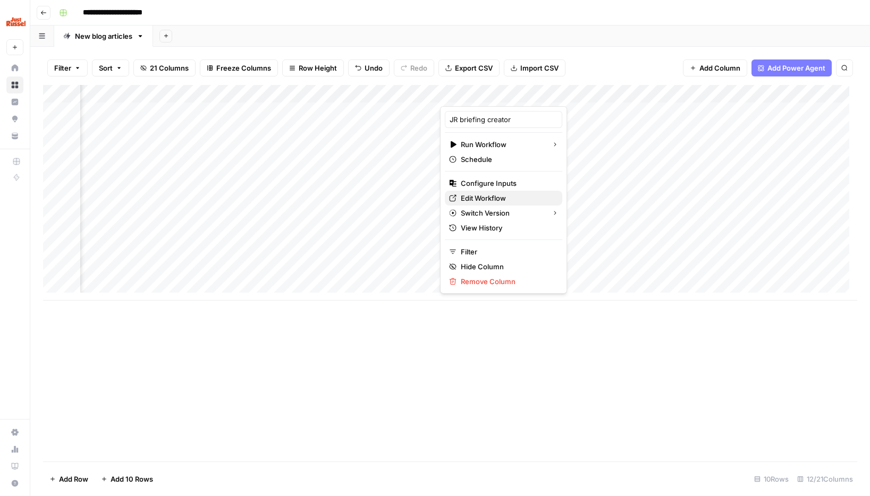
click at [483, 193] on span "Edit Workflow" at bounding box center [507, 198] width 93 height 11
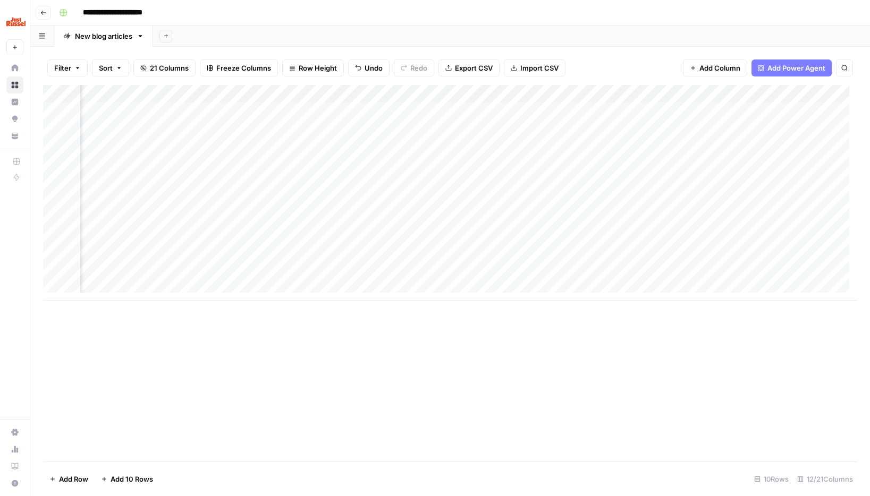
click at [679, 112] on div "Add Column" at bounding box center [450, 193] width 814 height 216
click at [705, 114] on div "Add Column" at bounding box center [450, 193] width 814 height 216
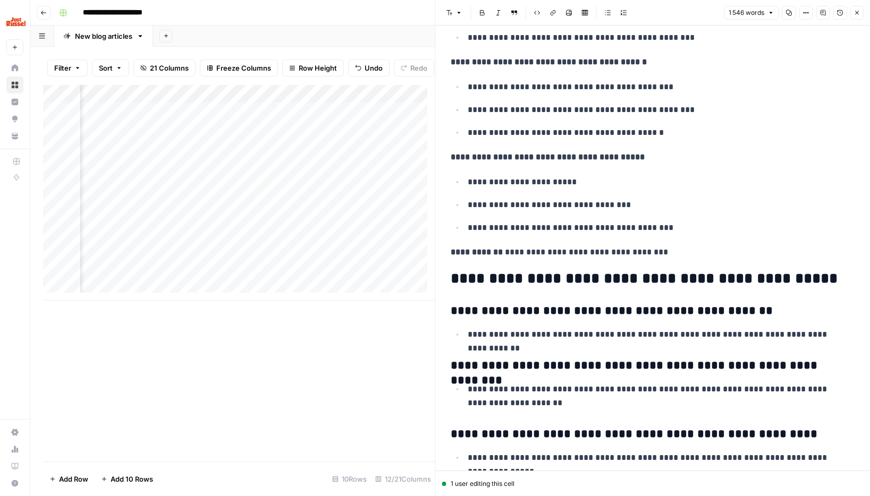
scroll to position [4156, 0]
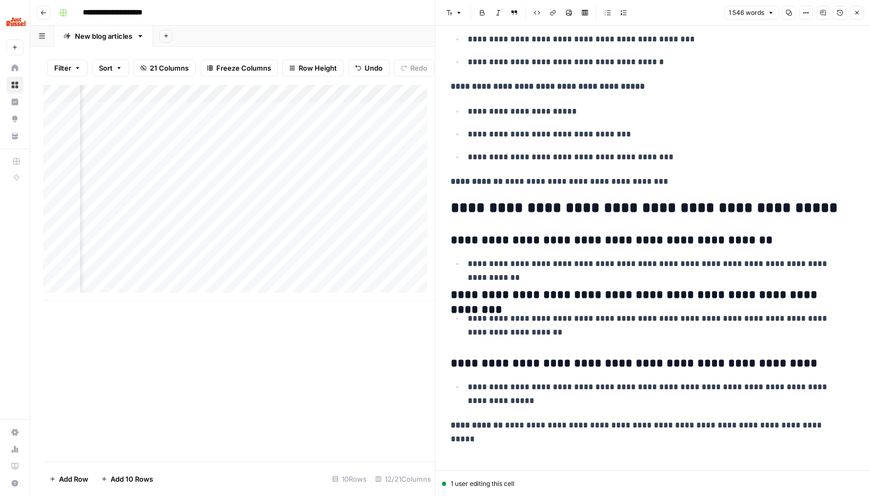
click at [855, 12] on icon "button" at bounding box center [856, 13] width 6 height 6
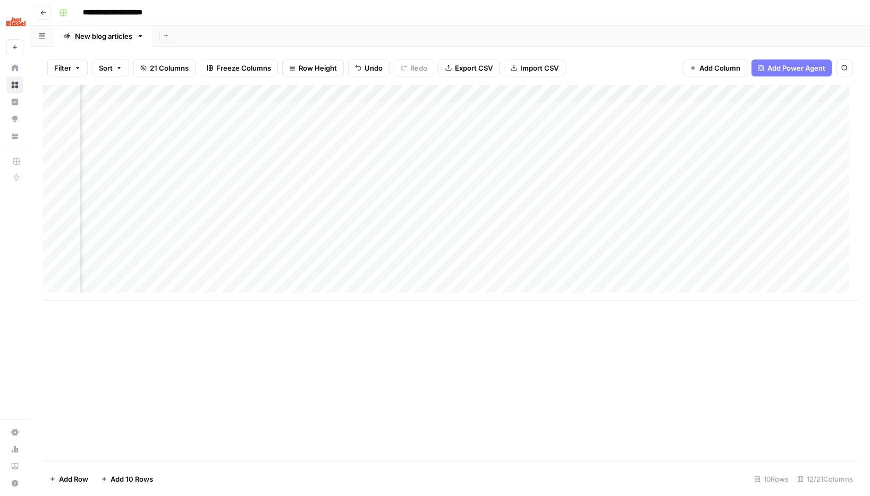
click at [473, 116] on div "Add Column" at bounding box center [450, 193] width 814 height 216
click at [546, 112] on div "Add Column" at bounding box center [450, 193] width 814 height 216
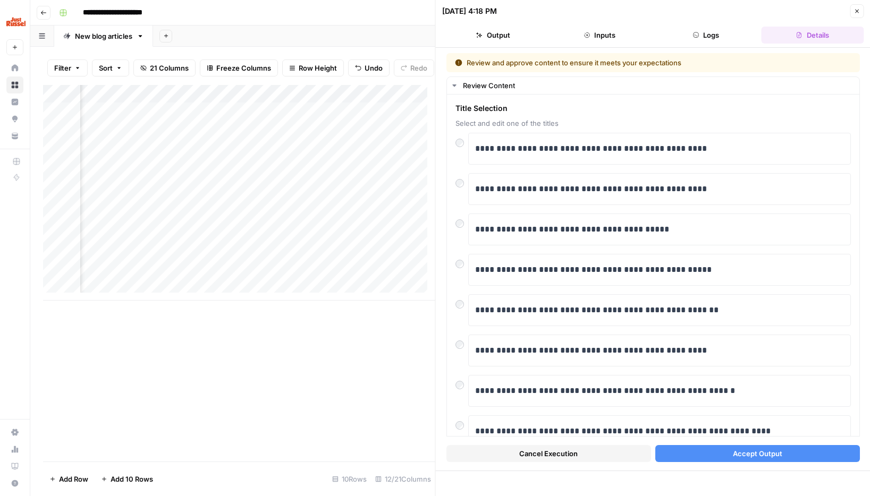
click at [461, 316] on div "**********" at bounding box center [652, 310] width 395 height 32
click at [461, 310] on div "**********" at bounding box center [652, 310] width 395 height 32
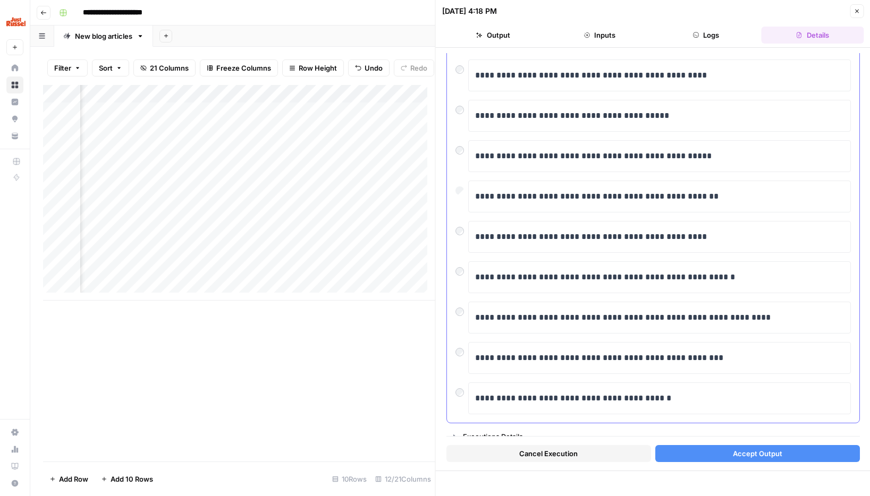
scroll to position [123, 0]
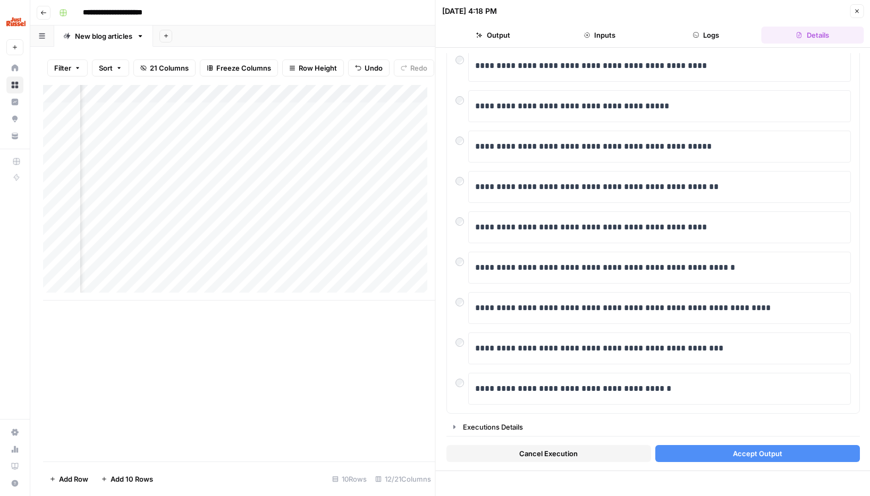
click at [732, 453] on span "Accept Output" at bounding box center [756, 454] width 49 height 11
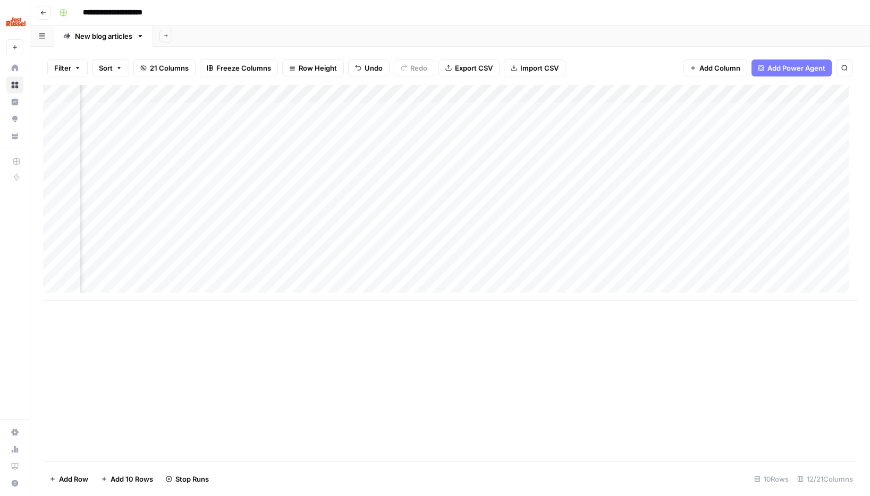
click at [493, 117] on div "Add Column" at bounding box center [450, 193] width 814 height 216
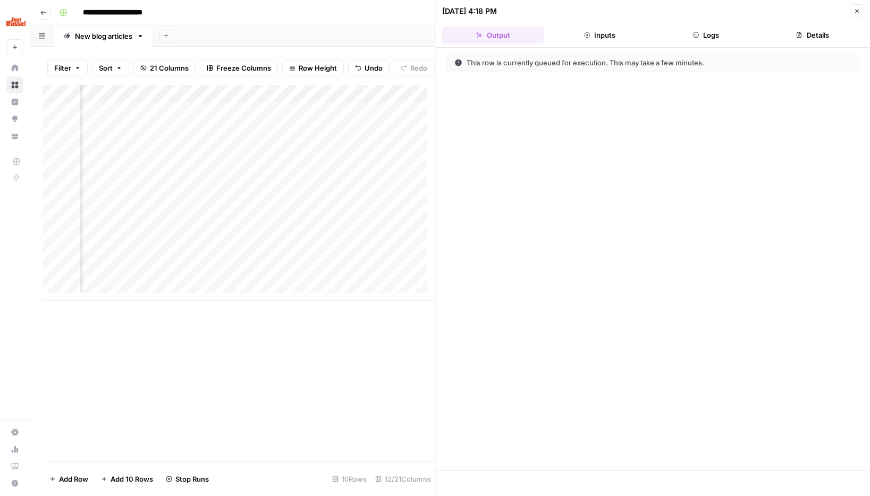
click at [612, 39] on button "Inputs" at bounding box center [599, 35] width 102 height 17
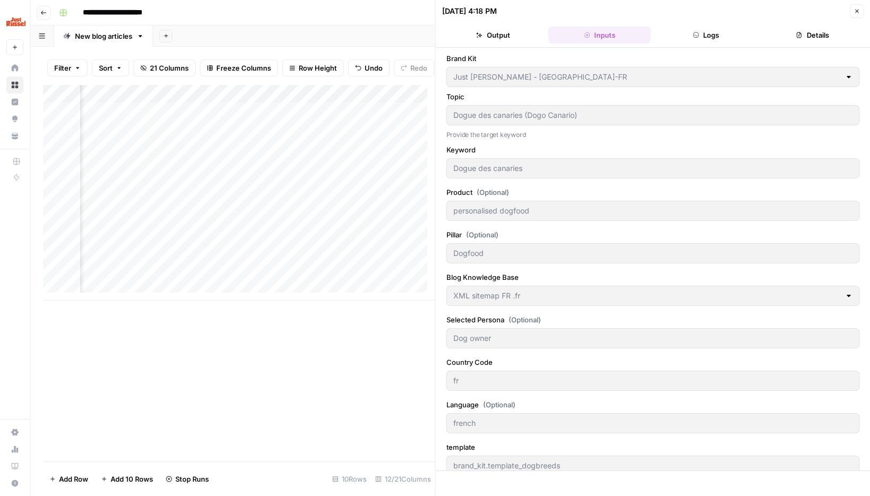
click at [479, 41] on button "Output" at bounding box center [493, 35] width 102 height 17
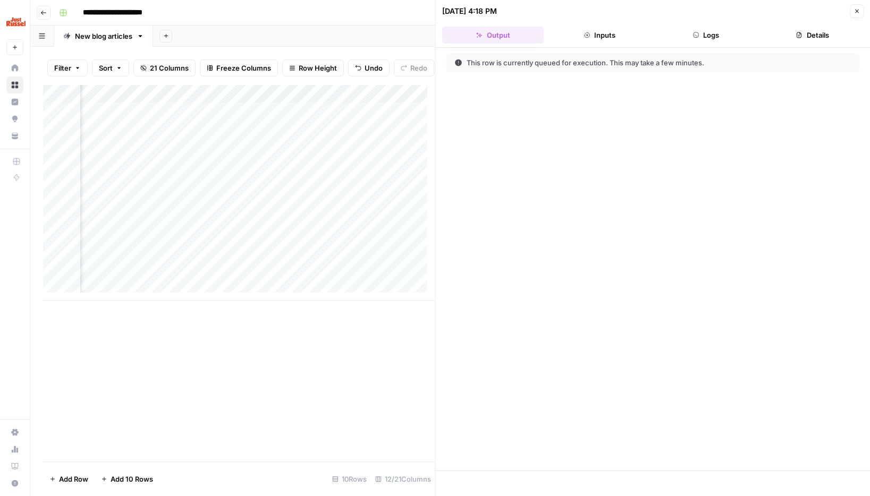
click at [864, 12] on header "10/14/25 at 4:18 PM Close Output Inputs Logs Details" at bounding box center [653, 24] width 435 height 48
click at [859, 12] on icon "button" at bounding box center [856, 11] width 6 height 6
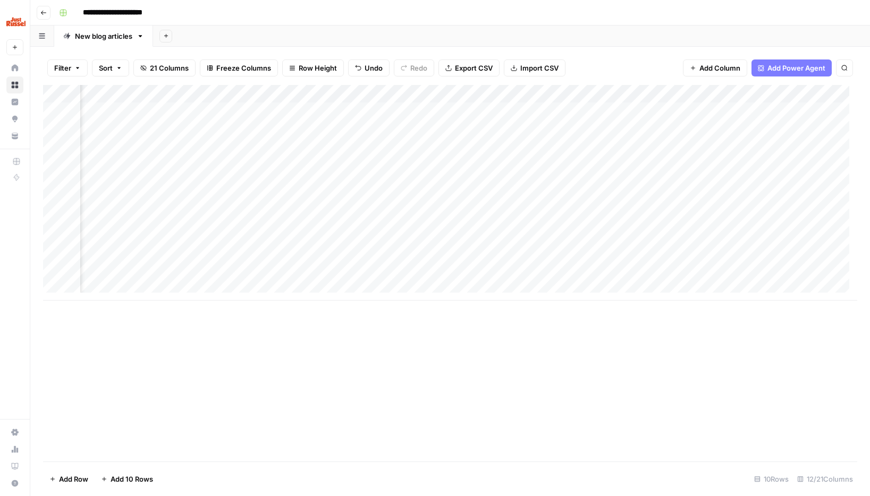
scroll to position [0, 247]
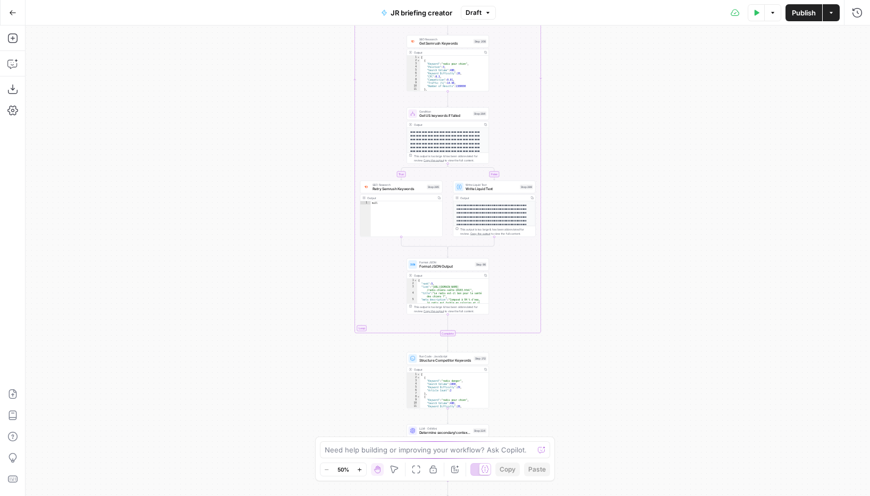
click at [698, 374] on div "true false Workflow Input Settings Inputs SEO Research Semrush Keyword Overview…" at bounding box center [448, 261] width 844 height 471
click at [242, 305] on div "true false Workflow Input Settings Inputs SEO Research Semrush Keyword Overview…" at bounding box center [448, 261] width 844 height 471
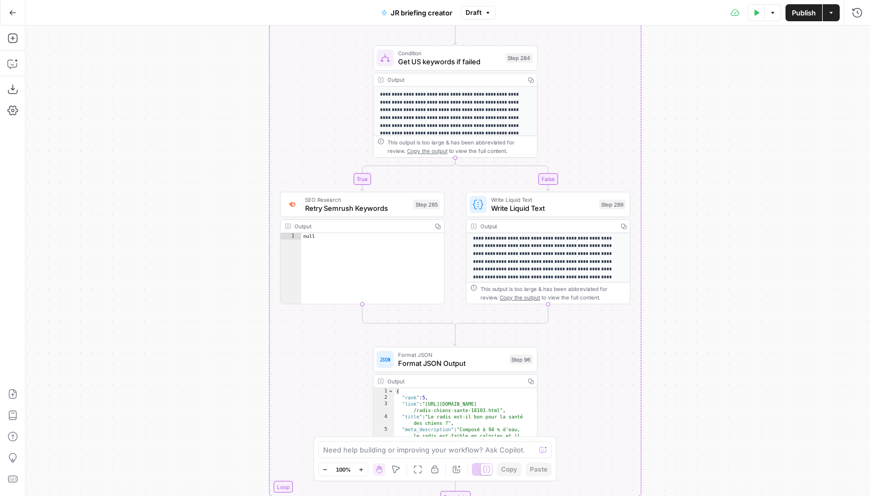
scroll to position [107, 0]
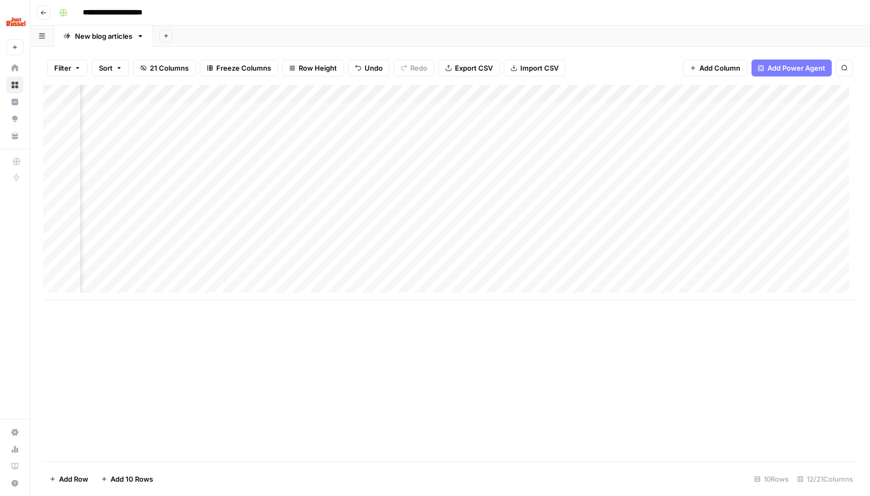
scroll to position [0, 657]
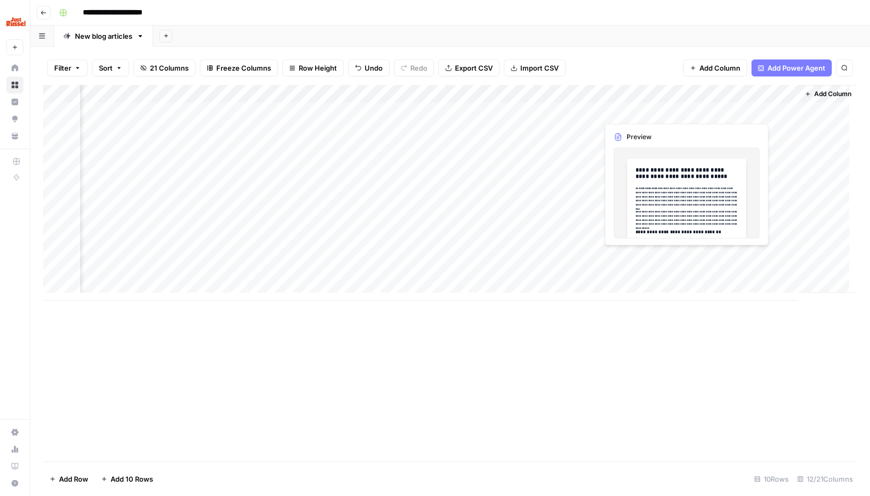
click at [647, 111] on div "Add Column" at bounding box center [450, 193] width 814 height 216
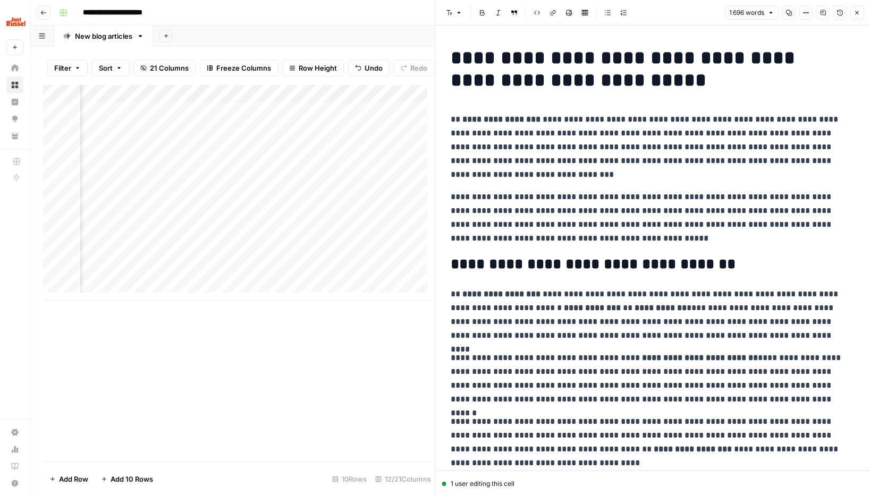
click at [857, 14] on icon "button" at bounding box center [856, 13] width 6 height 6
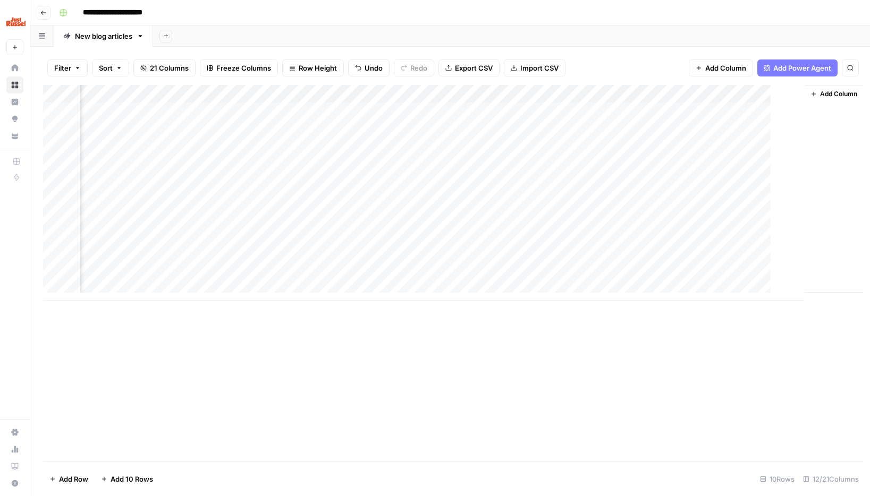
scroll to position [0, 644]
click at [452, 340] on div "Add Column" at bounding box center [450, 273] width 814 height 377
drag, startPoint x: 380, startPoint y: 300, endPoint x: 402, endPoint y: 296, distance: 22.7
click at [392, 299] on div "Add Column" at bounding box center [450, 193] width 814 height 216
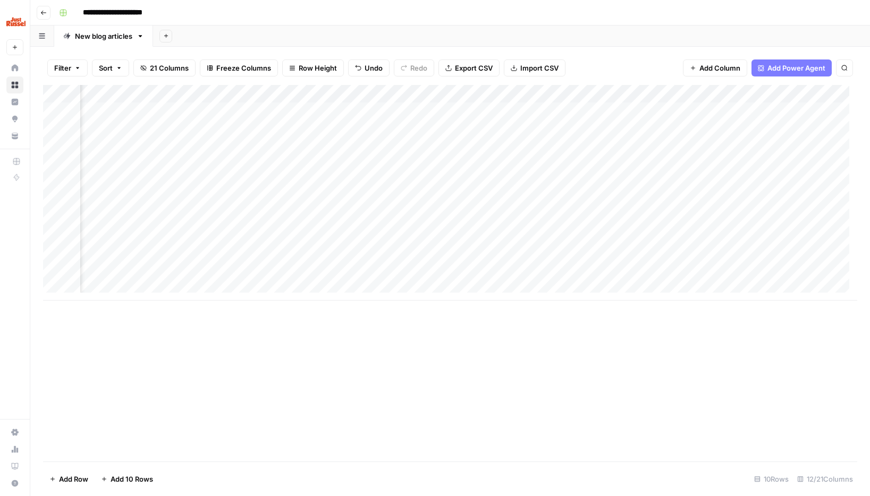
scroll to position [0, 607]
click at [469, 111] on div "Add Column" at bounding box center [450, 193] width 814 height 216
click at [574, 112] on div "Add Column" at bounding box center [450, 193] width 814 height 216
click at [640, 111] on div "Add Column" at bounding box center [450, 193] width 814 height 216
click at [479, 114] on div "Add Column" at bounding box center [450, 193] width 814 height 216
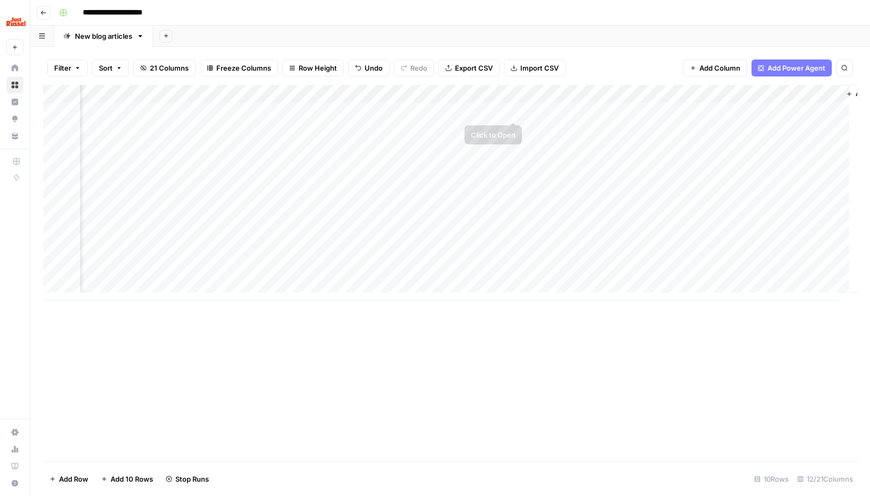
click at [514, 111] on div "Add Column" at bounding box center [450, 193] width 814 height 216
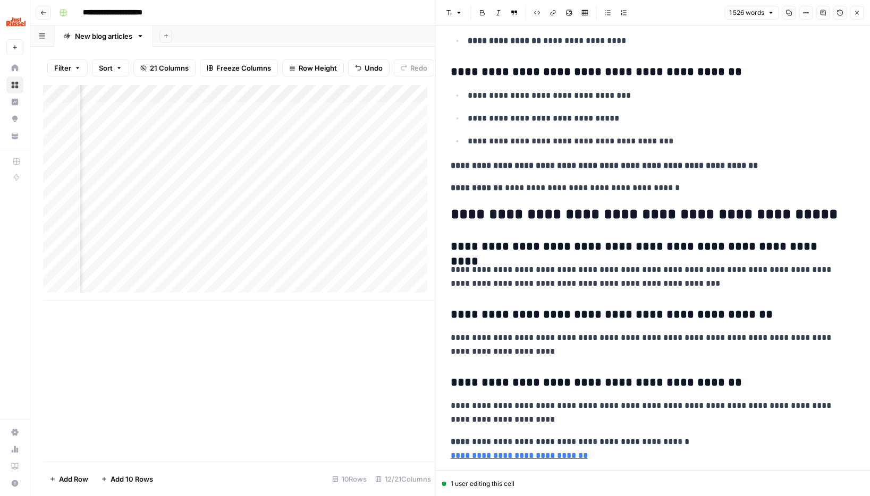
scroll to position [4380, 0]
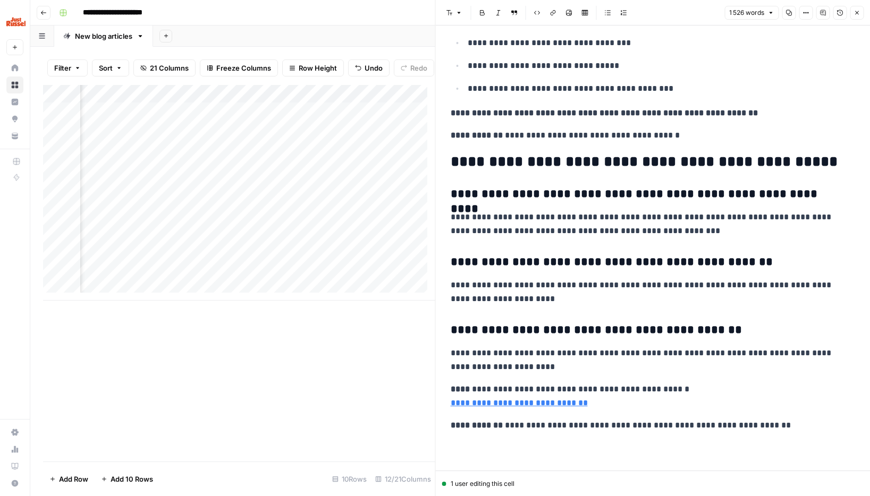
click at [856, 16] on button "Close" at bounding box center [857, 13] width 14 height 14
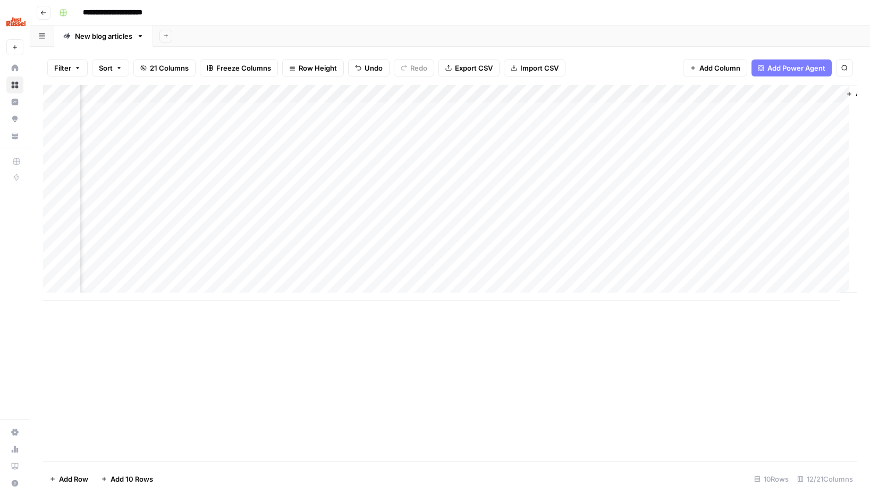
click at [616, 95] on div "Add Column" at bounding box center [450, 193] width 814 height 216
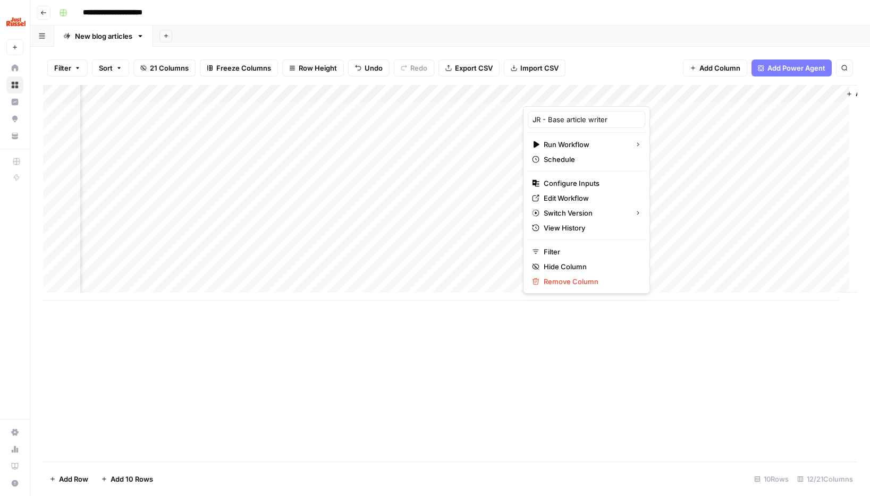
click at [627, 93] on div at bounding box center [586, 95] width 126 height 21
click at [572, 196] on span "Edit Workflow" at bounding box center [590, 198] width 93 height 11
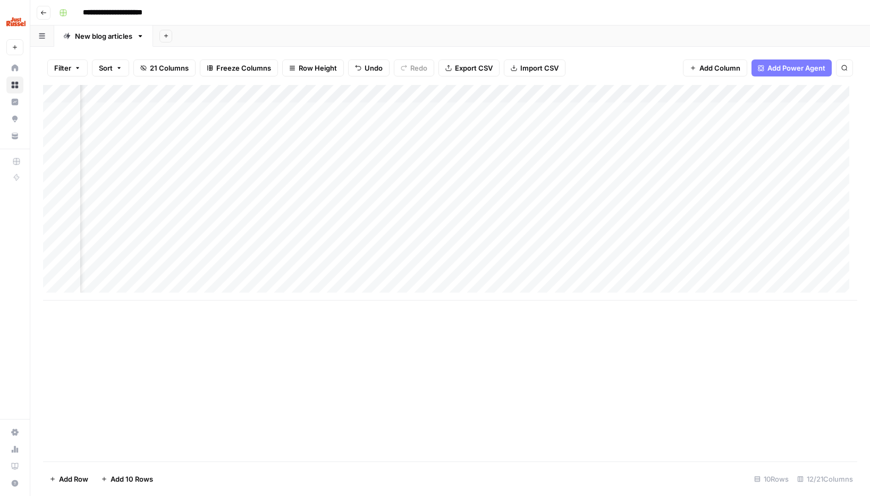
click at [548, 113] on div "Add Column" at bounding box center [450, 193] width 814 height 216
click at [551, 114] on div "Add Column" at bounding box center [450, 193] width 814 height 216
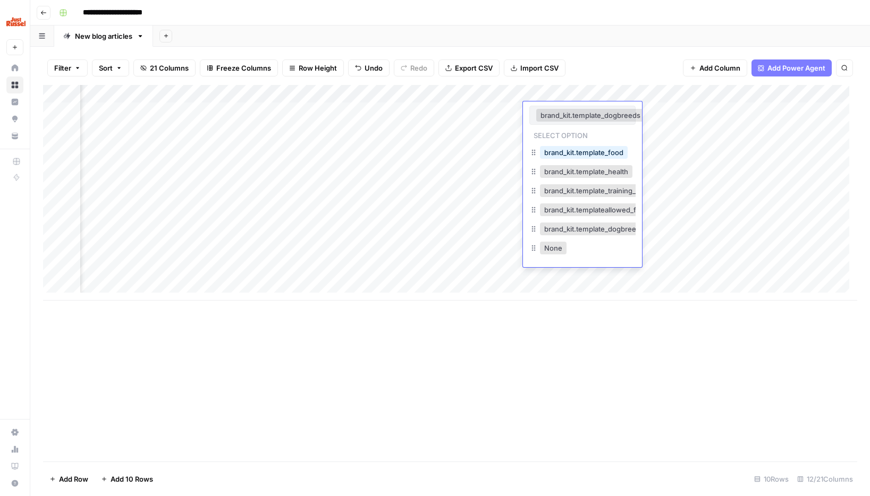
scroll to position [0, 5]
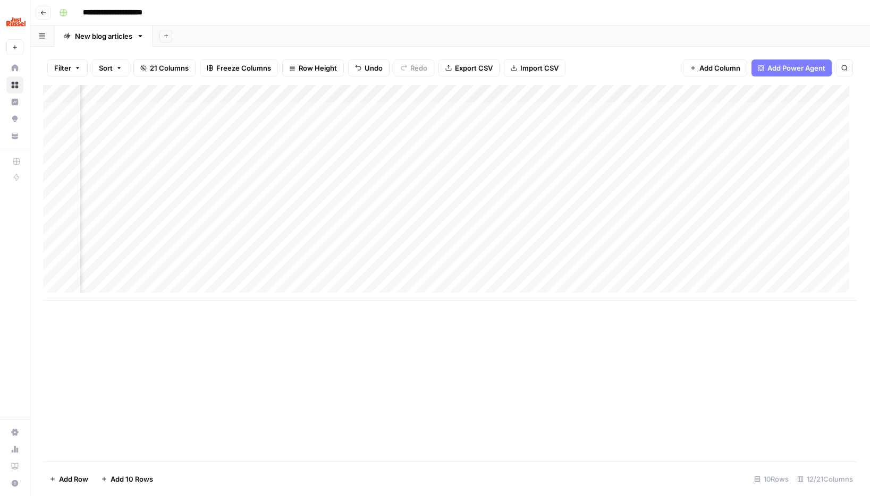
click at [688, 397] on div "Add Column" at bounding box center [450, 273] width 814 height 377
click at [573, 116] on div "Add Column" at bounding box center [450, 193] width 814 height 216
click at [548, 323] on div "Add Column" at bounding box center [450, 273] width 814 height 377
click at [562, 218] on div "Add Column" at bounding box center [450, 193] width 814 height 216
click at [562, 219] on div "Add Column" at bounding box center [450, 193] width 814 height 216
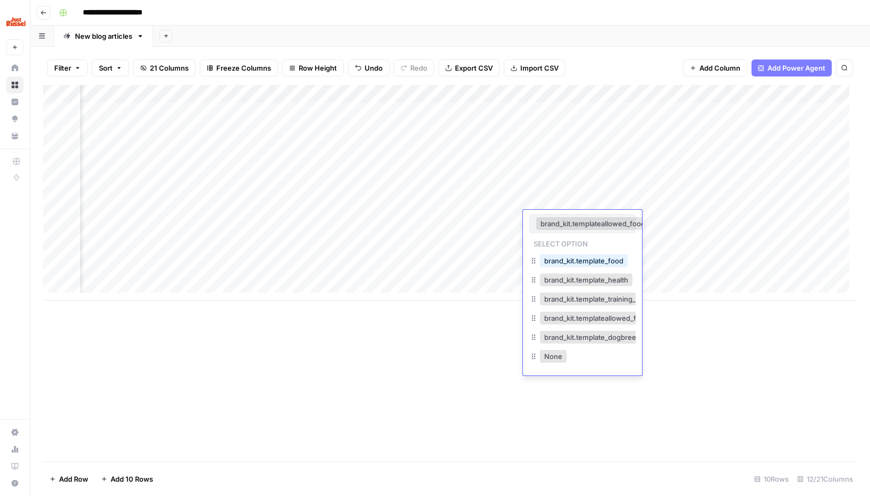
scroll to position [0, 10]
click at [700, 424] on div "Add Column" at bounding box center [450, 273] width 814 height 377
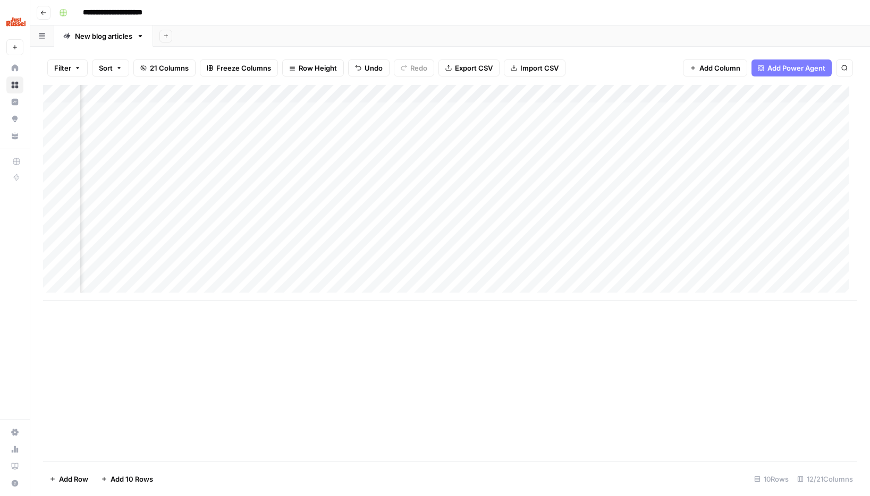
scroll to position [0, 54]
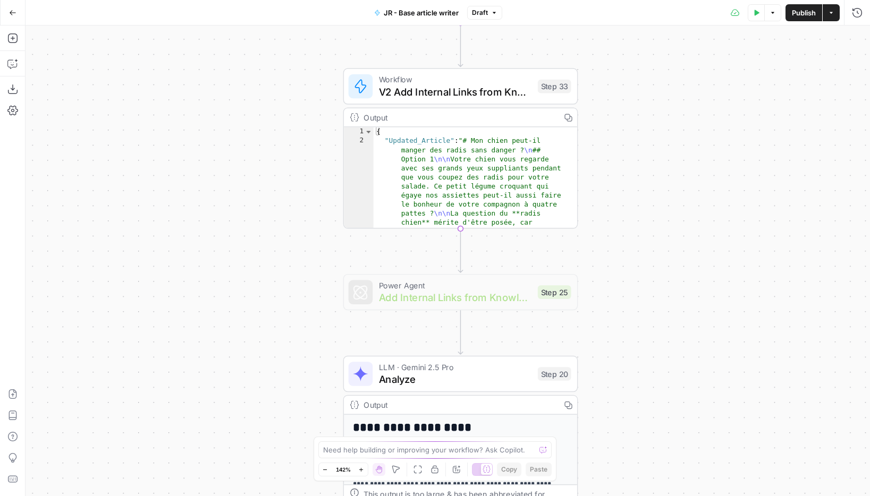
click at [618, 229] on div "**********" at bounding box center [448, 261] width 844 height 471
